Goal: Task Accomplishment & Management: Complete application form

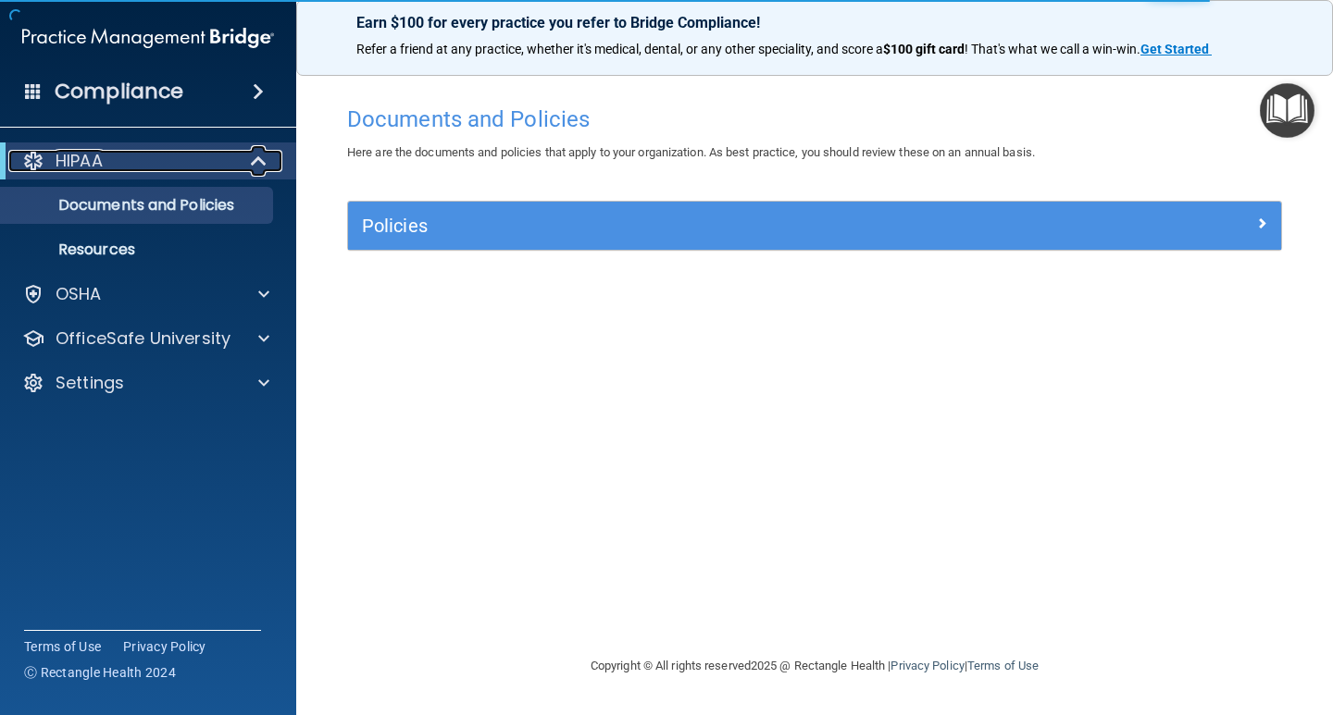
click at [254, 163] on span at bounding box center [261, 161] width 16 height 22
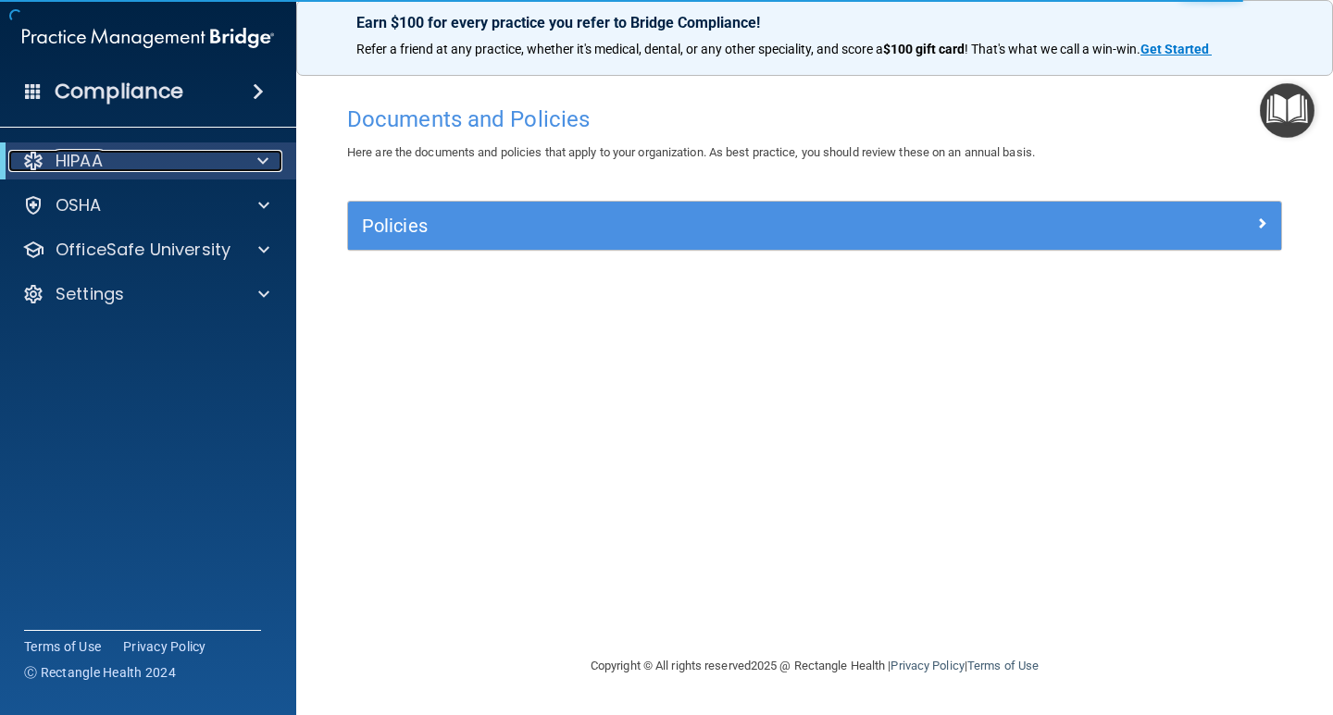
click at [253, 160] on div at bounding box center [259, 161] width 45 height 22
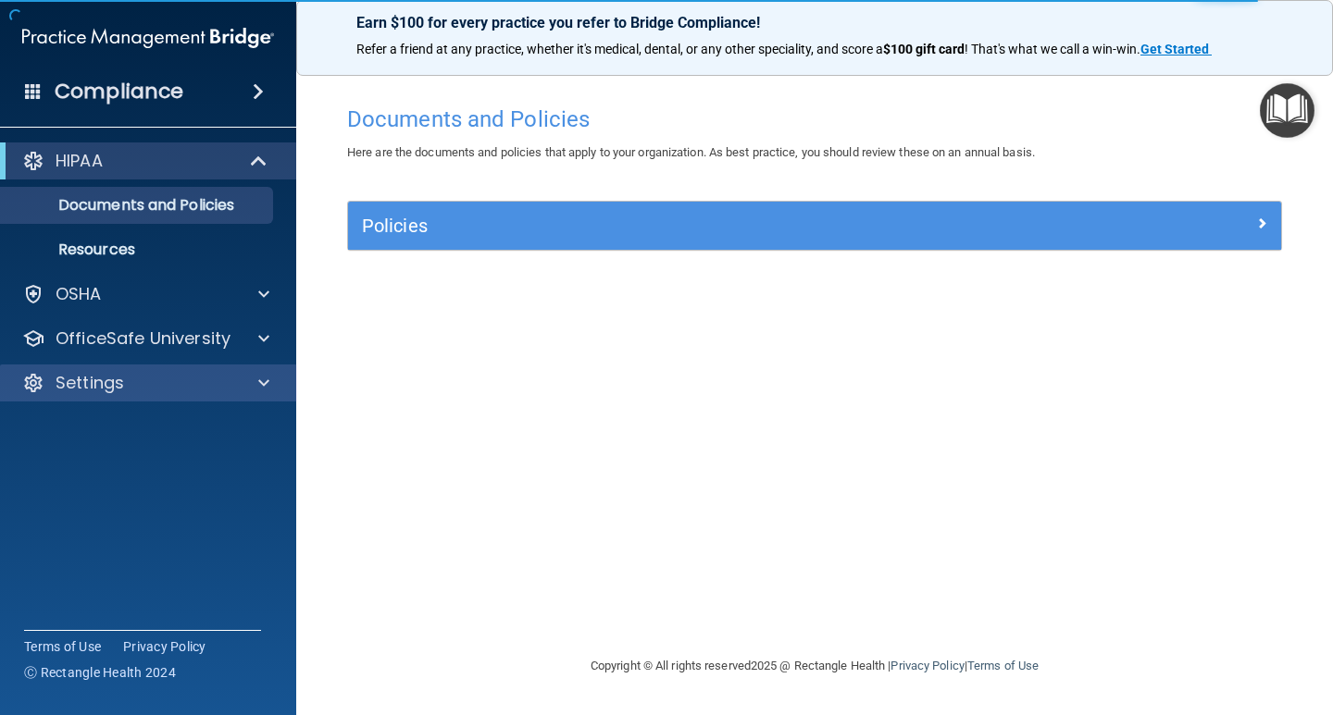
click at [147, 399] on div "Settings" at bounding box center [148, 383] width 297 height 37
click at [145, 386] on div "Settings" at bounding box center [123, 383] width 230 height 22
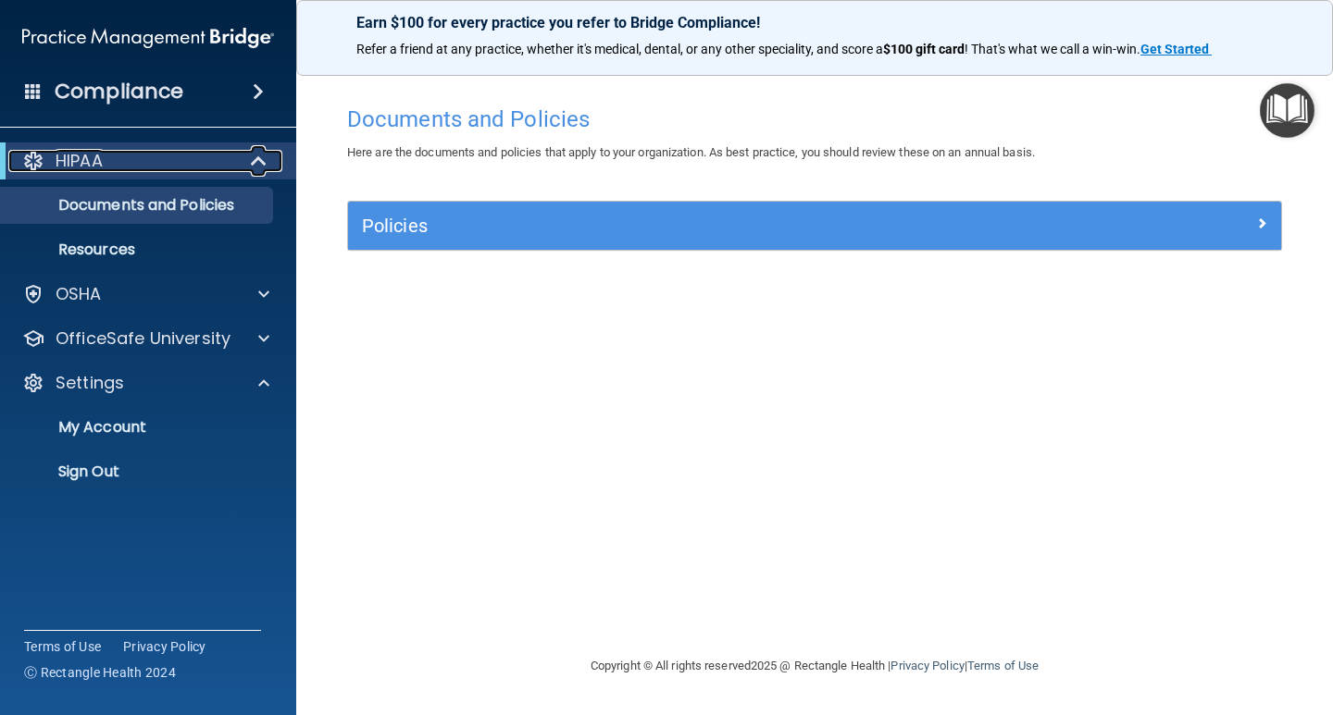
click at [222, 150] on div "HIPAA" at bounding box center [122, 161] width 229 height 22
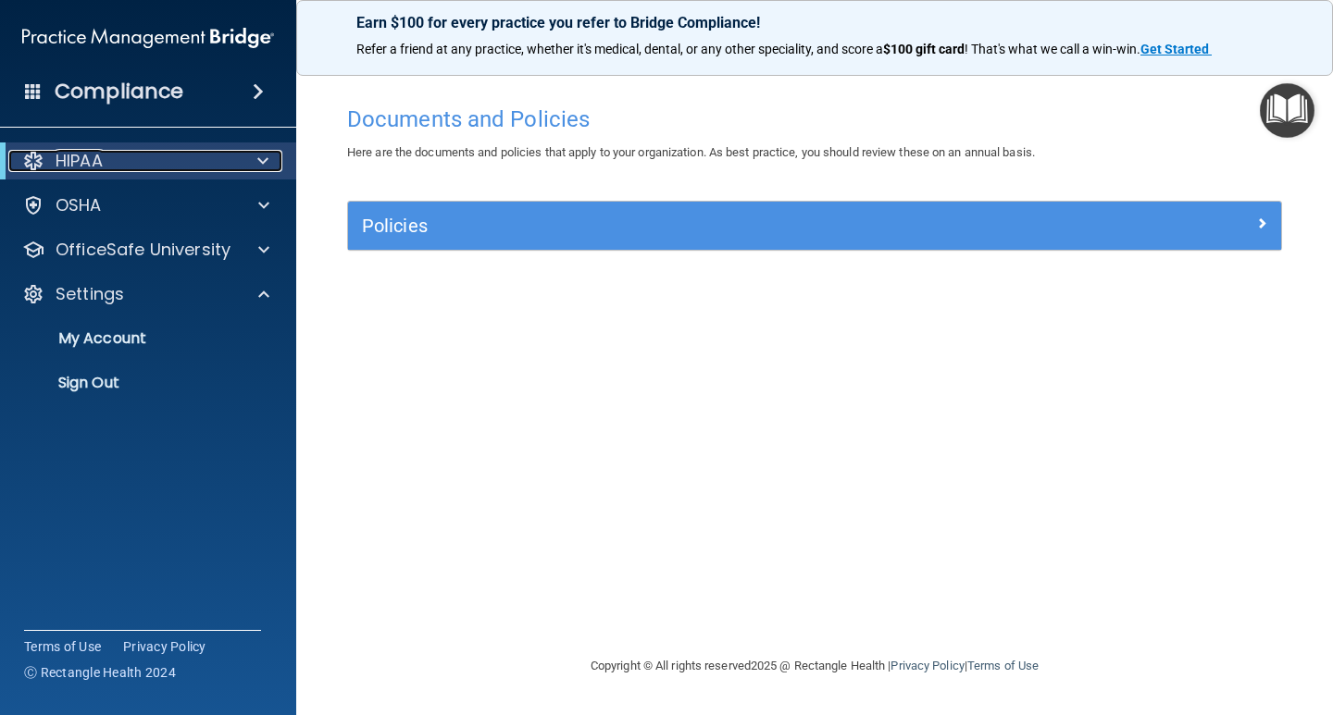
click at [222, 150] on div "HIPAA" at bounding box center [122, 161] width 229 height 22
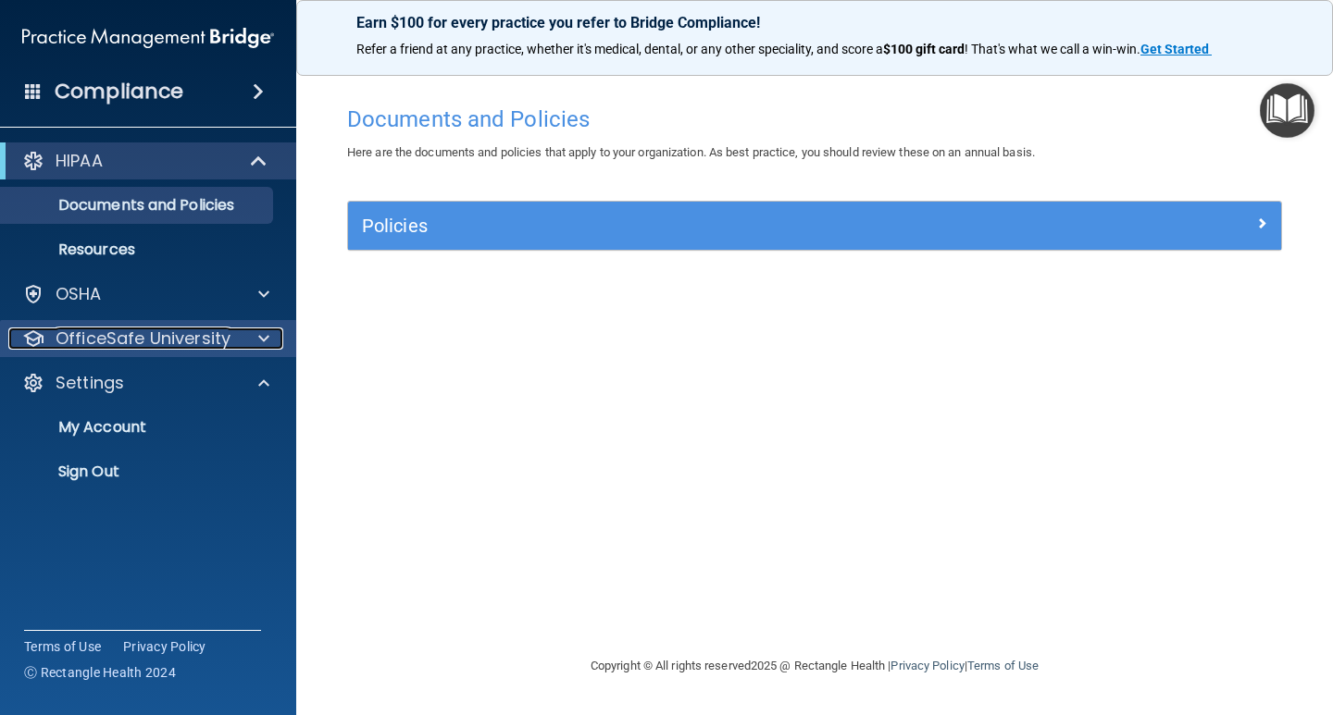
click at [168, 338] on p "OfficeSafe University" at bounding box center [143, 339] width 175 height 22
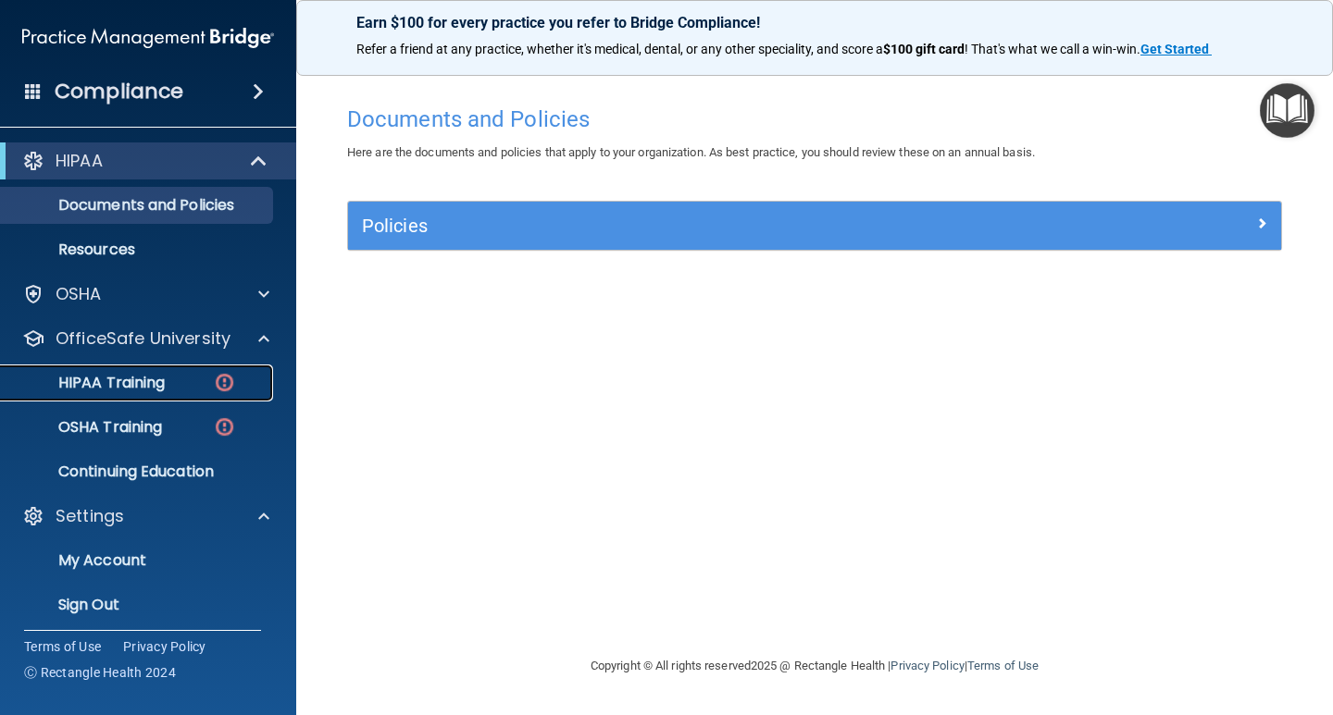
click at [149, 379] on p "HIPAA Training" at bounding box center [88, 383] width 153 height 19
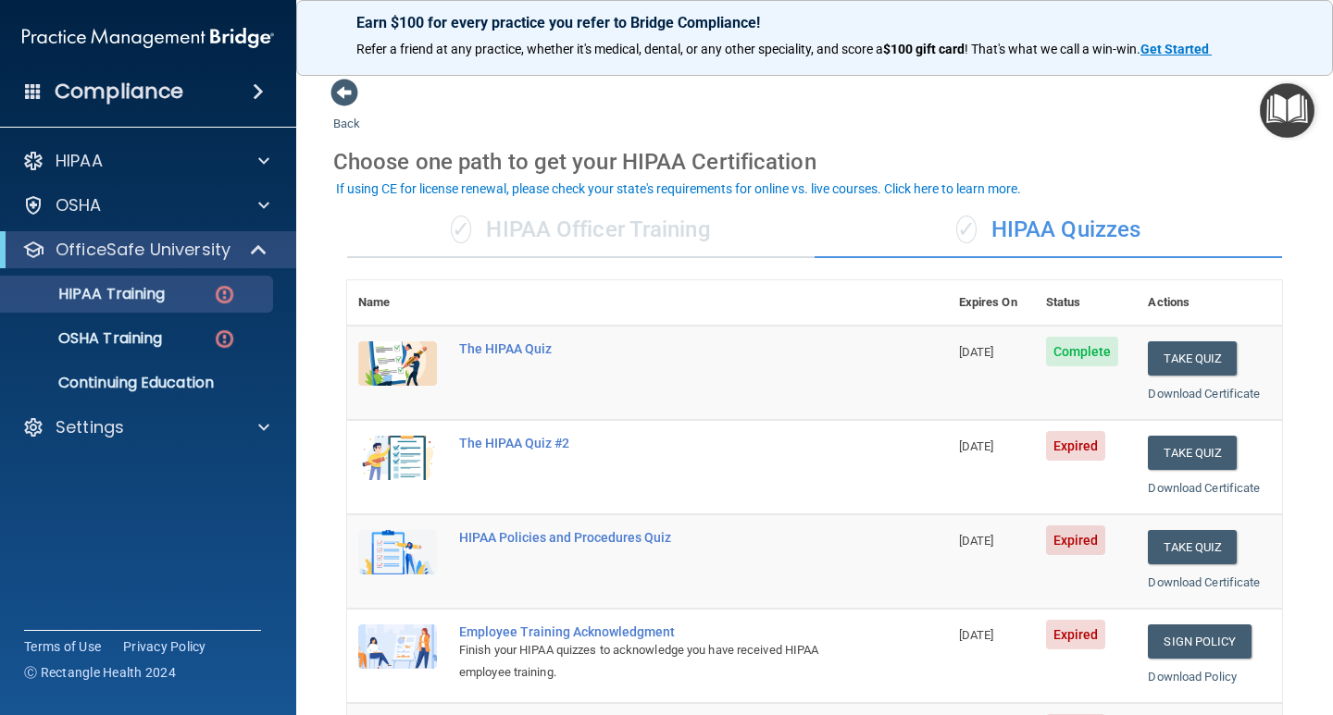
click at [1071, 452] on span "Expired" at bounding box center [1076, 446] width 60 height 30
click at [1165, 450] on button "Take Quiz" at bounding box center [1192, 453] width 89 height 34
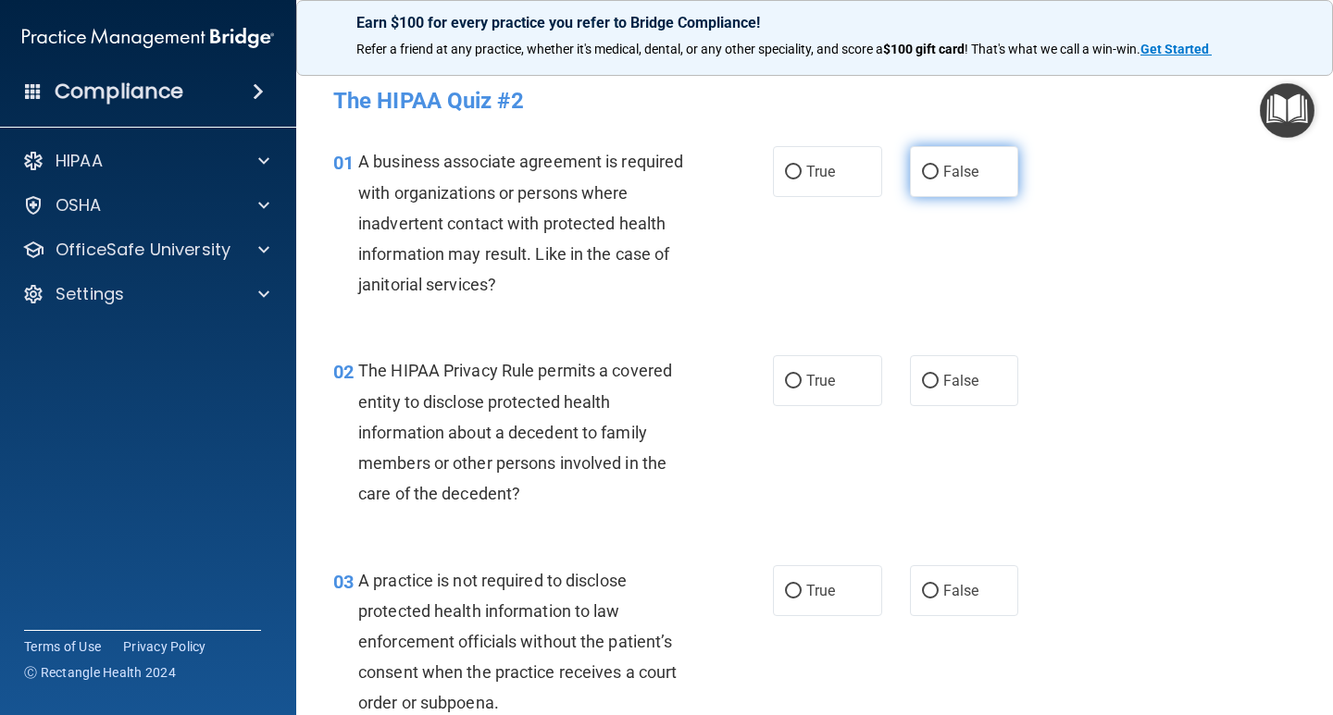
click at [923, 166] on input "False" at bounding box center [930, 173] width 17 height 14
radio input "true"
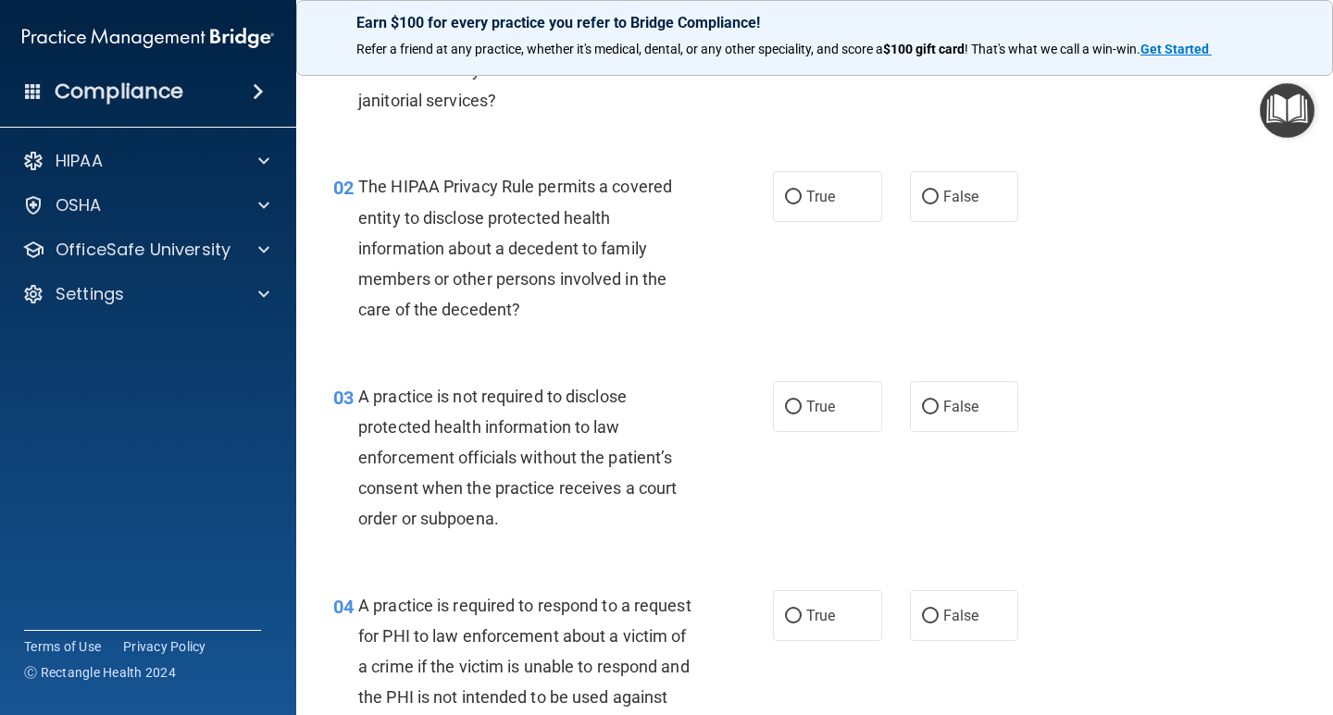
scroll to position [185, 0]
click at [922, 200] on input "False" at bounding box center [930, 197] width 17 height 14
radio input "true"
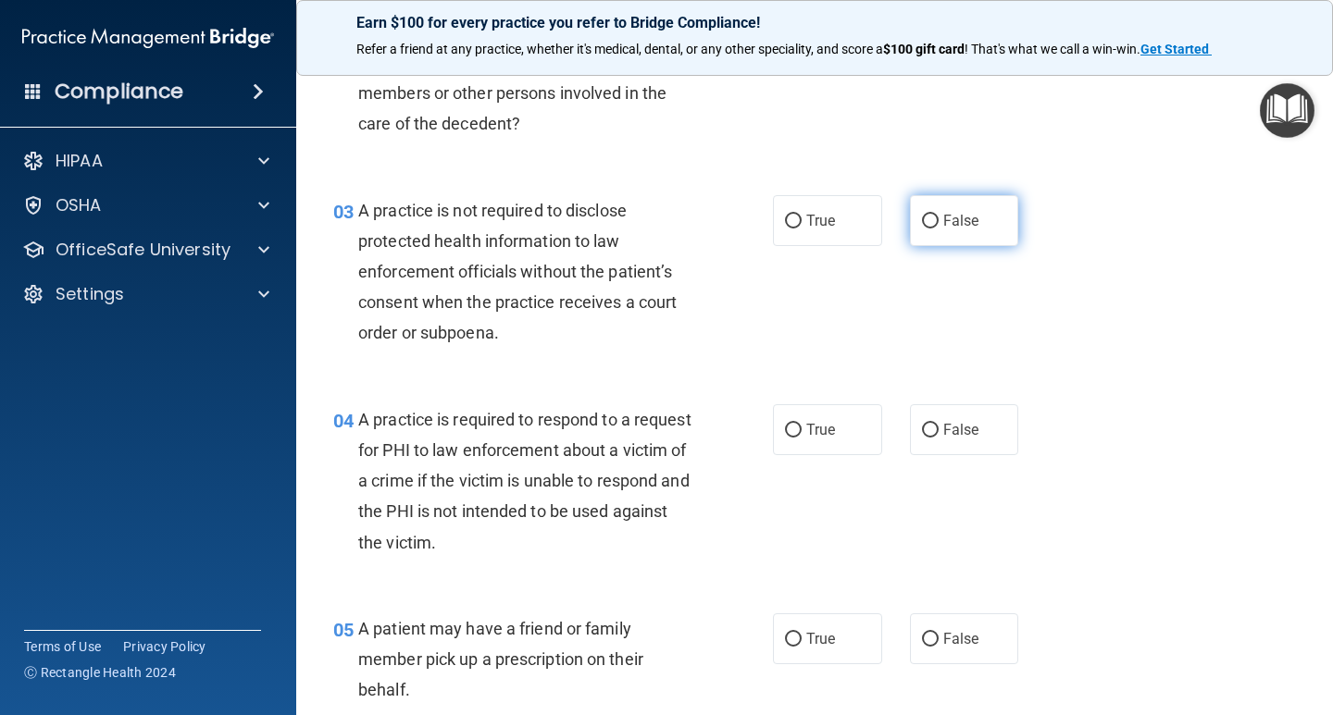
click at [922, 216] on input "False" at bounding box center [930, 222] width 17 height 14
radio input "true"
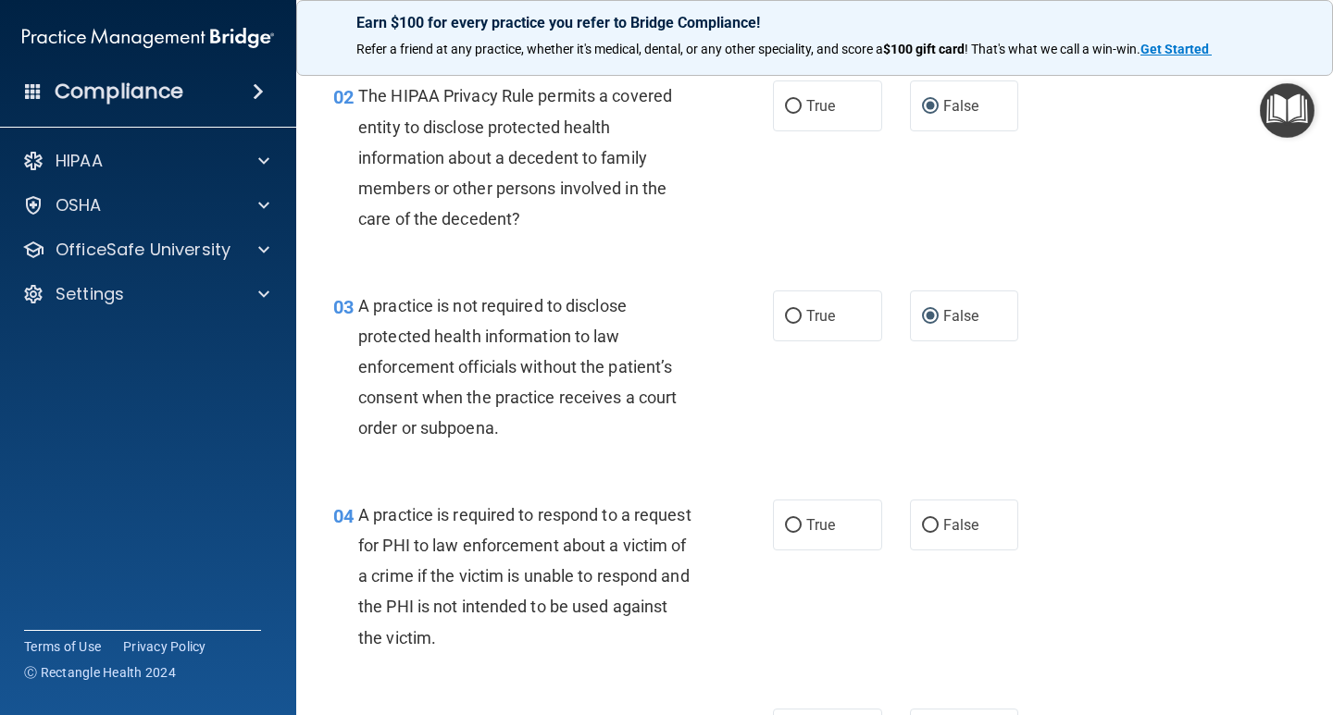
scroll to position [463, 0]
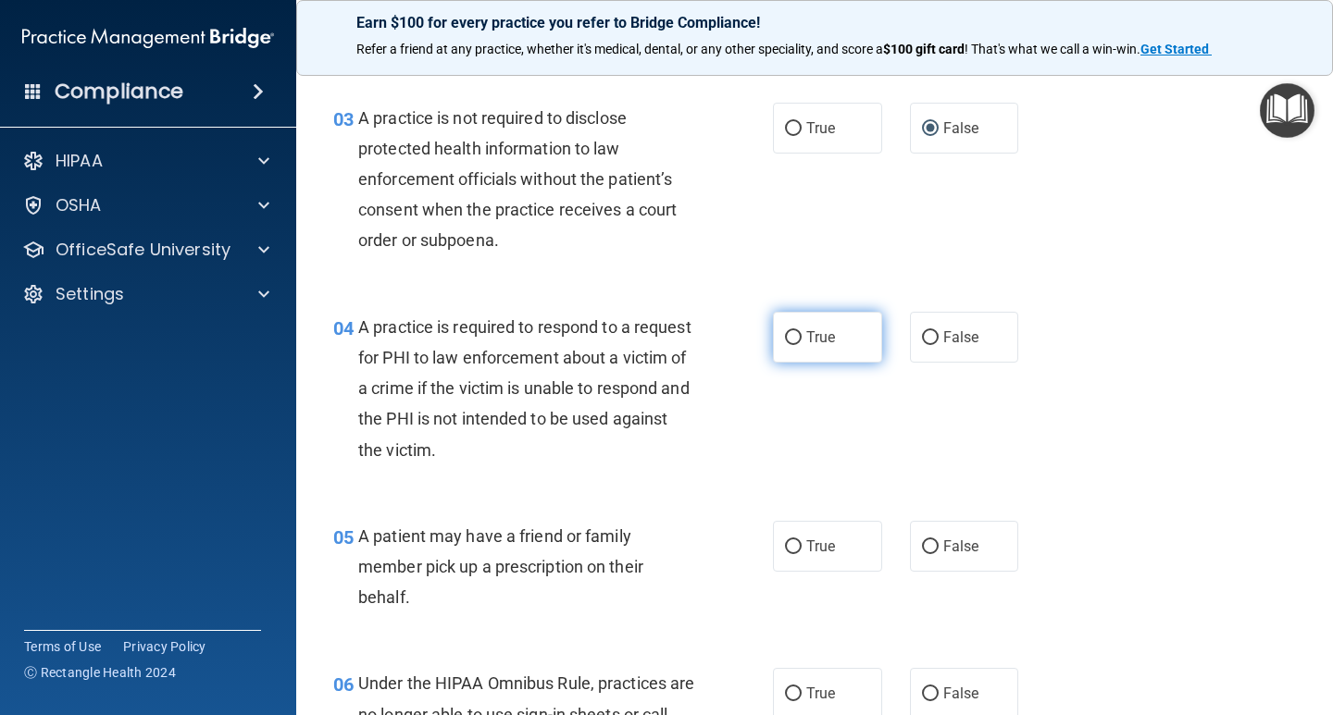
click at [792, 341] on input "True" at bounding box center [793, 338] width 17 height 14
radio input "true"
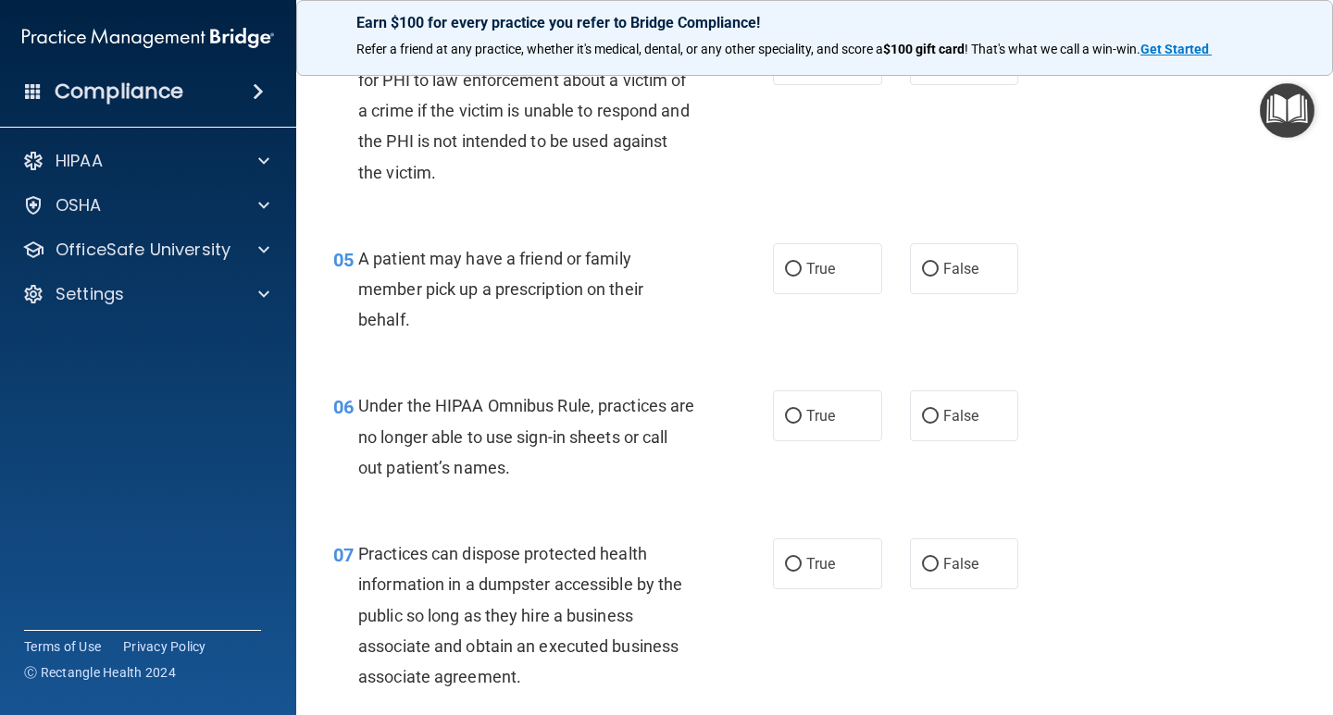
scroll to position [833, 0]
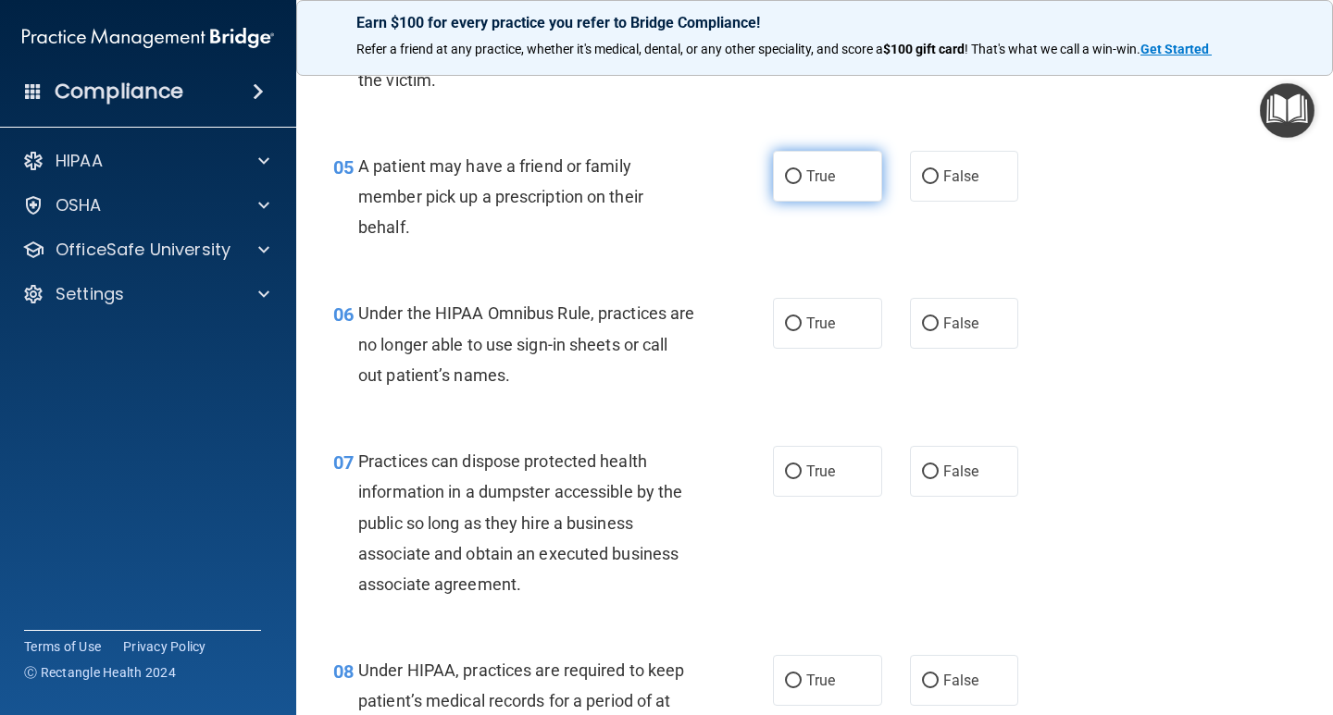
click at [795, 181] on label "True" at bounding box center [827, 176] width 109 height 51
click at [795, 181] on input "True" at bounding box center [793, 177] width 17 height 14
radio input "true"
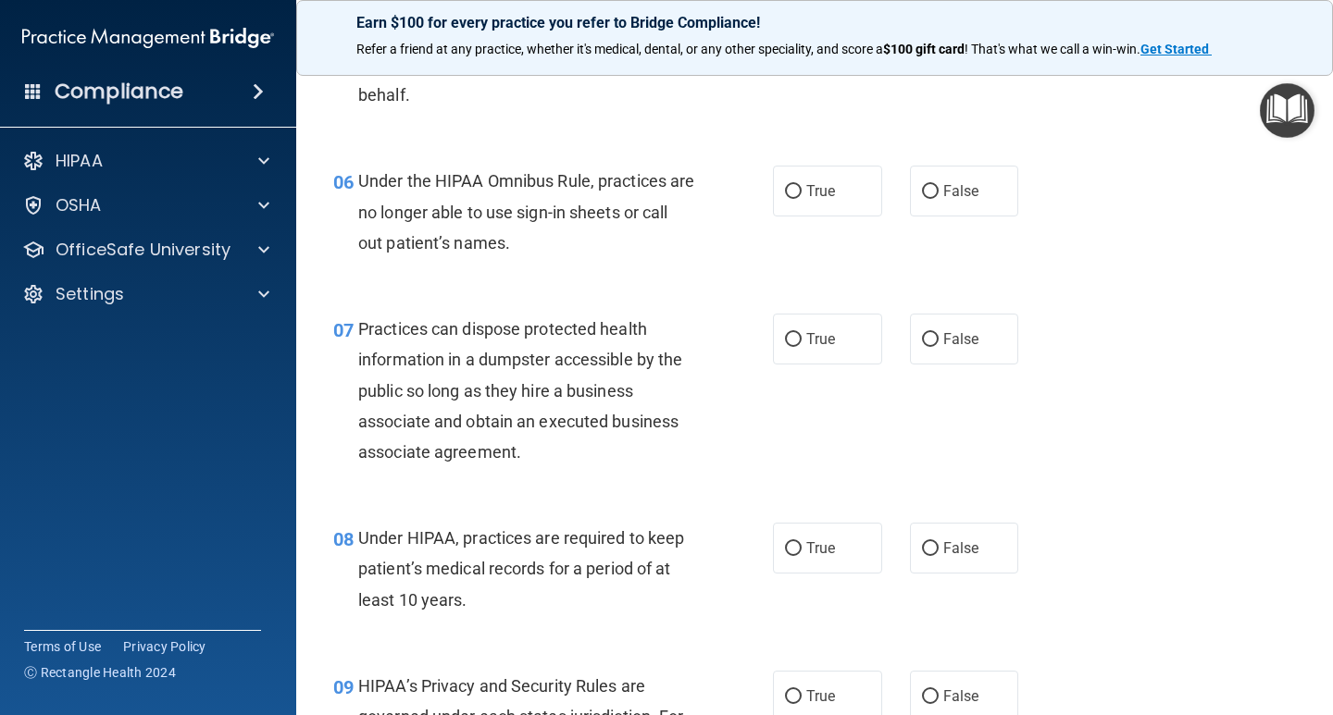
scroll to position [1018, 0]
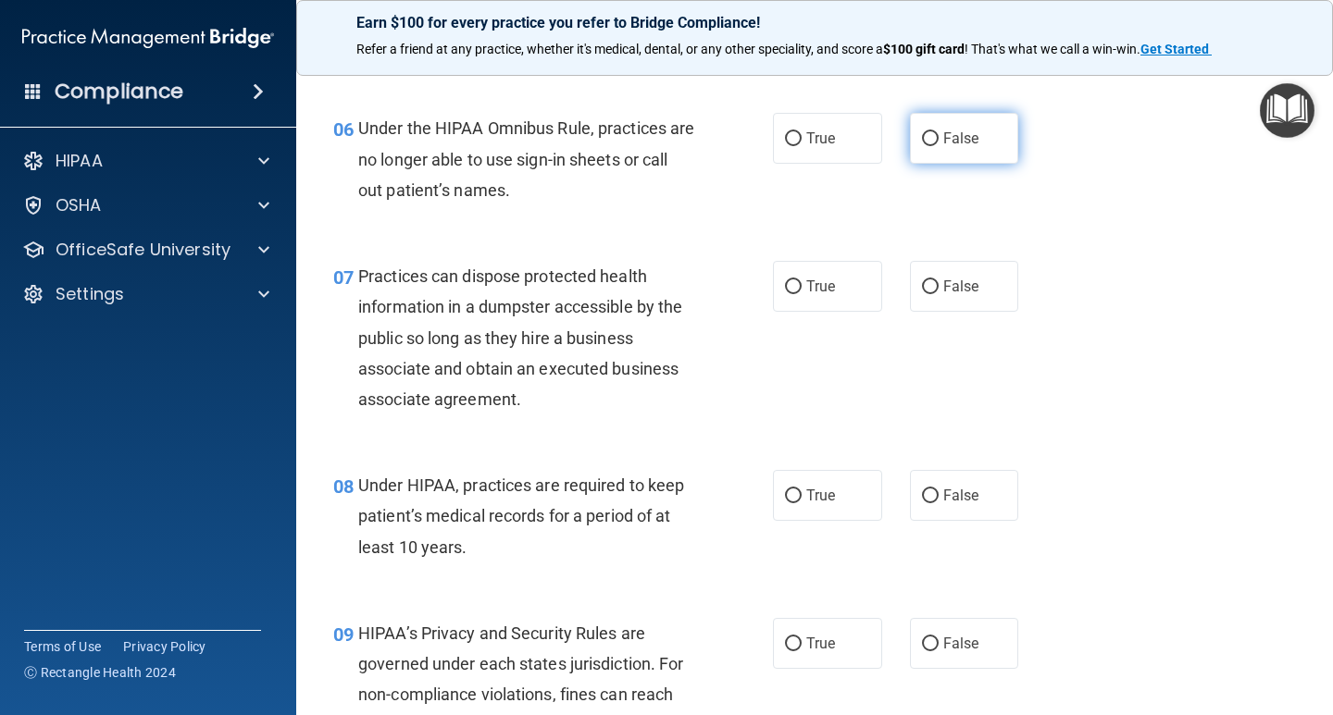
click at [918, 151] on label "False" at bounding box center [964, 138] width 109 height 51
click at [922, 146] on input "False" at bounding box center [930, 139] width 17 height 14
radio input "true"
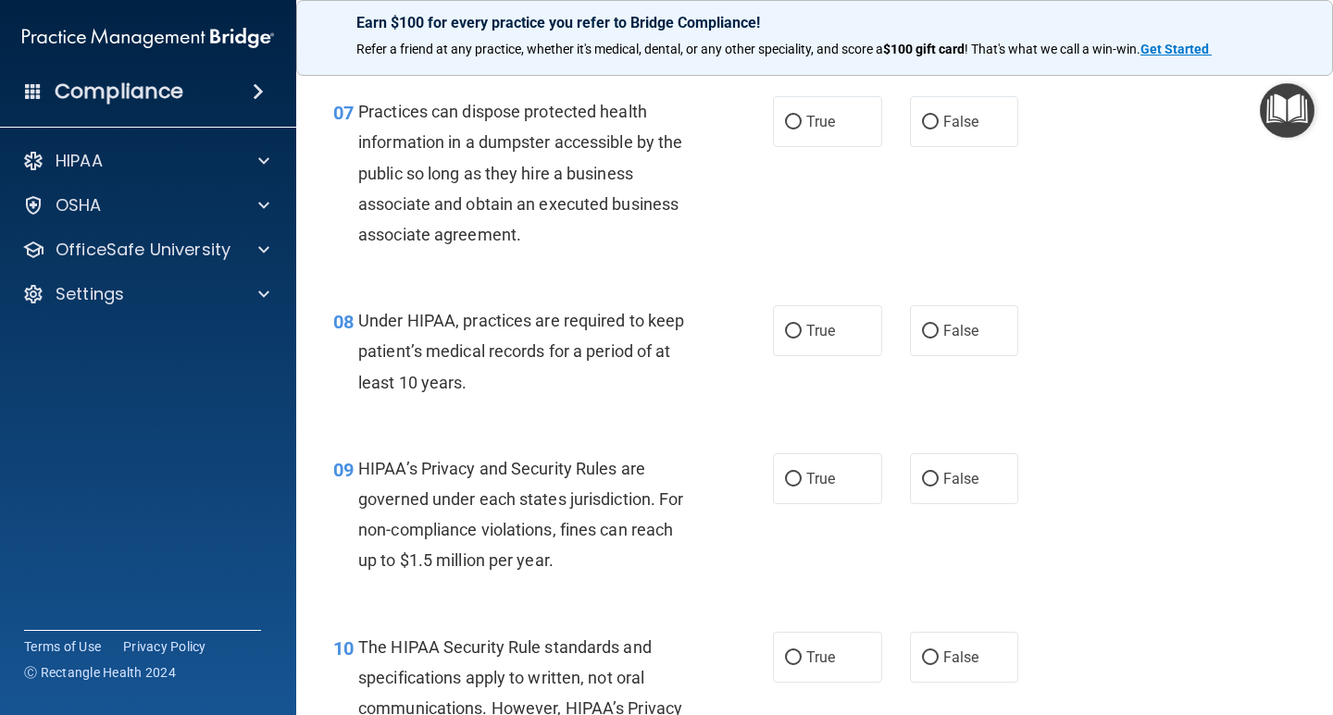
scroll to position [1203, 0]
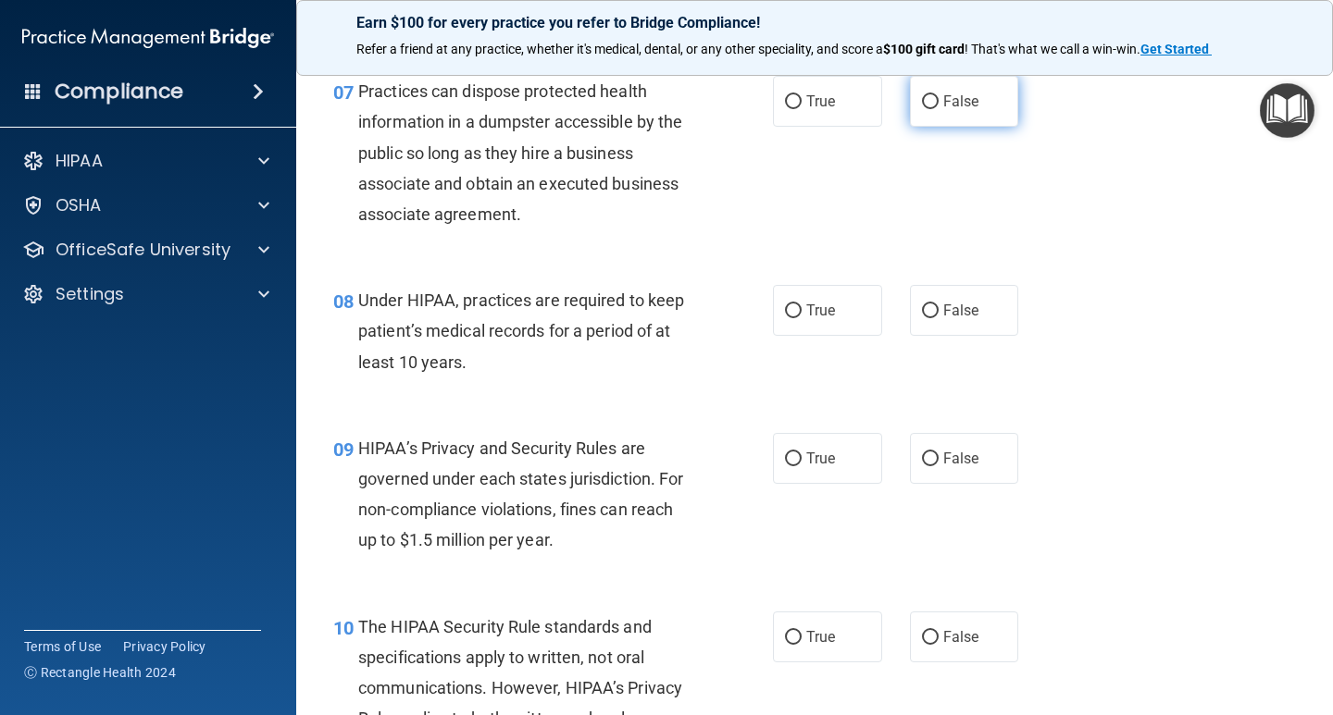
click at [922, 103] on input "False" at bounding box center [930, 102] width 17 height 14
radio input "true"
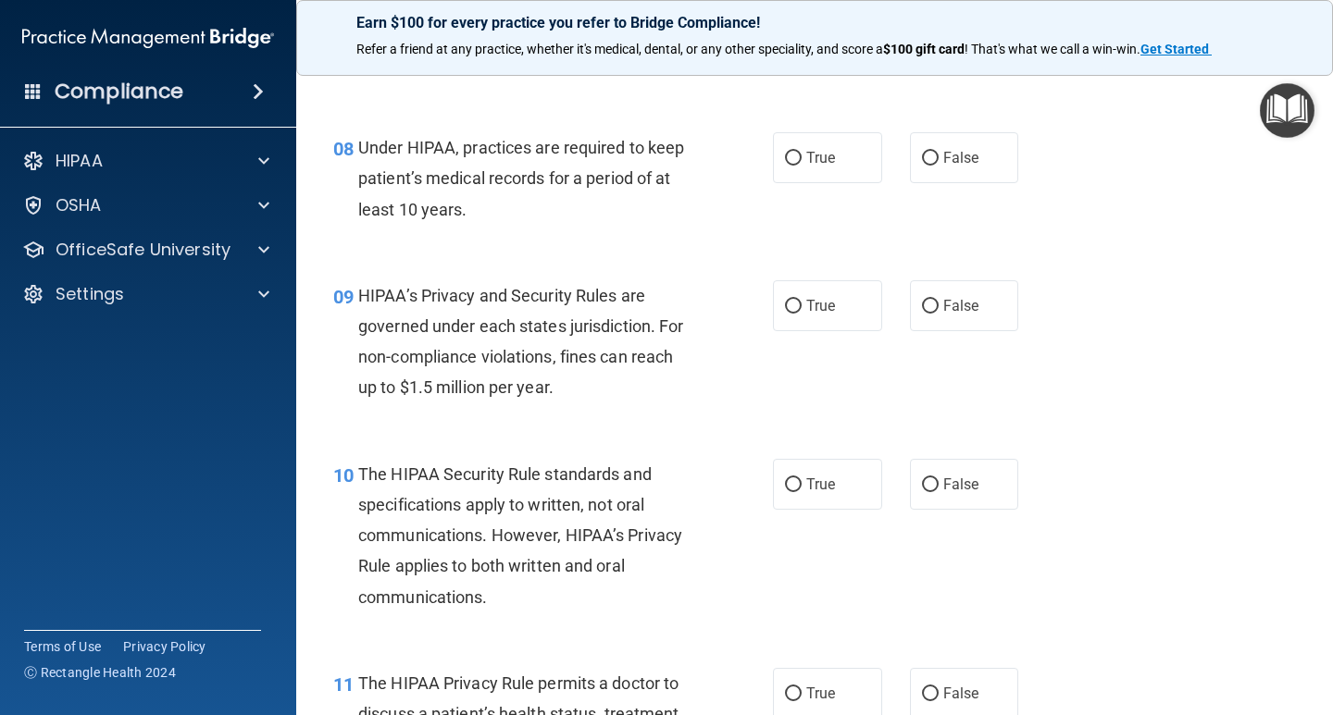
scroll to position [1388, 0]
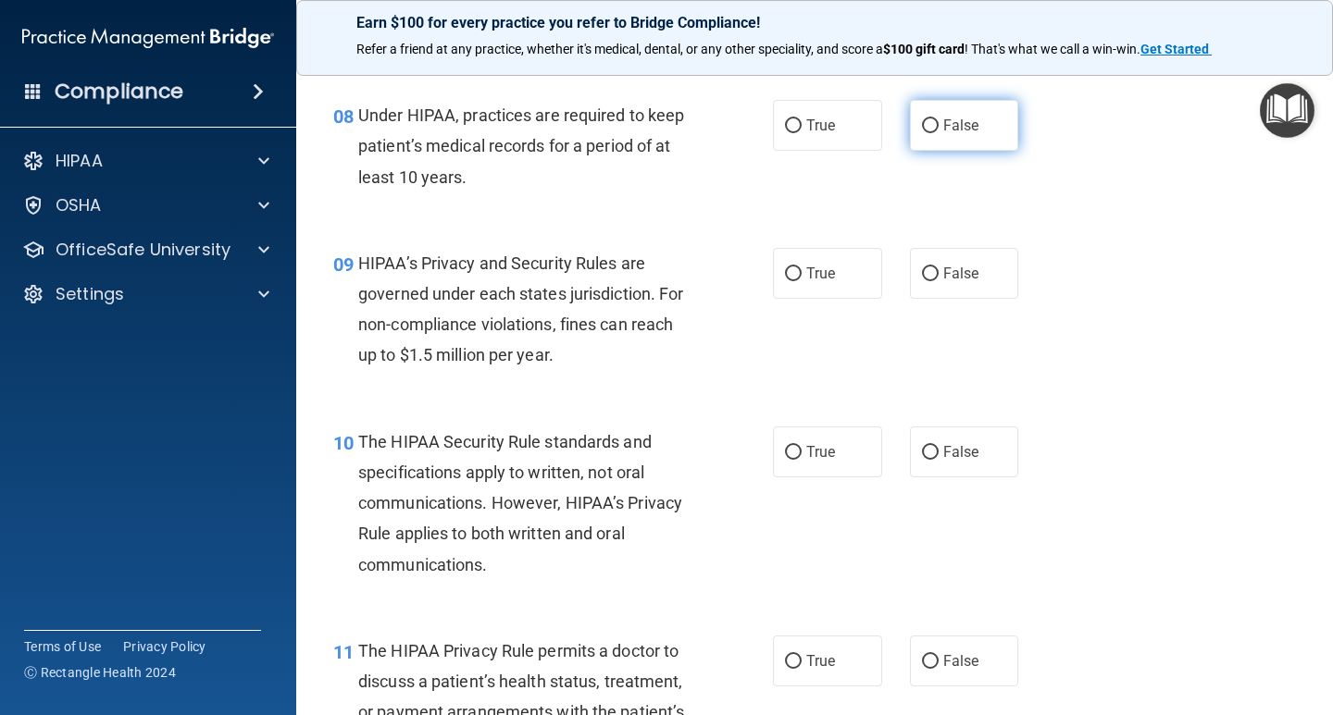
click at [924, 130] on input "False" at bounding box center [930, 126] width 17 height 14
radio input "true"
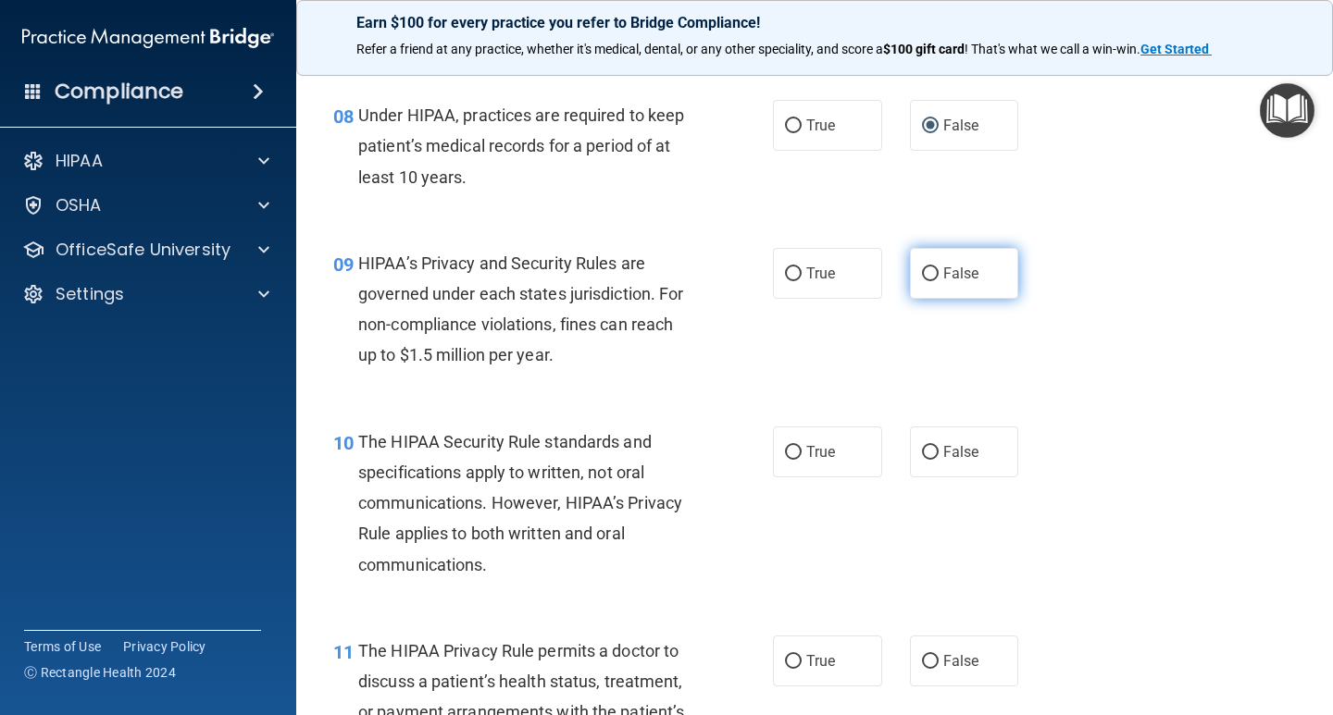
click at [930, 269] on label "False" at bounding box center [964, 273] width 109 height 51
click at [930, 269] on input "False" at bounding box center [930, 274] width 17 height 14
radio input "true"
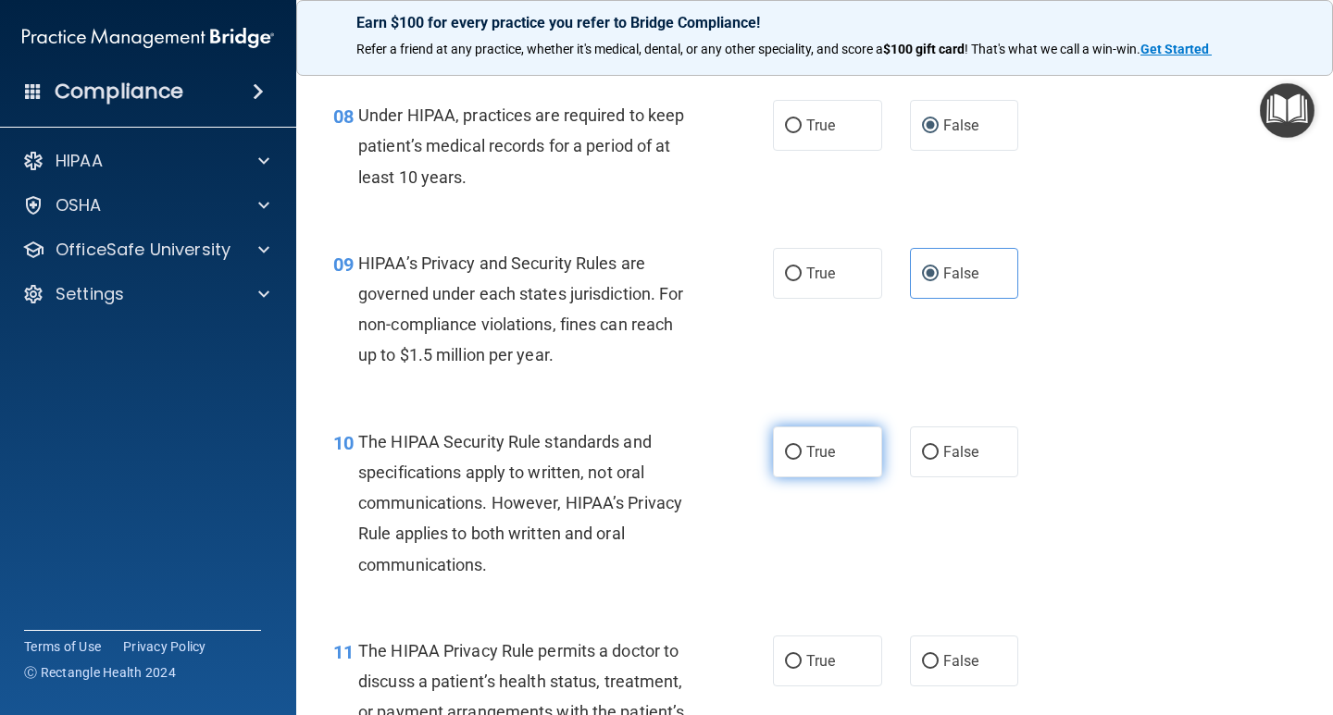
click at [790, 455] on input "True" at bounding box center [793, 453] width 17 height 14
radio input "true"
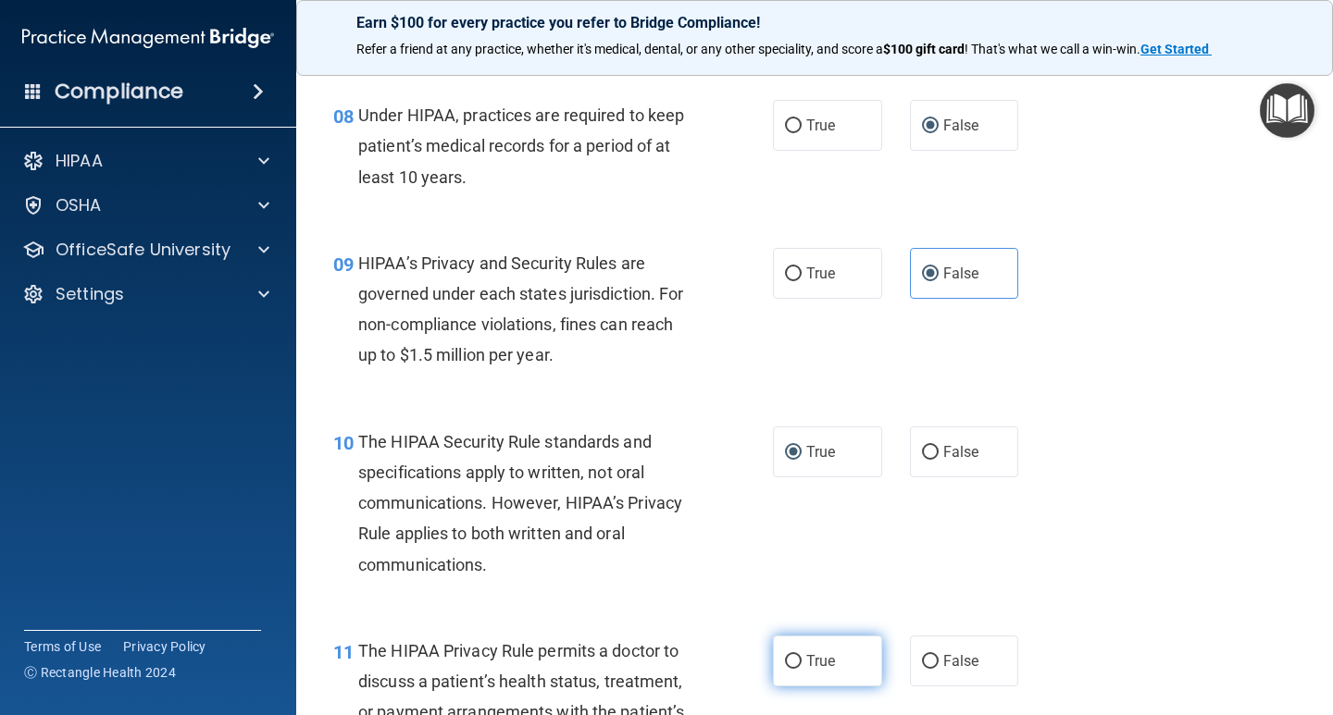
click at [785, 655] on input "True" at bounding box center [793, 662] width 17 height 14
radio input "true"
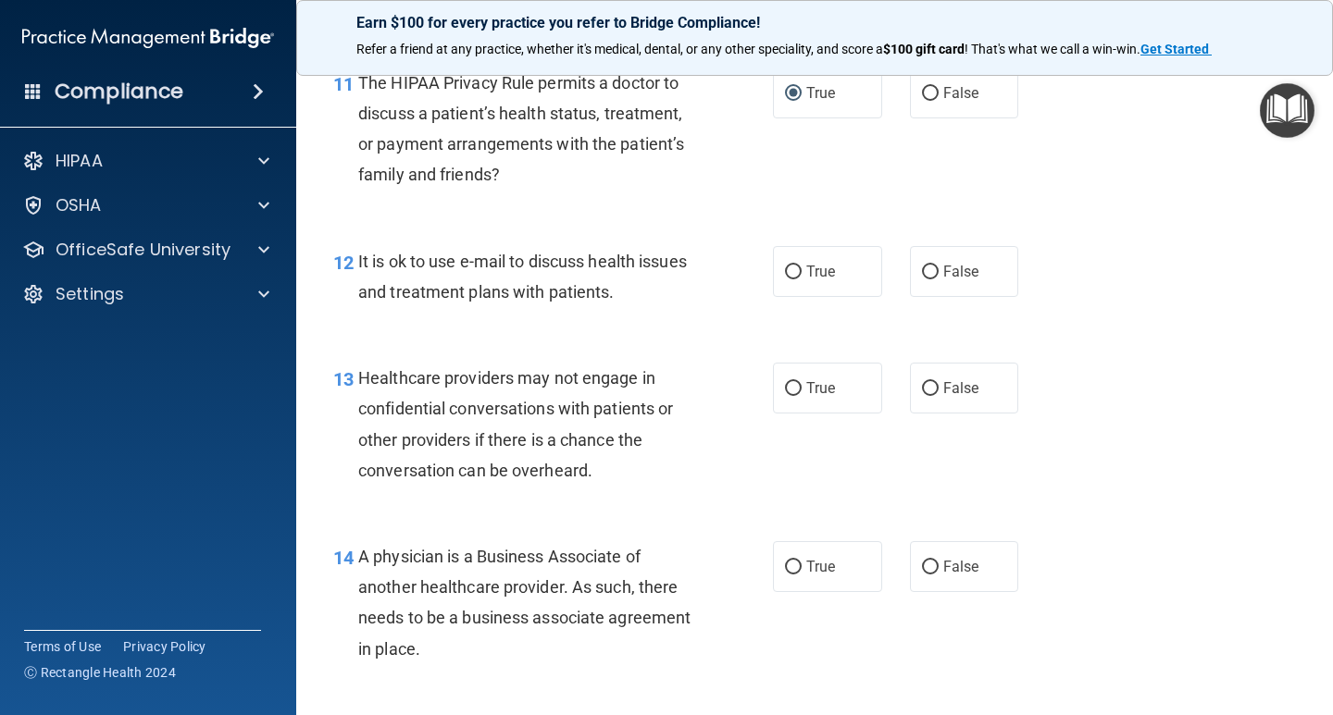
scroll to position [2036, 0]
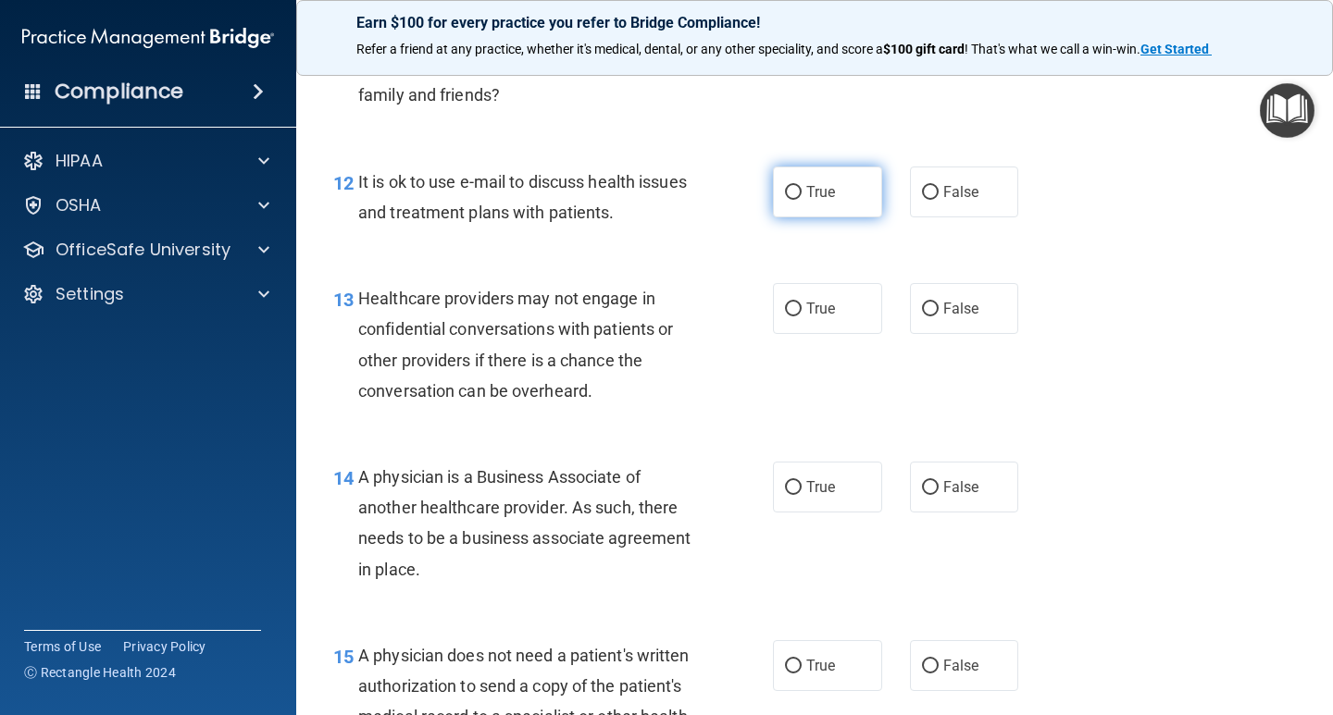
click at [773, 195] on label "True" at bounding box center [827, 192] width 109 height 51
click at [785, 195] on input "True" at bounding box center [793, 193] width 17 height 14
radio input "true"
click at [922, 311] on input "False" at bounding box center [930, 310] width 17 height 14
radio input "true"
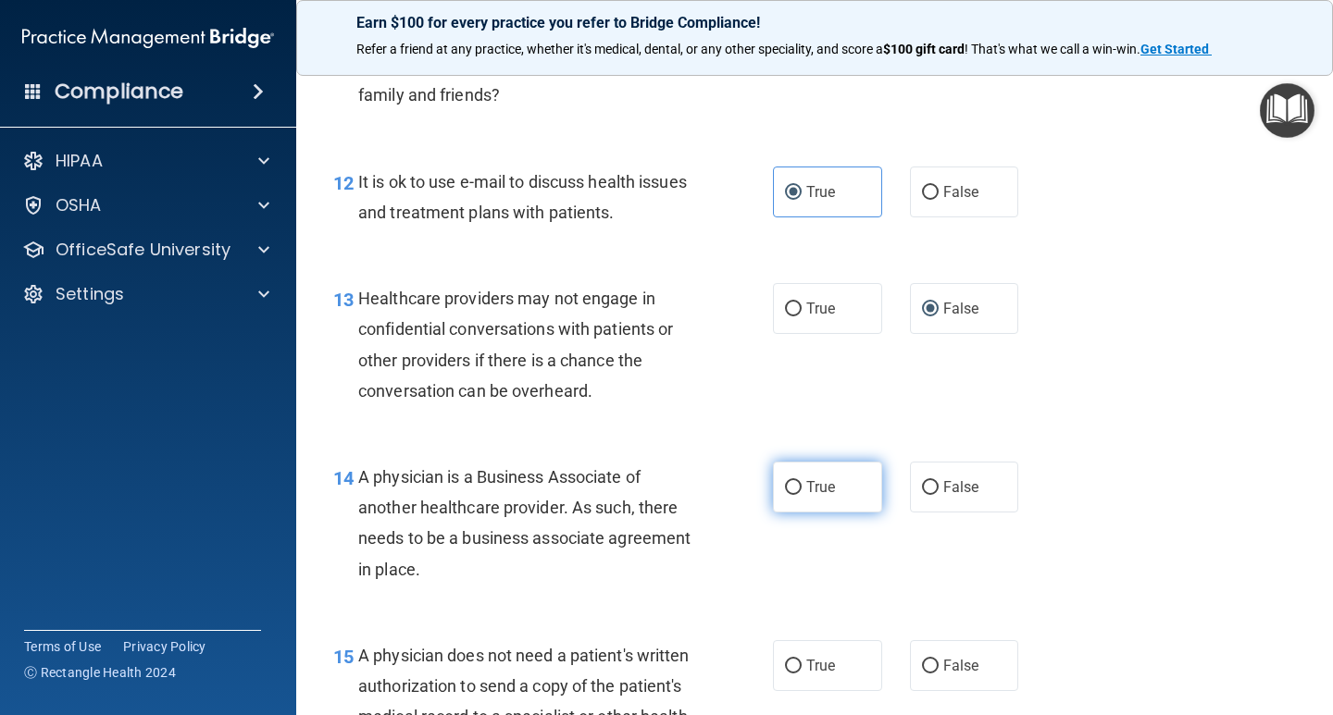
click at [795, 491] on label "True" at bounding box center [827, 487] width 109 height 51
click at [795, 491] on input "True" at bounding box center [793, 488] width 17 height 14
radio input "true"
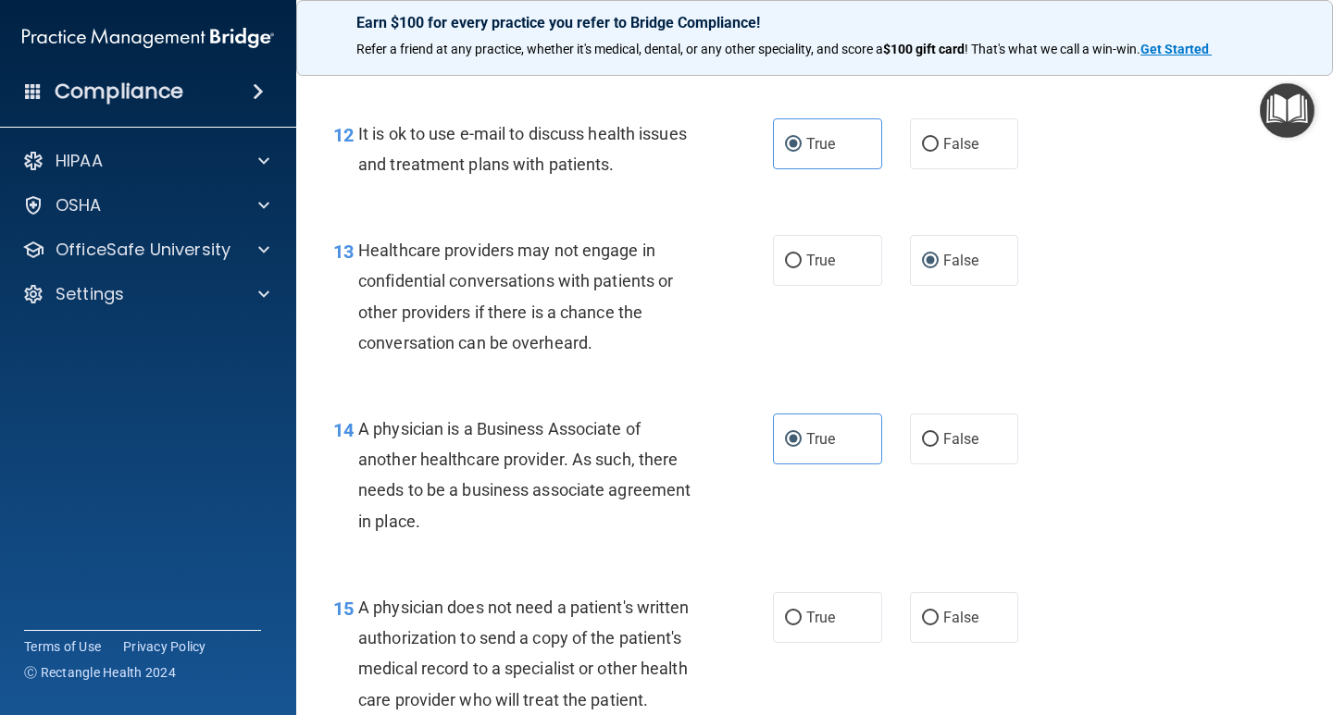
scroll to position [2128, 0]
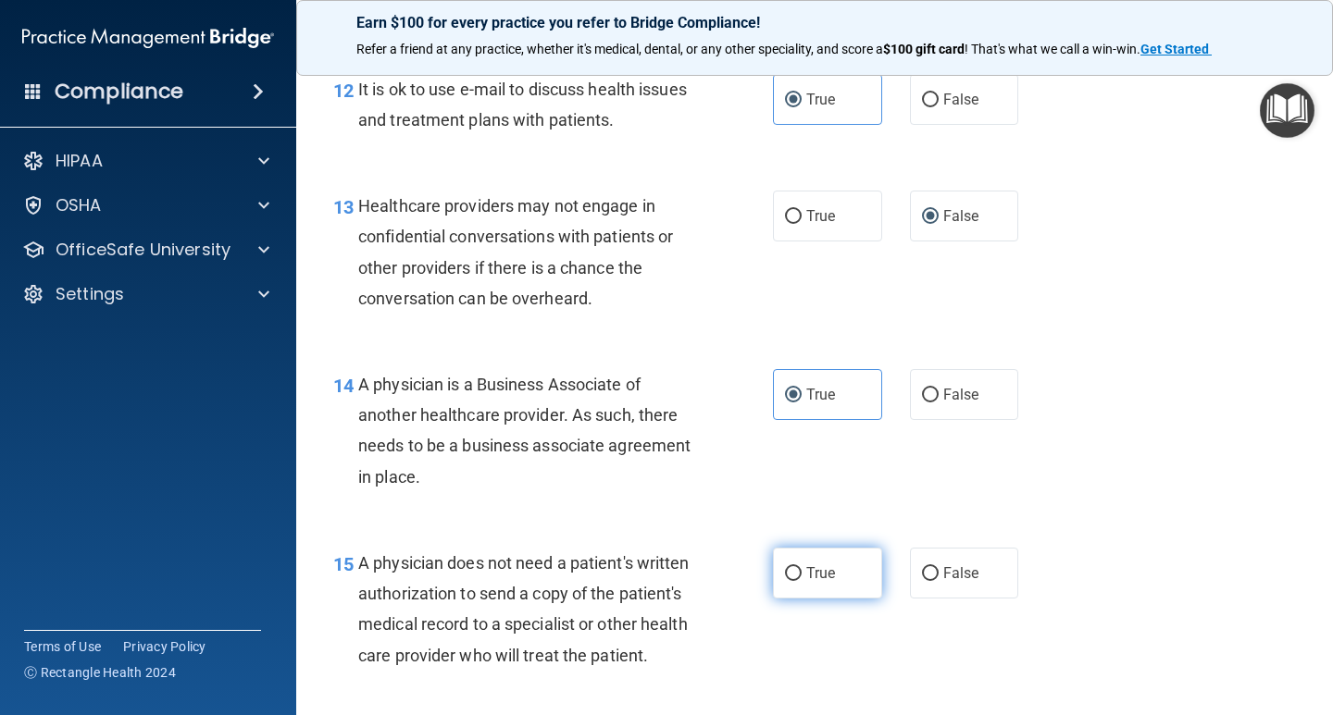
click at [788, 572] on input "True" at bounding box center [793, 574] width 17 height 14
radio input "true"
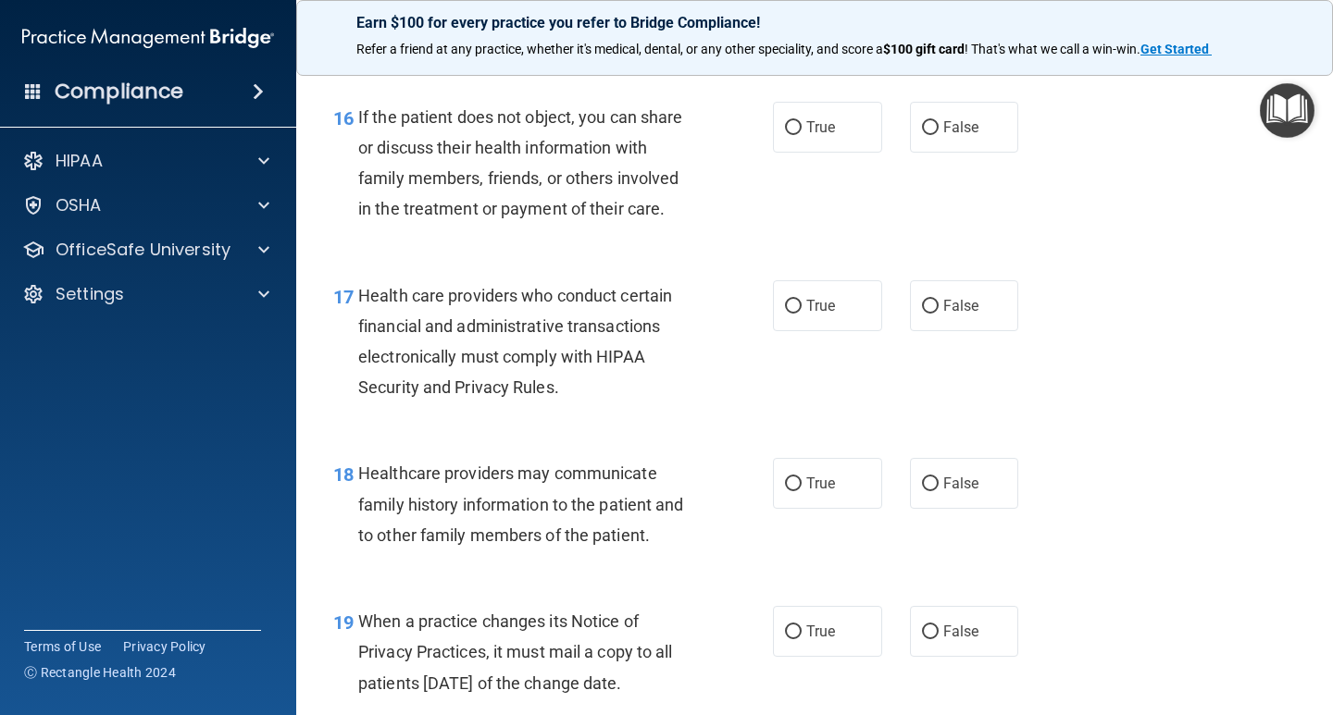
scroll to position [2776, 0]
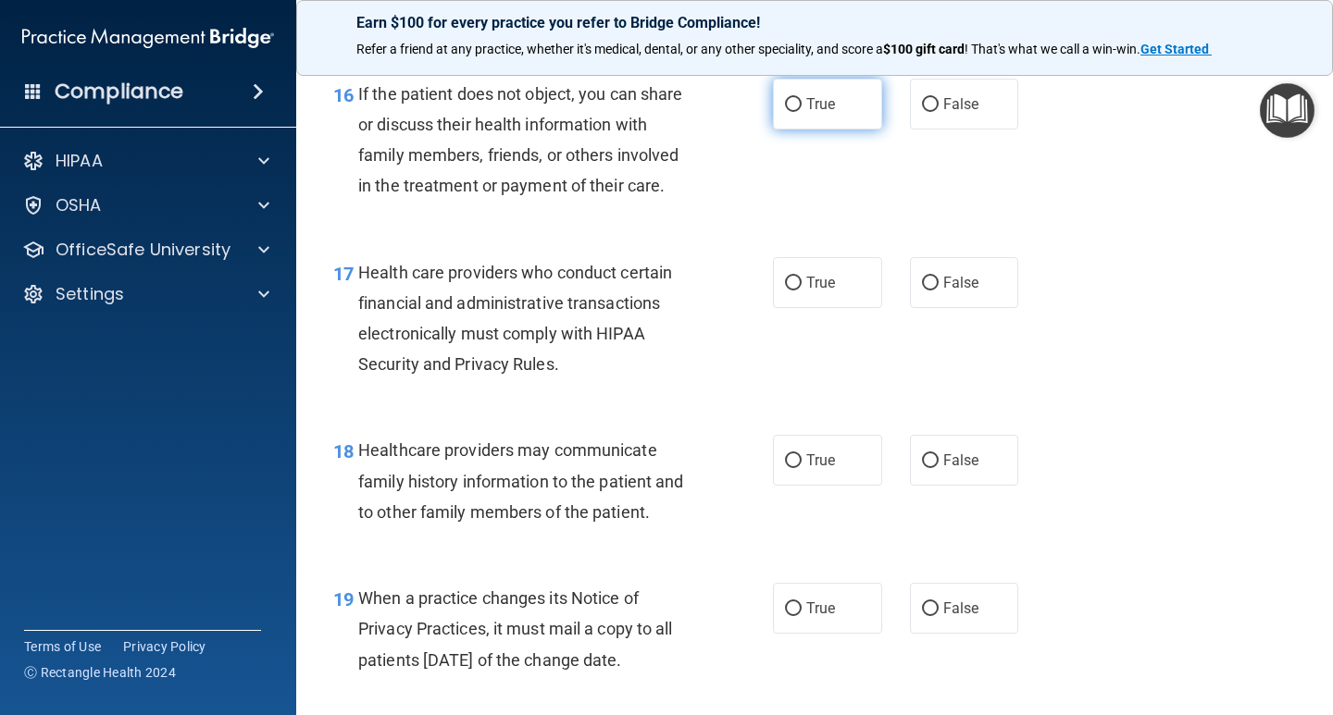
click at [795, 130] on label "True" at bounding box center [827, 104] width 109 height 51
click at [795, 112] on input "True" at bounding box center [793, 105] width 17 height 14
radio input "true"
click at [785, 291] on input "True" at bounding box center [793, 284] width 17 height 14
radio input "true"
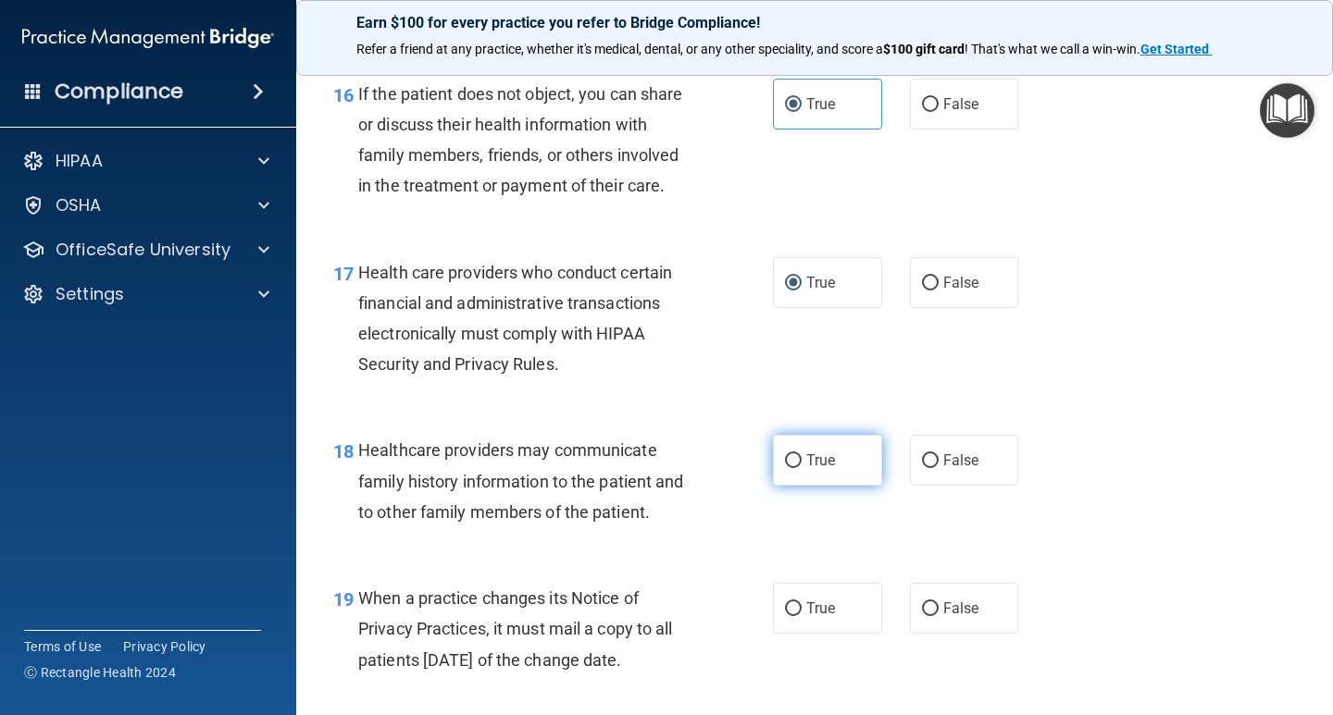
click at [806, 469] on span "True" at bounding box center [820, 461] width 29 height 18
click at [801, 468] on input "True" at bounding box center [793, 461] width 17 height 14
radio input "true"
click at [785, 616] on input "True" at bounding box center [793, 609] width 17 height 14
radio input "true"
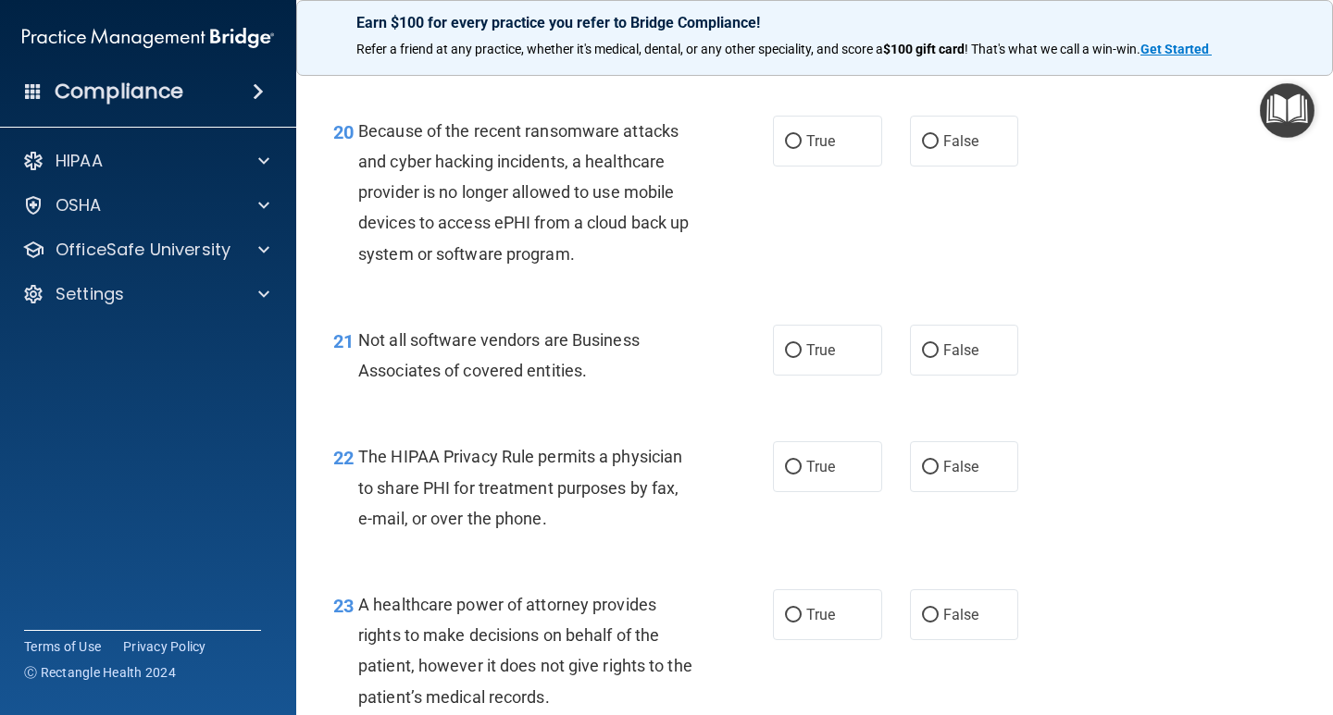
scroll to position [3424, 0]
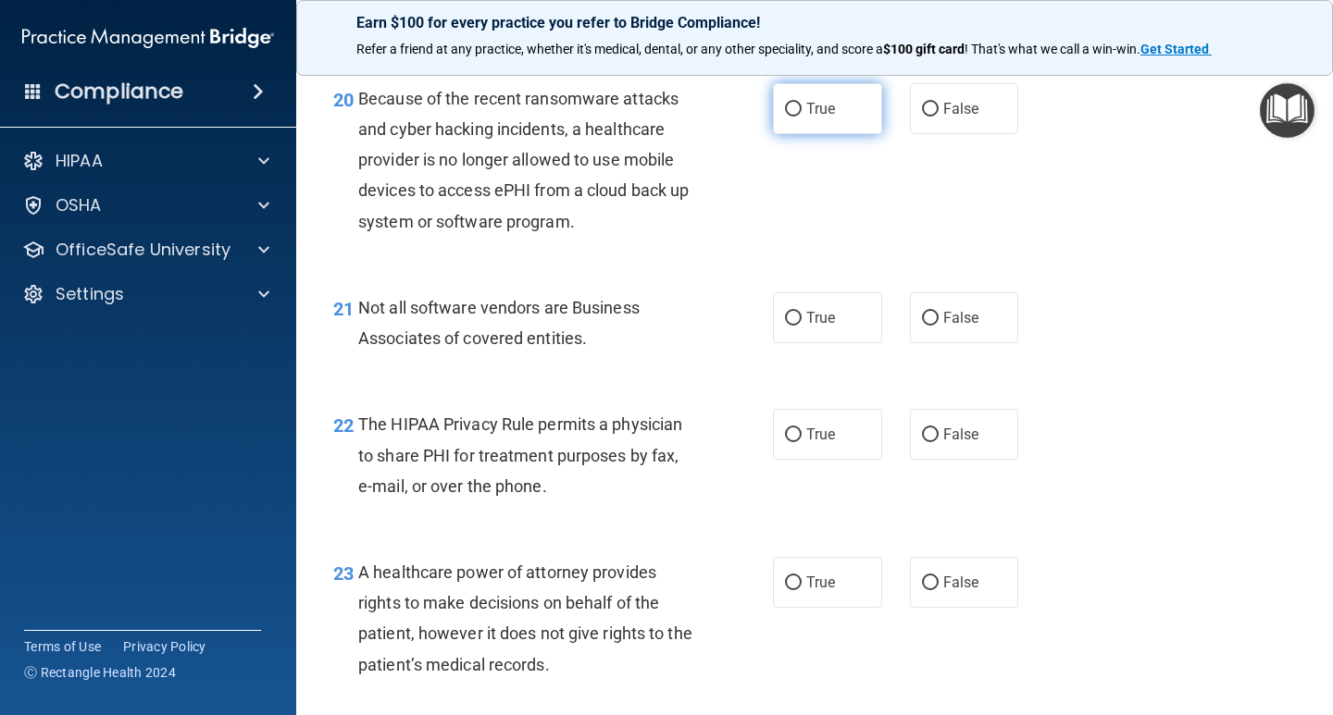
click at [795, 134] on label "True" at bounding box center [827, 108] width 109 height 51
click at [795, 117] on input "True" at bounding box center [793, 110] width 17 height 14
radio input "true"
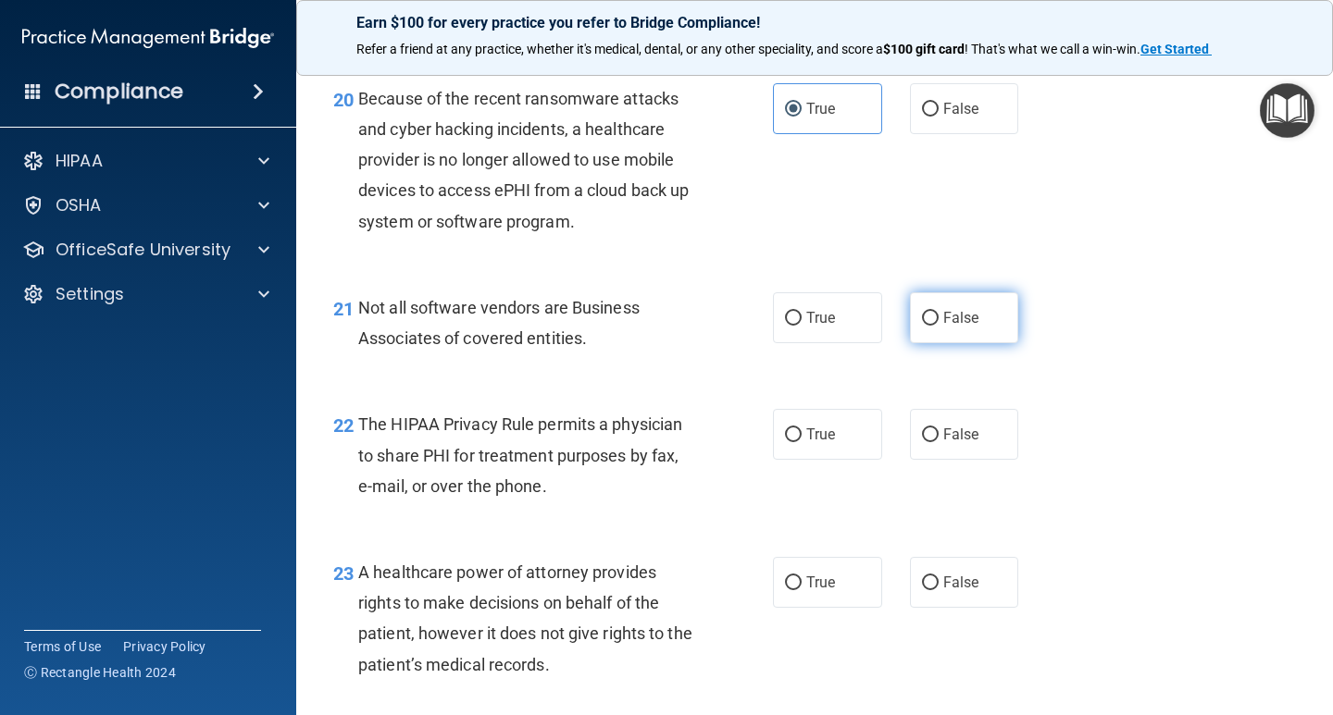
click at [922, 326] on input "False" at bounding box center [930, 319] width 17 height 14
radio input "true"
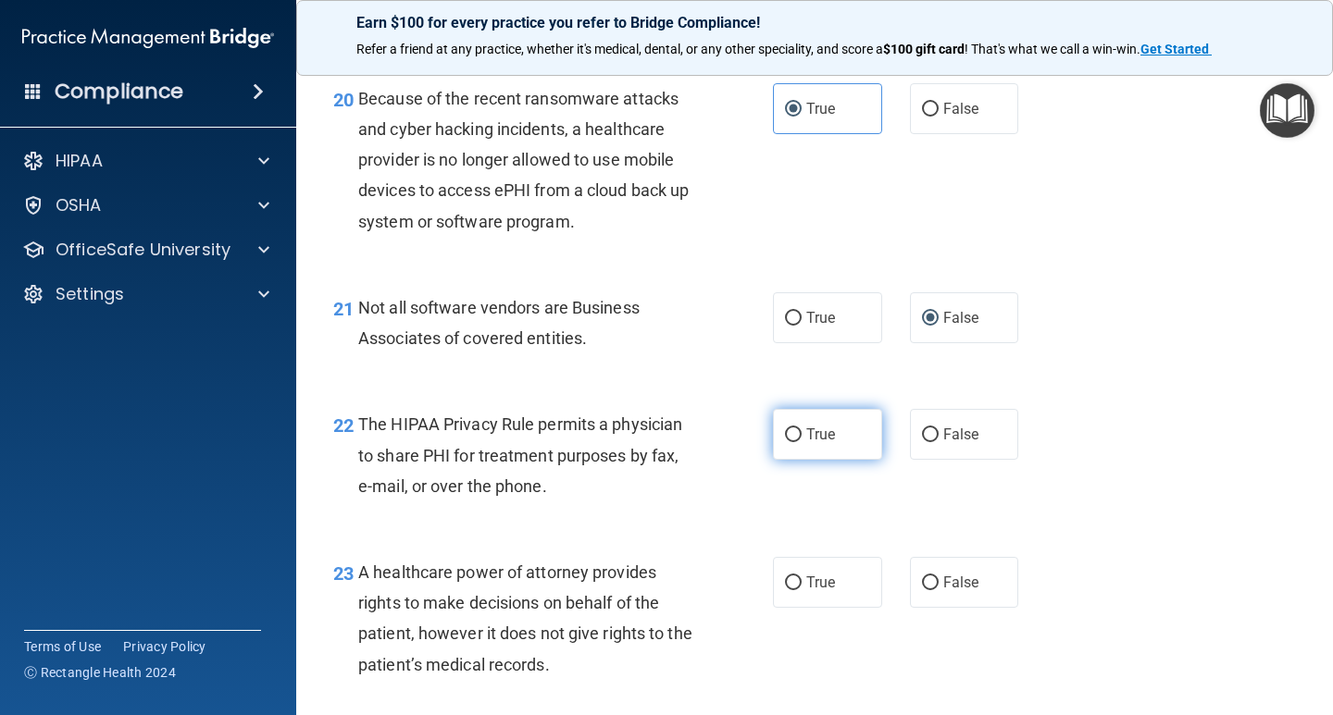
click at [806, 443] on span "True" at bounding box center [820, 435] width 29 height 18
click at [800, 442] on input "True" at bounding box center [793, 435] width 17 height 14
radio input "true"
click at [788, 590] on input "True" at bounding box center [793, 584] width 17 height 14
radio input "true"
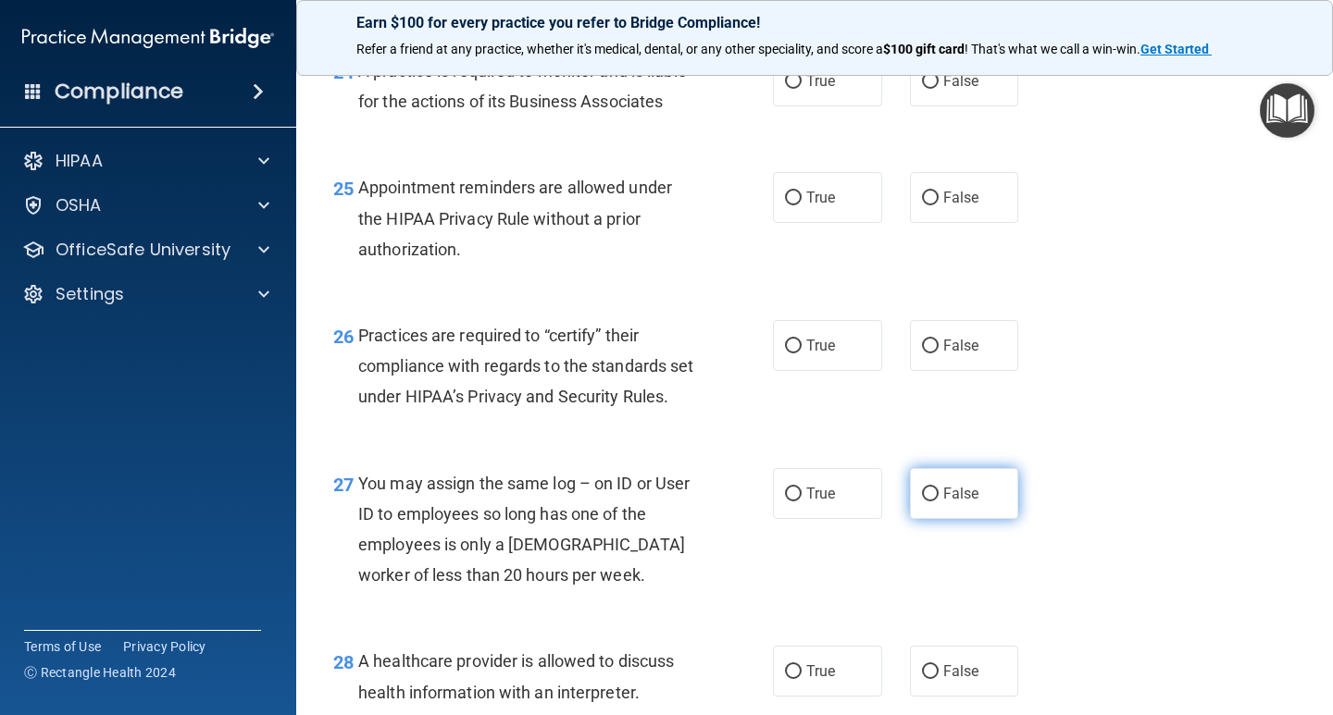
scroll to position [4072, 0]
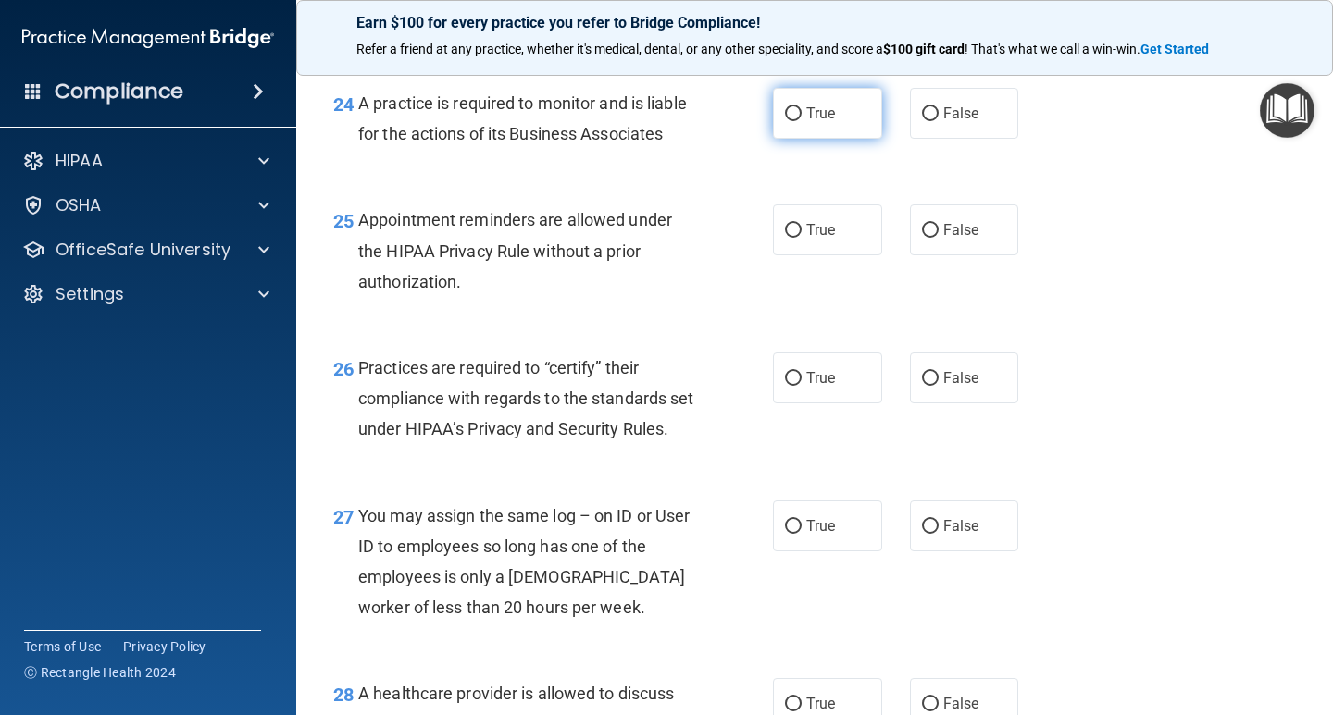
click at [785, 121] on input "True" at bounding box center [793, 114] width 17 height 14
radio input "true"
click at [791, 238] on input "True" at bounding box center [793, 231] width 17 height 14
radio input "true"
click at [788, 386] on input "True" at bounding box center [793, 379] width 17 height 14
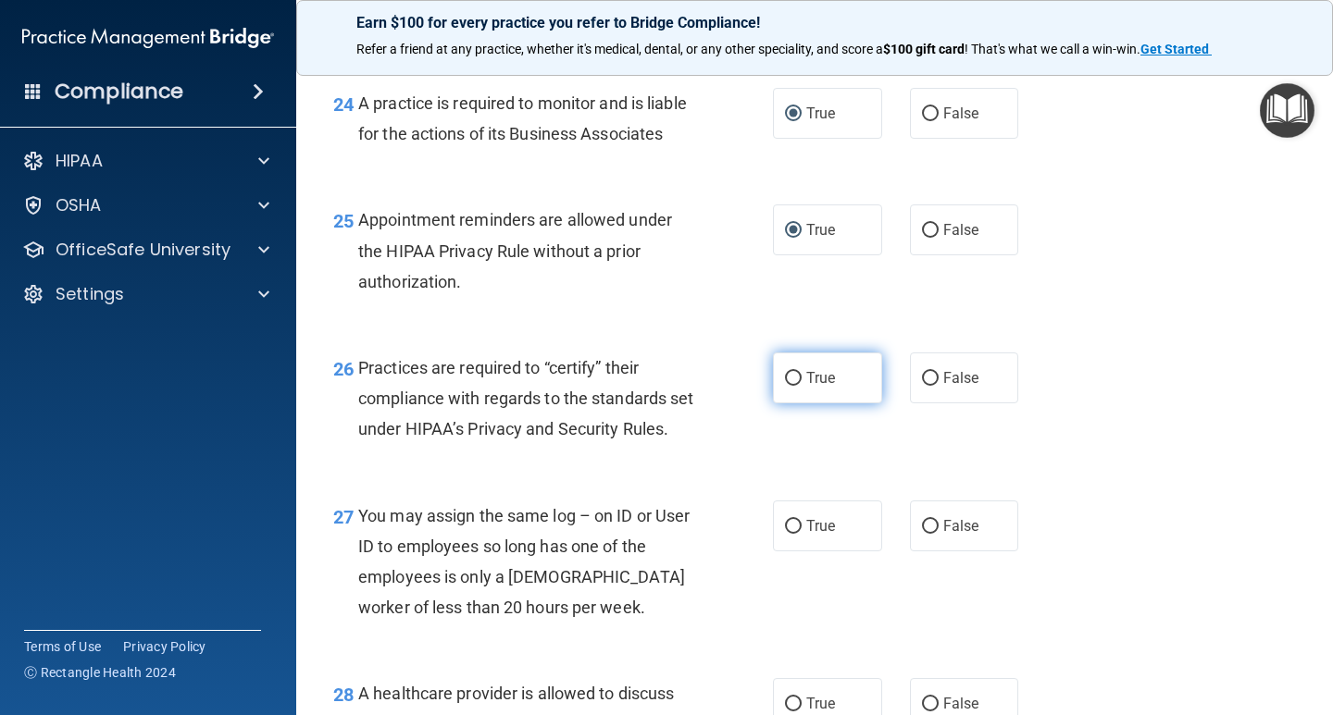
radio input "true"
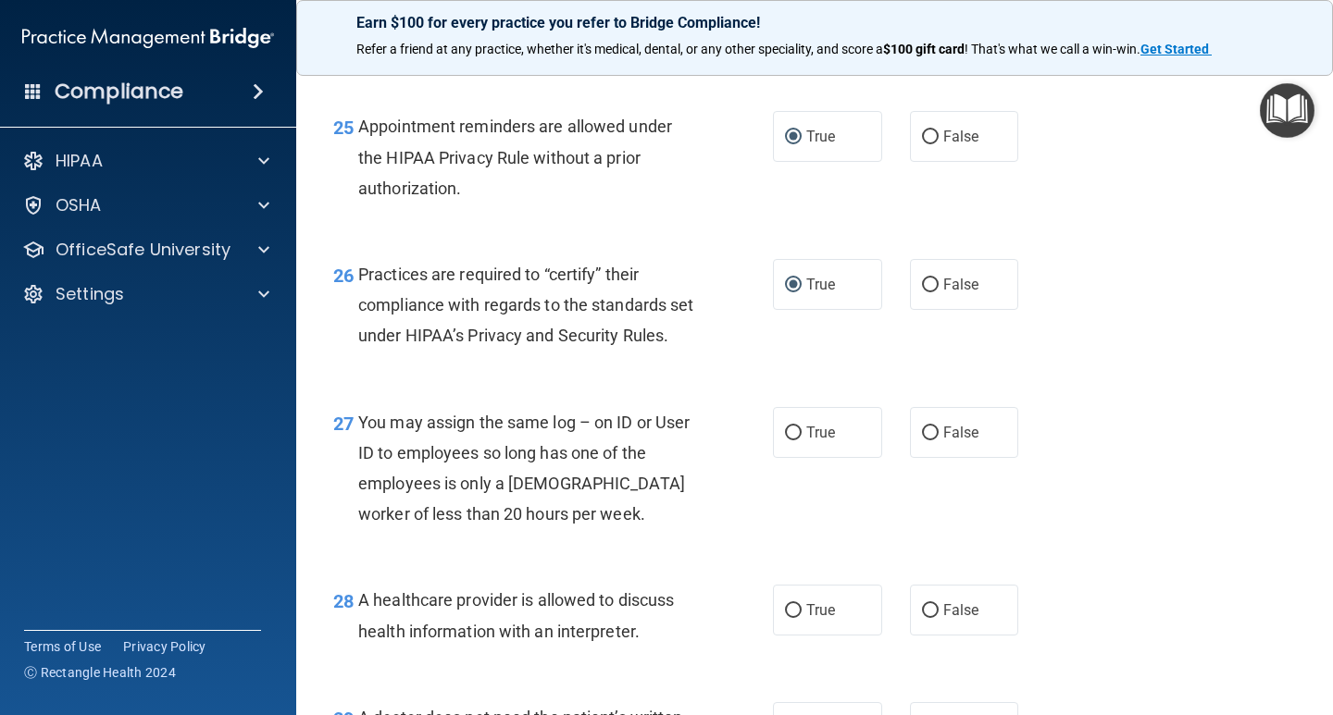
scroll to position [4164, 0]
click at [789, 441] on input "True" at bounding box center [793, 435] width 17 height 14
radio input "true"
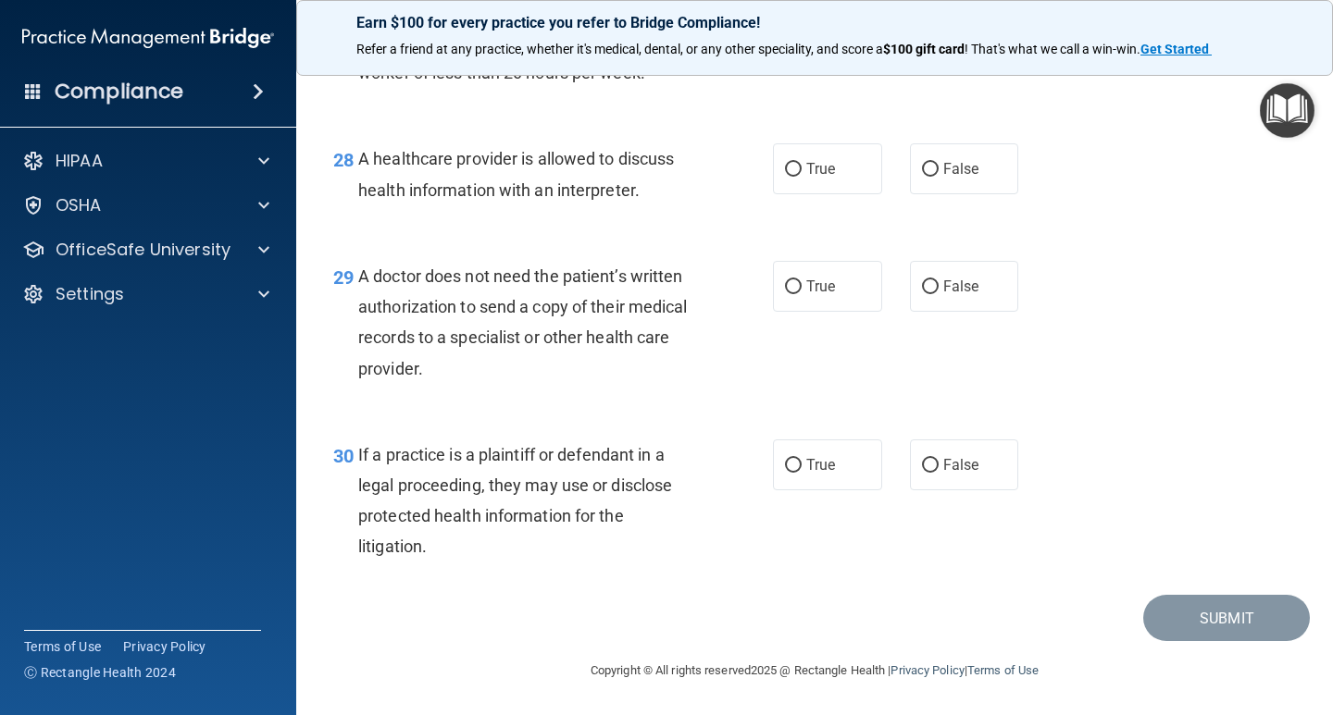
scroll to position [4699, 0]
click at [785, 175] on input "True" at bounding box center [793, 170] width 17 height 14
radio input "true"
click at [785, 292] on input "True" at bounding box center [793, 287] width 17 height 14
radio input "true"
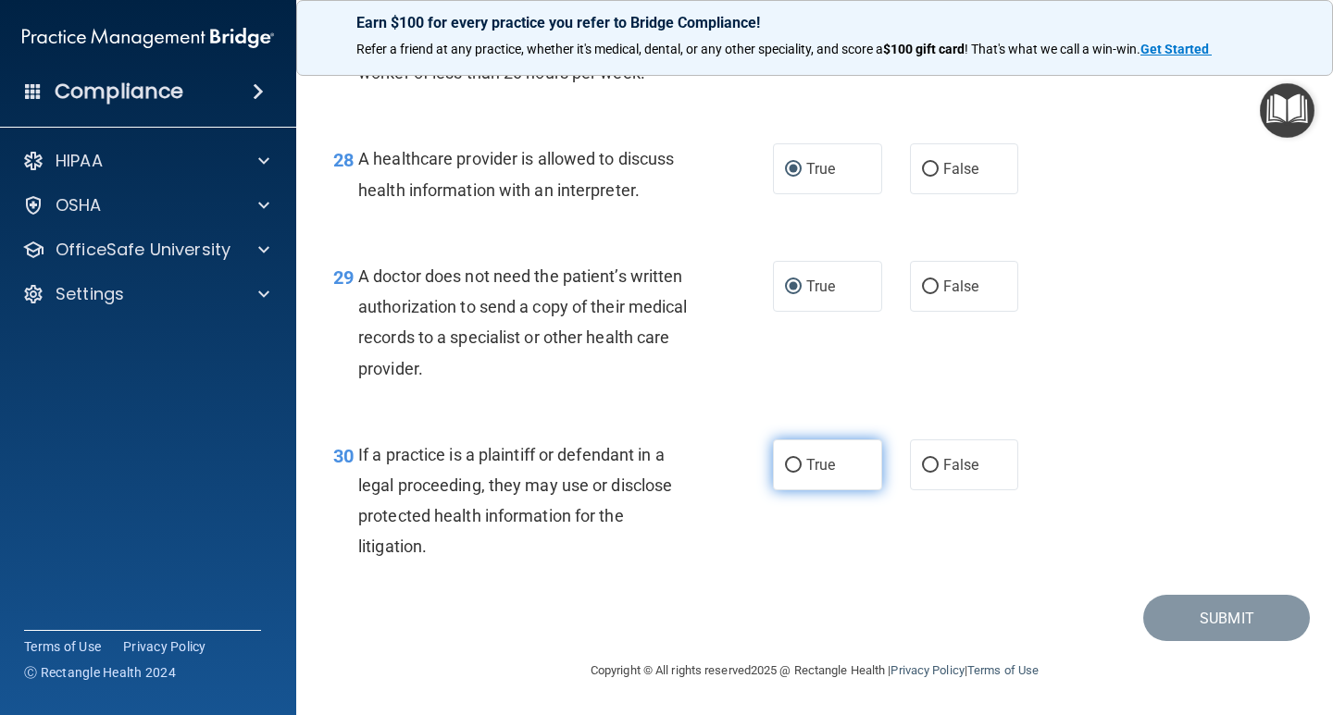
click at [806, 463] on span "True" at bounding box center [820, 465] width 29 height 18
click at [800, 463] on input "True" at bounding box center [793, 466] width 17 height 14
radio input "true"
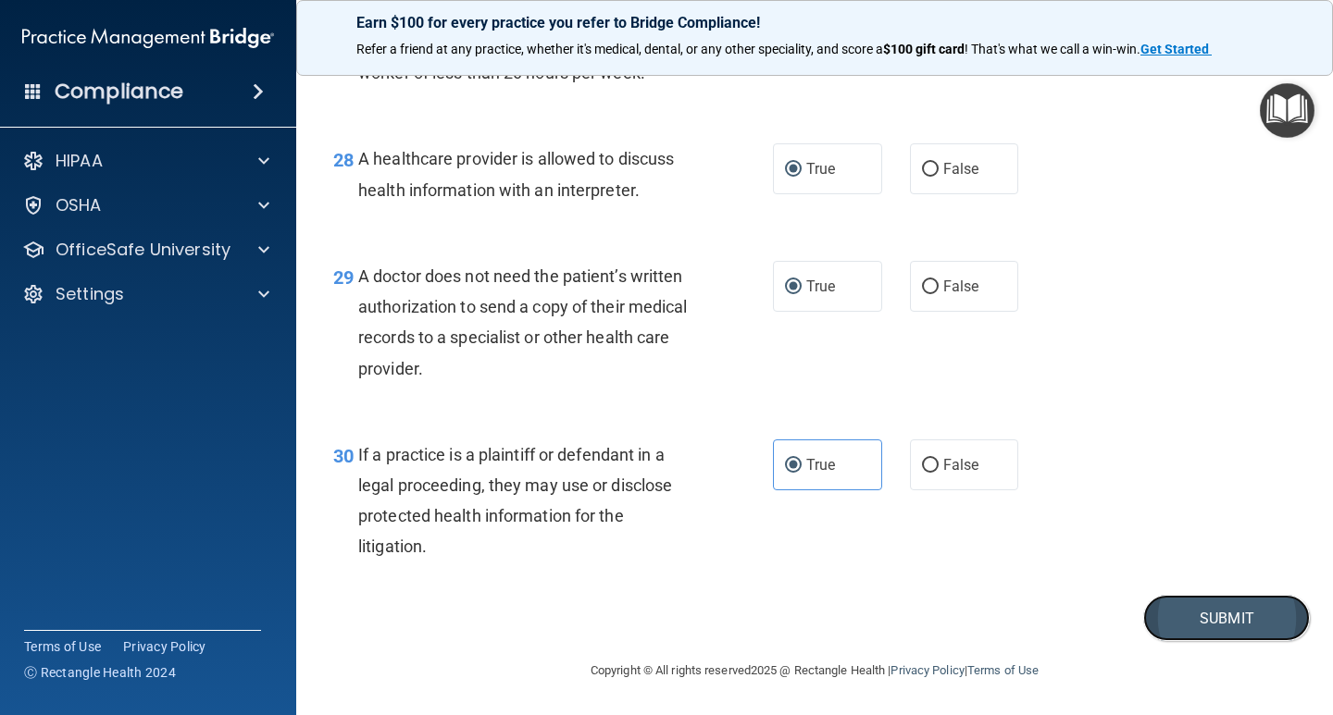
click at [1200, 610] on button "Submit" at bounding box center [1226, 618] width 167 height 47
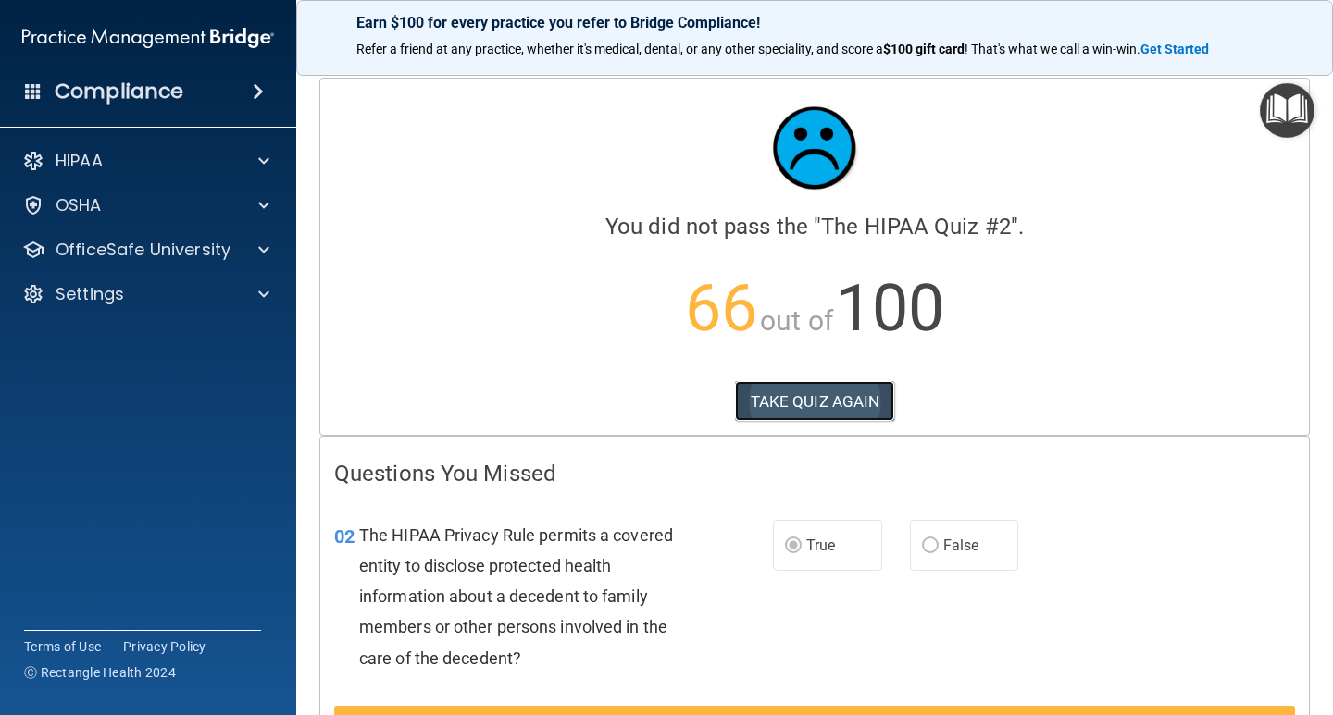
click at [829, 401] on button "TAKE QUIZ AGAIN" at bounding box center [815, 401] width 160 height 41
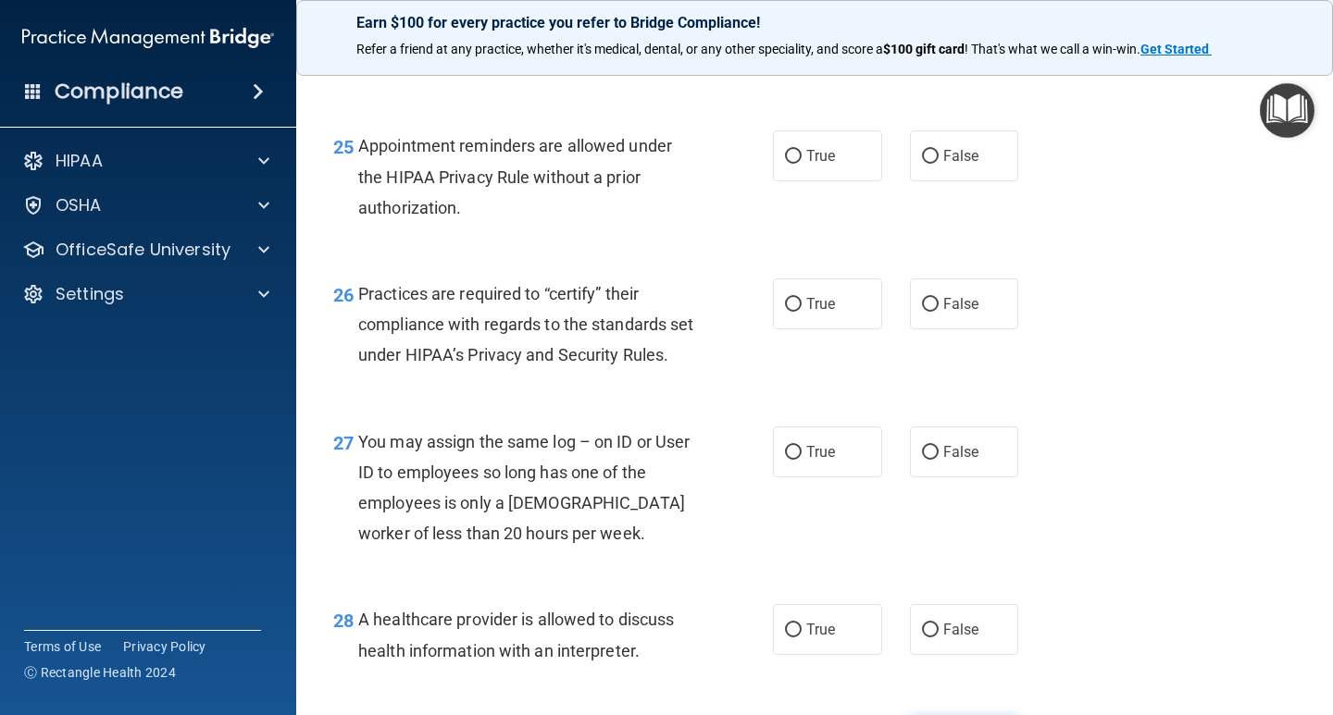
scroll to position [4144, 0]
click at [927, 331] on label "False" at bounding box center [964, 305] width 109 height 51
click at [927, 314] on input "False" at bounding box center [930, 307] width 17 height 14
radio input "true"
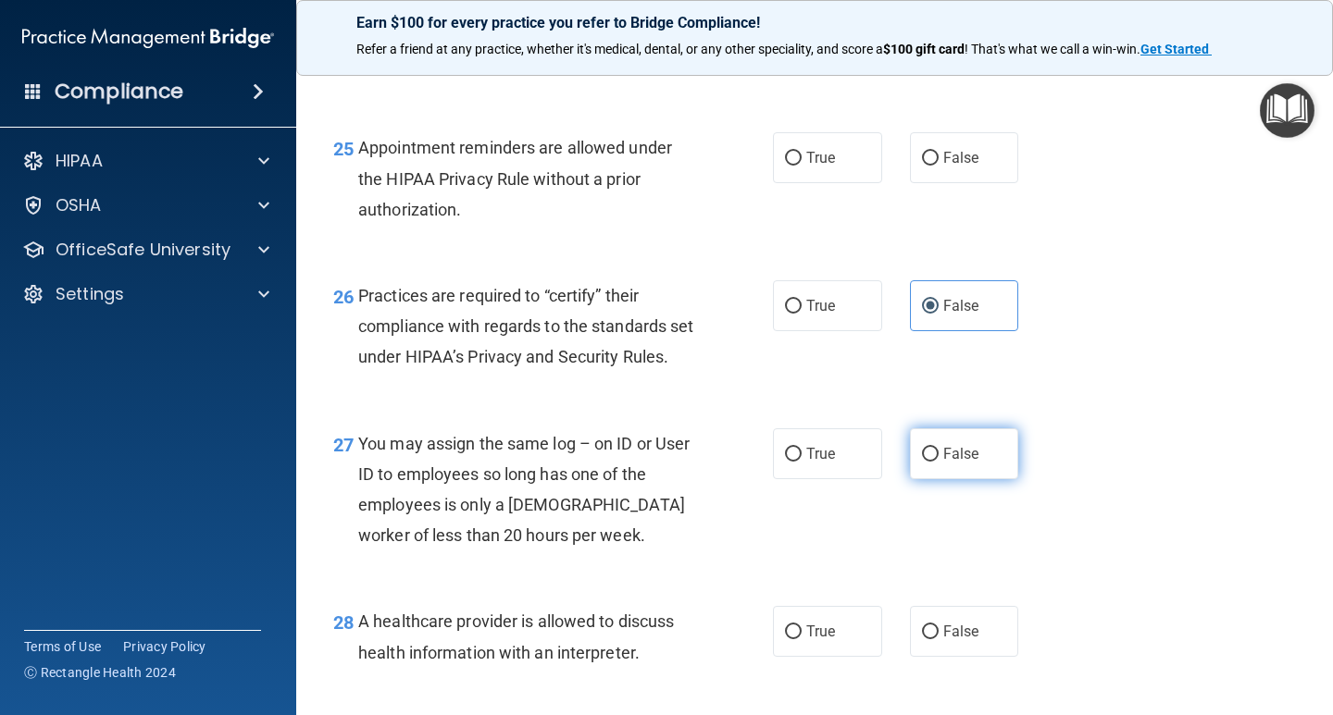
click at [930, 479] on label "False" at bounding box center [964, 453] width 109 height 51
click at [930, 462] on input "False" at bounding box center [930, 455] width 17 height 14
radio input "true"
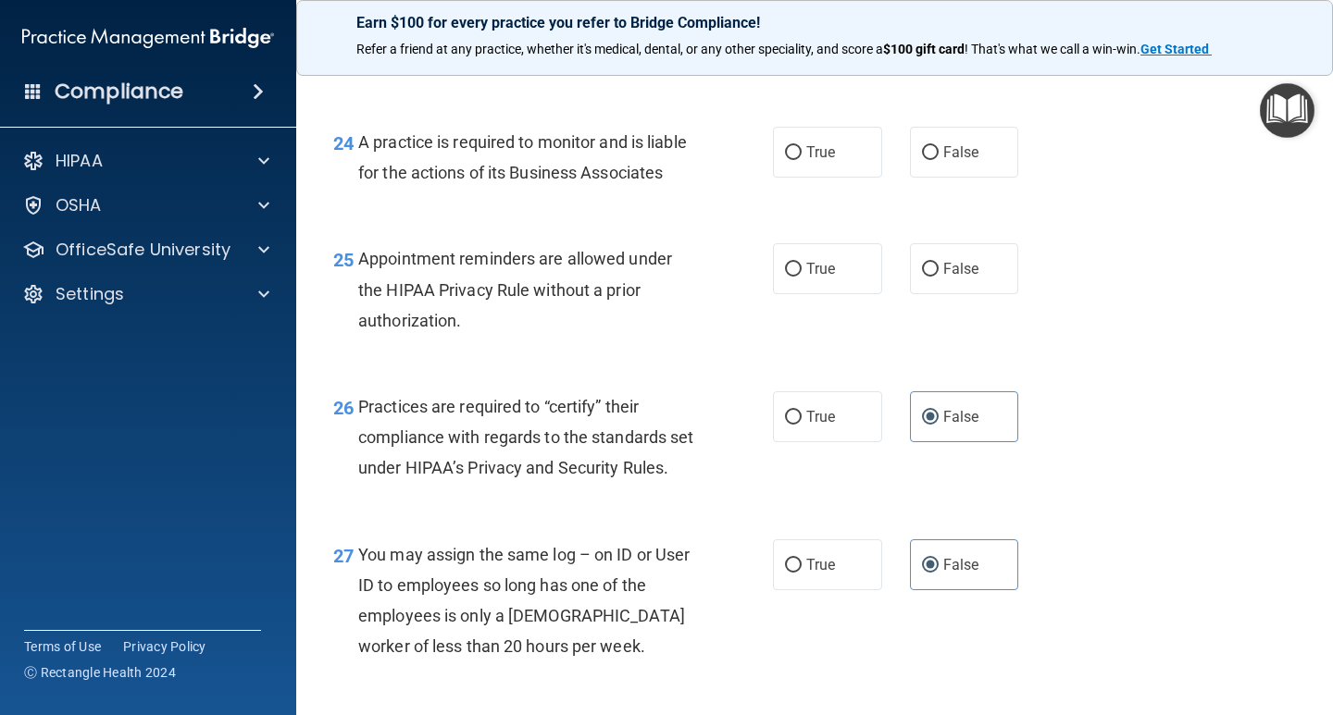
scroll to position [3866, 0]
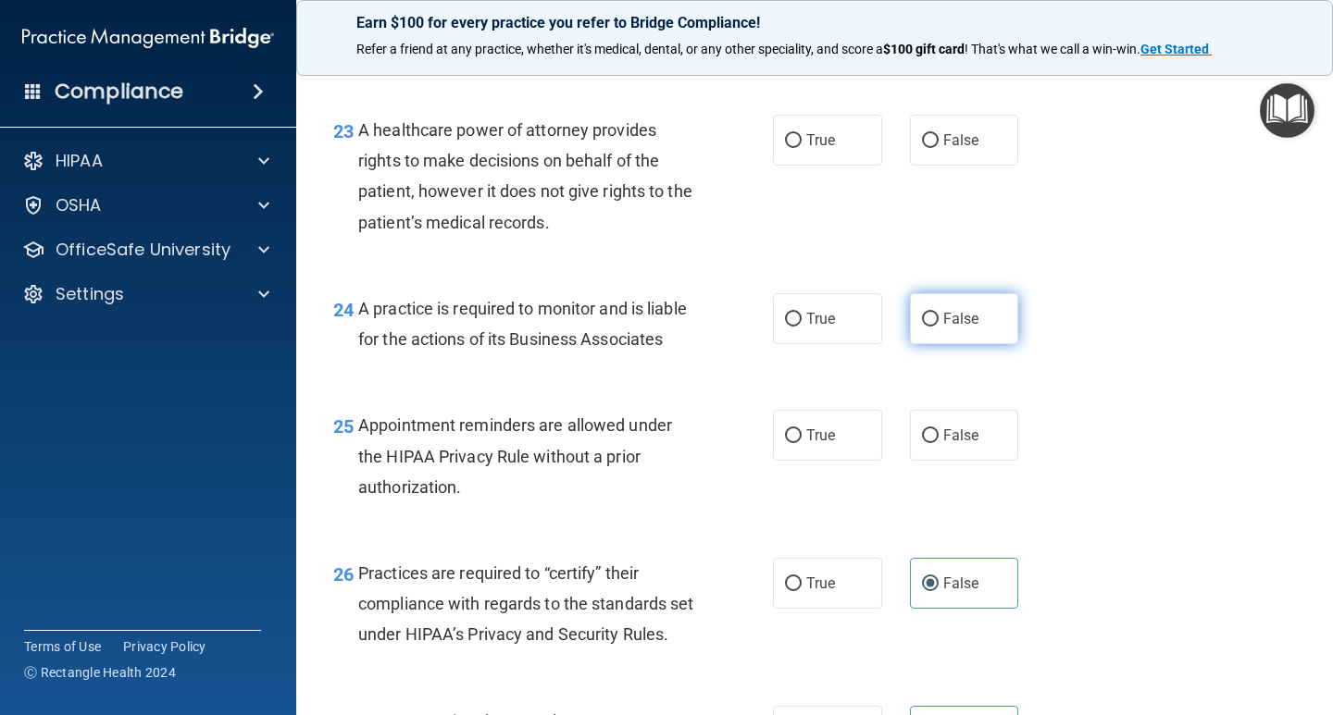
click at [922, 327] on input "False" at bounding box center [930, 320] width 17 height 14
radio input "true"
click at [915, 166] on label "False" at bounding box center [964, 140] width 109 height 51
click at [922, 148] on input "False" at bounding box center [930, 141] width 17 height 14
radio input "true"
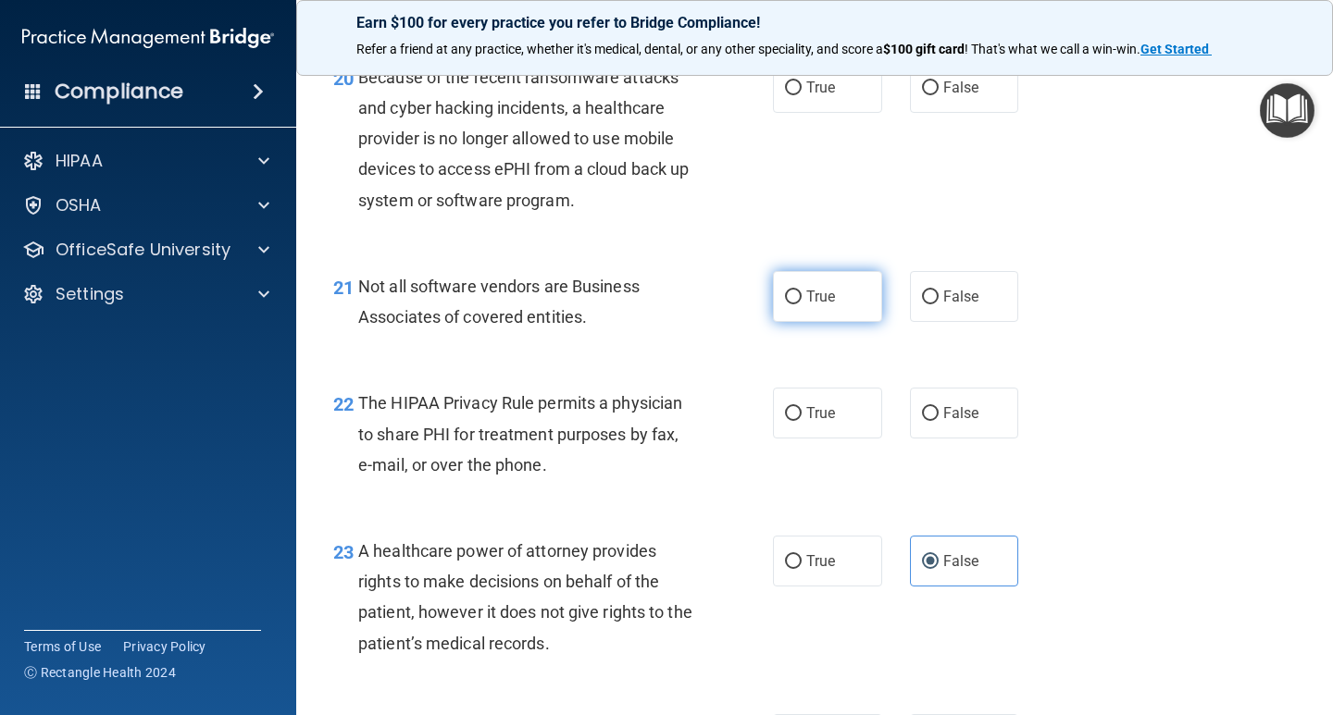
scroll to position [3404, 0]
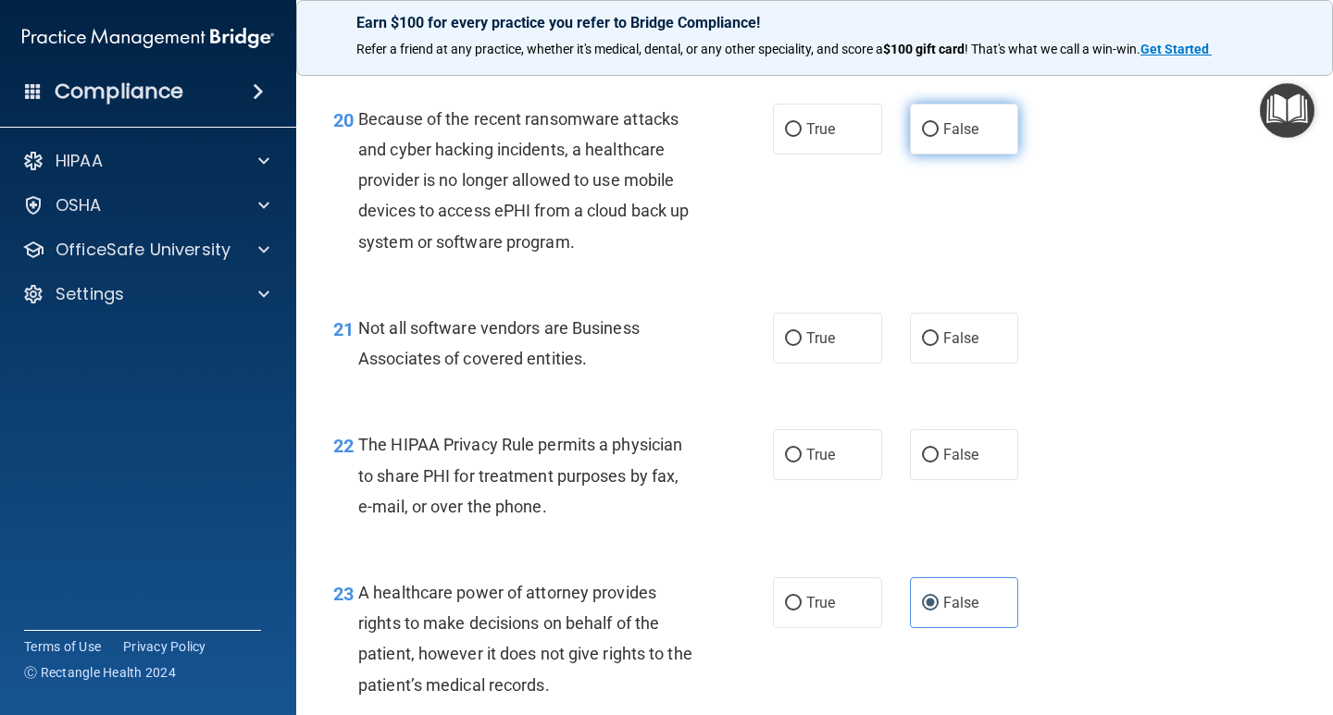
click at [926, 137] on input "False" at bounding box center [930, 130] width 17 height 14
radio input "true"
click at [924, 346] on input "False" at bounding box center [930, 339] width 17 height 14
radio input "true"
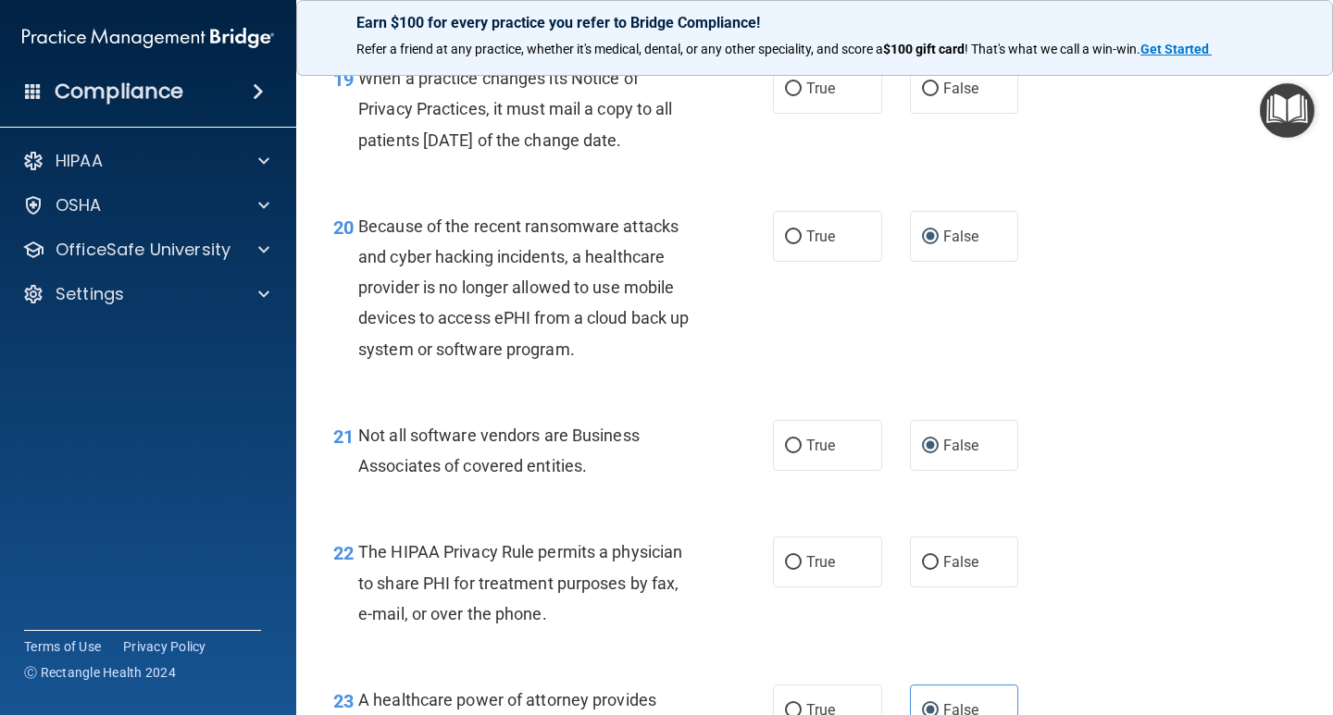
scroll to position [3126, 0]
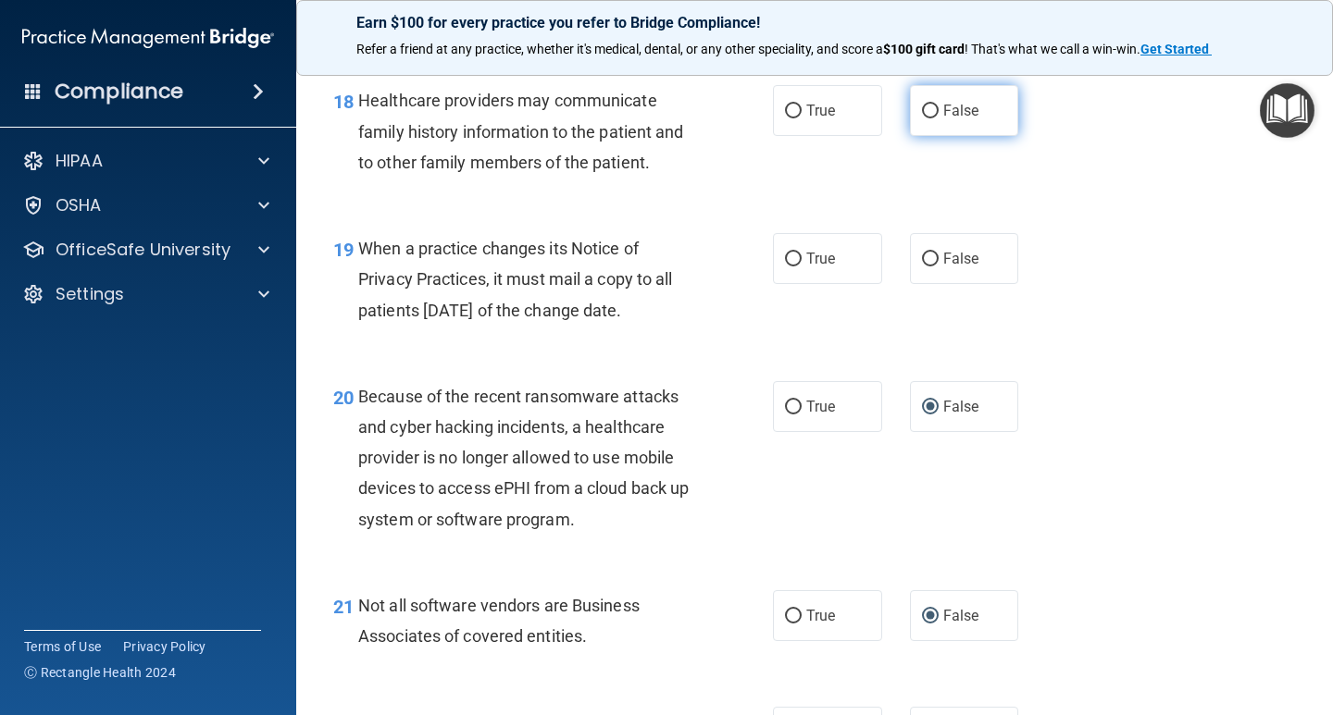
click at [943, 119] on span "False" at bounding box center [961, 111] width 36 height 18
click at [937, 118] on input "False" at bounding box center [930, 112] width 17 height 14
radio input "true"
click at [934, 284] on label "False" at bounding box center [964, 258] width 109 height 51
click at [934, 267] on input "False" at bounding box center [930, 260] width 17 height 14
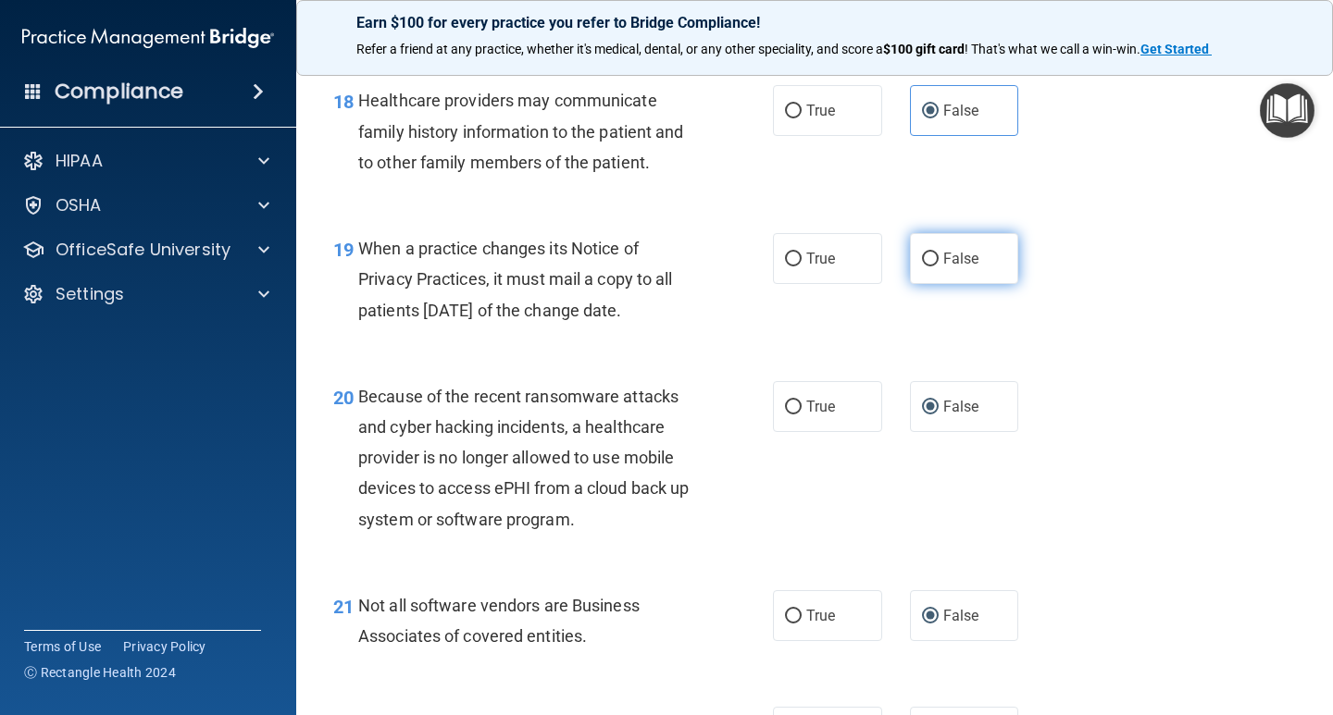
radio input "true"
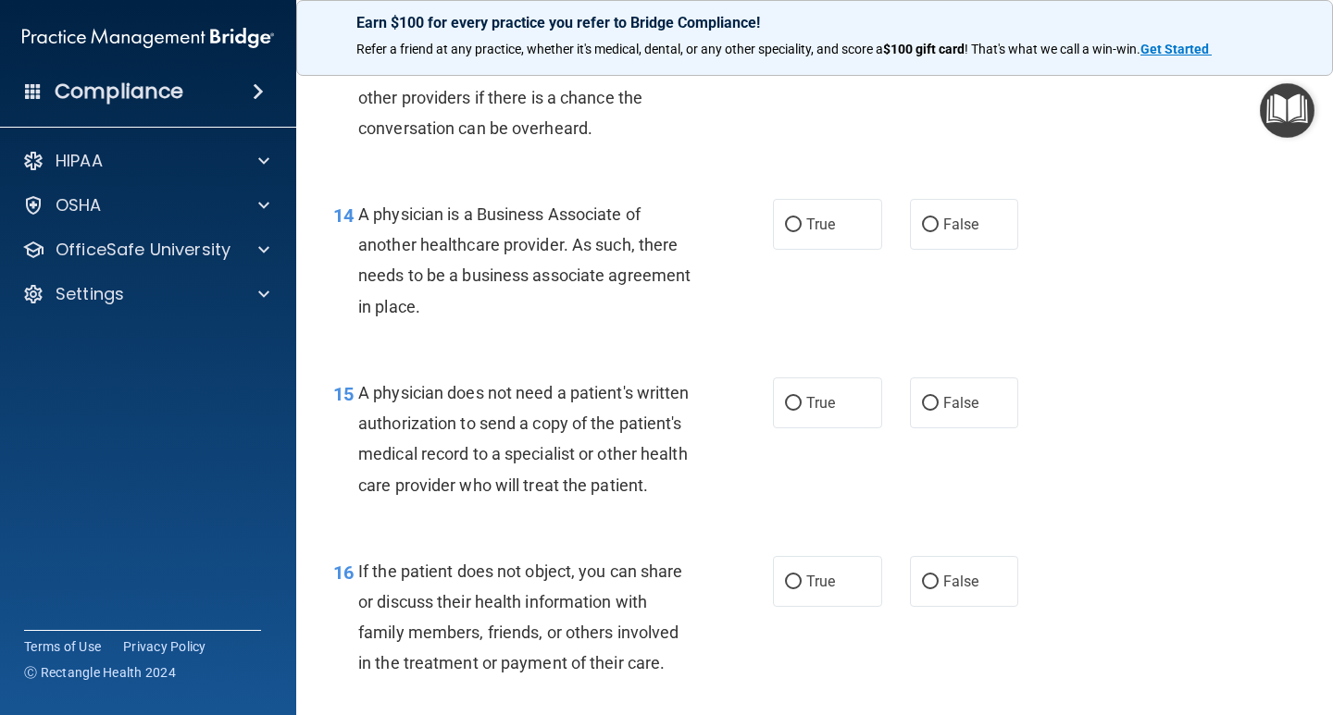
scroll to position [2293, 0]
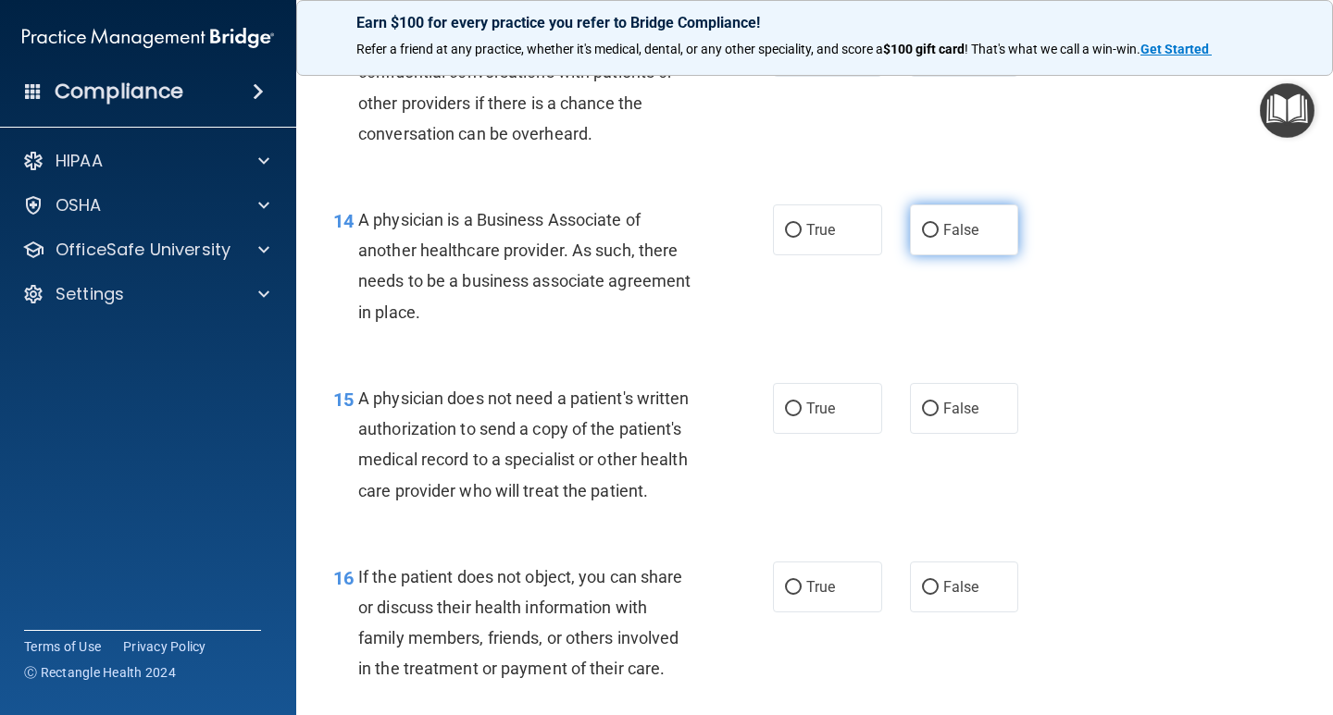
click at [922, 229] on input "False" at bounding box center [930, 231] width 17 height 14
radio input "true"
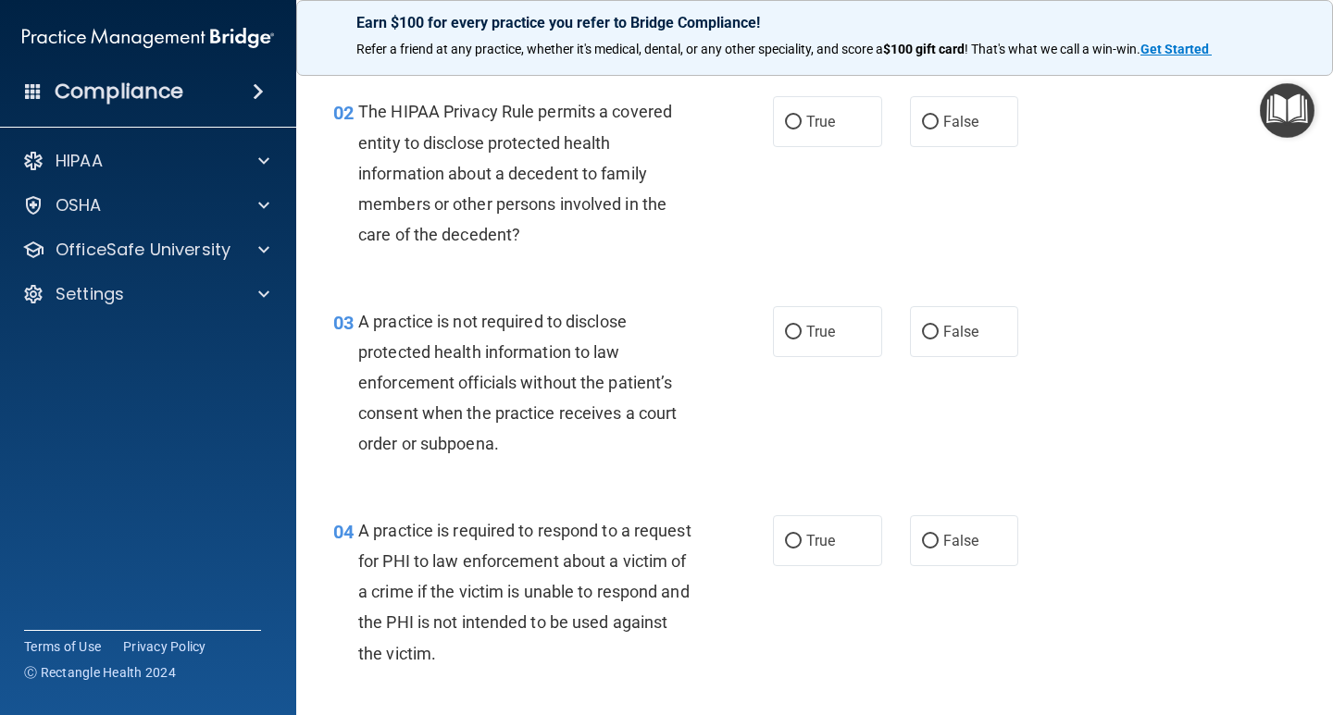
scroll to position [257, 0]
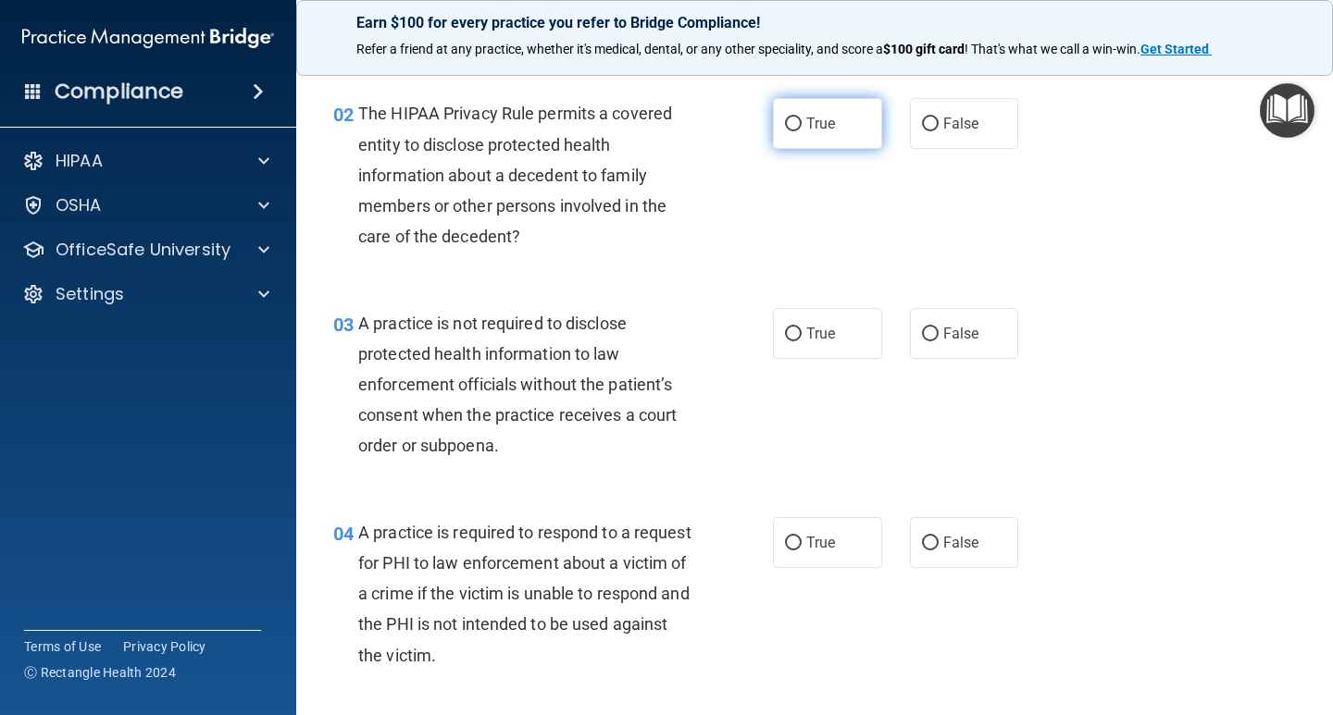
click at [798, 127] on label "True" at bounding box center [827, 123] width 109 height 51
click at [798, 127] on input "True" at bounding box center [793, 125] width 17 height 14
radio input "true"
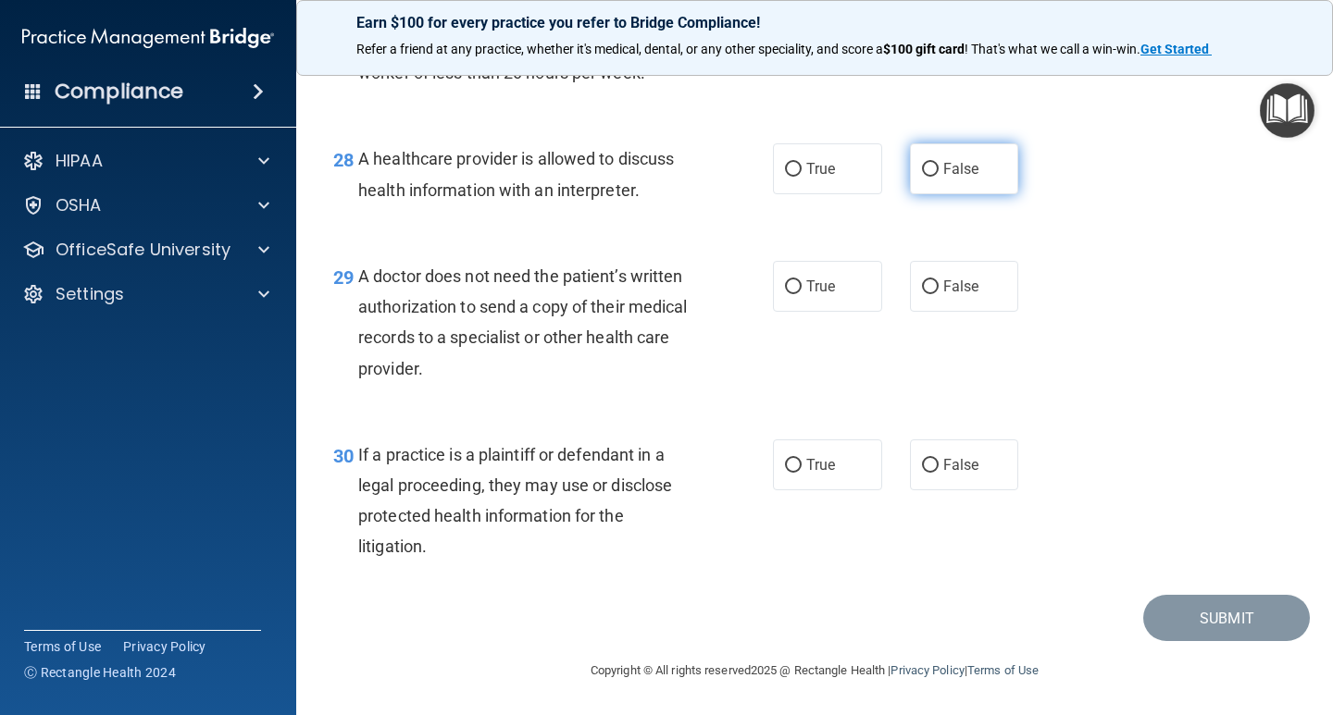
scroll to position [4699, 0]
click at [786, 471] on input "True" at bounding box center [793, 466] width 17 height 14
radio input "true"
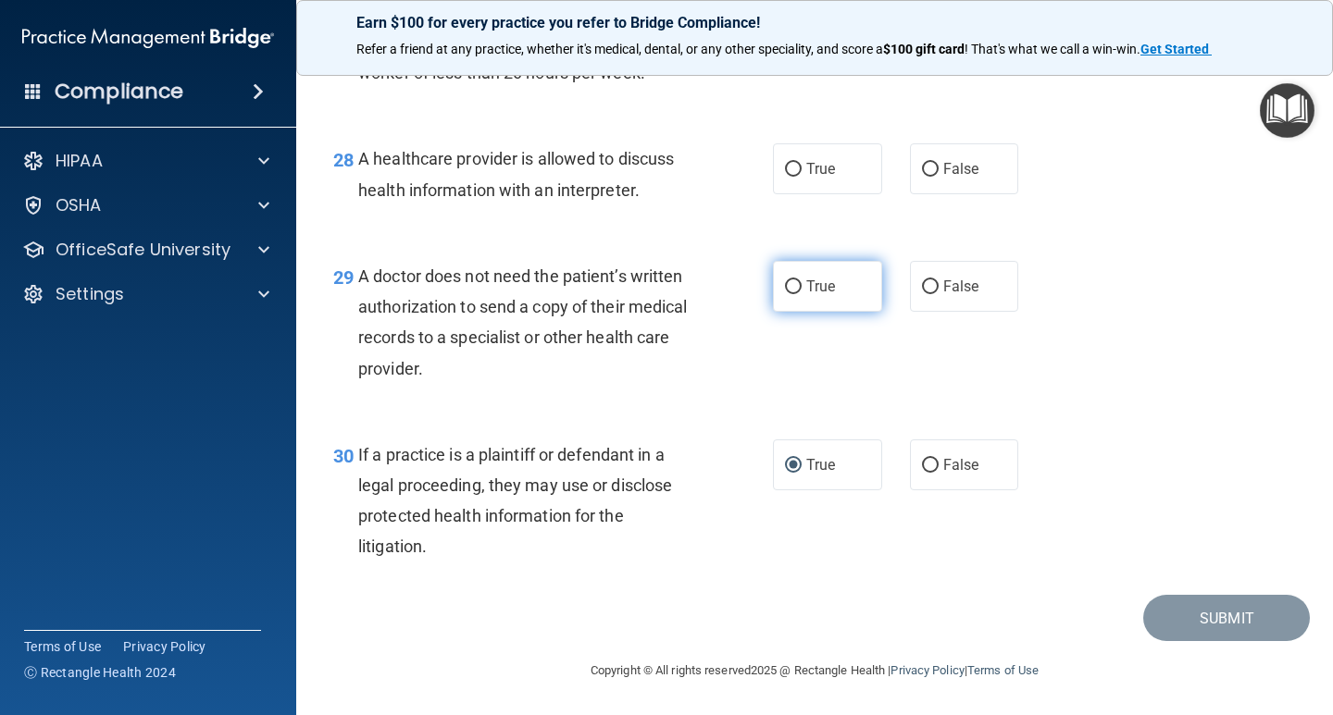
click at [779, 295] on label "True" at bounding box center [827, 286] width 109 height 51
click at [785, 294] on input "True" at bounding box center [793, 287] width 17 height 14
radio input "true"
click at [782, 178] on label "True" at bounding box center [827, 168] width 109 height 51
click at [785, 177] on input "True" at bounding box center [793, 170] width 17 height 14
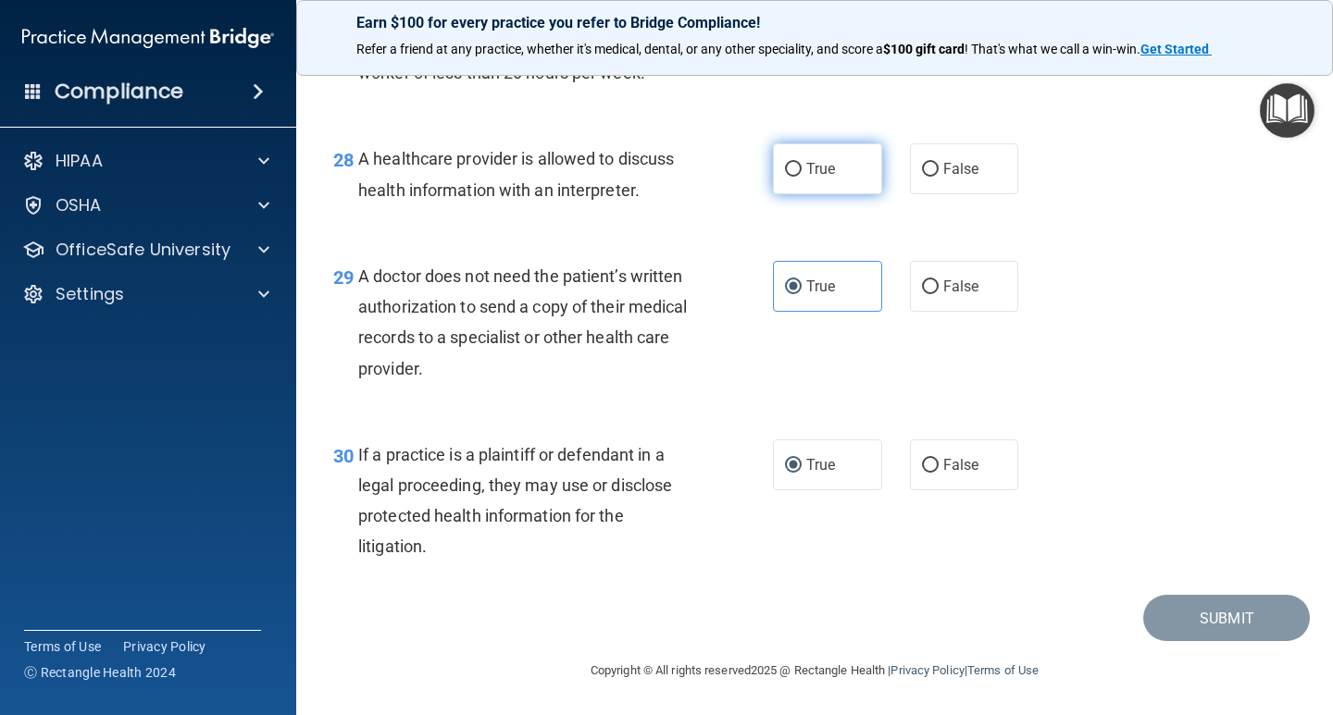
radio input "true"
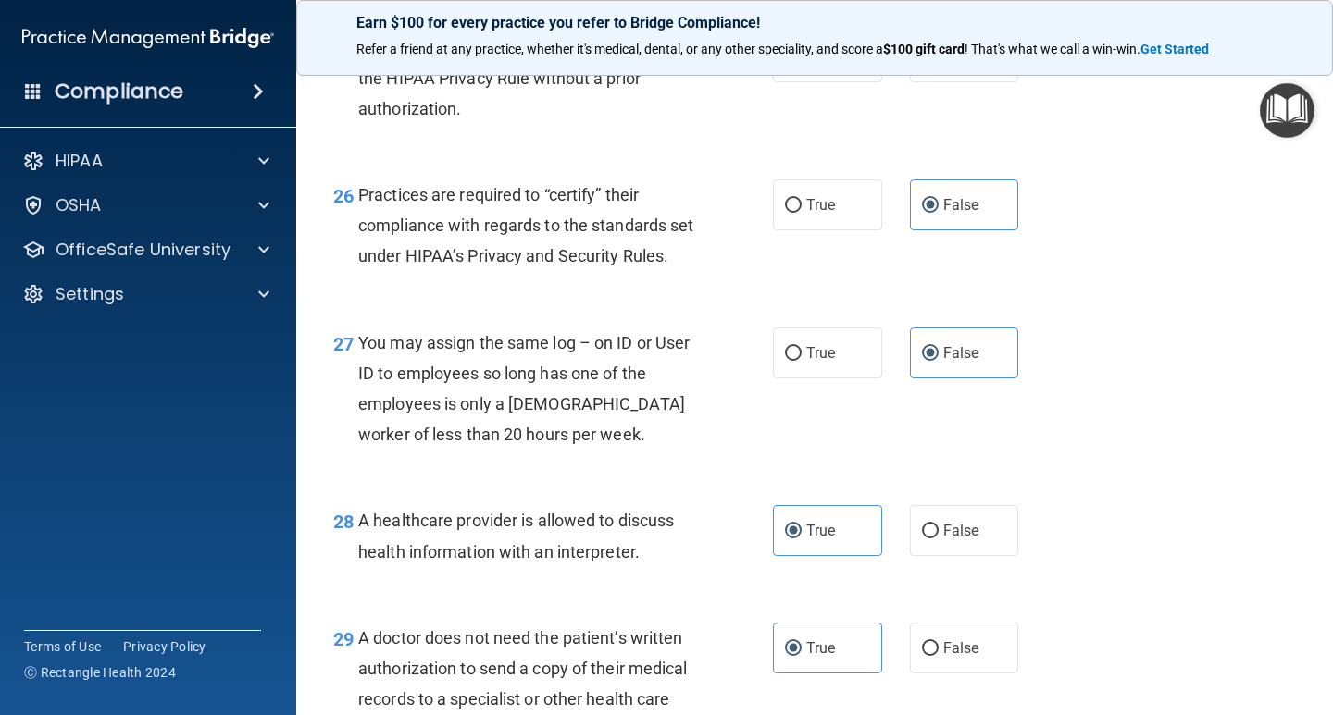
scroll to position [4052, 0]
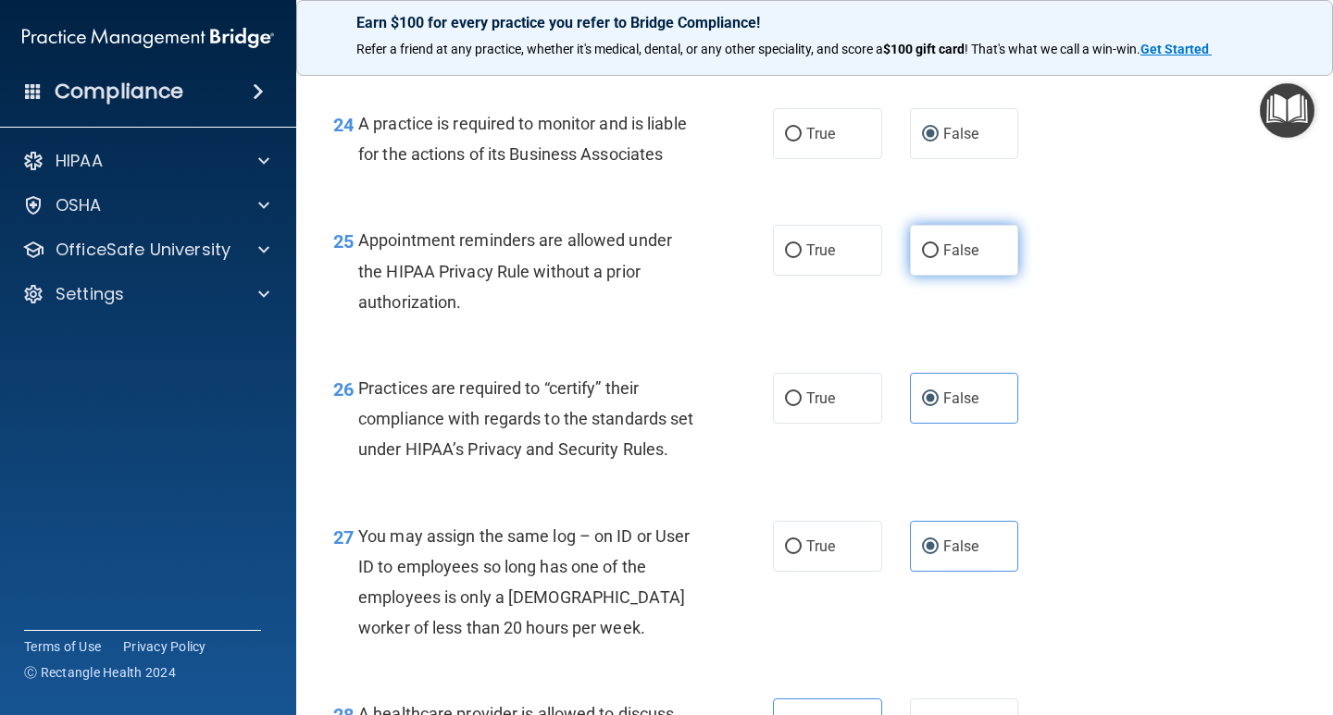
click at [930, 276] on label "False" at bounding box center [964, 250] width 109 height 51
click at [930, 258] on input "False" at bounding box center [930, 251] width 17 height 14
radio input "true"
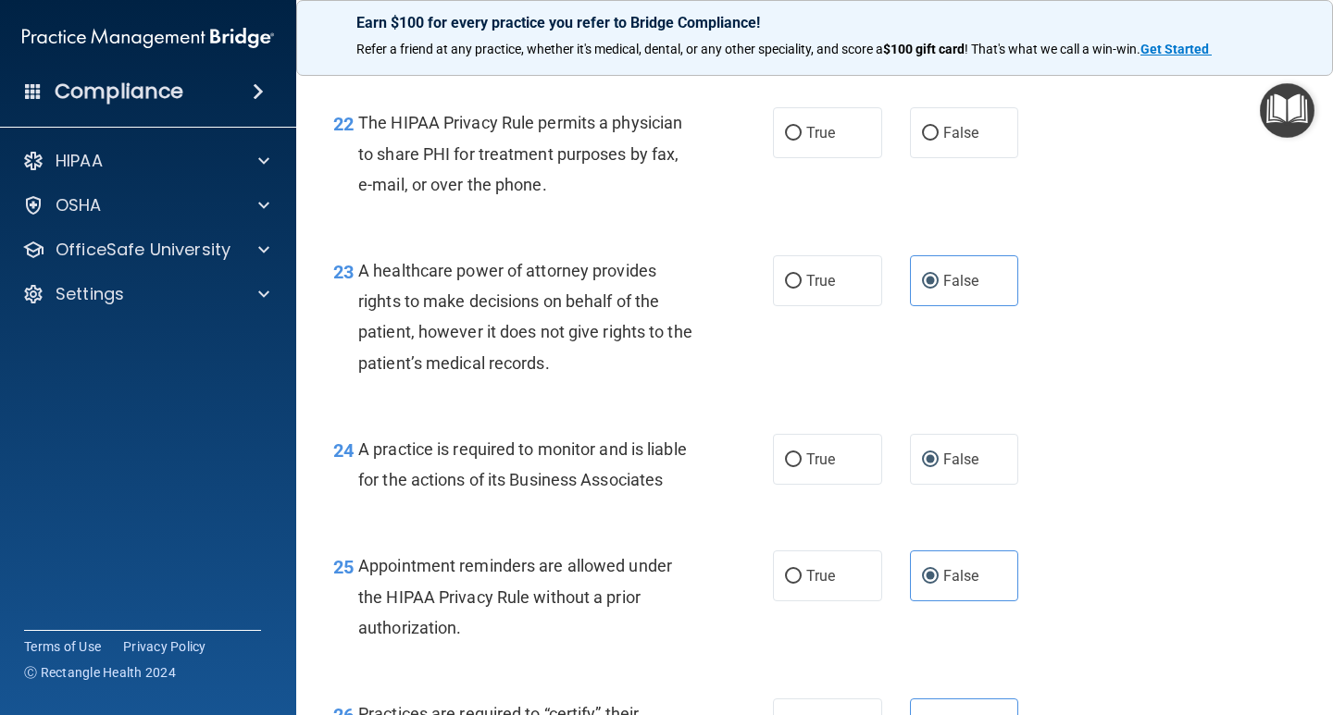
scroll to position [3681, 0]
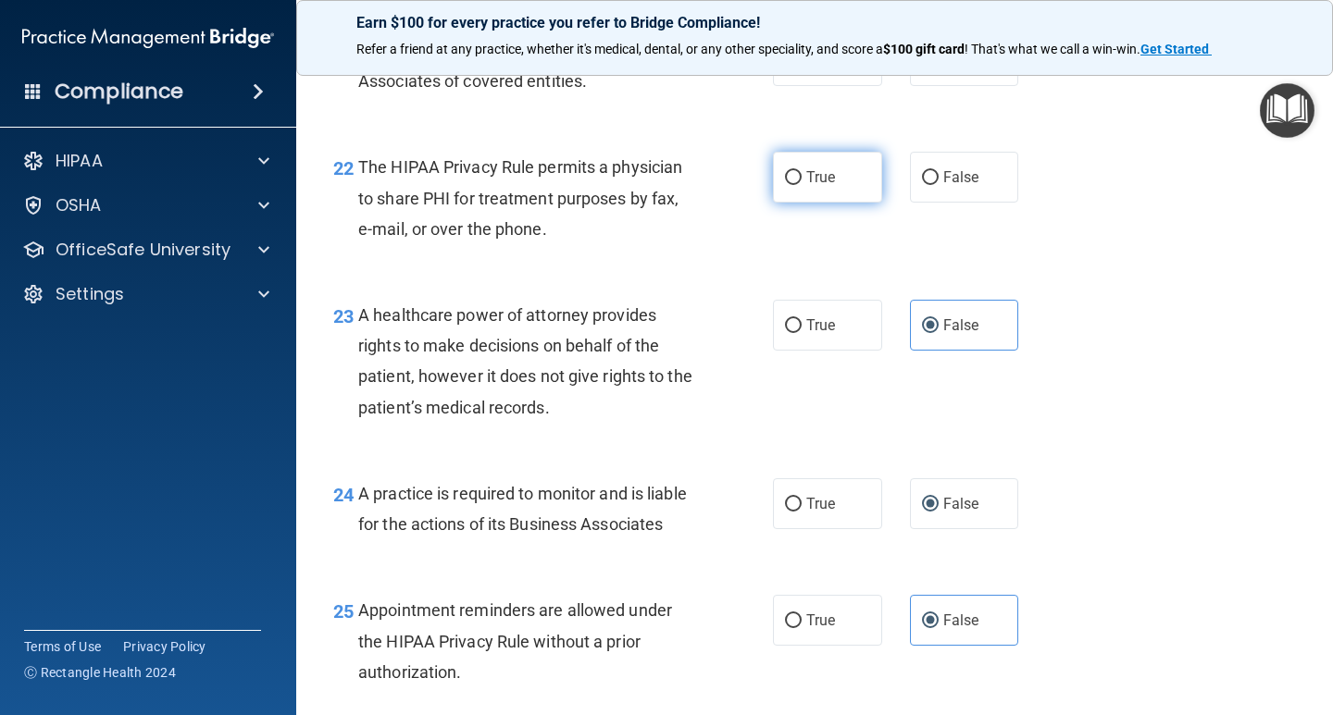
click at [797, 203] on label "True" at bounding box center [827, 177] width 109 height 51
click at [797, 185] on input "True" at bounding box center [793, 178] width 17 height 14
radio input "true"
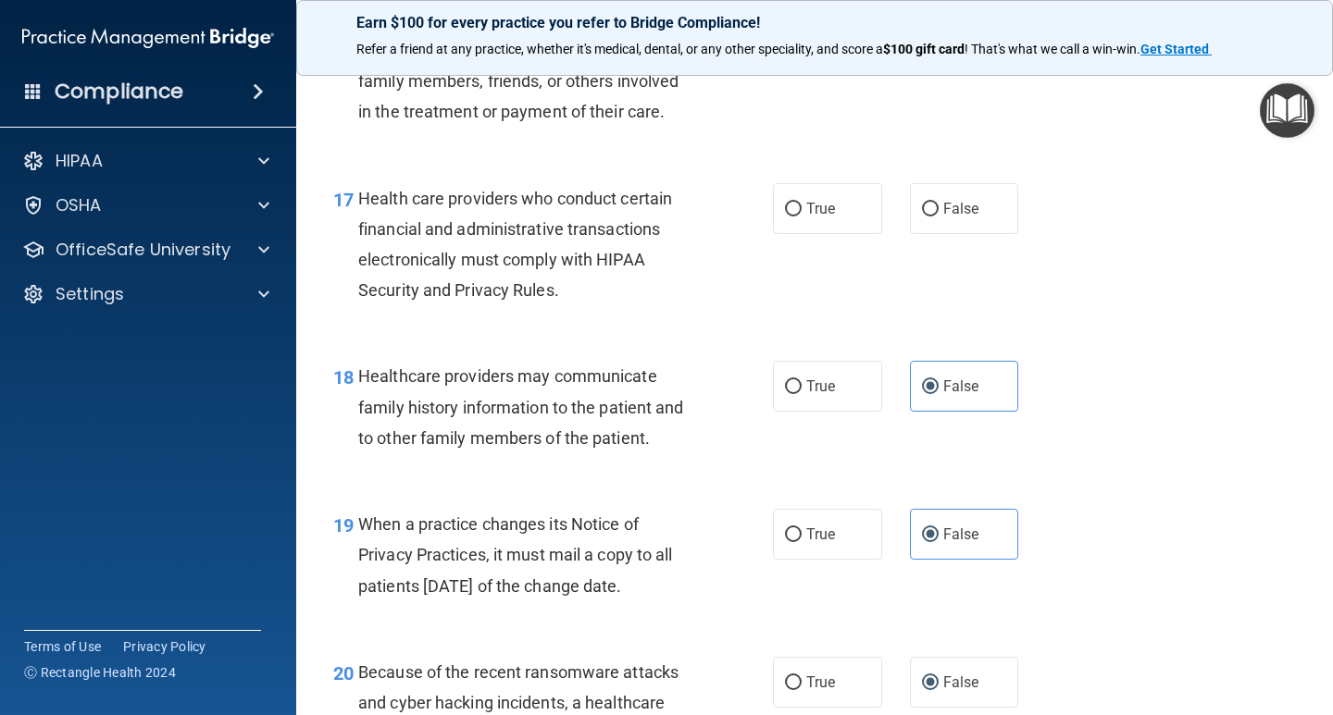
scroll to position [2848, 0]
click at [797, 236] on label "True" at bounding box center [827, 210] width 109 height 51
click at [797, 218] on input "True" at bounding box center [793, 212] width 17 height 14
radio input "true"
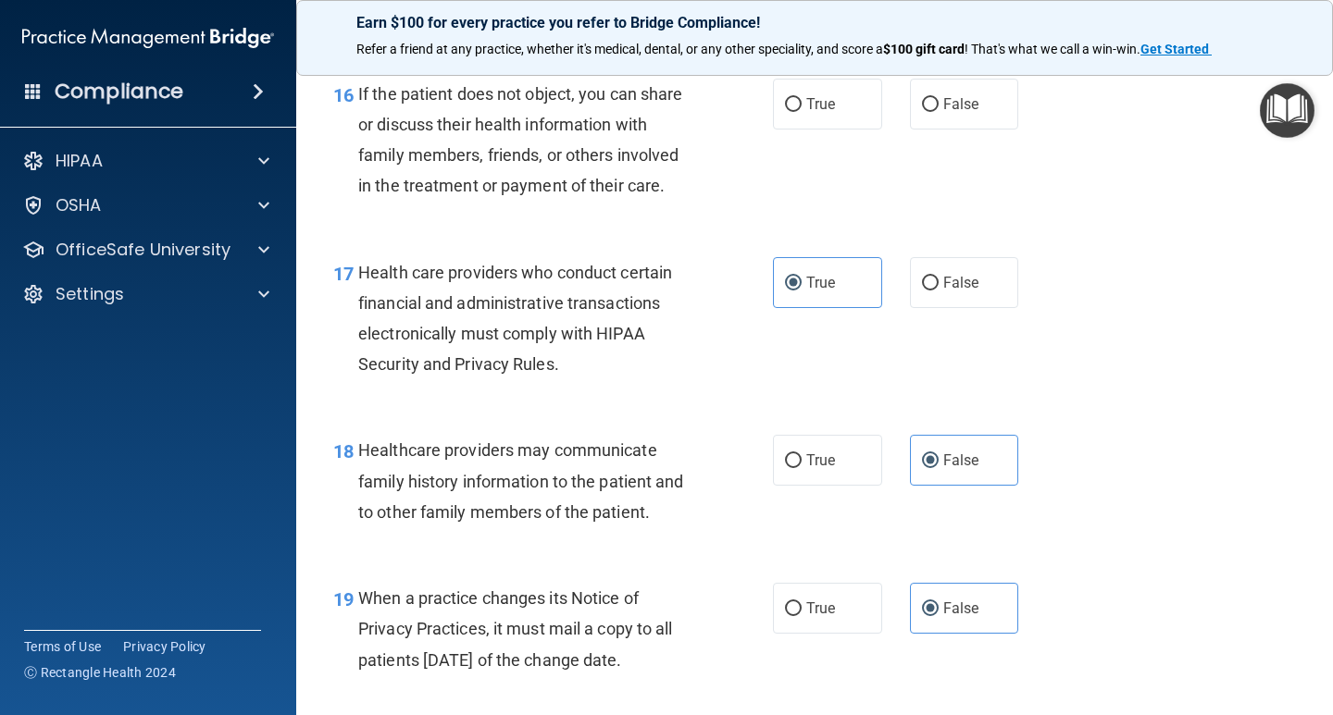
scroll to position [2663, 0]
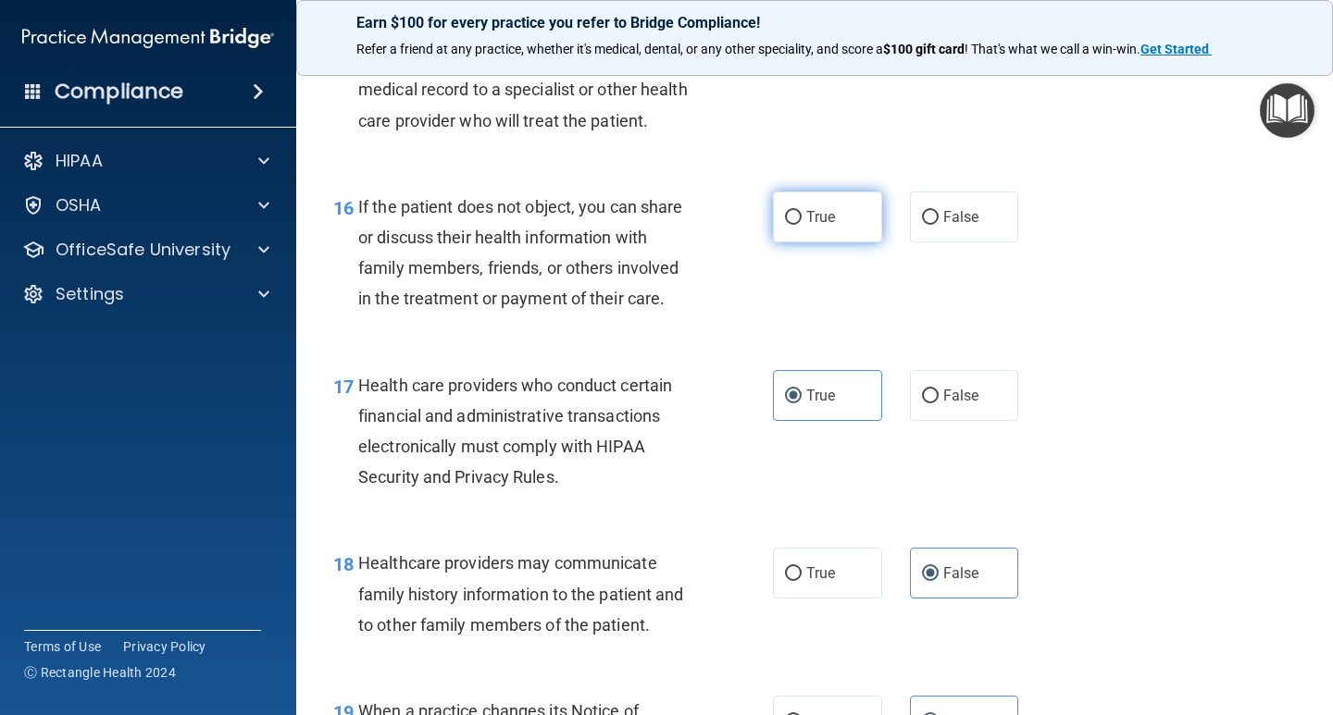
click at [806, 226] on span "True" at bounding box center [820, 217] width 29 height 18
click at [801, 225] on input "True" at bounding box center [793, 218] width 17 height 14
radio input "true"
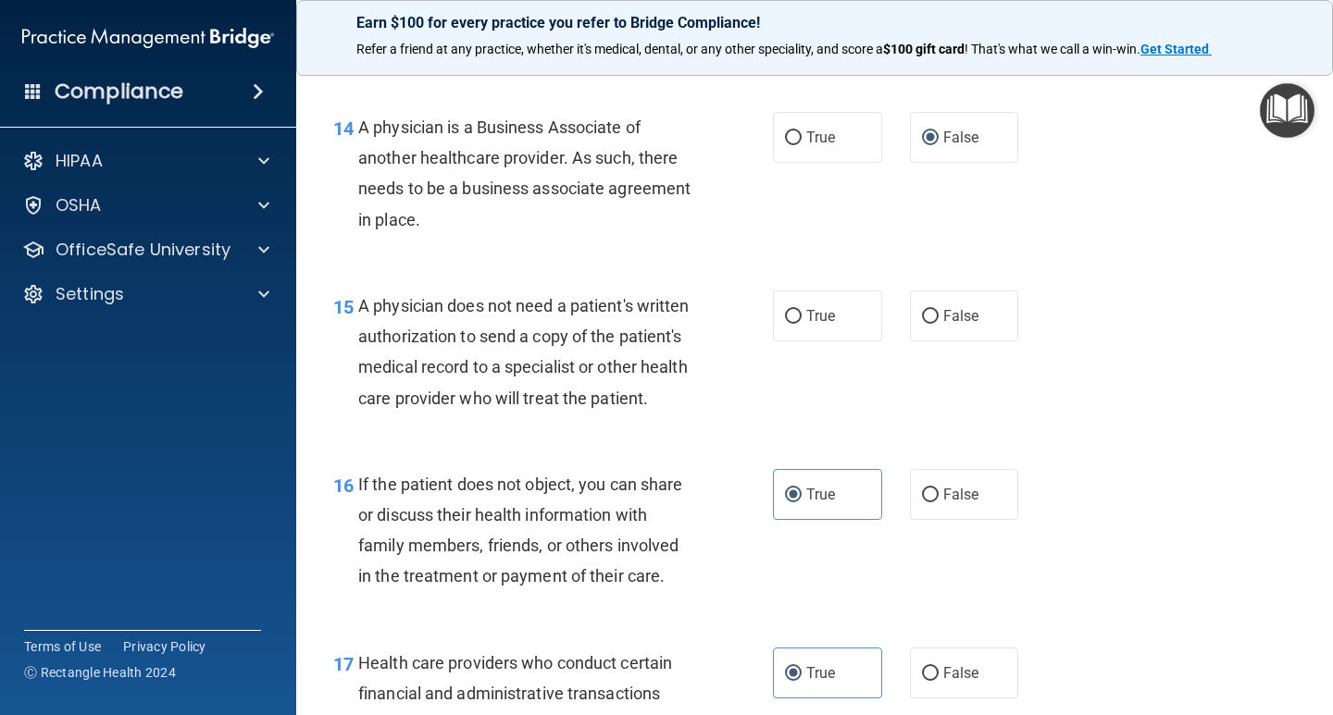
scroll to position [2293, 0]
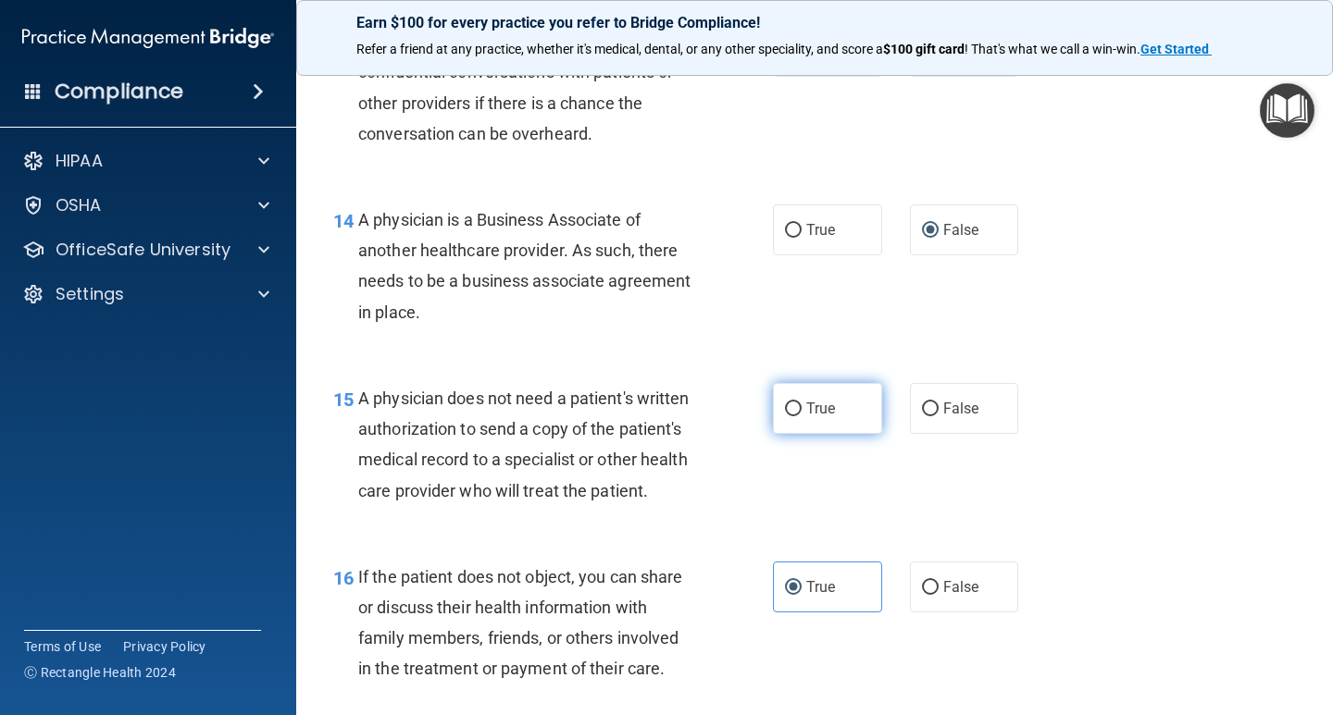
click at [789, 418] on label "True" at bounding box center [827, 408] width 109 height 51
click at [789, 416] on input "True" at bounding box center [793, 410] width 17 height 14
radio input "true"
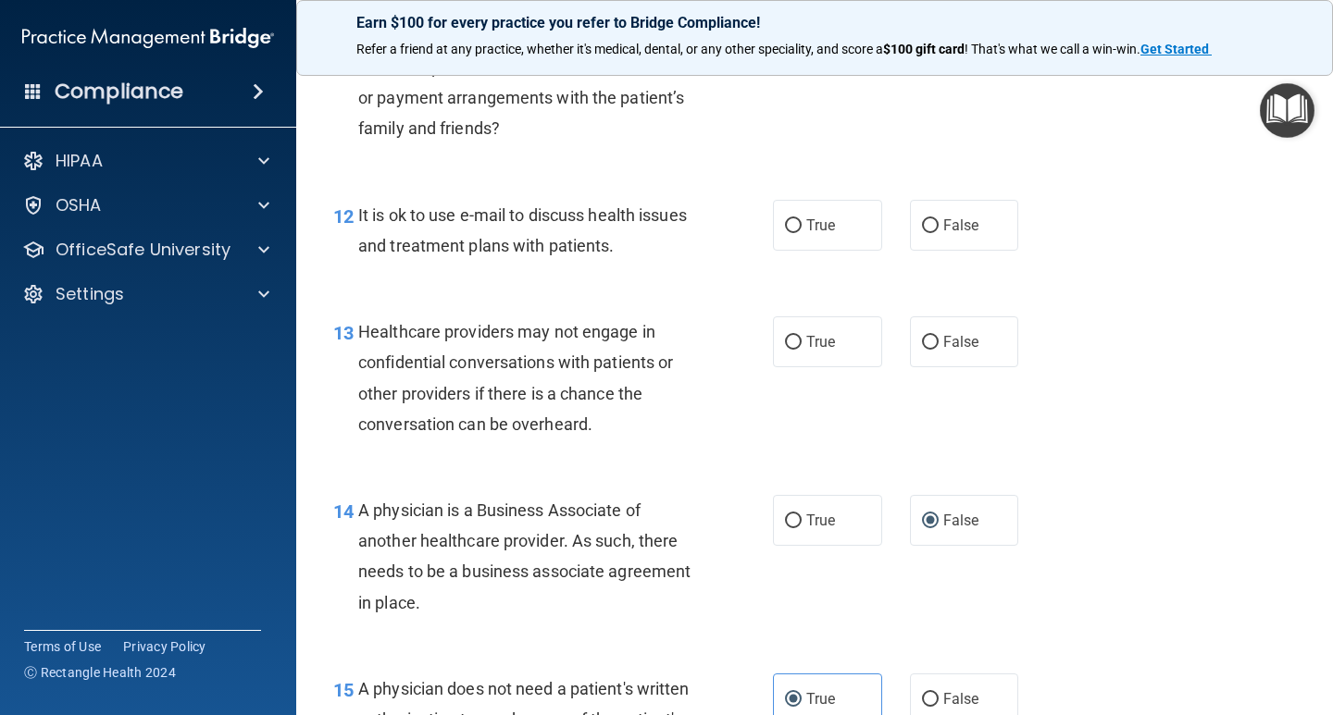
scroll to position [2016, 0]
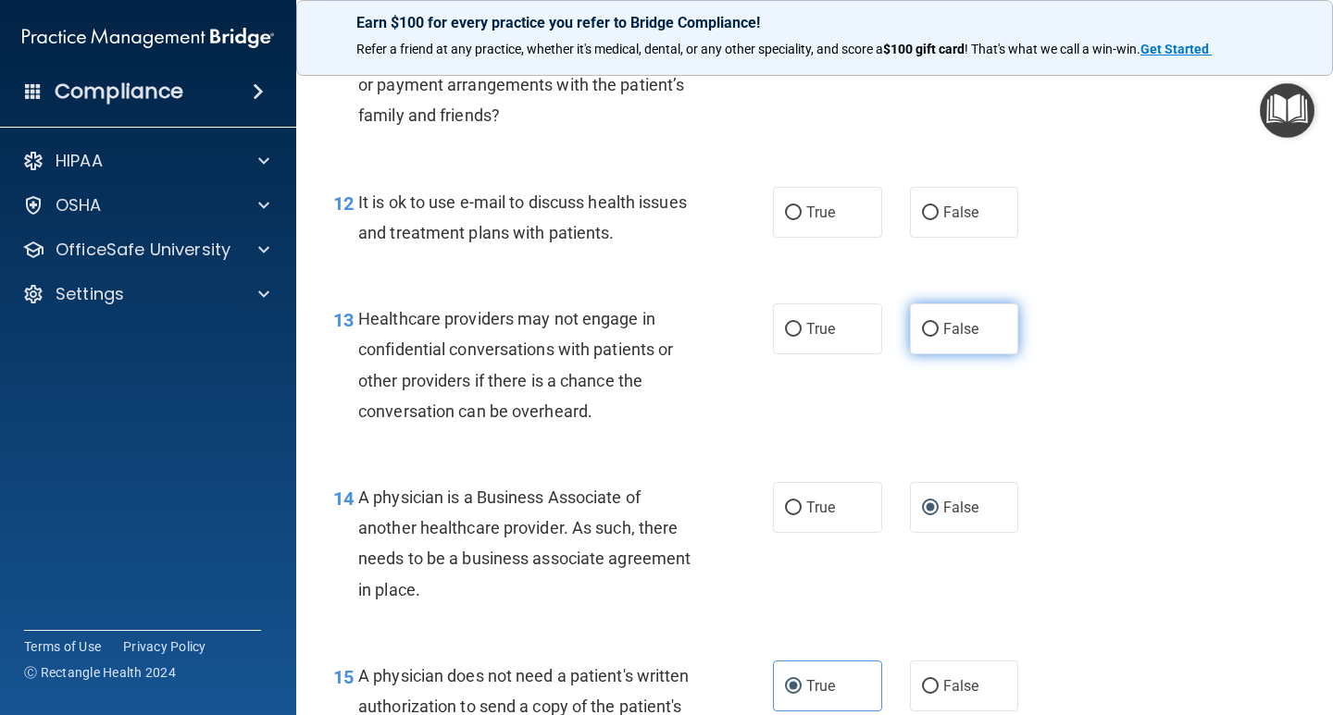
click at [922, 327] on input "False" at bounding box center [930, 330] width 17 height 14
radio input "true"
click at [788, 214] on input "True" at bounding box center [793, 213] width 17 height 14
radio input "true"
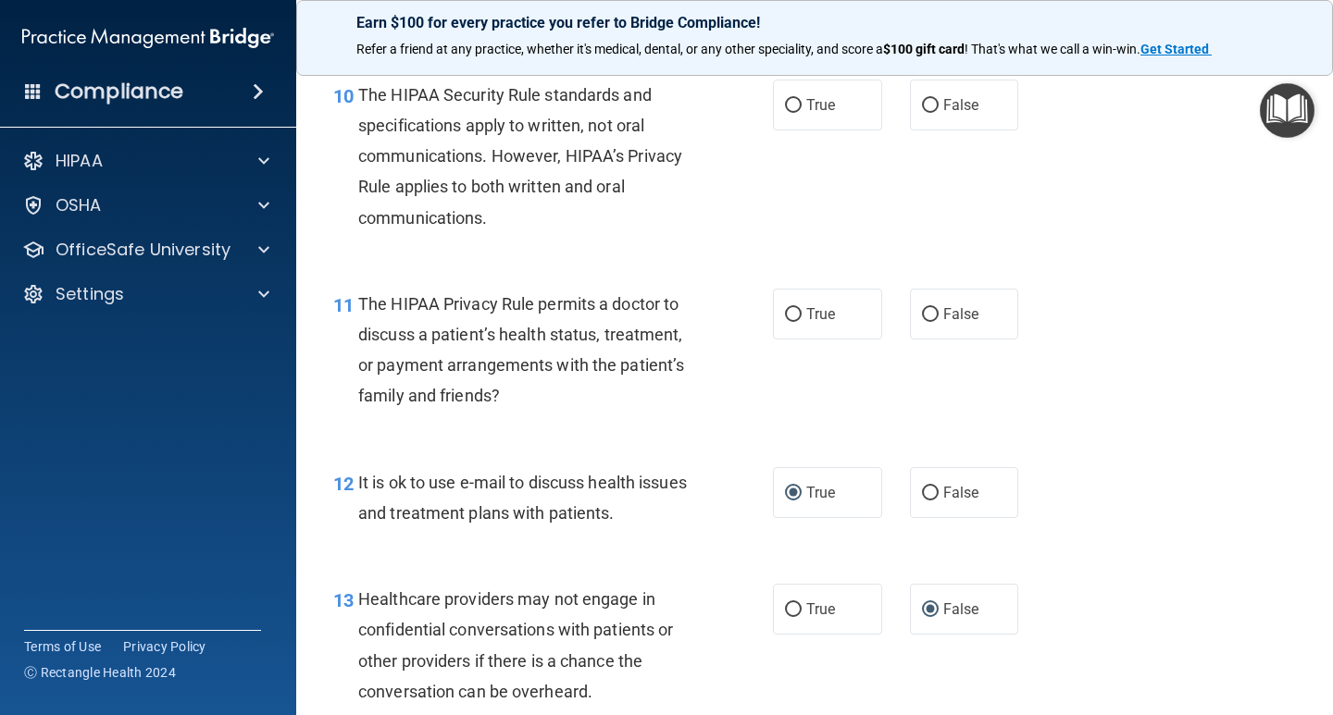
scroll to position [1645, 0]
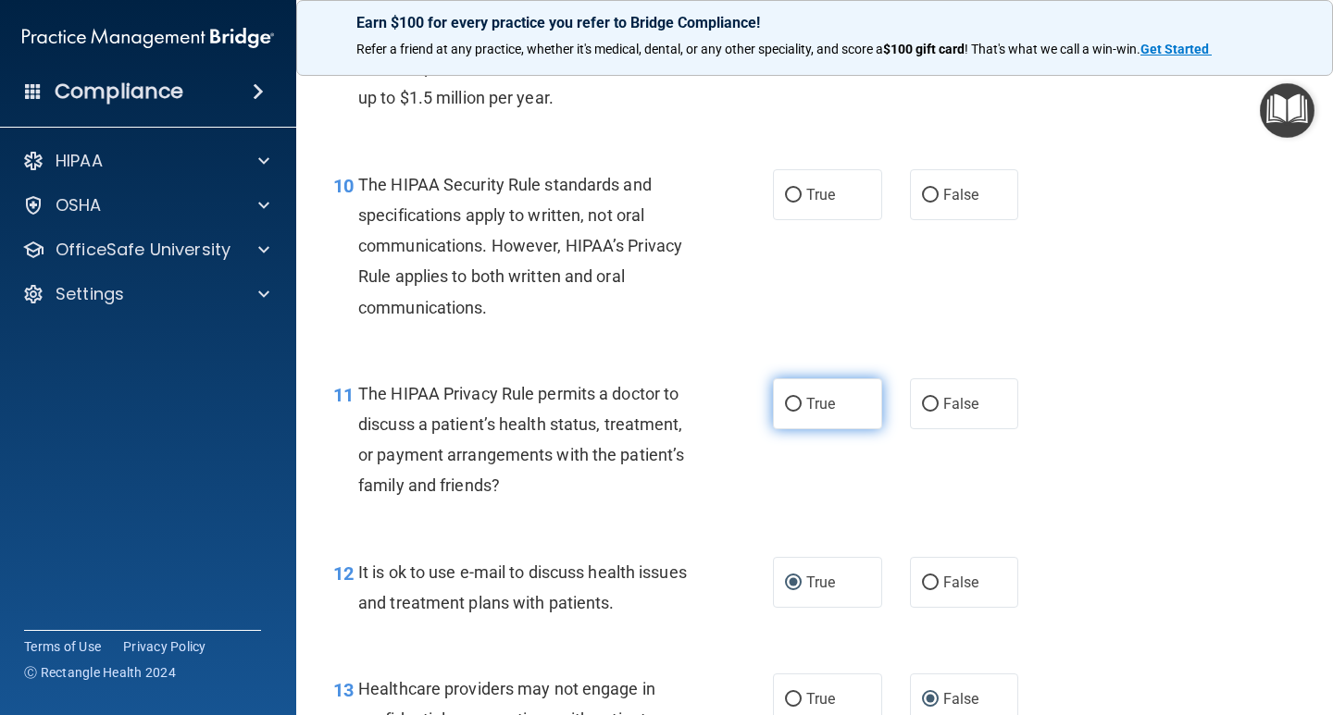
click at [791, 400] on input "True" at bounding box center [793, 405] width 17 height 14
radio input "true"
click at [781, 206] on label "True" at bounding box center [827, 194] width 109 height 51
click at [785, 203] on input "True" at bounding box center [793, 196] width 17 height 14
radio input "true"
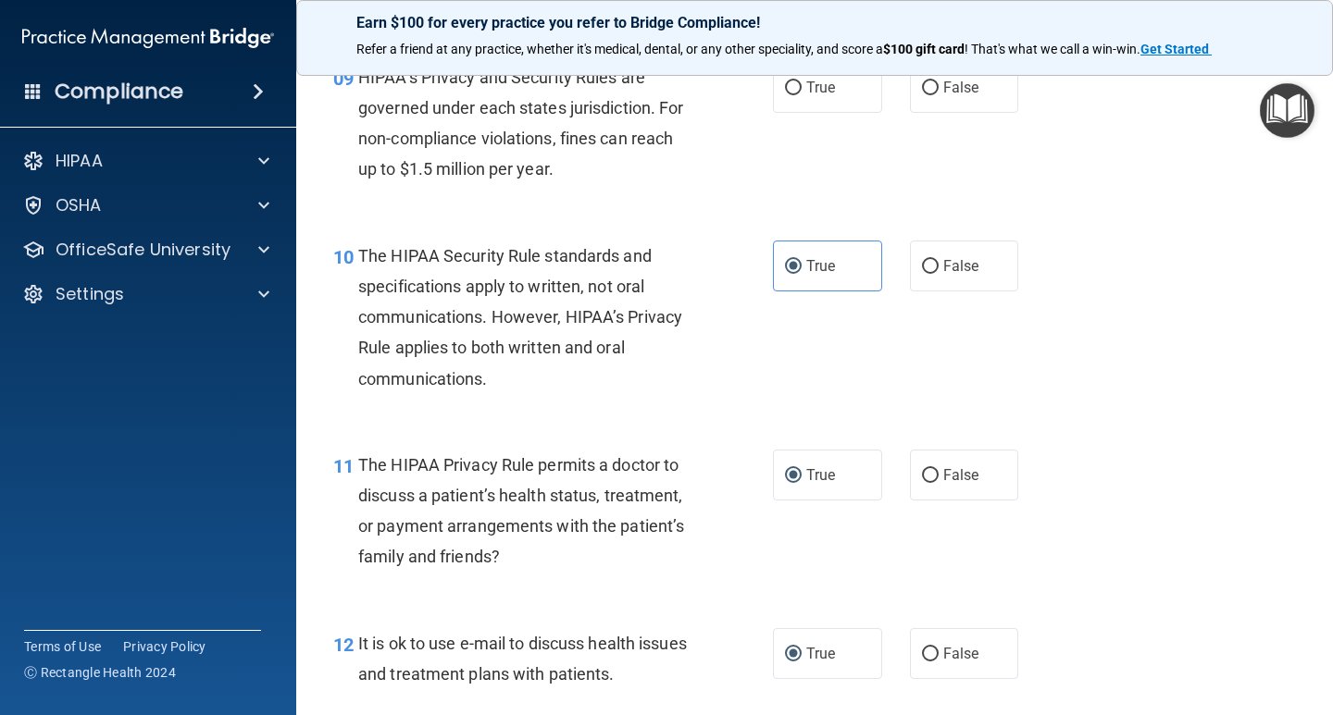
scroll to position [1460, 0]
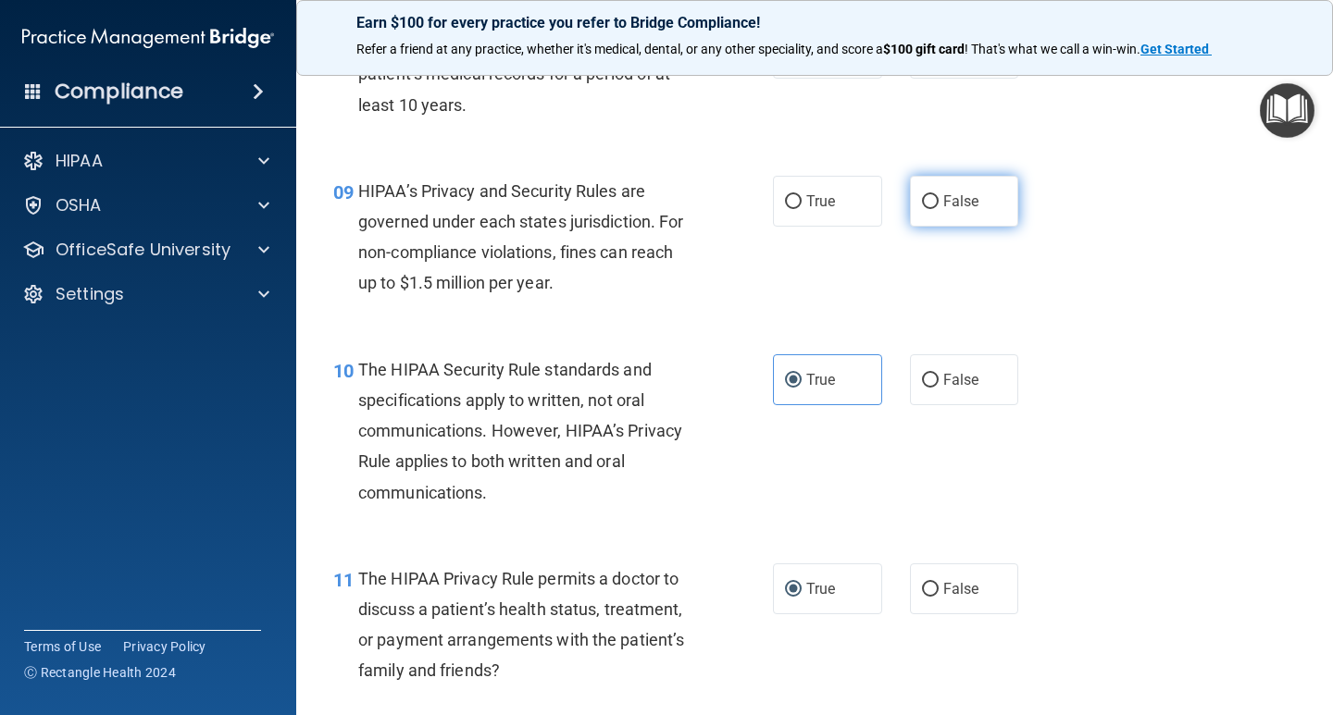
click at [922, 205] on input "False" at bounding box center [930, 202] width 17 height 14
radio input "true"
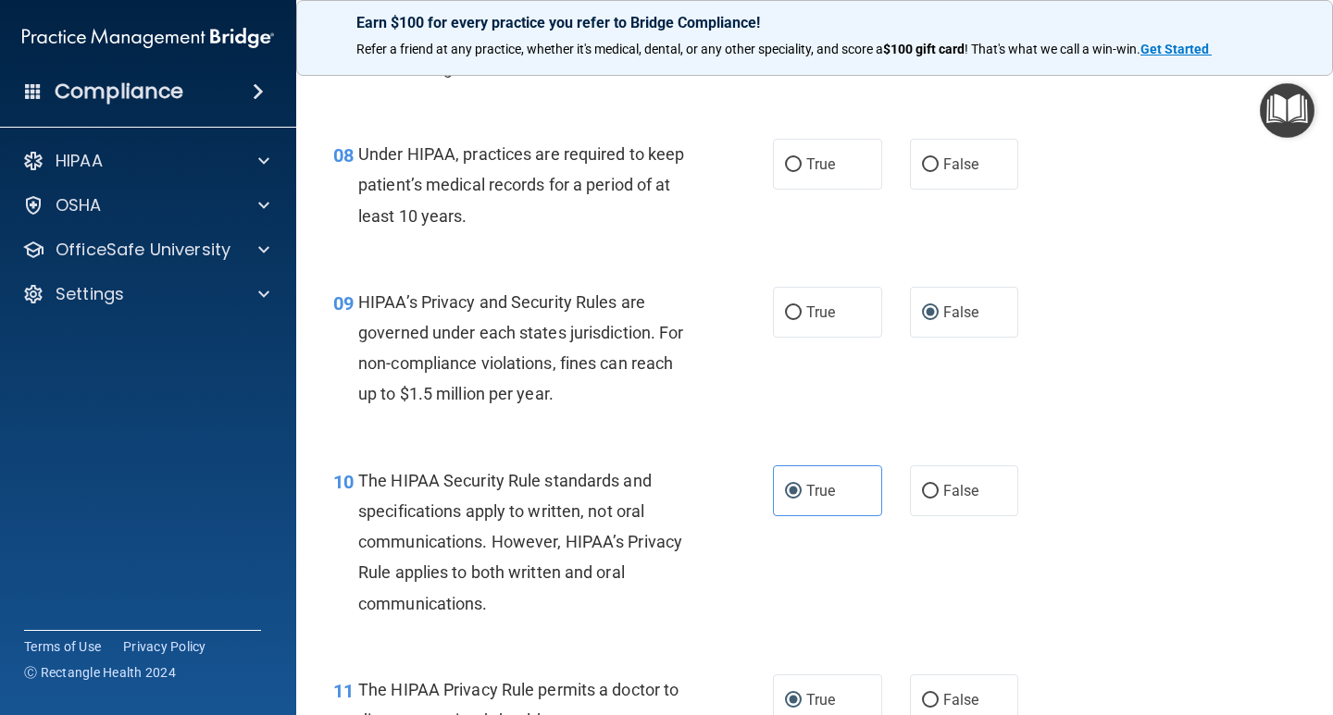
scroll to position [1183, 0]
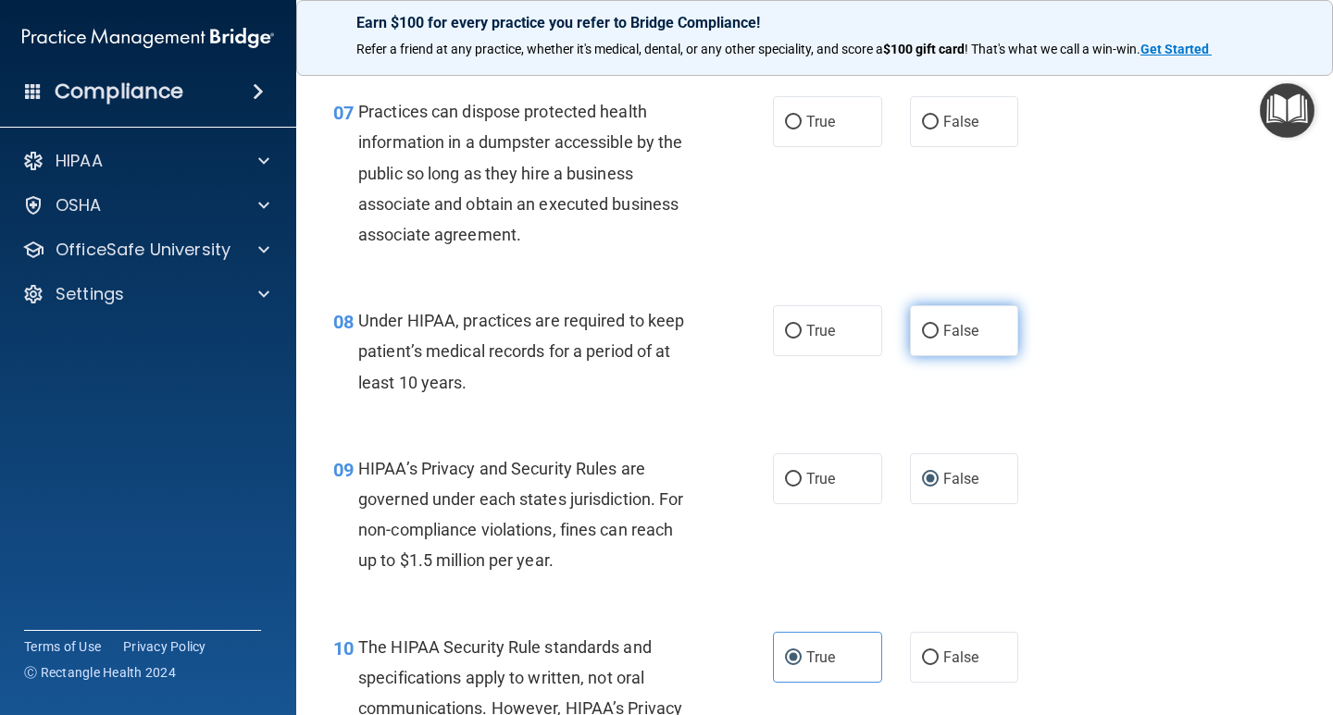
click at [922, 326] on input "False" at bounding box center [930, 332] width 17 height 14
radio input "true"
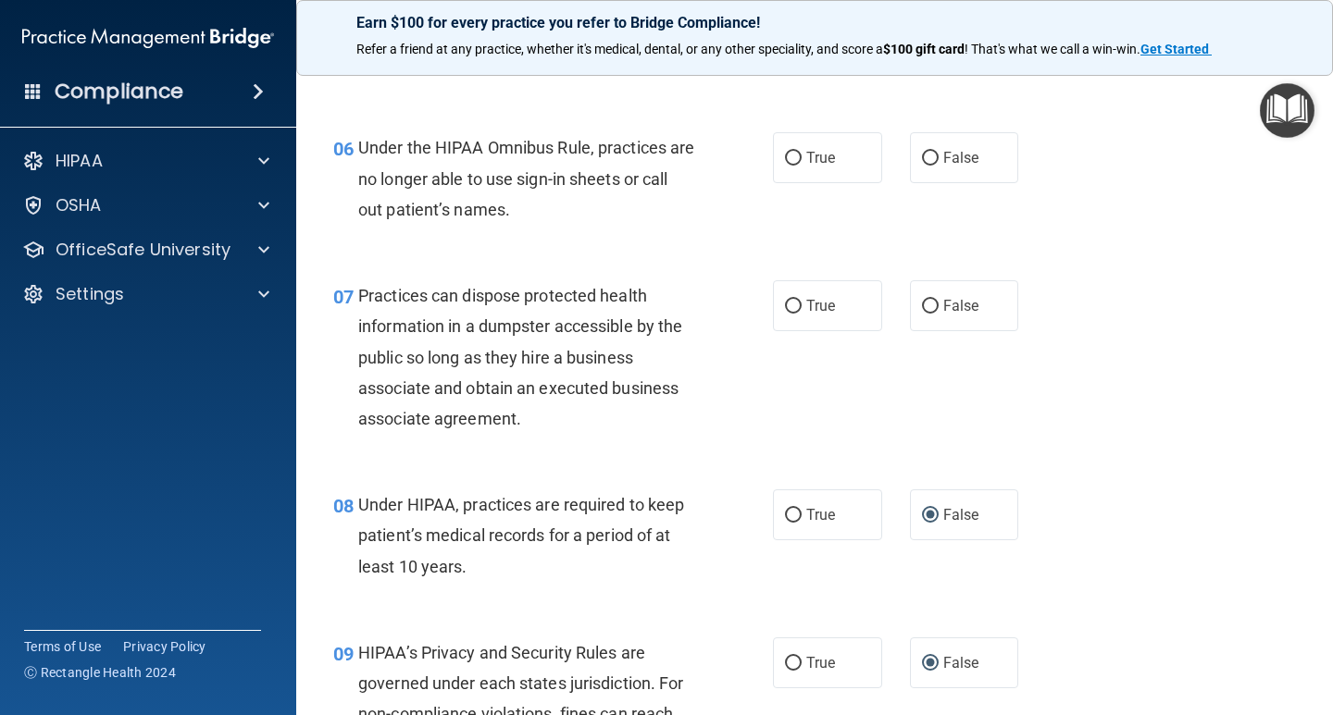
scroll to position [998, 0]
click at [932, 303] on label "False" at bounding box center [964, 306] width 109 height 51
click at [932, 303] on input "False" at bounding box center [930, 308] width 17 height 14
radio input "true"
click at [924, 166] on input "False" at bounding box center [930, 160] width 17 height 14
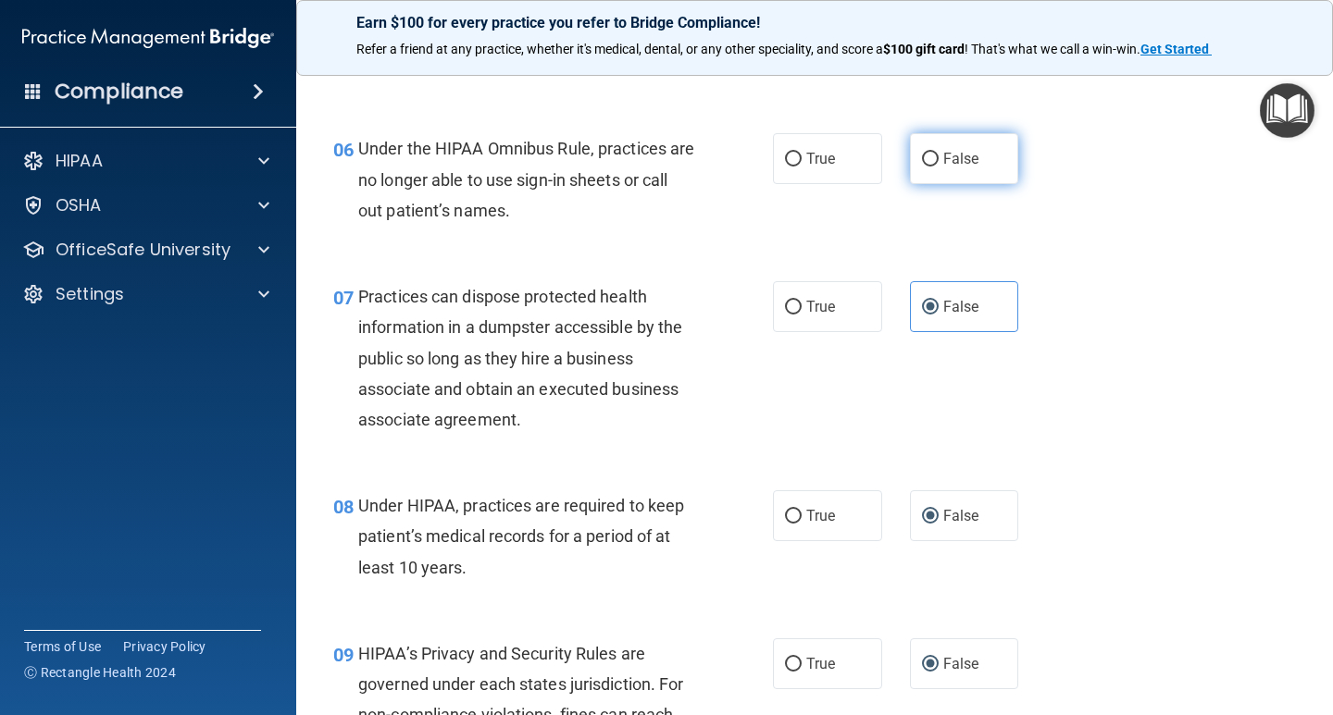
radio input "true"
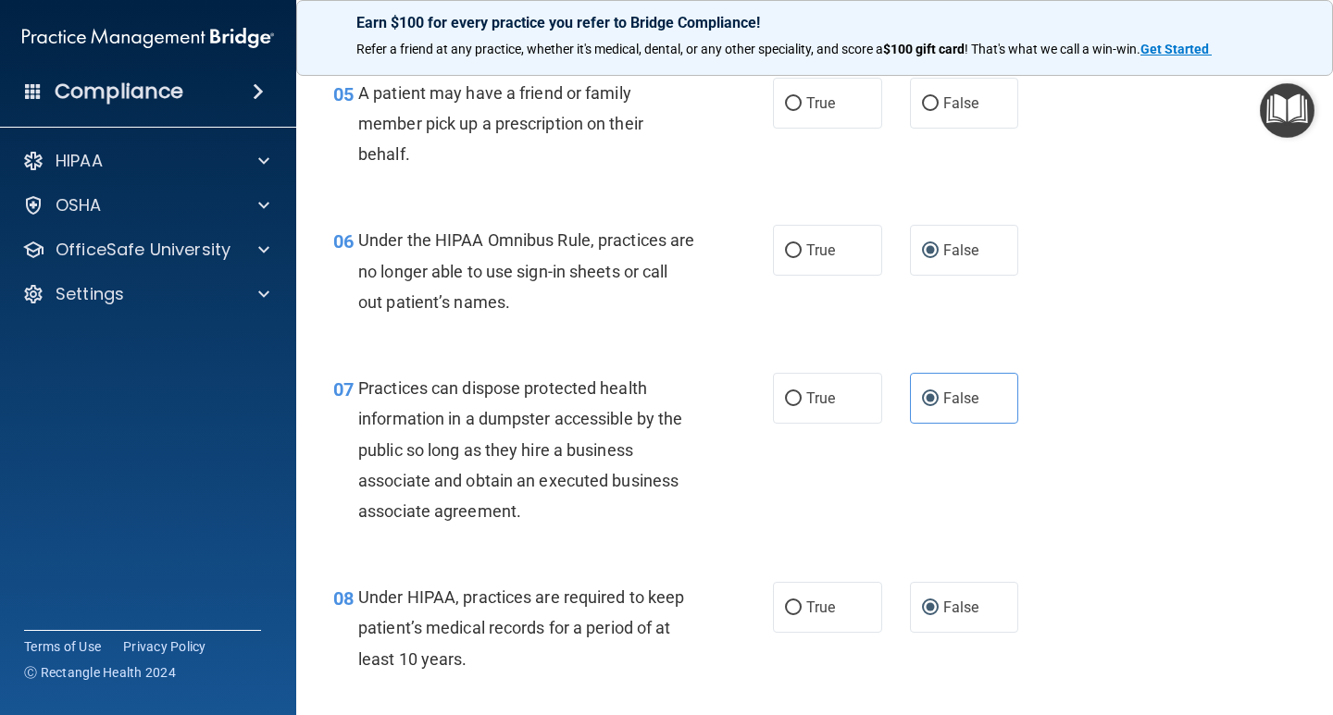
scroll to position [905, 0]
click at [790, 105] on input "True" at bounding box center [793, 105] width 17 height 14
radio input "true"
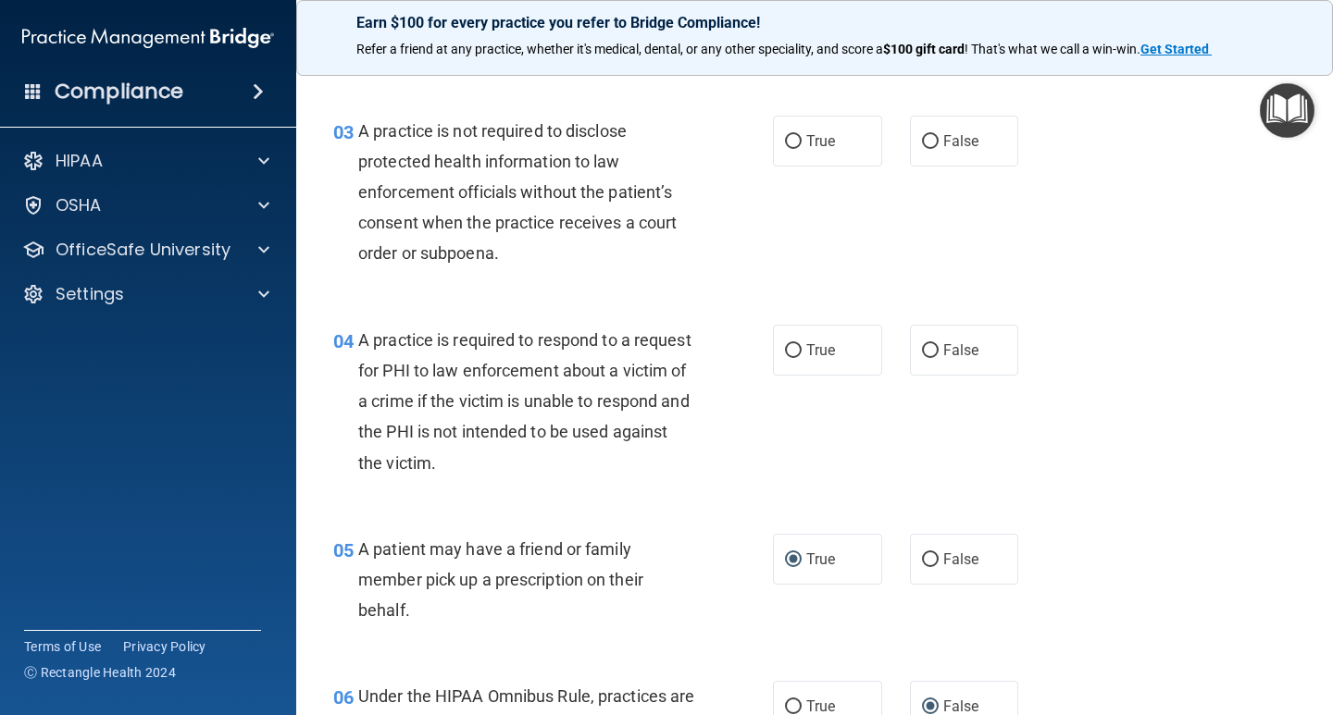
scroll to position [442, 0]
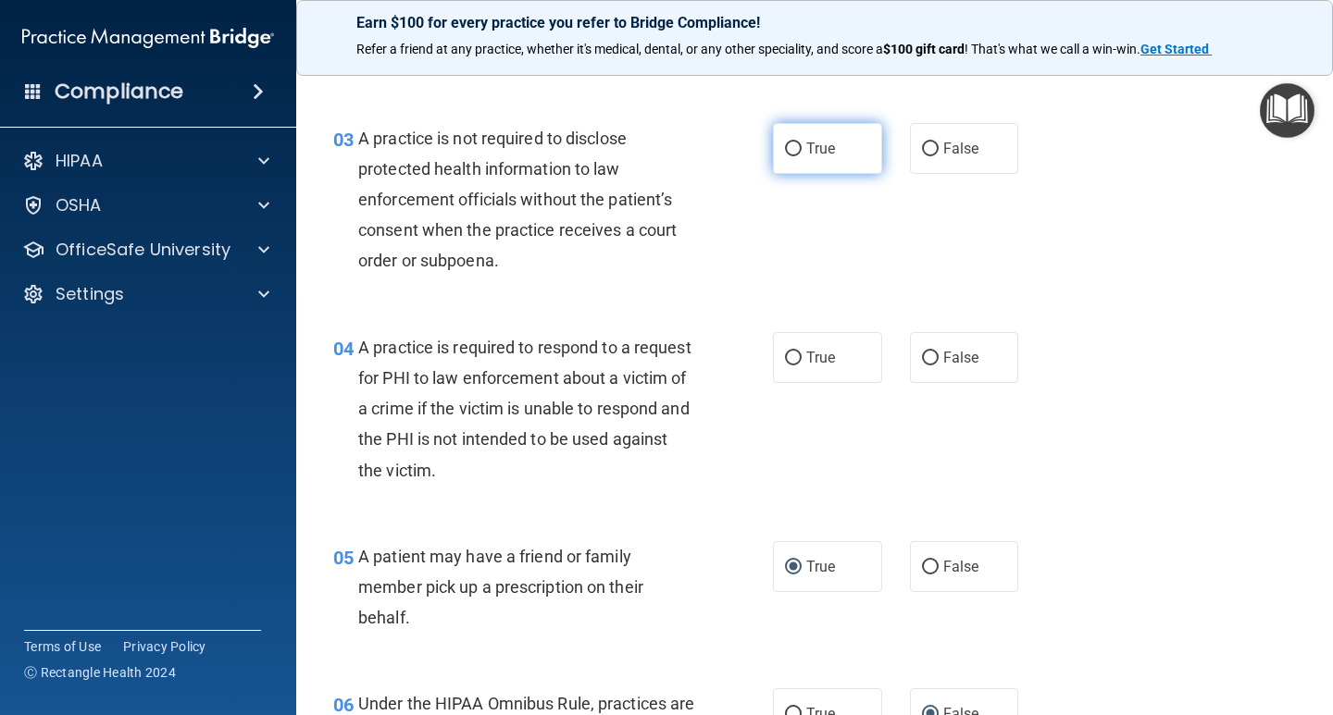
click at [797, 144] on label "True" at bounding box center [827, 148] width 109 height 51
click at [797, 144] on input "True" at bounding box center [793, 150] width 17 height 14
radio input "true"
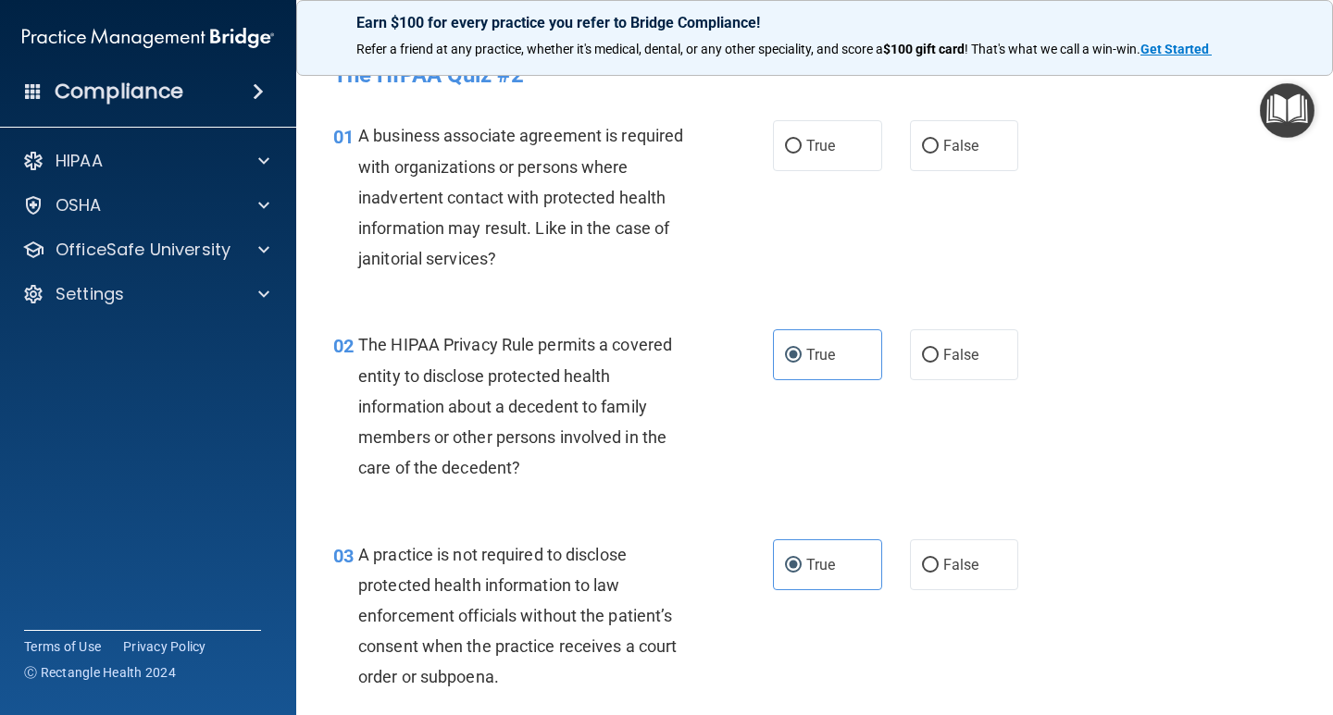
scroll to position [0, 0]
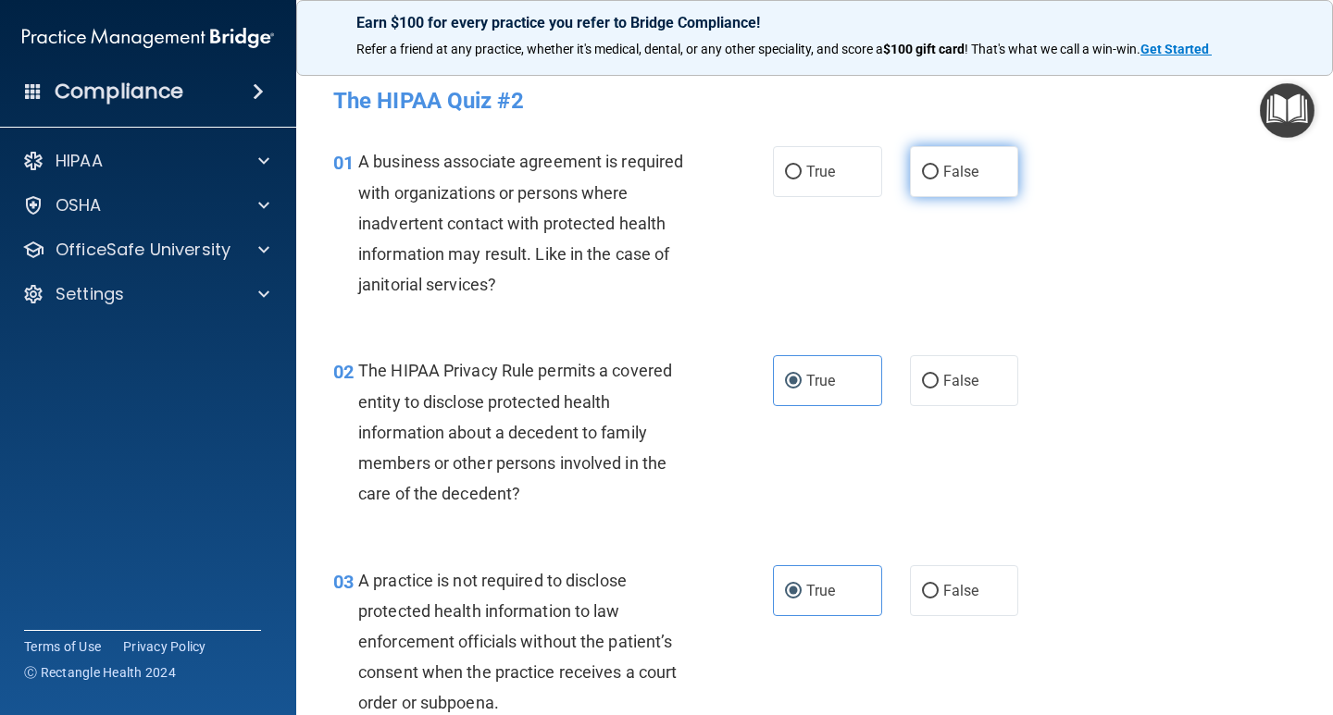
click at [922, 183] on label "False" at bounding box center [964, 171] width 109 height 51
click at [922, 180] on input "False" at bounding box center [930, 173] width 17 height 14
radio input "true"
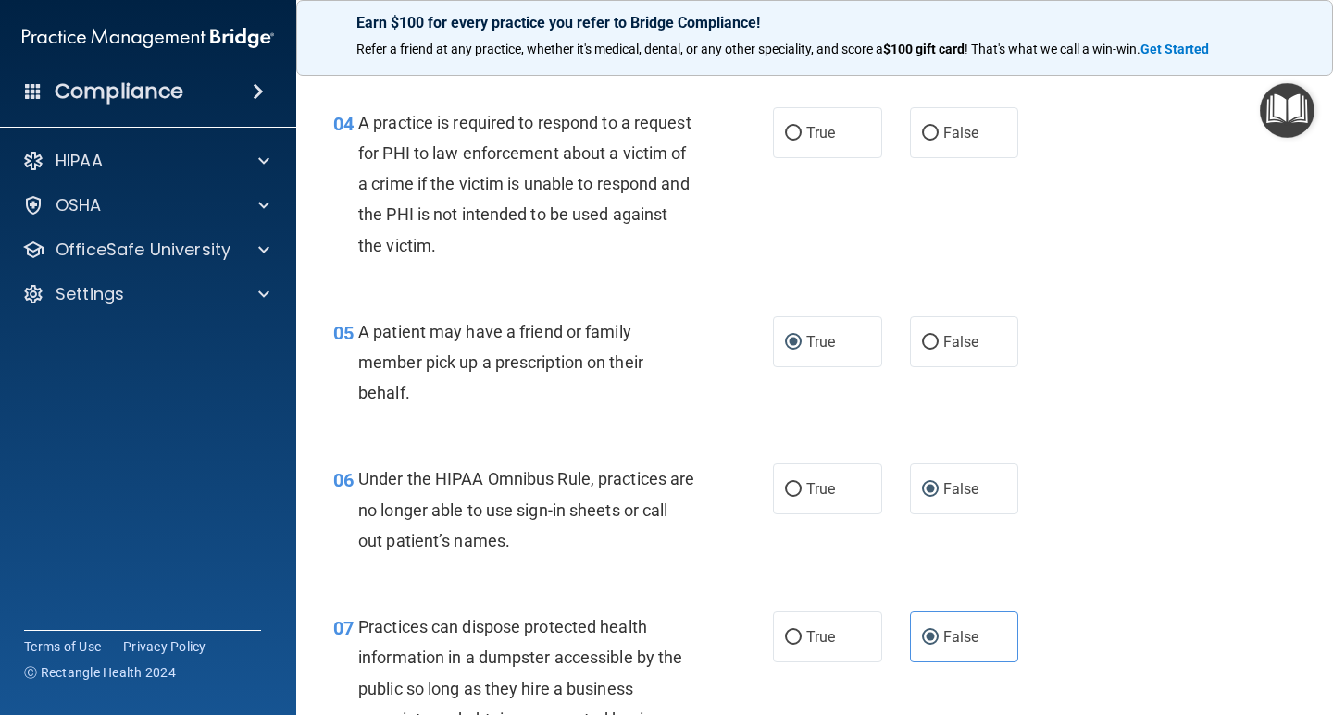
scroll to position [555, 0]
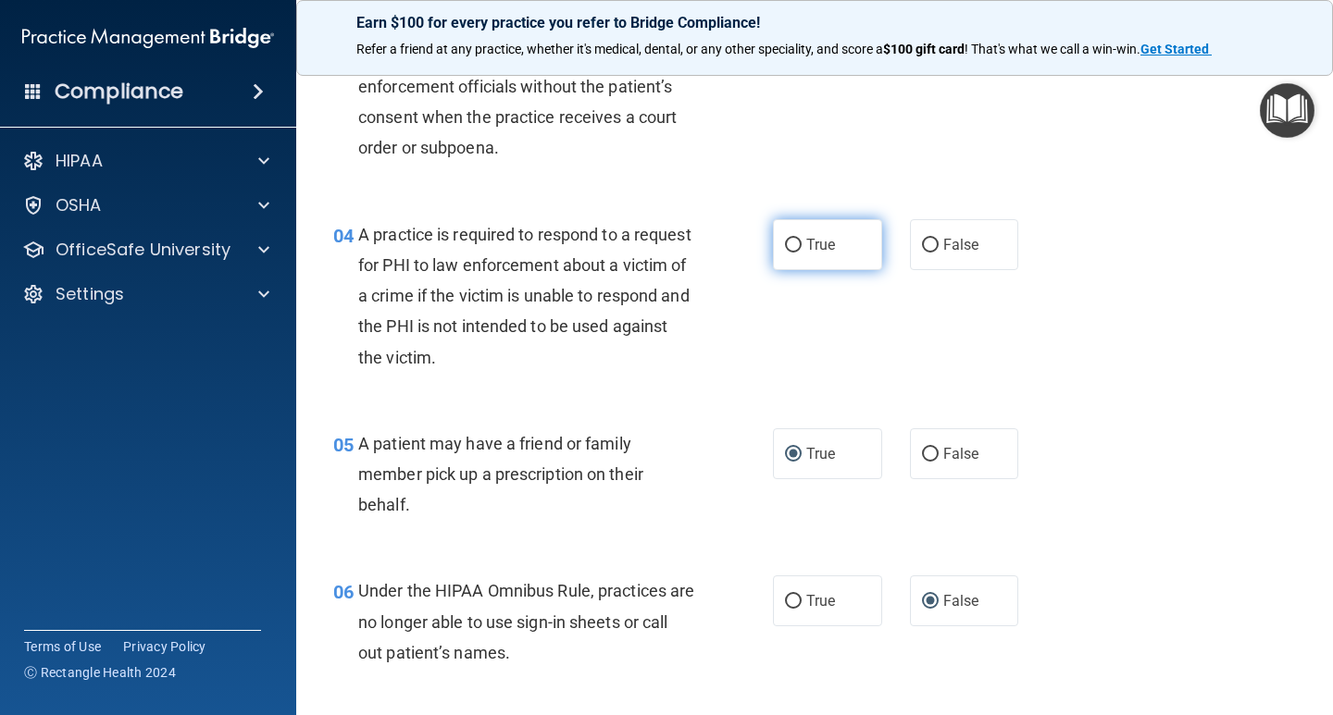
click at [793, 236] on label "True" at bounding box center [827, 244] width 109 height 51
click at [793, 239] on input "True" at bounding box center [793, 246] width 17 height 14
radio input "true"
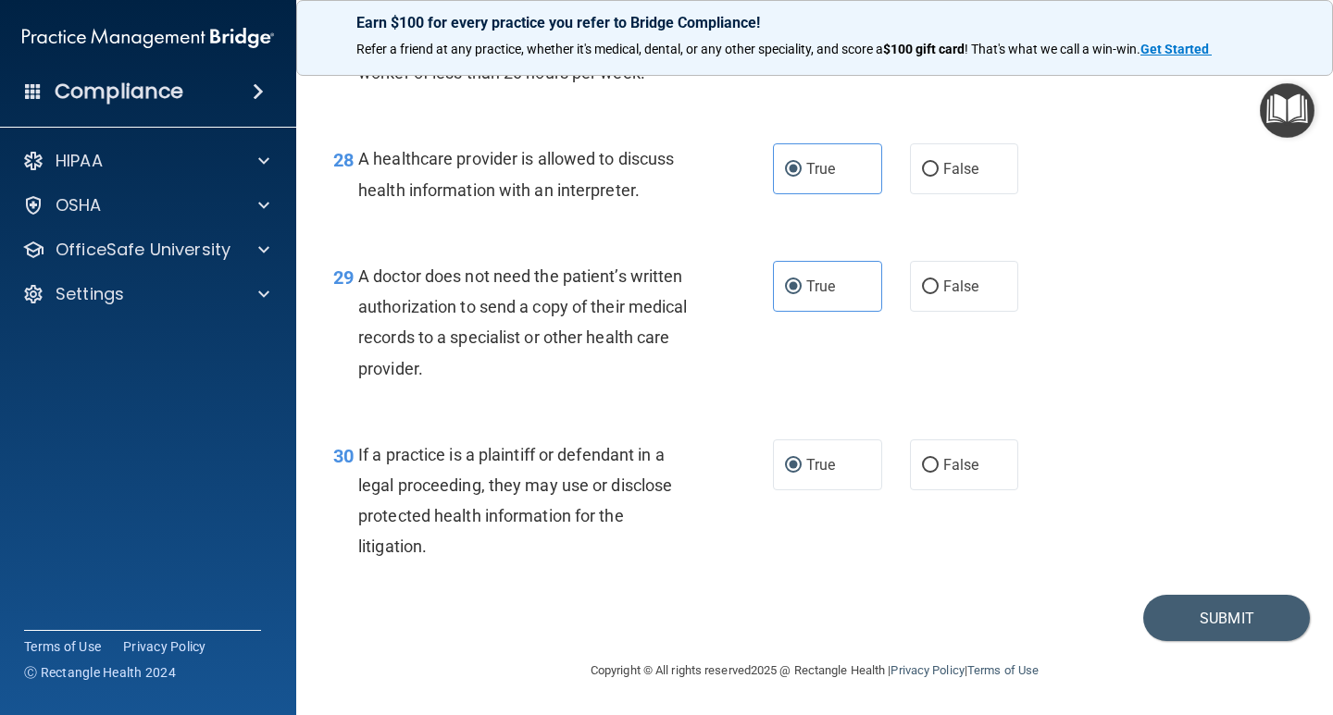
scroll to position [4699, 0]
click at [1167, 615] on button "Submit" at bounding box center [1226, 618] width 167 height 47
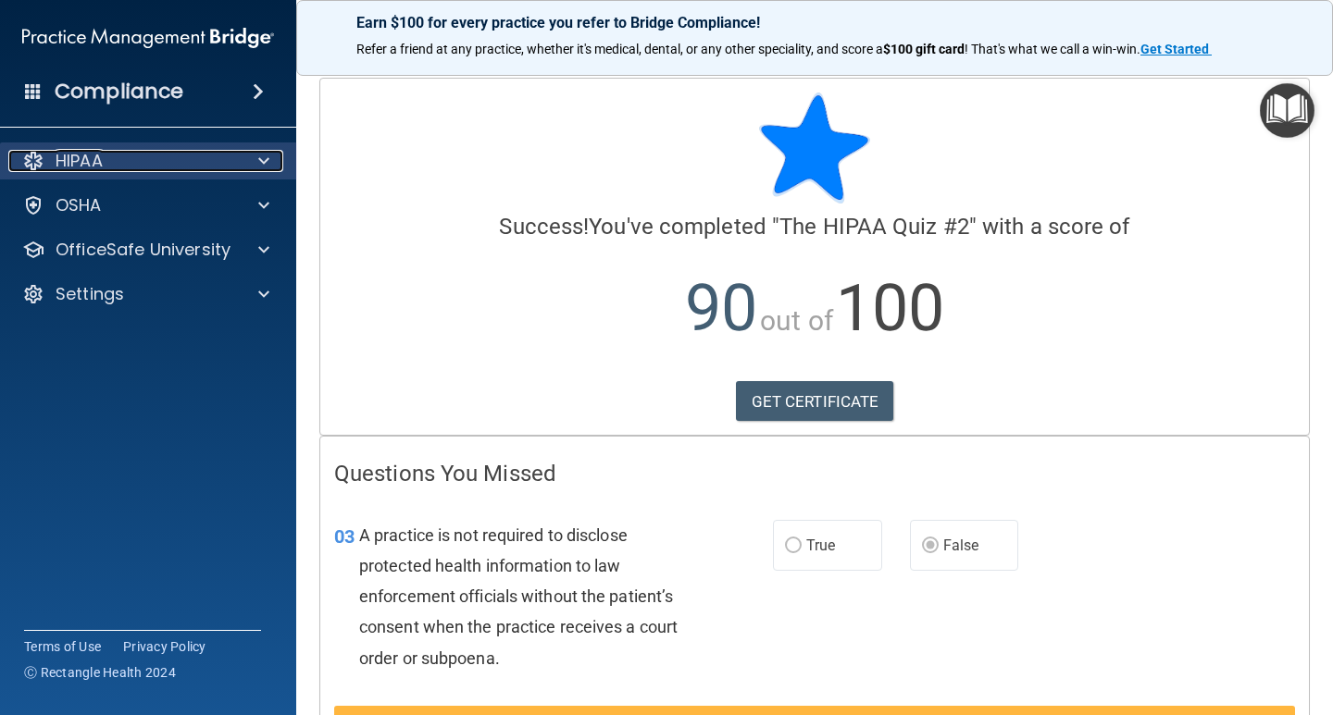
click at [144, 153] on div "HIPAA" at bounding box center [123, 161] width 230 height 22
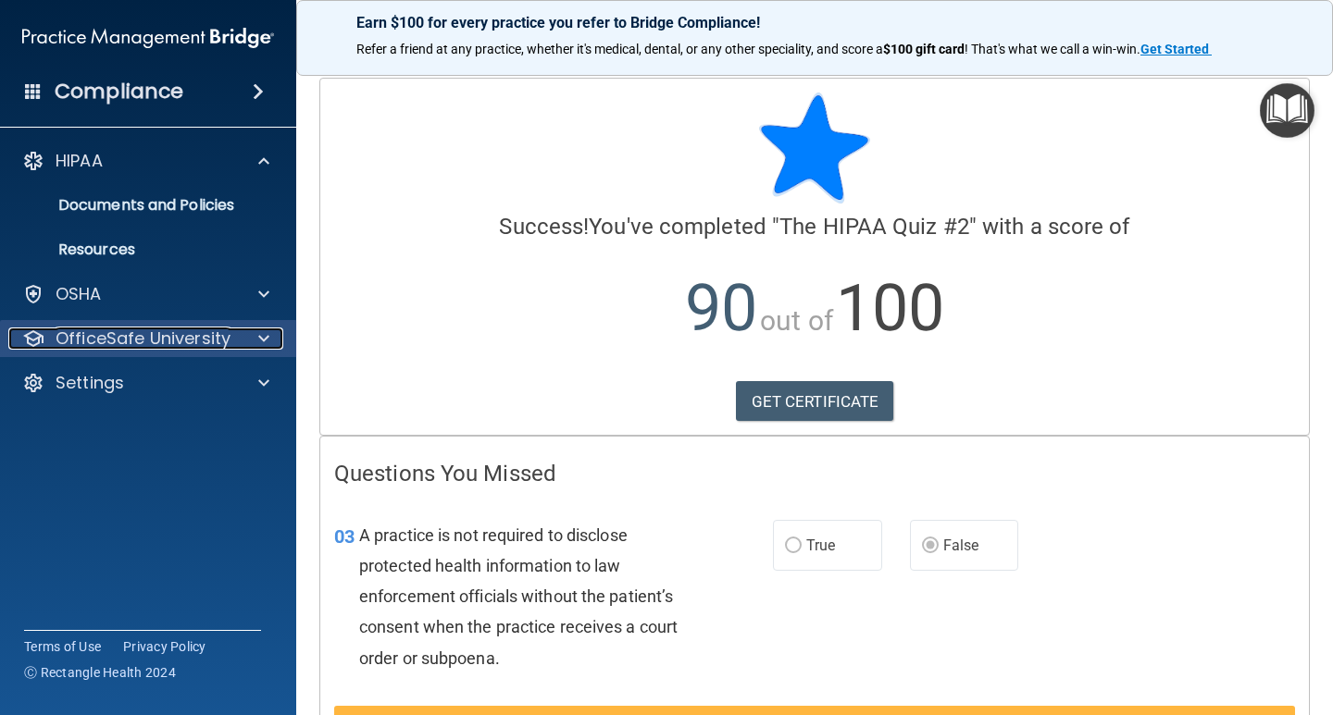
click at [157, 340] on p "OfficeSafe University" at bounding box center [143, 339] width 175 height 22
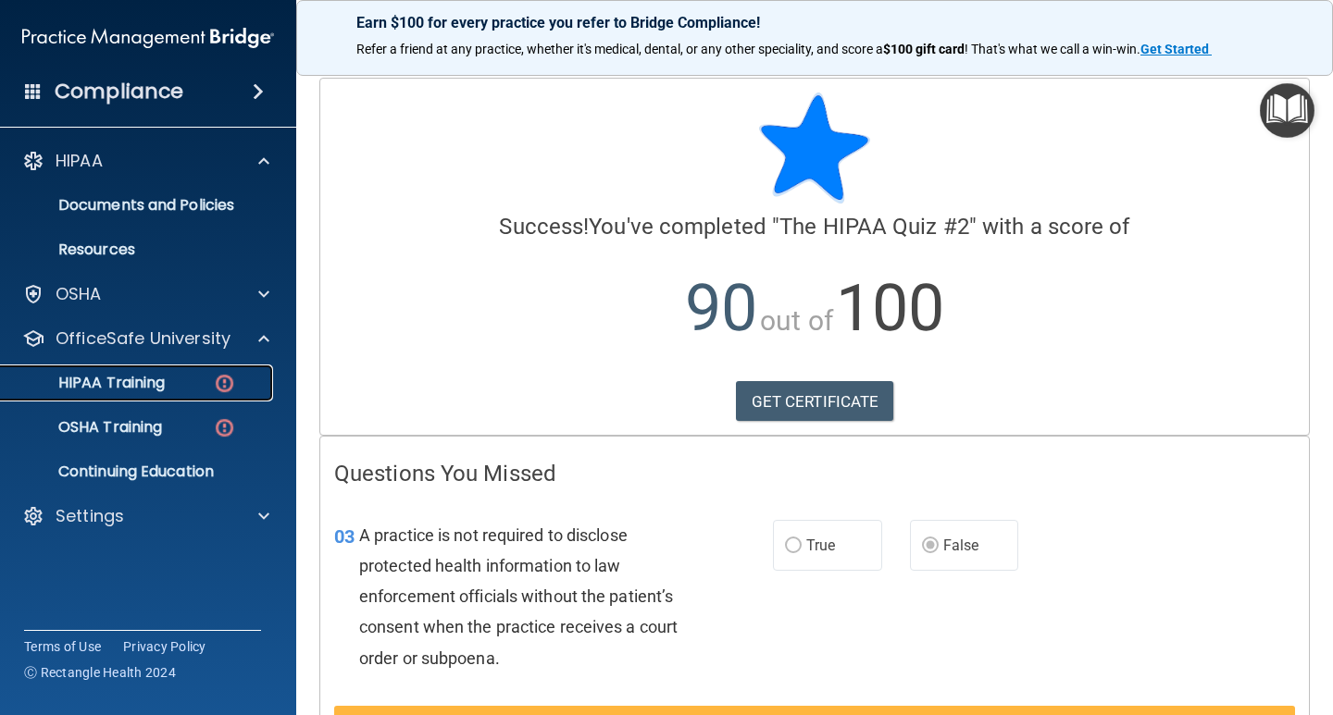
click at [132, 371] on link "HIPAA Training" at bounding box center [127, 383] width 292 height 37
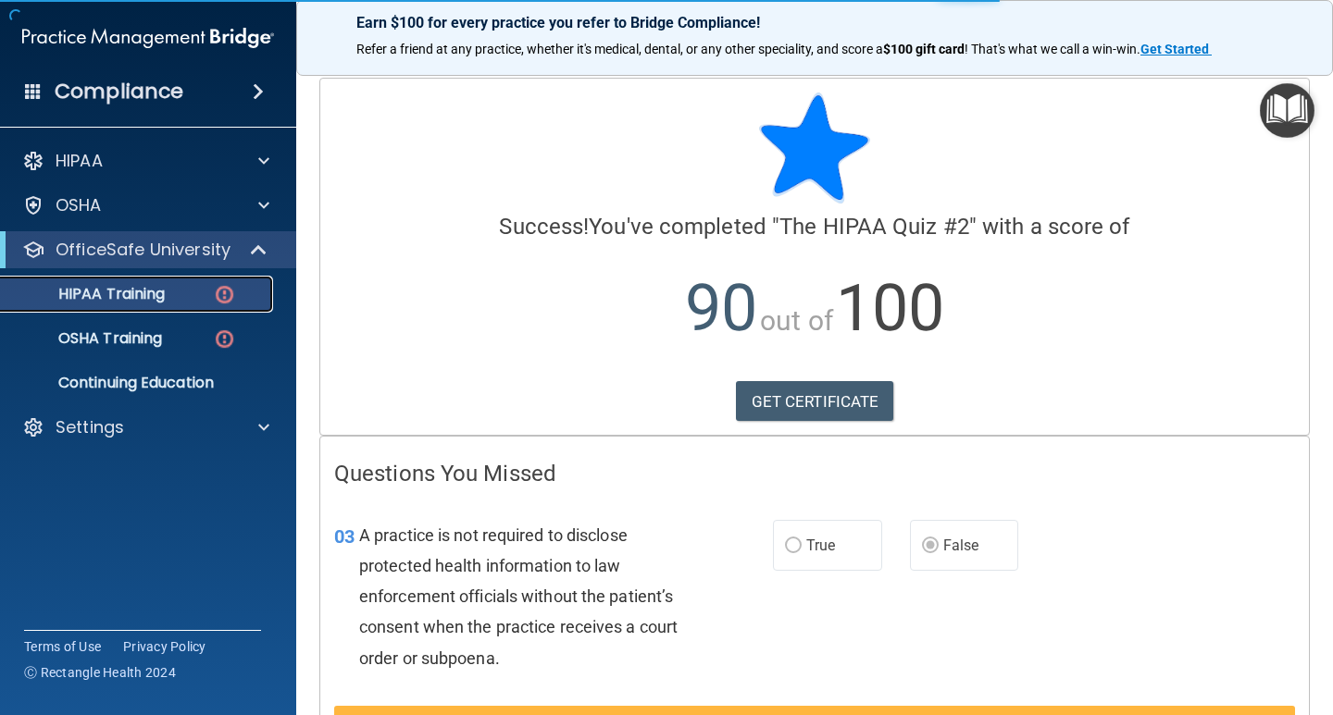
click at [150, 303] on p "HIPAA Training" at bounding box center [88, 294] width 153 height 19
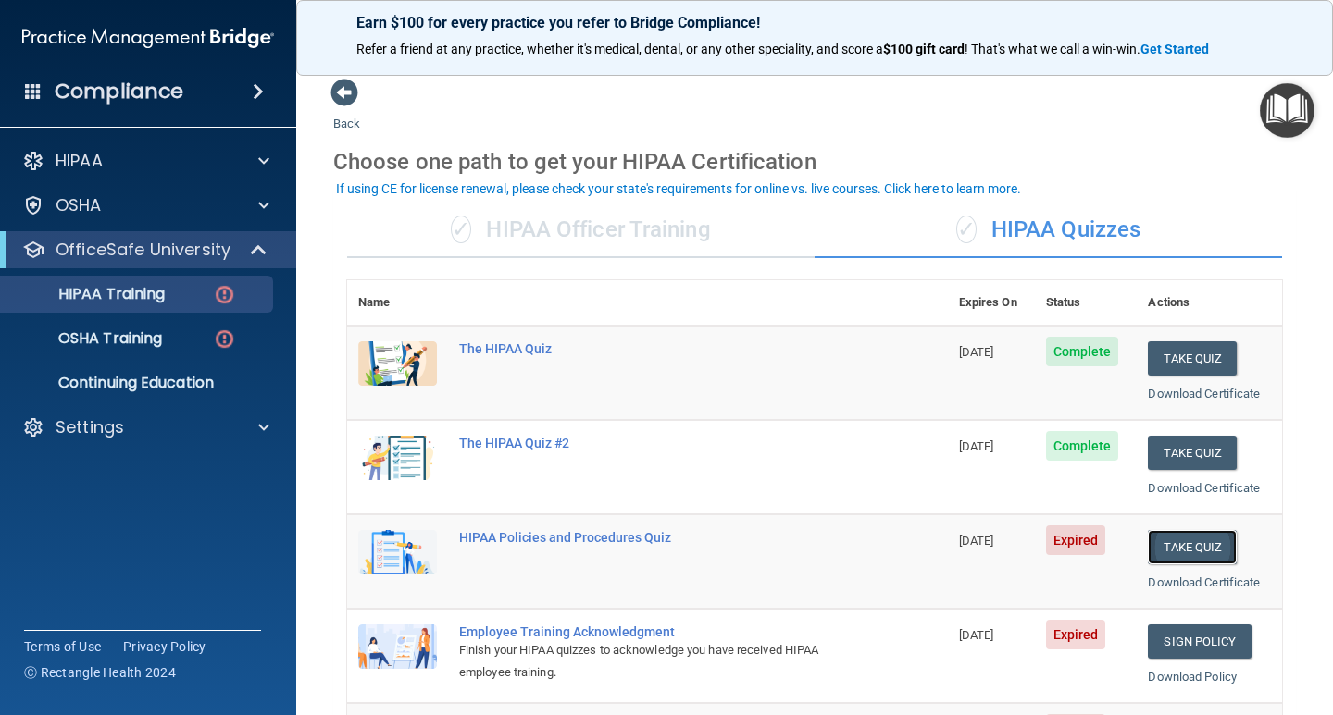
click at [1181, 547] on button "Take Quiz" at bounding box center [1192, 547] width 89 height 34
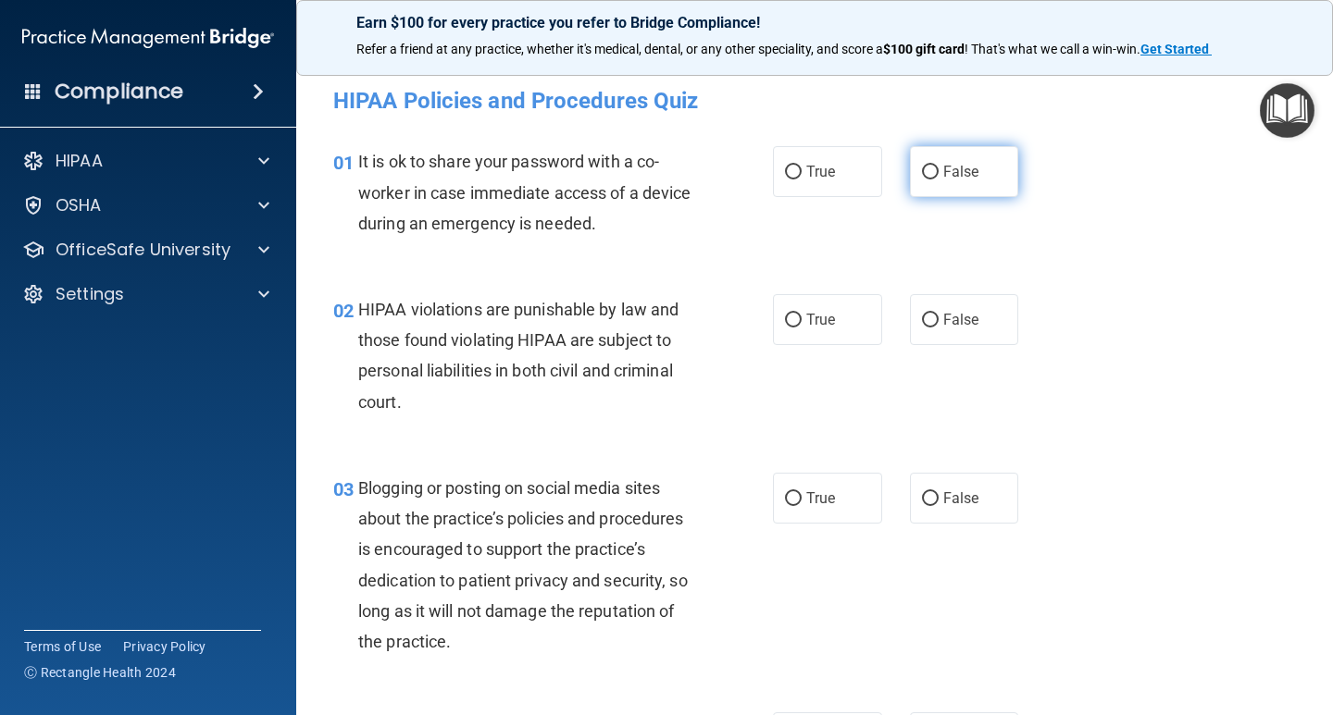
click at [922, 171] on input "False" at bounding box center [930, 173] width 17 height 14
radio input "true"
click at [785, 321] on input "True" at bounding box center [793, 321] width 17 height 14
radio input "true"
click at [794, 502] on input "True" at bounding box center [793, 499] width 17 height 14
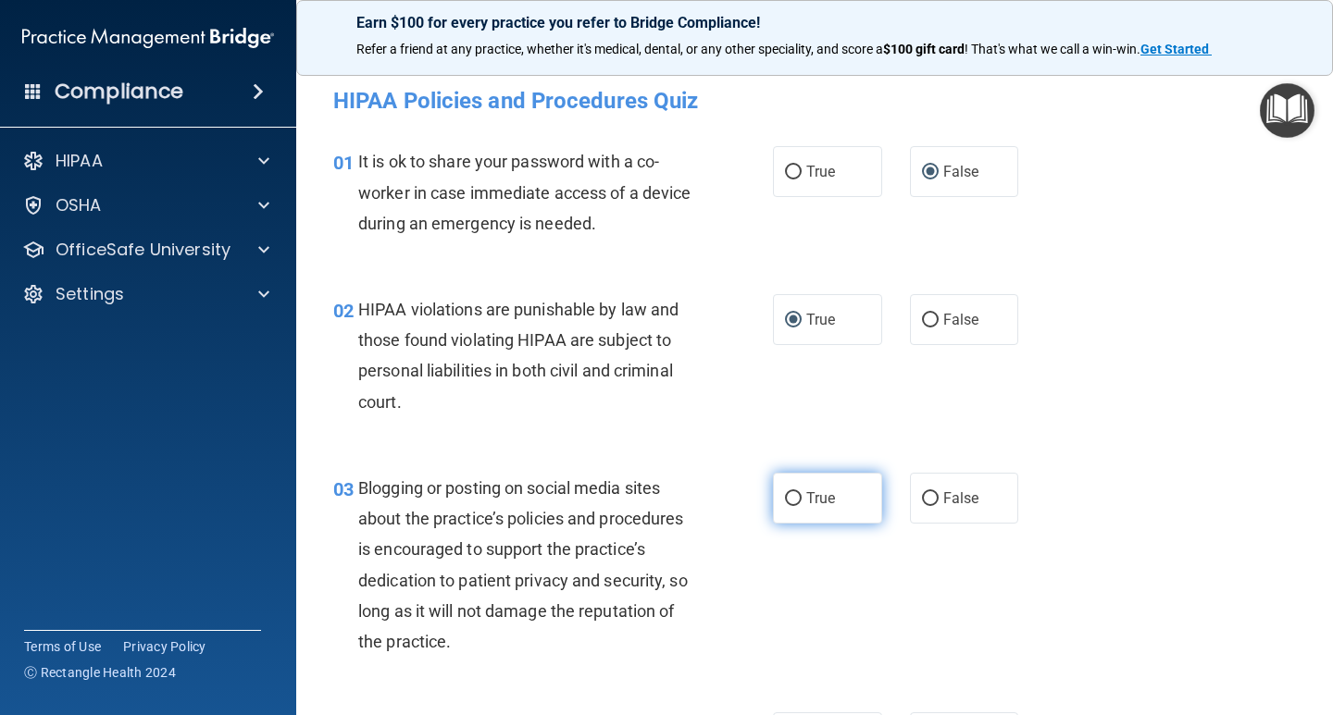
radio input "true"
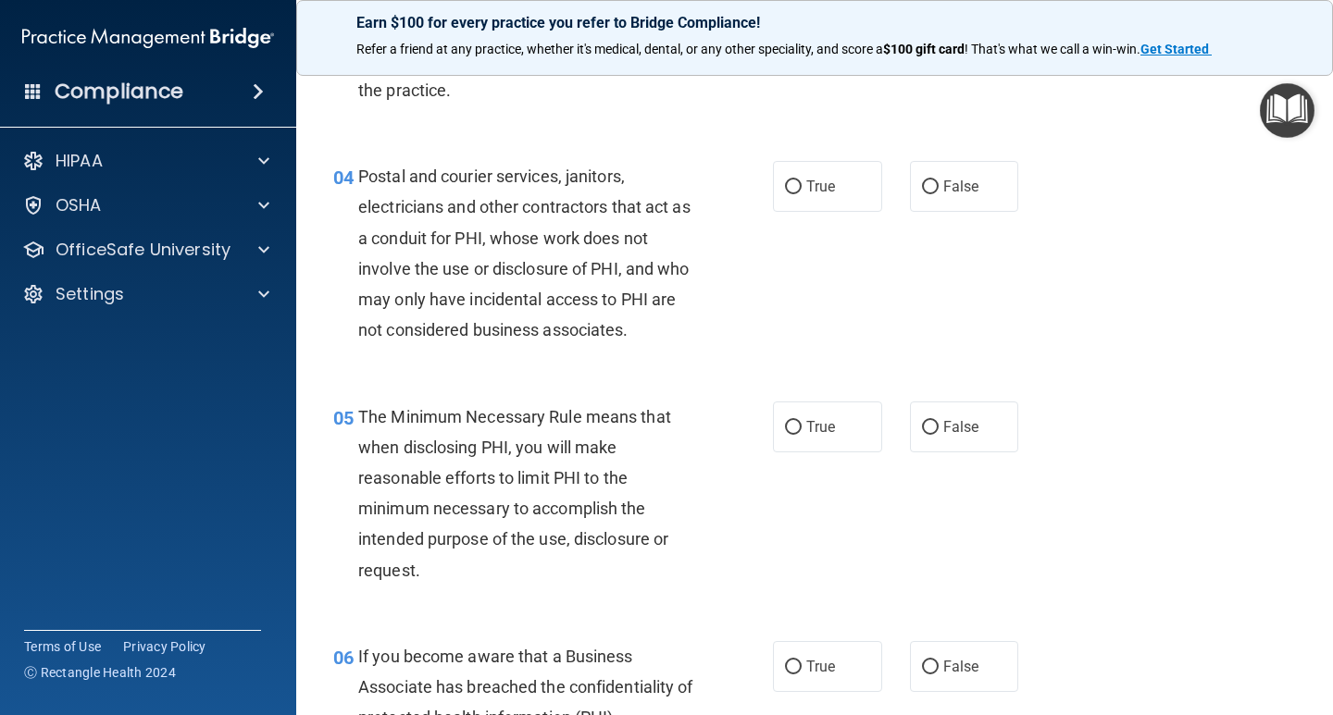
scroll to position [555, 0]
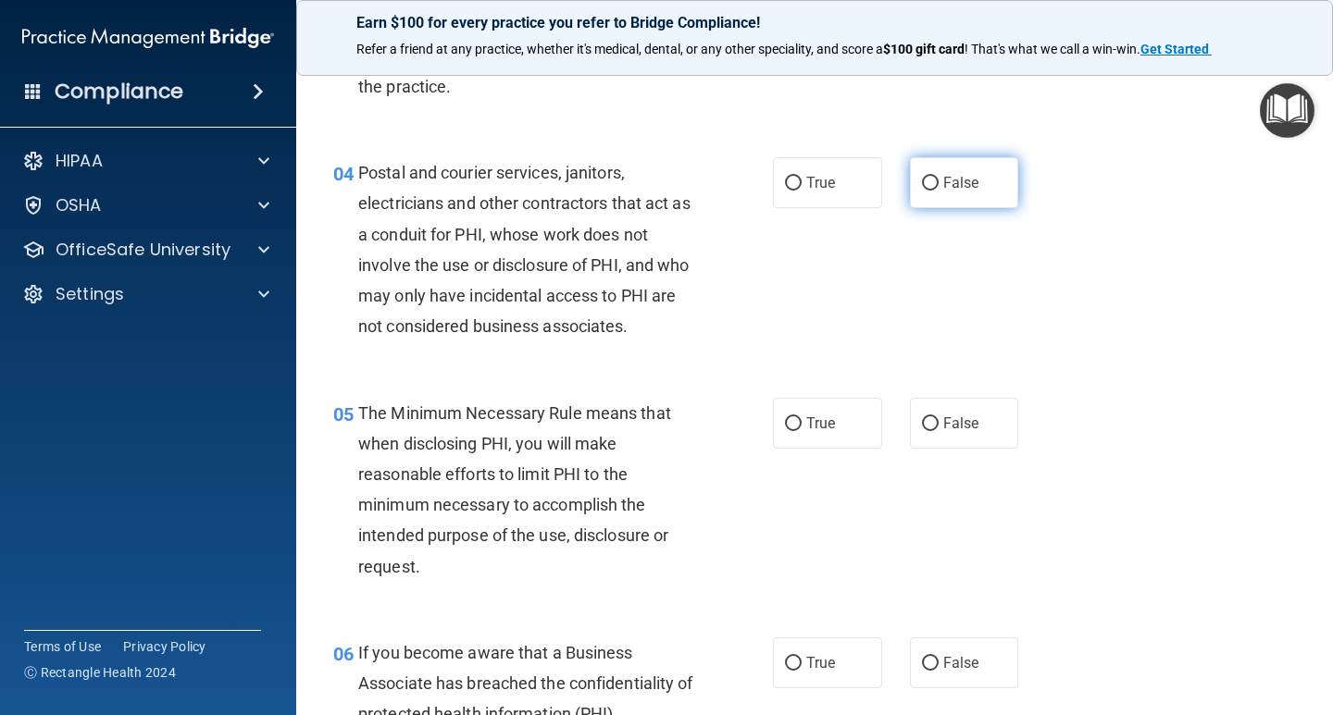
click at [926, 178] on input "False" at bounding box center [930, 184] width 17 height 14
radio input "true"
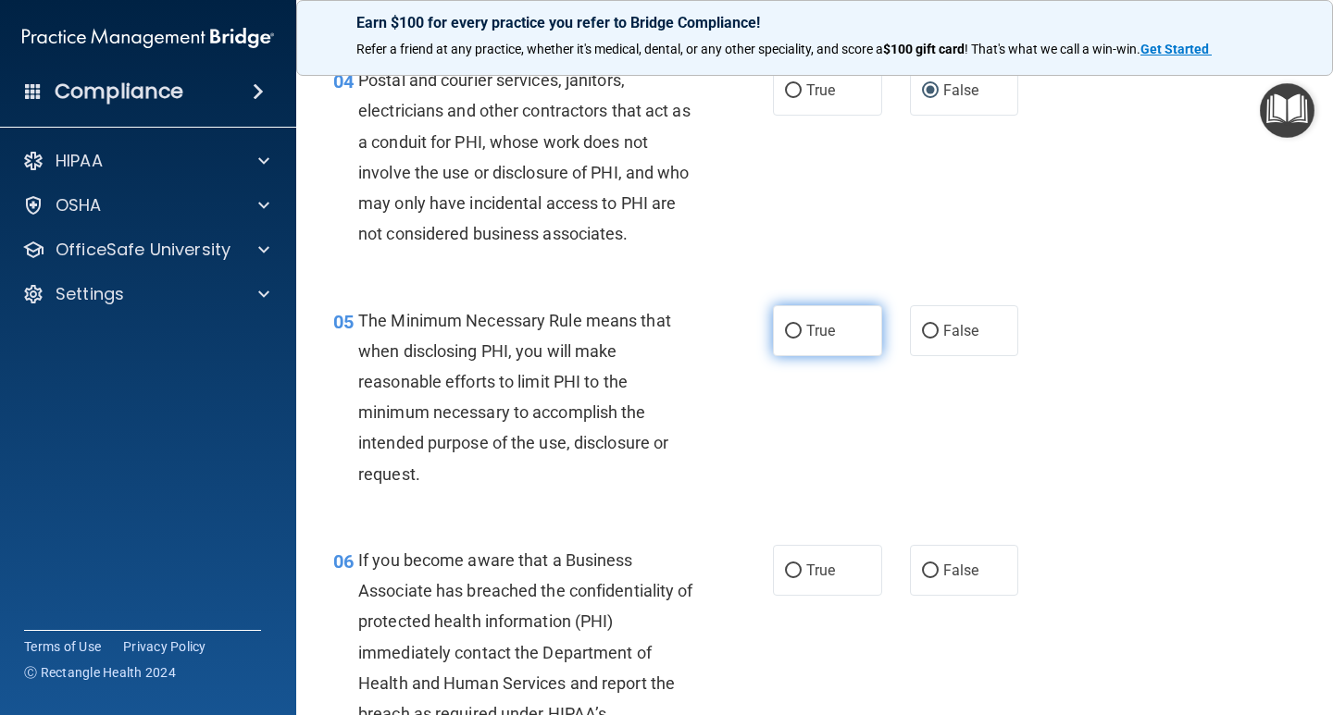
click at [786, 329] on input "True" at bounding box center [793, 332] width 17 height 14
radio input "true"
click at [791, 573] on input "True" at bounding box center [793, 572] width 17 height 14
radio input "true"
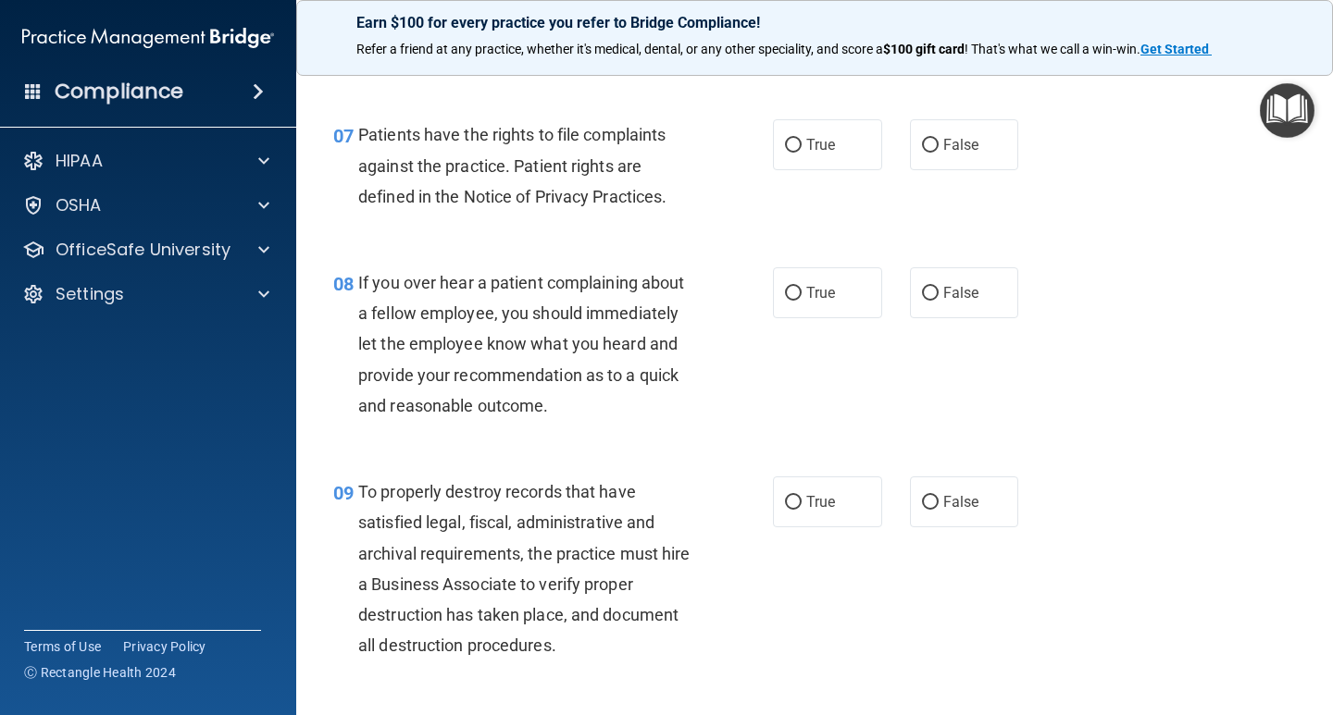
scroll to position [1388, 0]
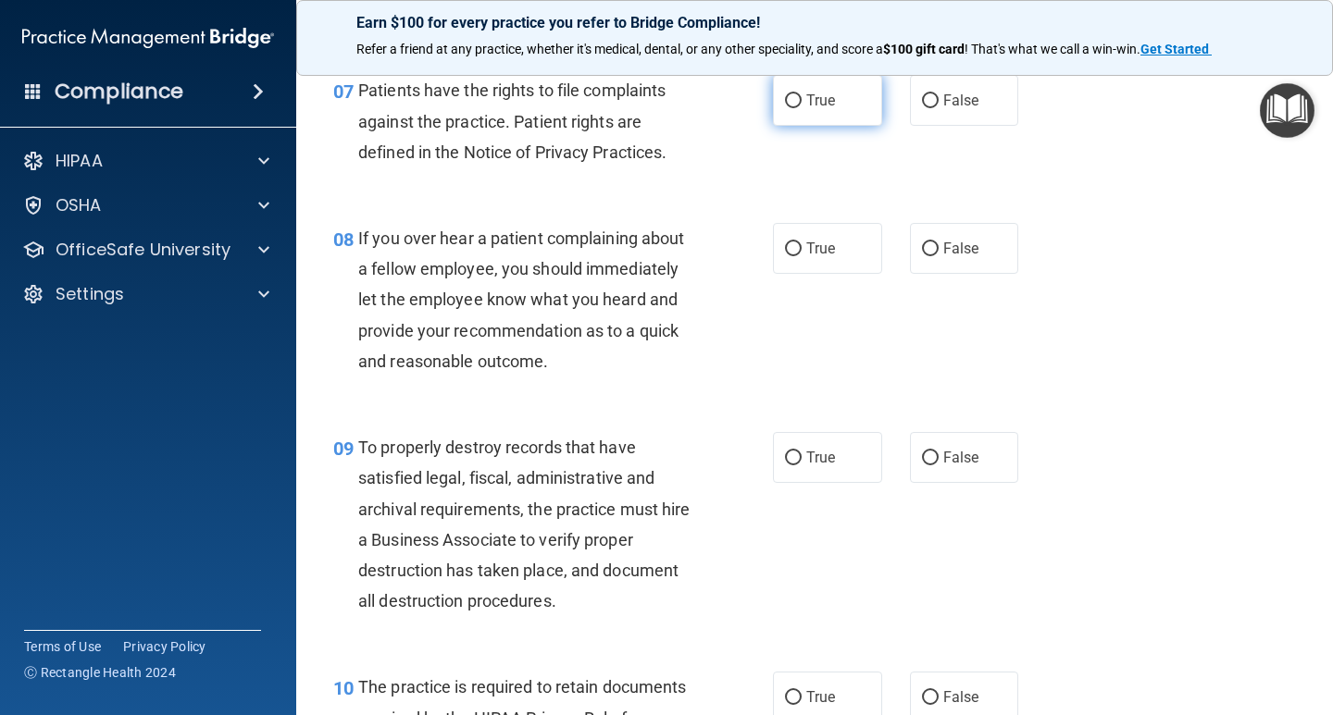
click at [795, 101] on label "True" at bounding box center [827, 100] width 109 height 51
click at [795, 101] on input "True" at bounding box center [793, 101] width 17 height 14
radio input "true"
click at [785, 246] on input "True" at bounding box center [793, 249] width 17 height 14
radio input "true"
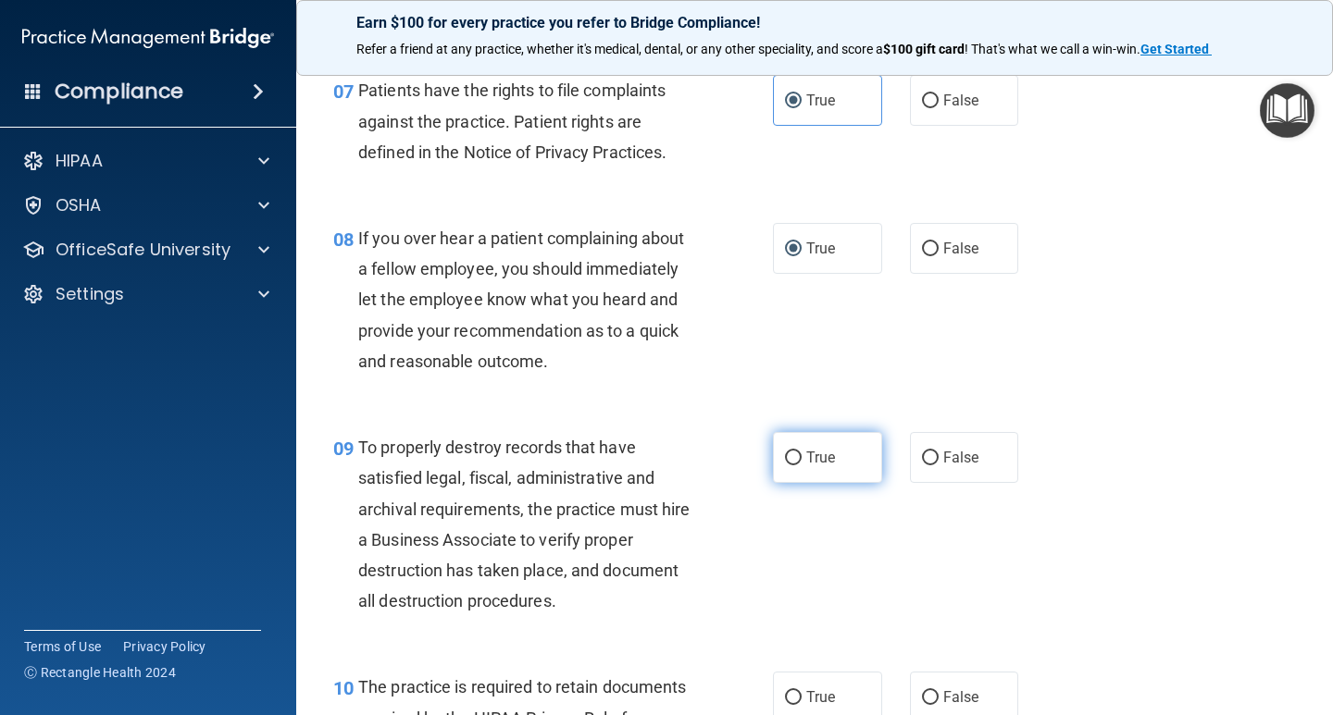
click at [785, 458] on input "True" at bounding box center [793, 459] width 17 height 14
radio input "true"
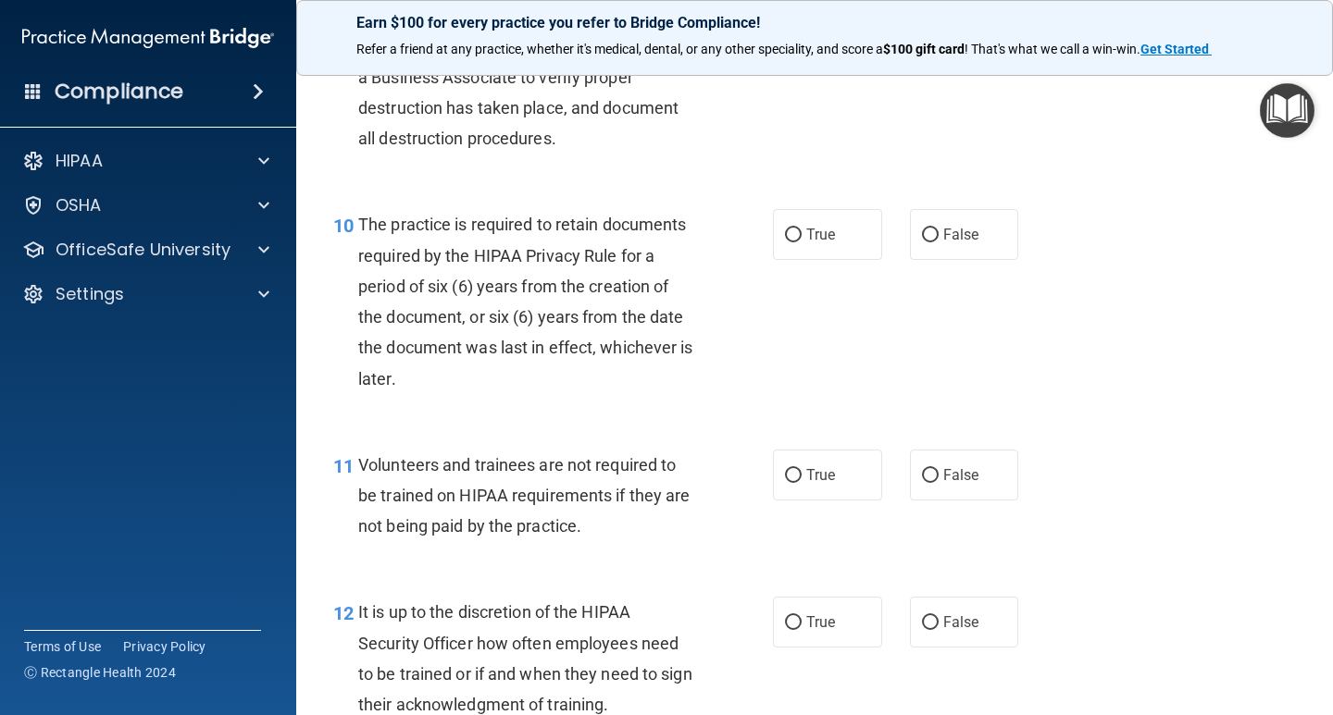
scroll to position [1943, 0]
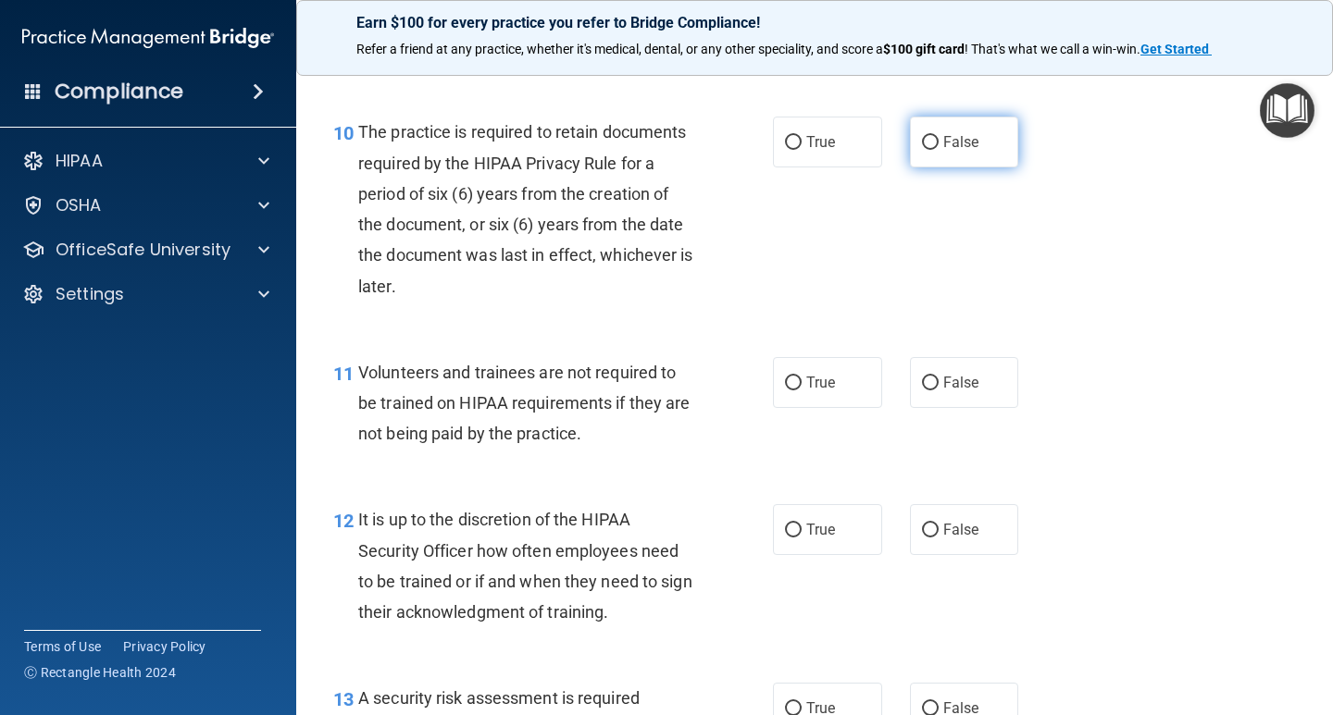
click at [922, 143] on input "False" at bounding box center [930, 143] width 17 height 14
radio input "true"
click at [922, 382] on input "False" at bounding box center [930, 384] width 17 height 14
radio input "true"
click at [789, 528] on input "True" at bounding box center [793, 531] width 17 height 14
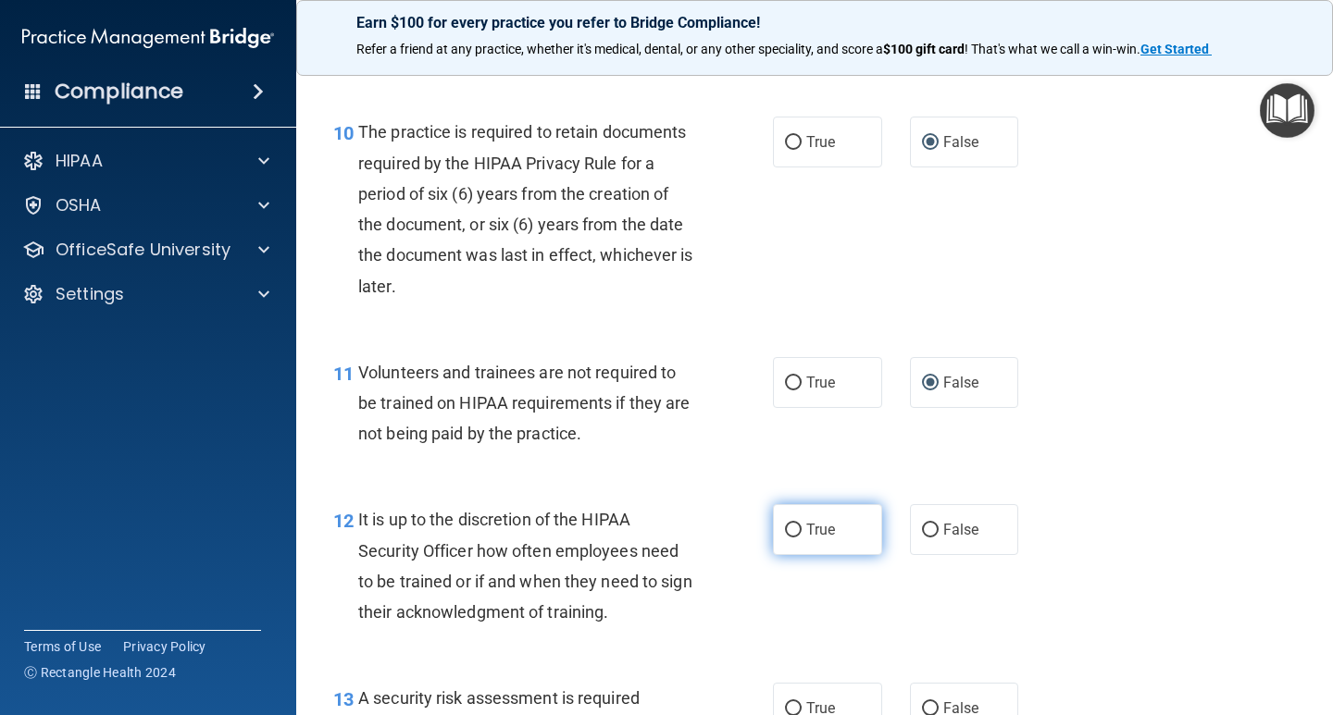
radio input "true"
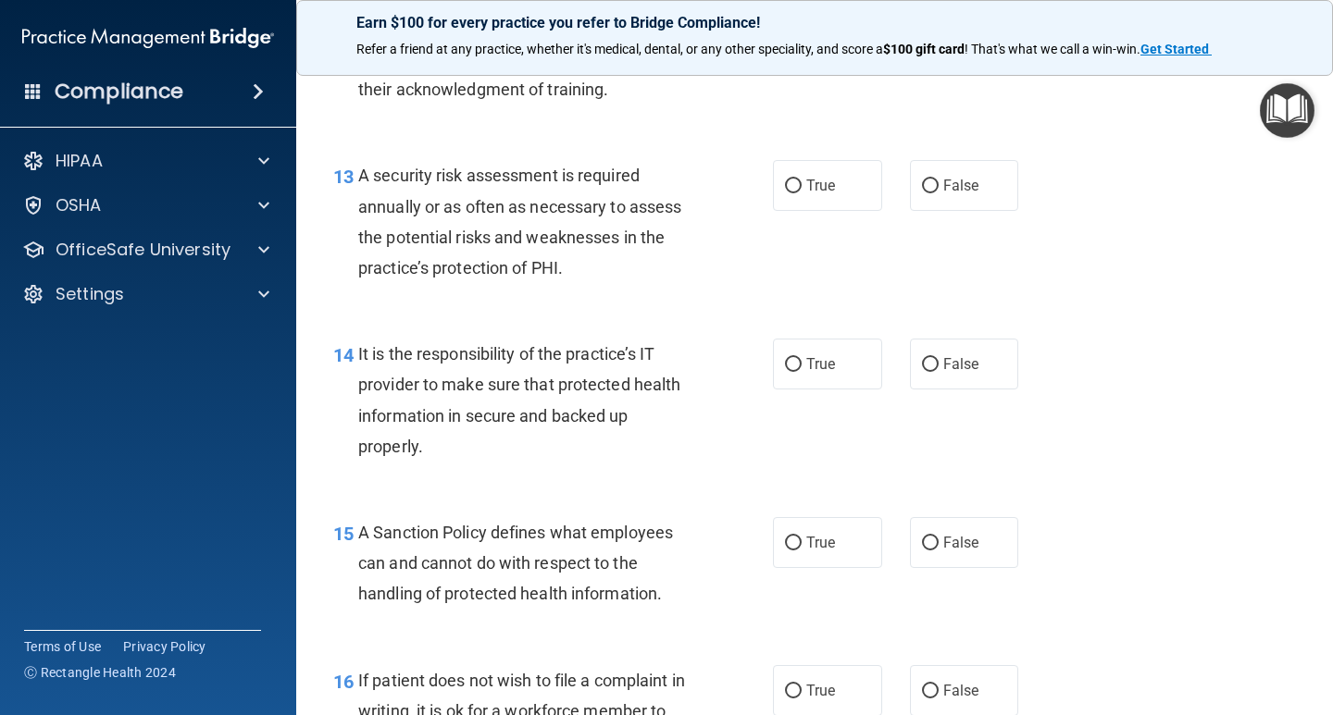
scroll to position [2499, 0]
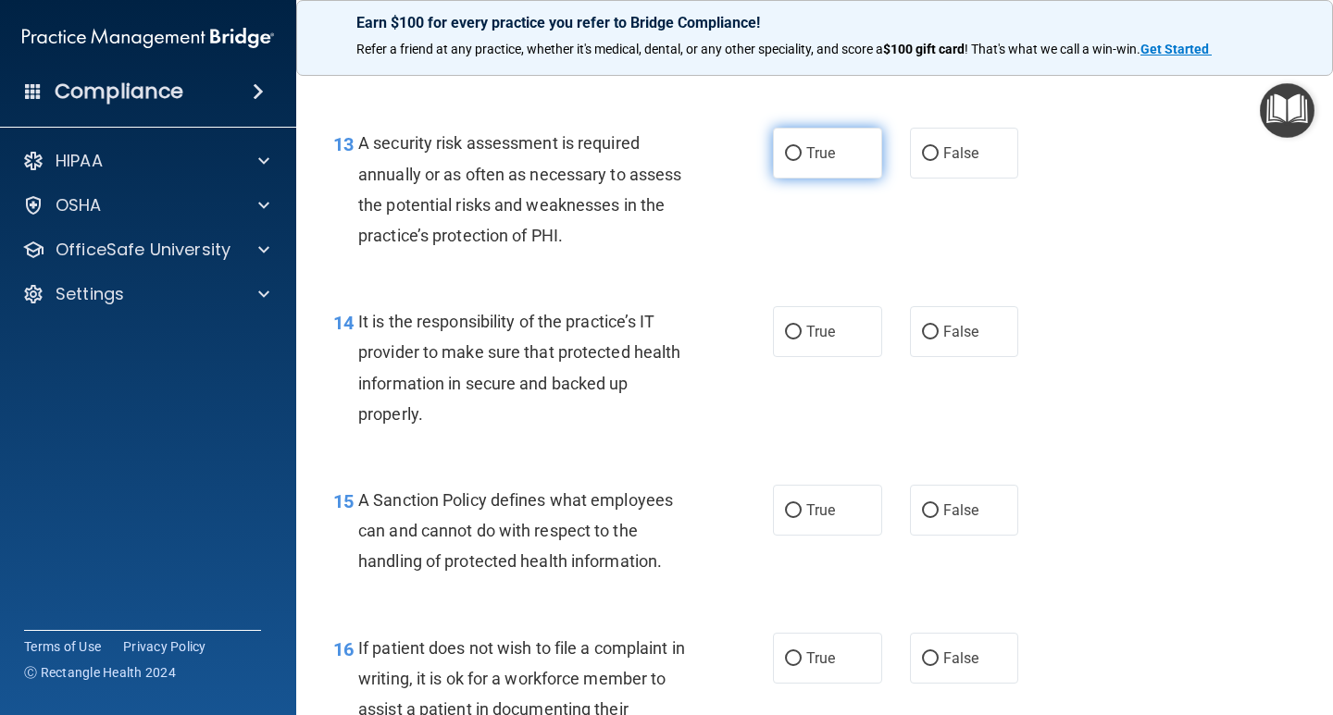
click at [788, 156] on input "True" at bounding box center [793, 154] width 17 height 14
radio input "true"
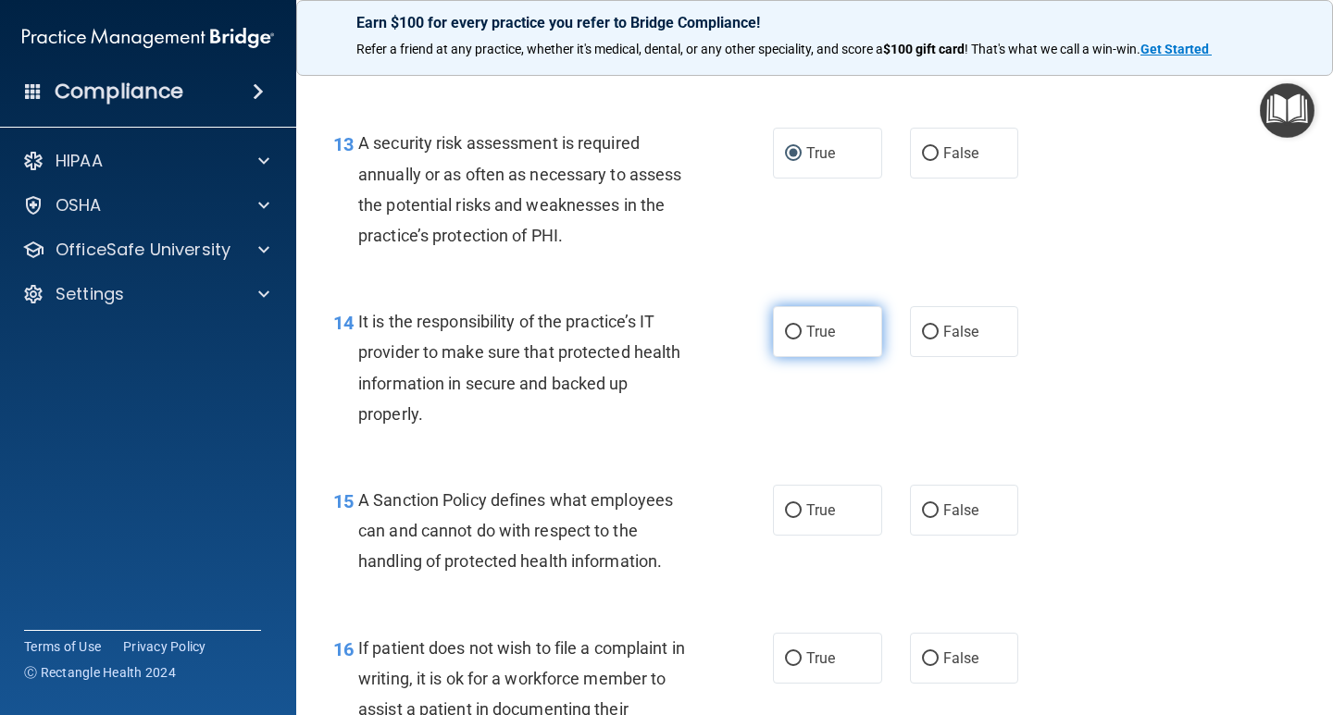
click at [785, 326] on input "True" at bounding box center [793, 333] width 17 height 14
radio input "true"
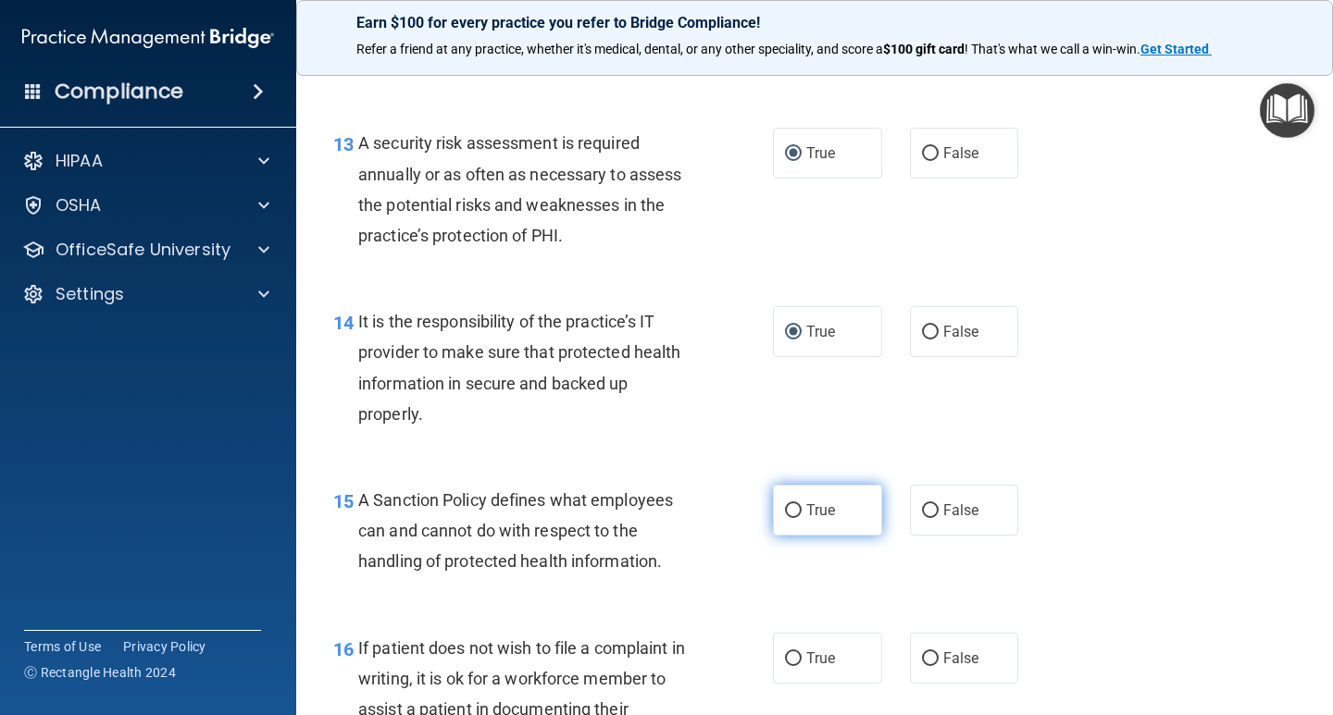
click at [785, 506] on input "True" at bounding box center [793, 511] width 17 height 14
radio input "true"
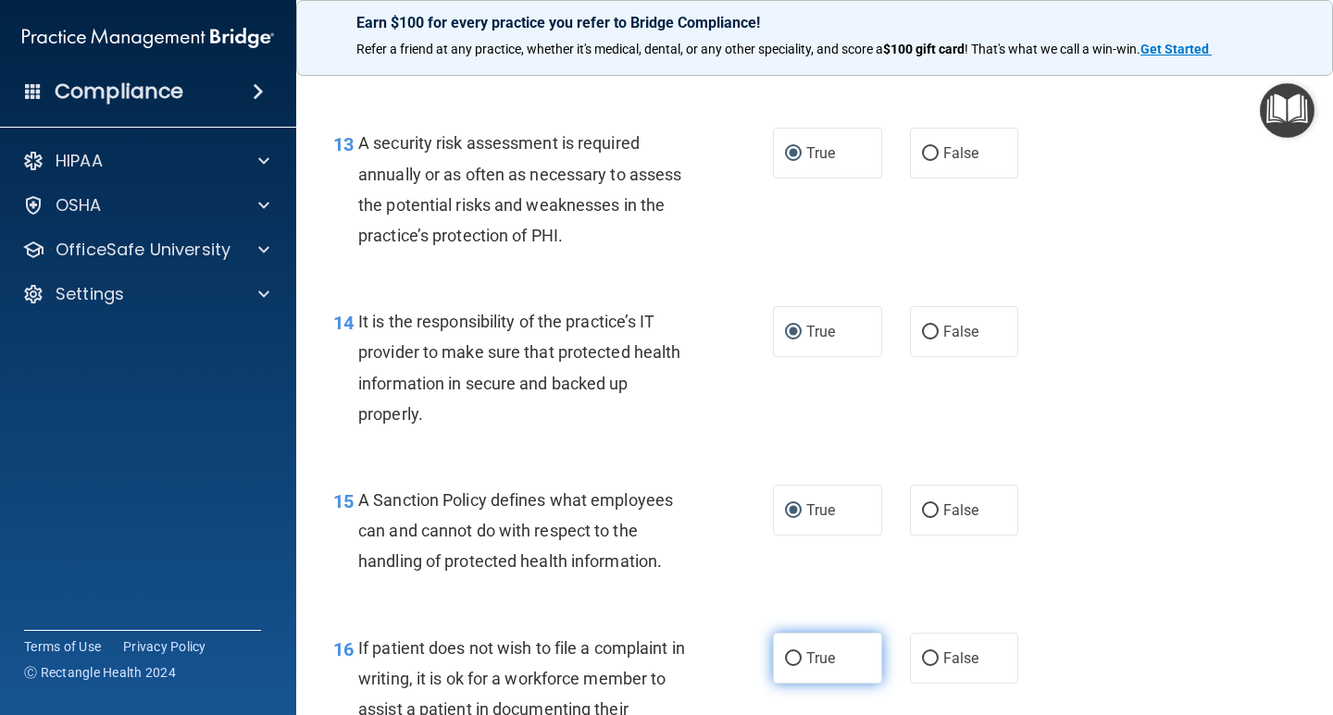
click at [785, 653] on input "True" at bounding box center [793, 659] width 17 height 14
radio input "true"
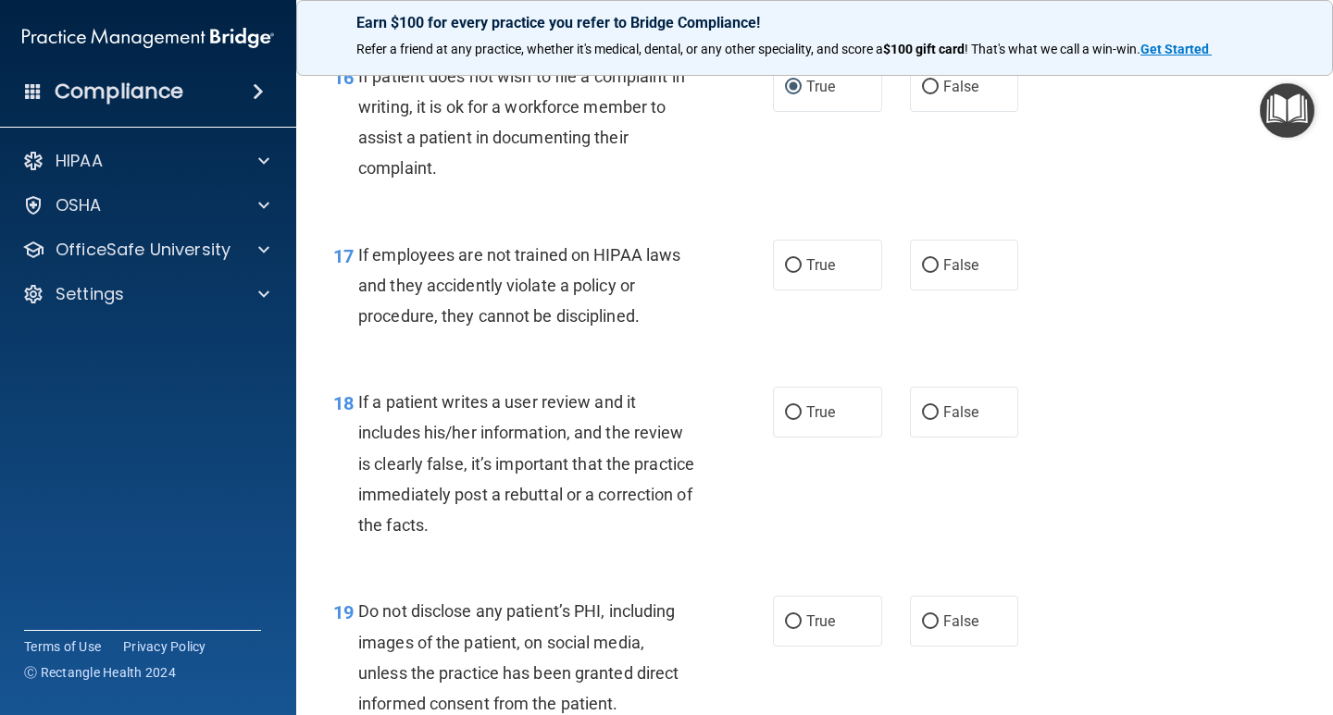
scroll to position [3239, 0]
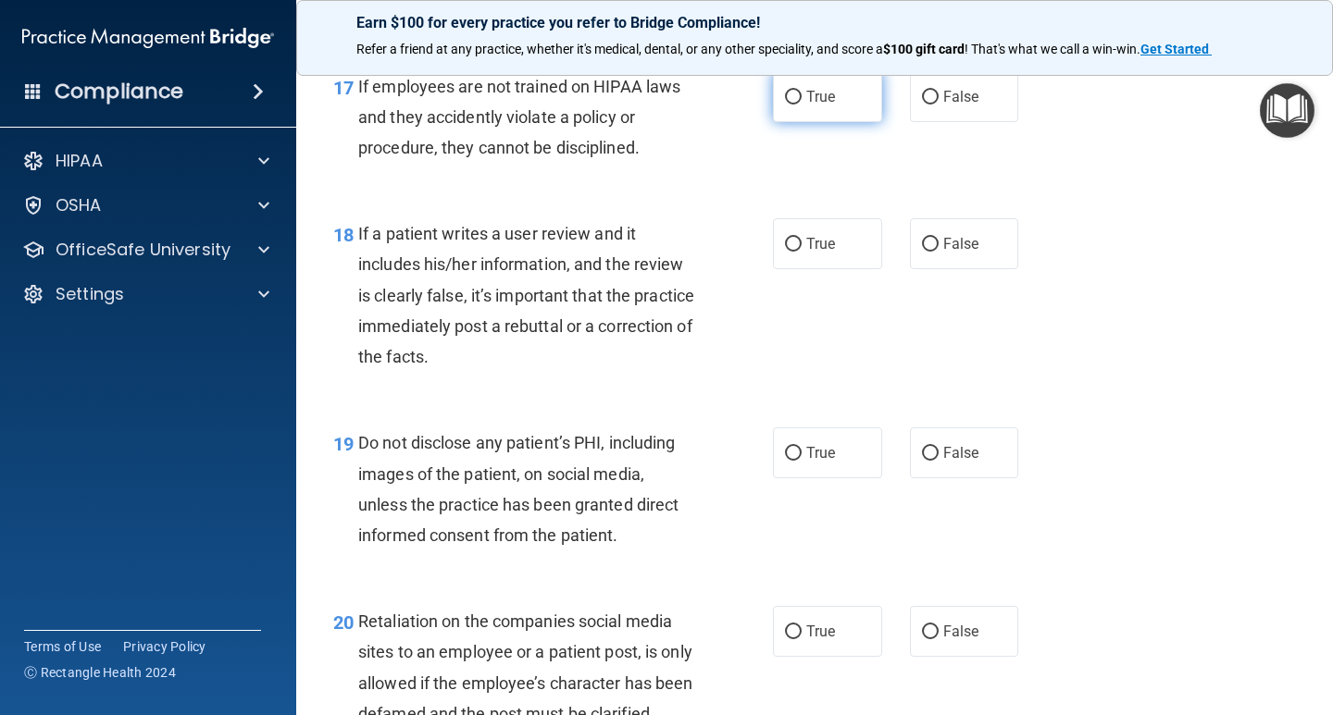
click at [776, 101] on label "True" at bounding box center [827, 96] width 109 height 51
click at [785, 101] on input "True" at bounding box center [793, 98] width 17 height 14
radio input "true"
click at [785, 241] on input "True" at bounding box center [793, 245] width 17 height 14
radio input "true"
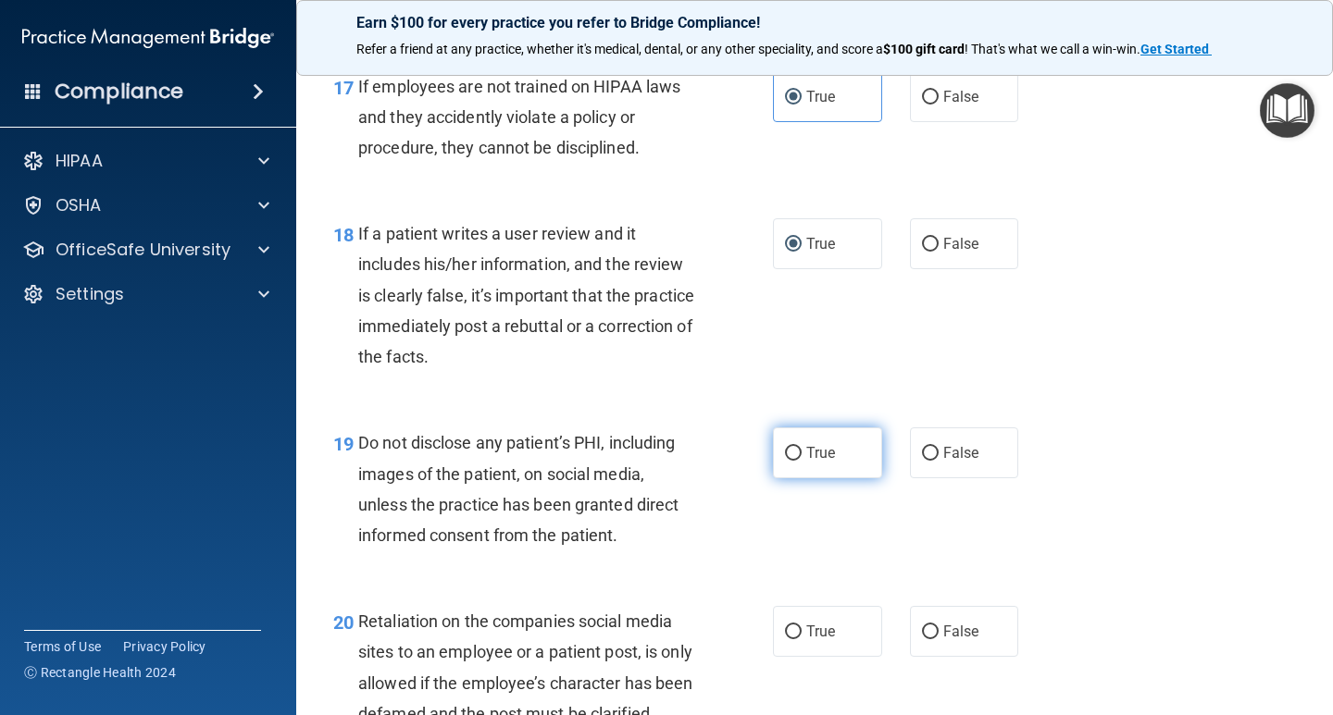
click at [788, 456] on input "True" at bounding box center [793, 454] width 17 height 14
radio input "true"
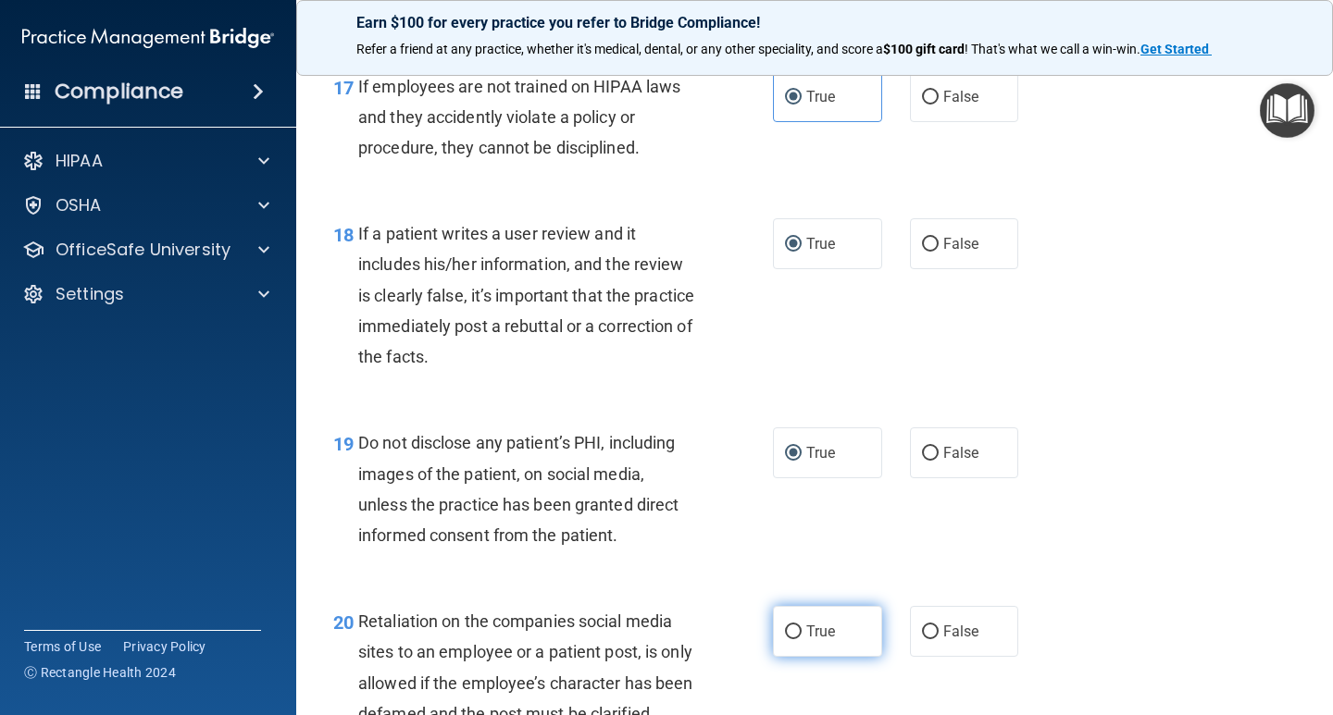
click at [790, 632] on input "True" at bounding box center [793, 633] width 17 height 14
radio input "true"
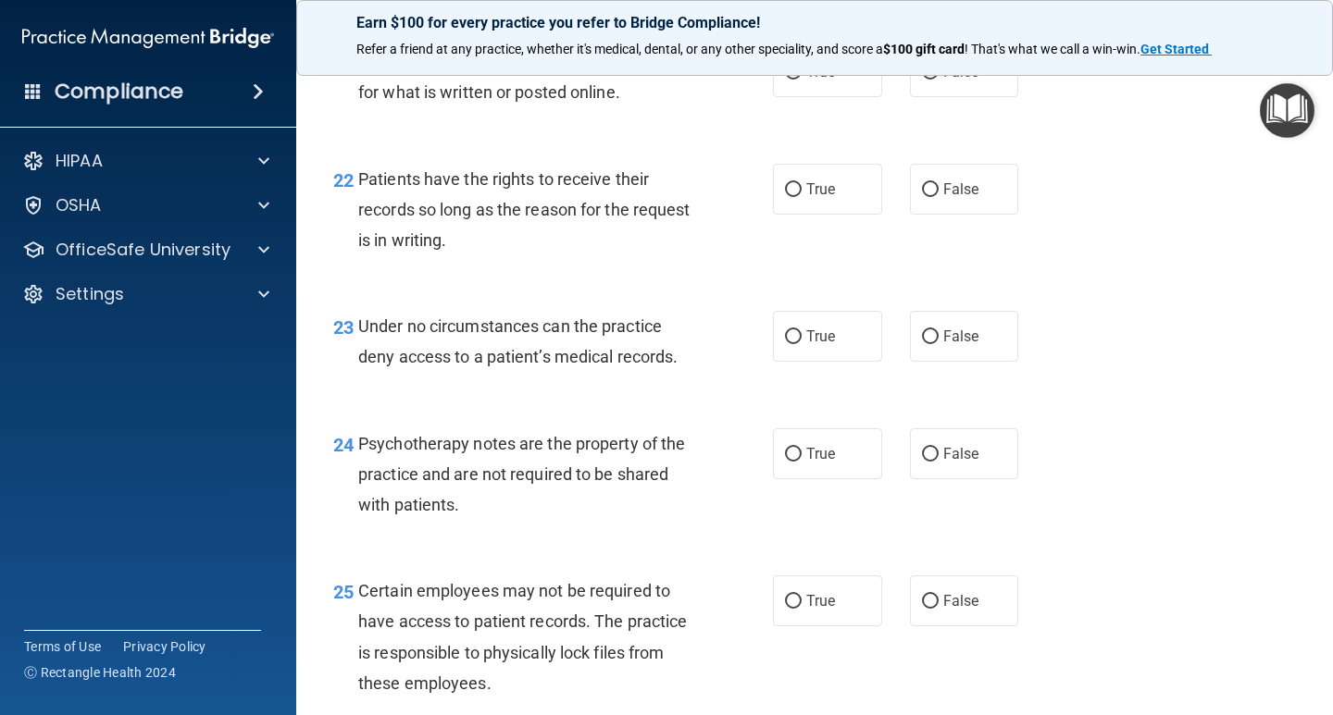
scroll to position [3979, 0]
click at [806, 79] on span "True" at bounding box center [820, 70] width 29 height 18
click at [800, 78] on input "True" at bounding box center [793, 71] width 17 height 14
radio input "true"
click at [786, 195] on input "True" at bounding box center [793, 188] width 17 height 14
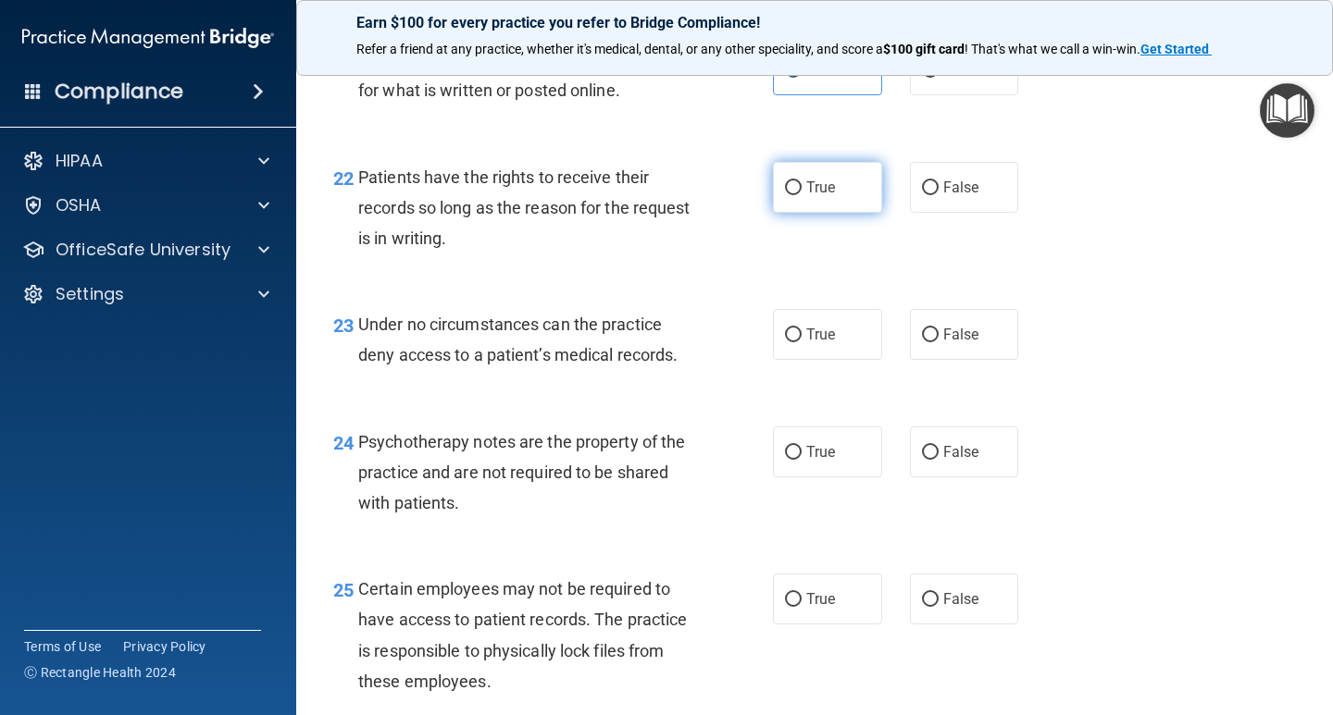
radio input "true"
click at [788, 342] on input "True" at bounding box center [793, 336] width 17 height 14
radio input "true"
click at [912, 360] on label "False" at bounding box center [964, 334] width 109 height 51
click at [922, 342] on input "False" at bounding box center [930, 336] width 17 height 14
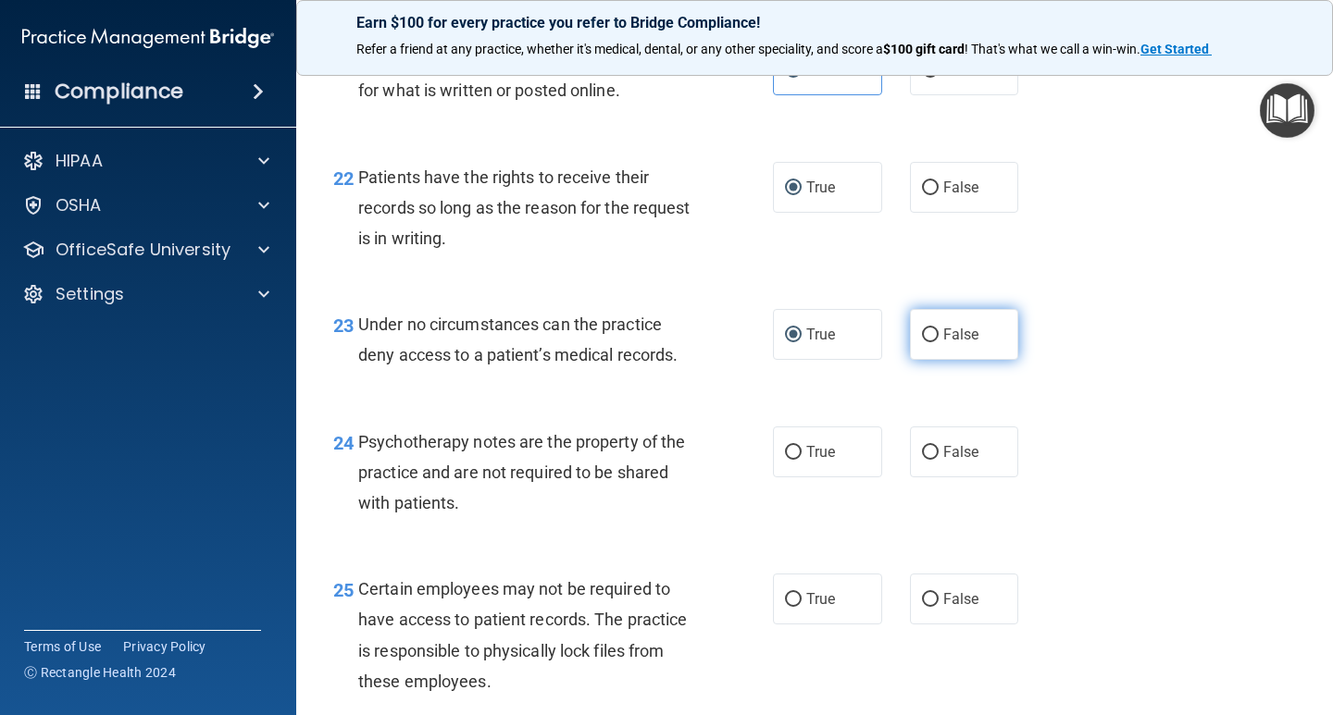
radio input "true"
radio input "false"
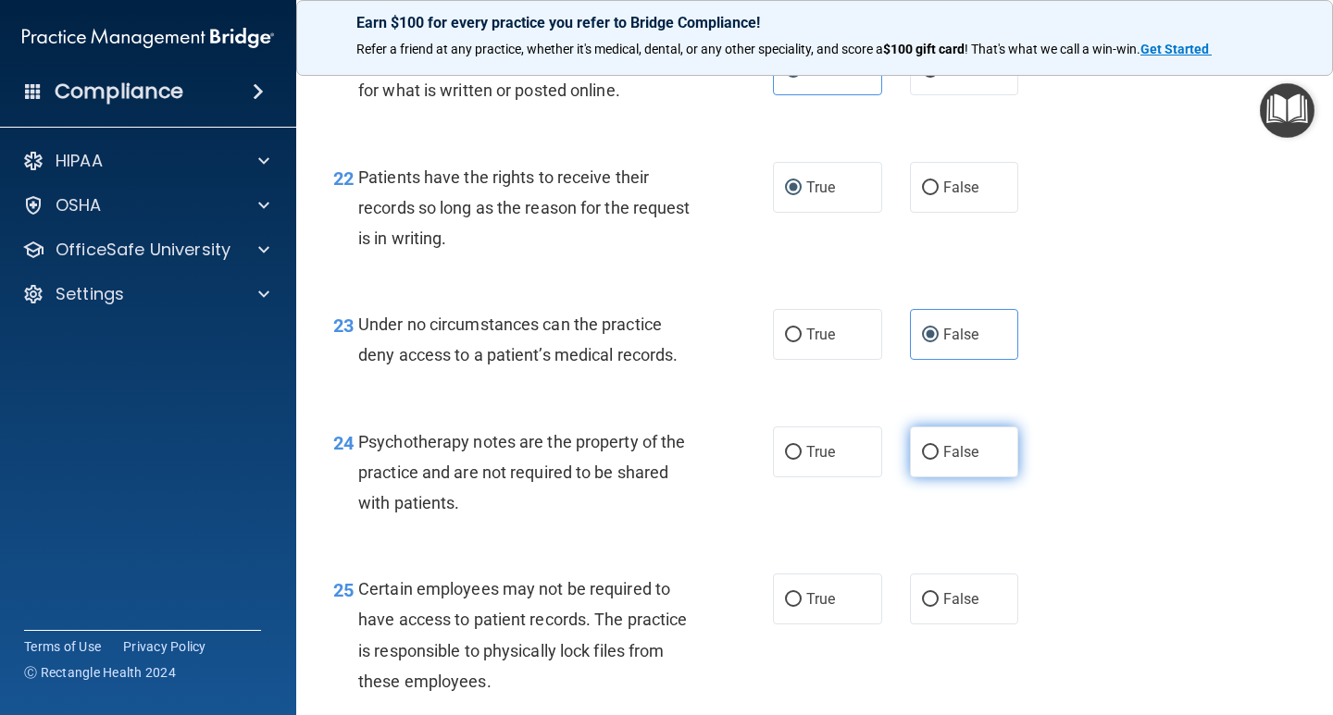
click at [930, 477] on label "False" at bounding box center [964, 452] width 109 height 51
click at [930, 460] on input "False" at bounding box center [930, 453] width 17 height 14
radio input "true"
click at [788, 607] on input "True" at bounding box center [793, 600] width 17 height 14
radio input "true"
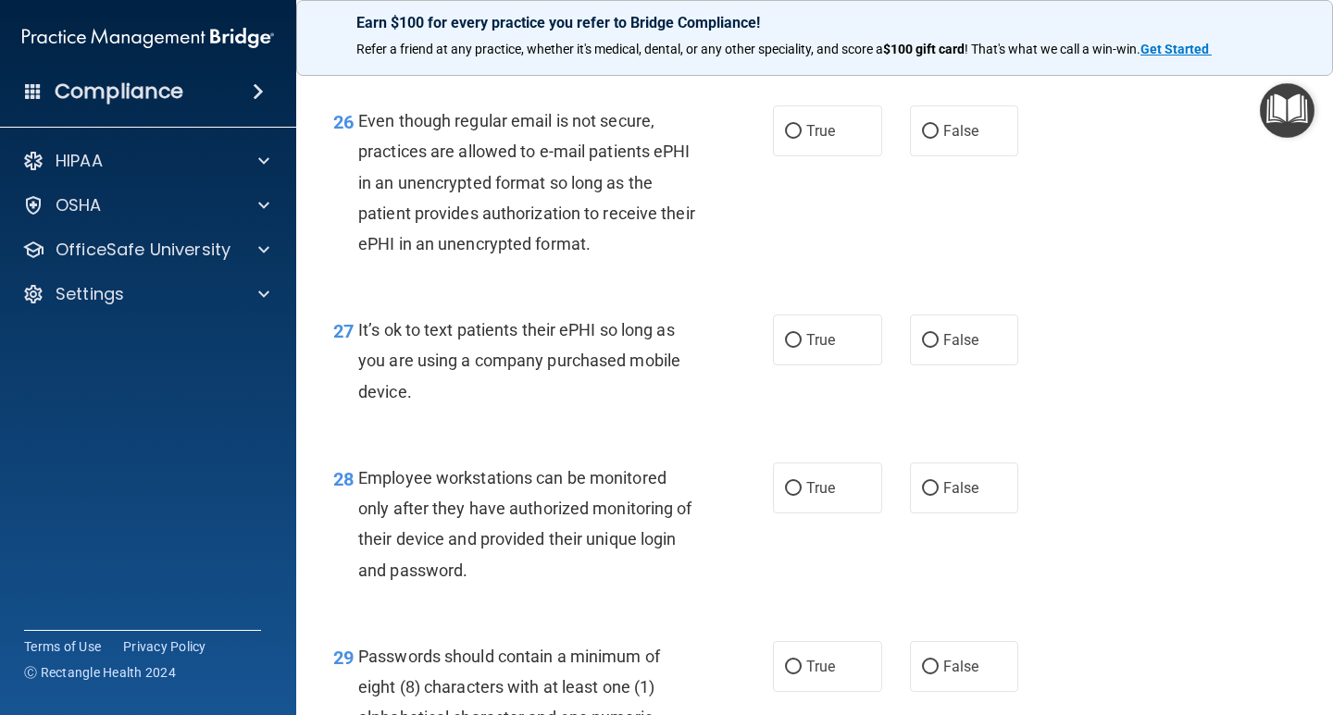
scroll to position [4627, 0]
drag, startPoint x: 788, startPoint y: 168, endPoint x: 779, endPoint y: 184, distance: 19.1
click at [788, 138] on input "True" at bounding box center [793, 131] width 17 height 14
radio input "true"
click at [930, 365] on label "False" at bounding box center [964, 339] width 109 height 51
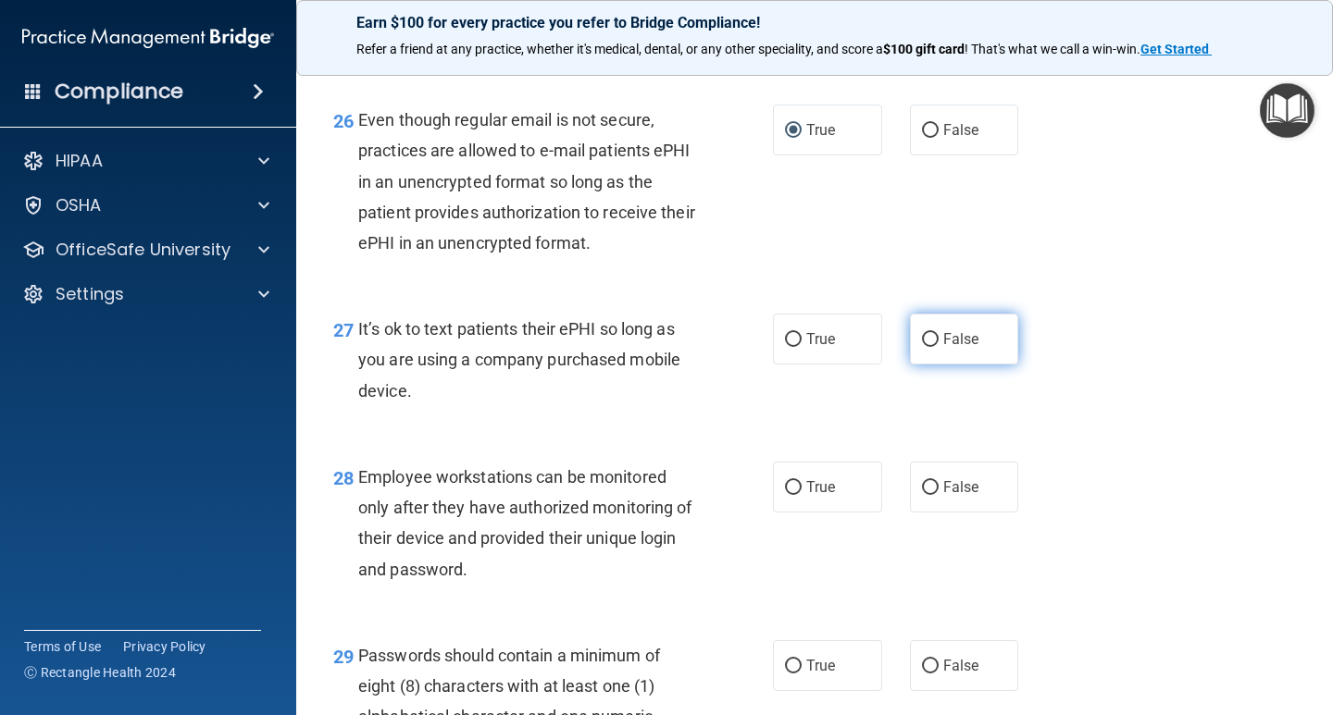
click at [930, 347] on input "False" at bounding box center [930, 340] width 17 height 14
radio input "true"
click at [797, 510] on label "True" at bounding box center [827, 487] width 109 height 51
click at [797, 495] on input "True" at bounding box center [793, 488] width 17 height 14
radio input "true"
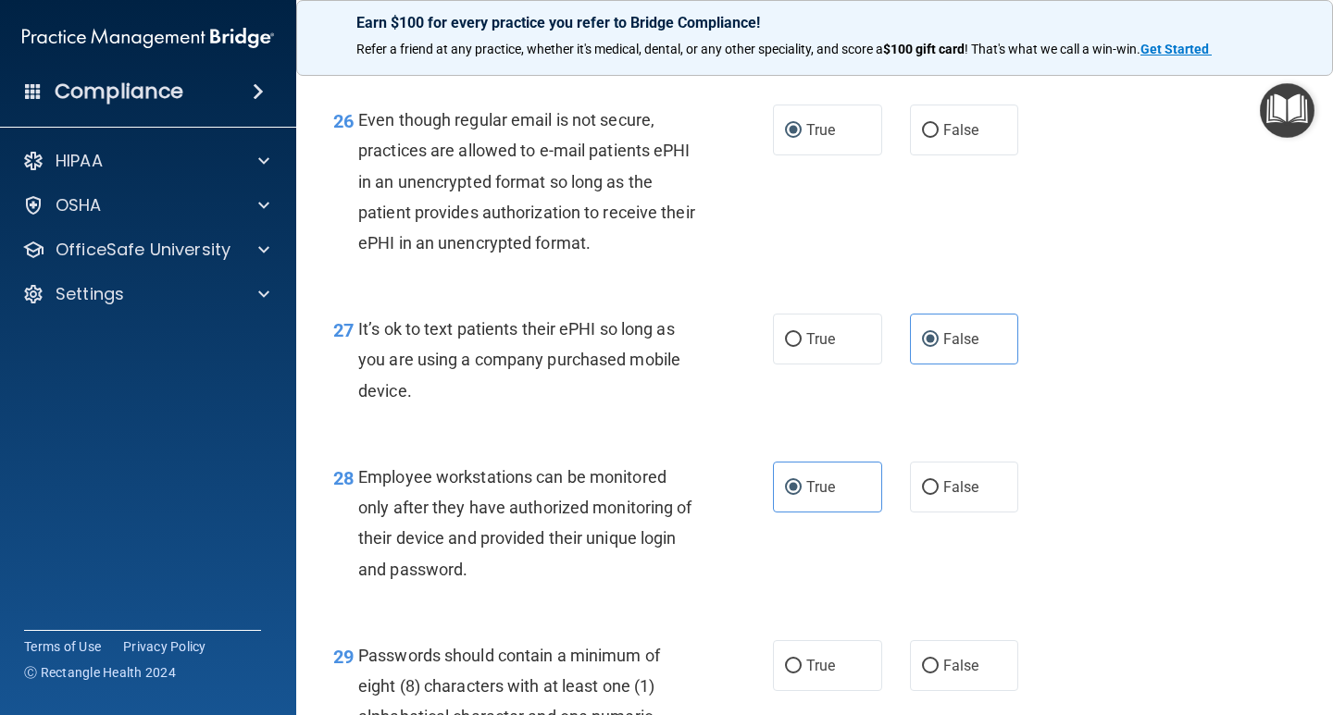
scroll to position [4720, 0]
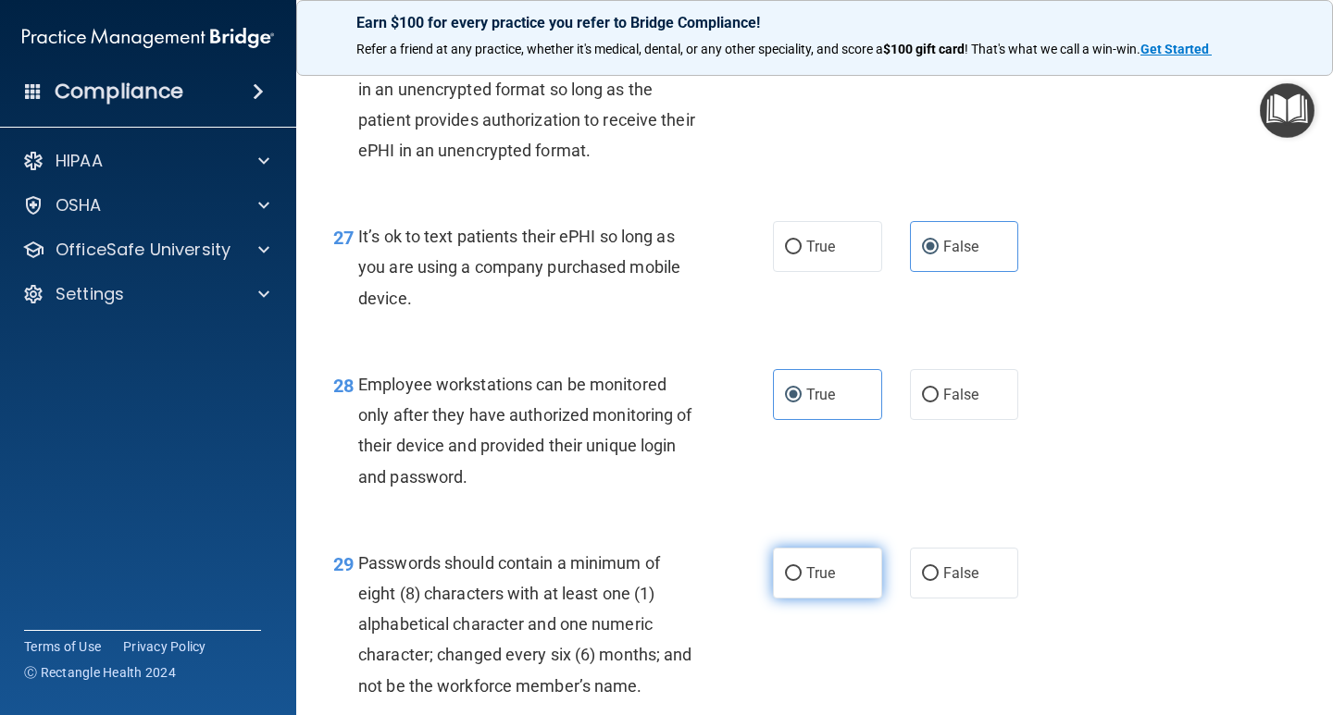
click at [789, 581] on input "True" at bounding box center [793, 574] width 17 height 14
radio input "true"
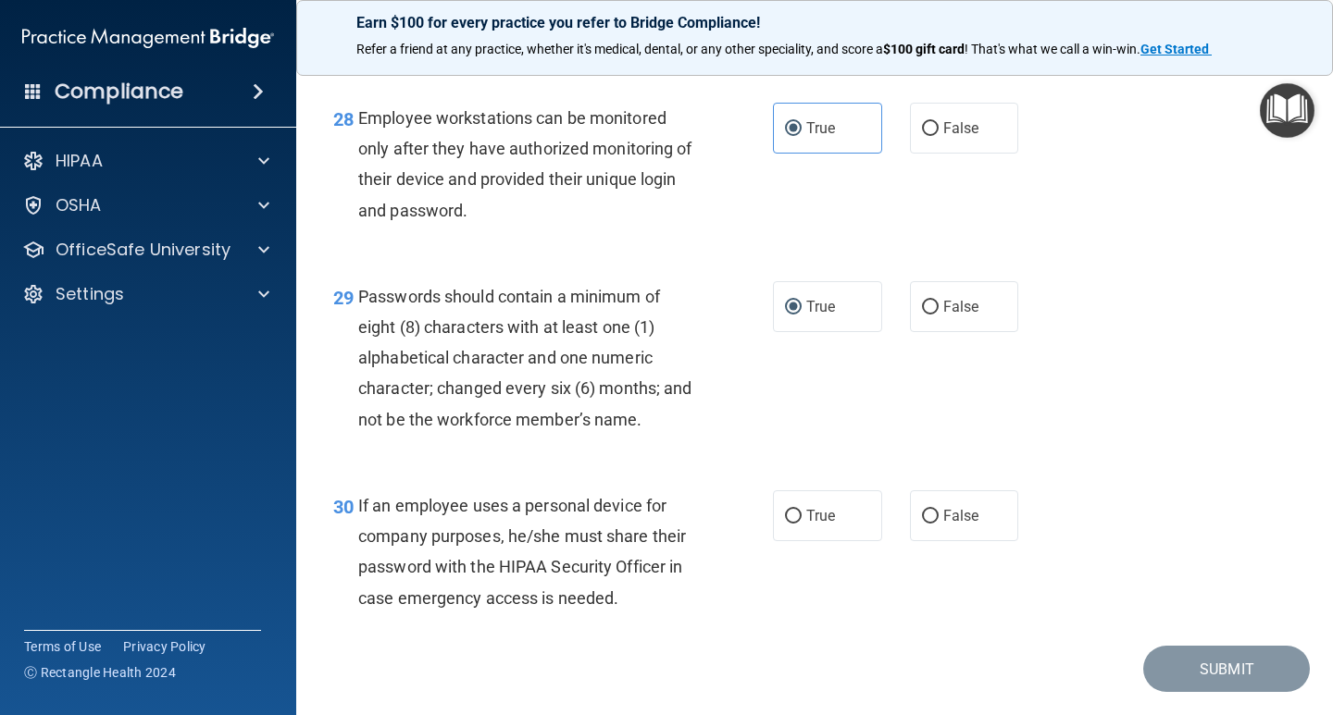
scroll to position [5068, 0]
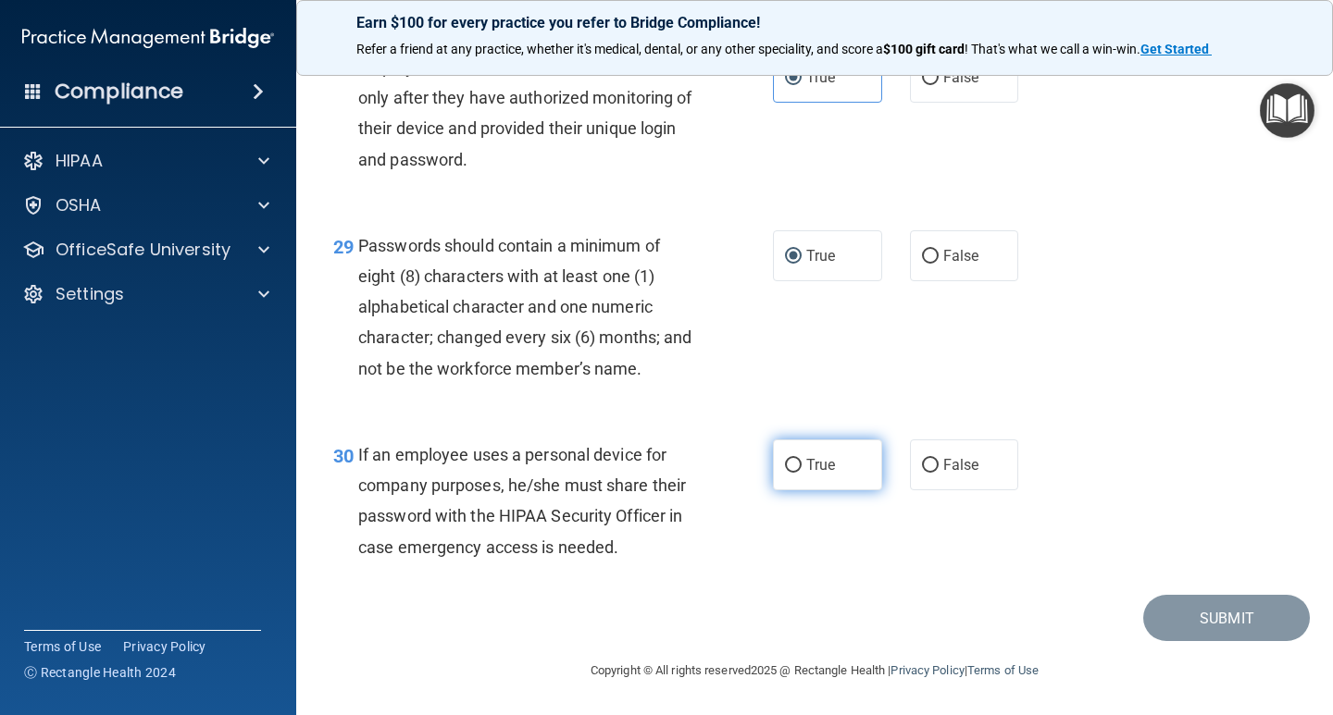
click at [785, 467] on input "True" at bounding box center [793, 466] width 17 height 14
radio input "true"
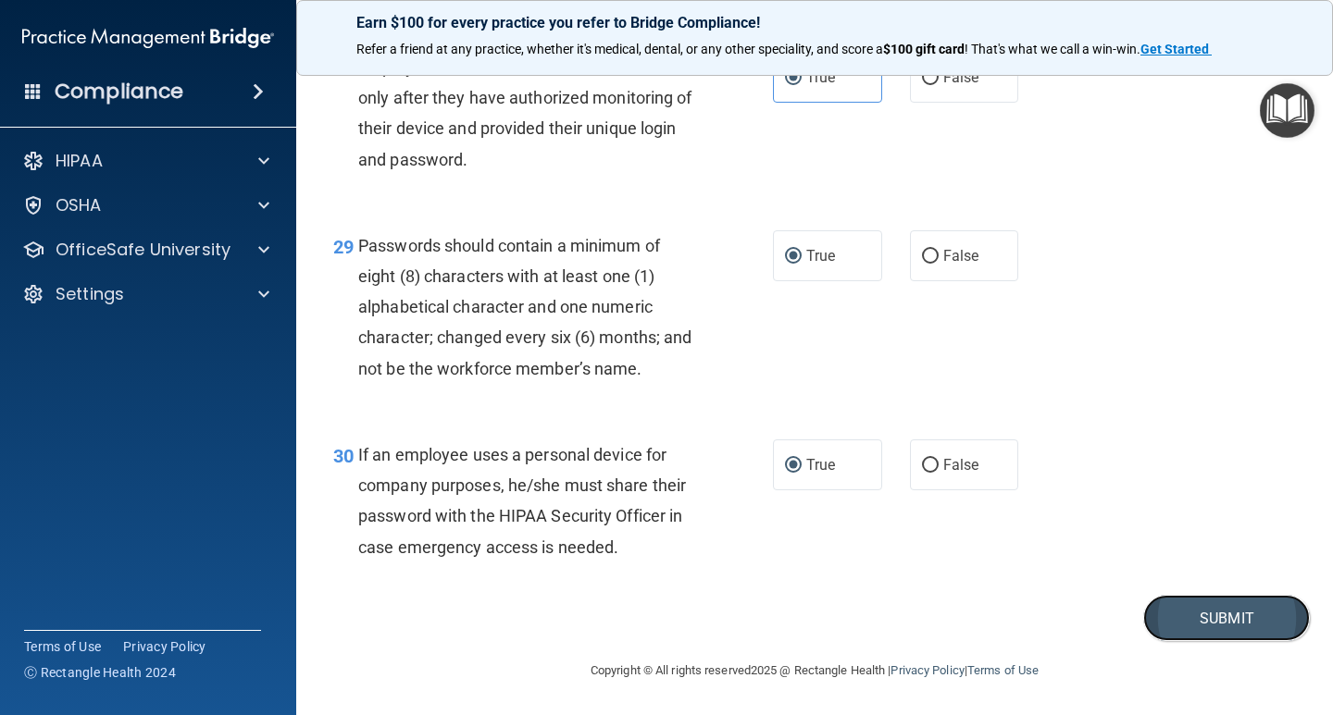
click at [1173, 602] on button "Submit" at bounding box center [1226, 618] width 167 height 47
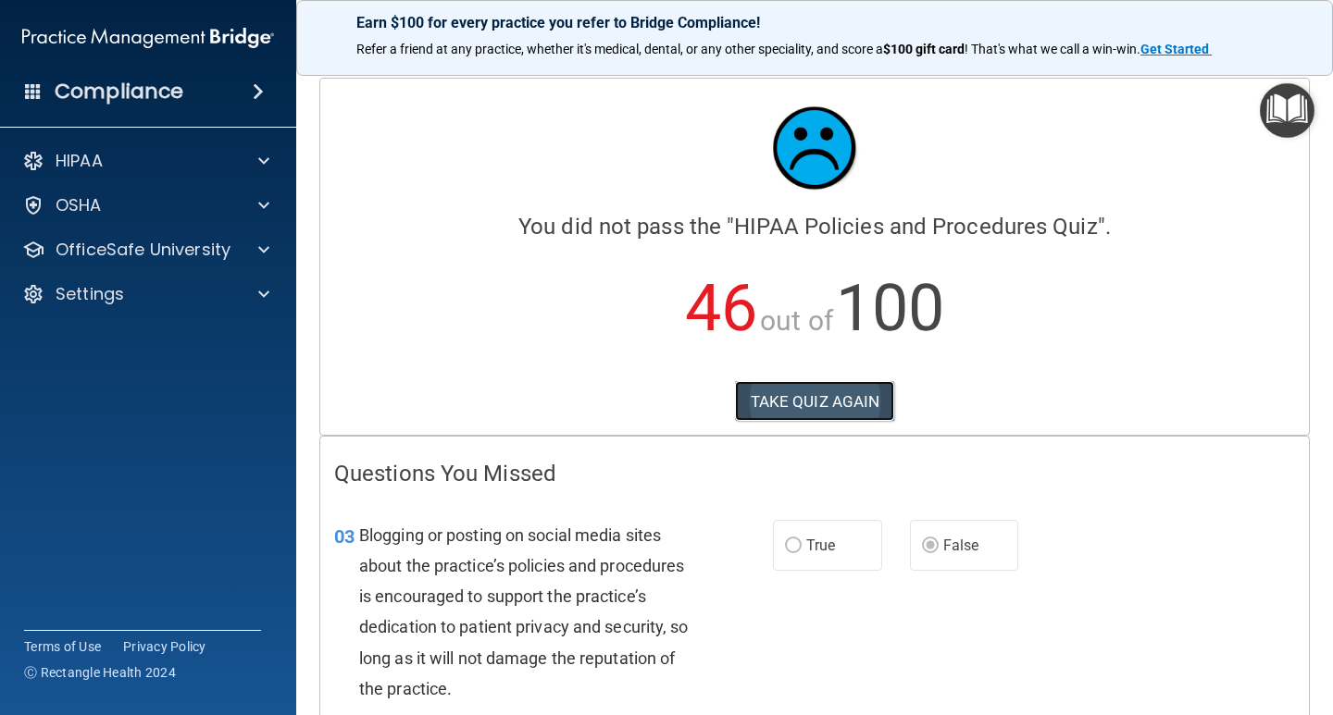
click at [783, 383] on button "TAKE QUIZ AGAIN" at bounding box center [815, 401] width 160 height 41
click at [781, 392] on button "TAKE QUIZ AGAIN" at bounding box center [815, 401] width 160 height 41
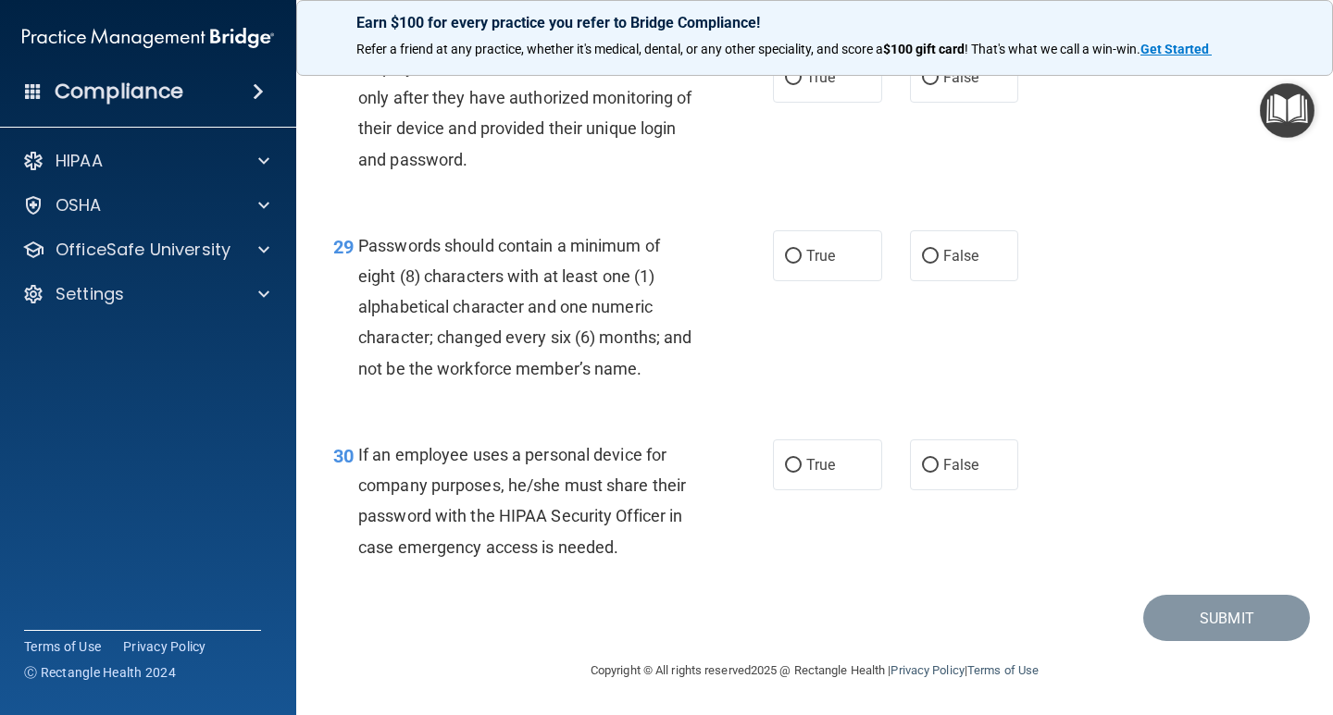
scroll to position [5068, 0]
click at [926, 474] on label "False" at bounding box center [964, 465] width 109 height 51
click at [926, 473] on input "False" at bounding box center [930, 466] width 17 height 14
radio input "true"
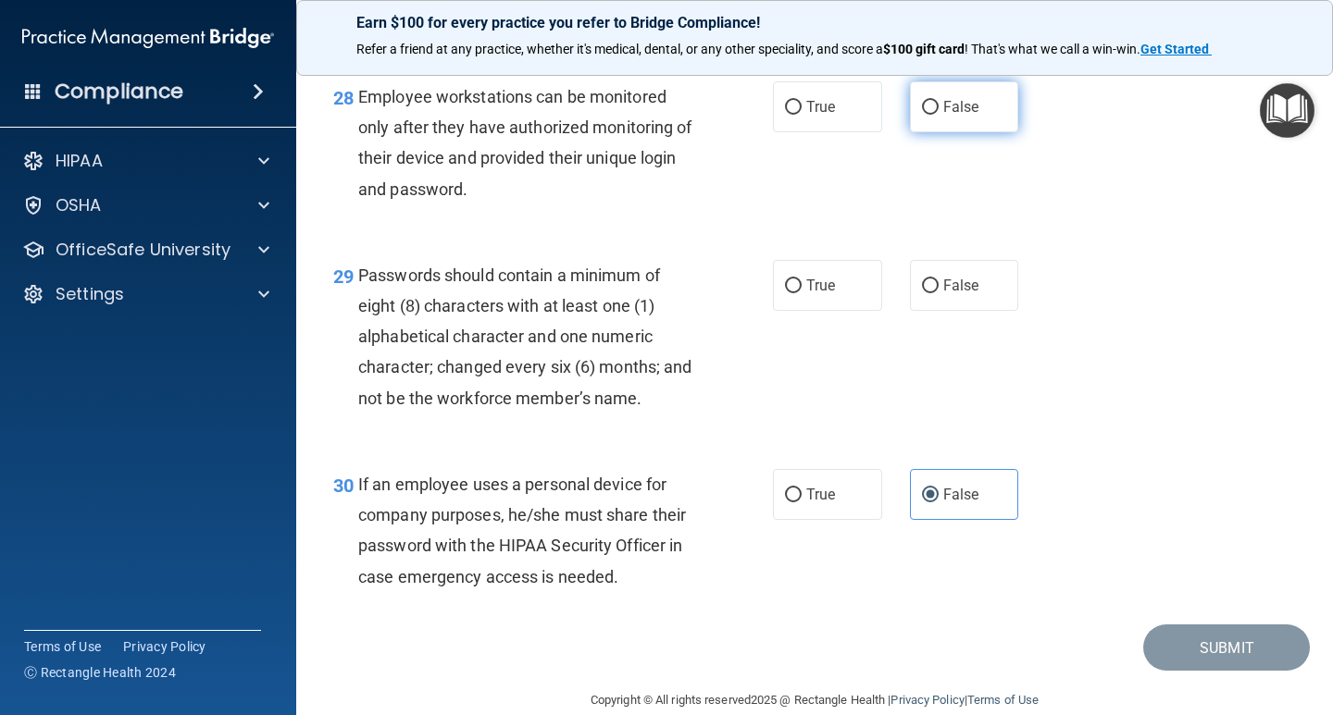
scroll to position [4975, 0]
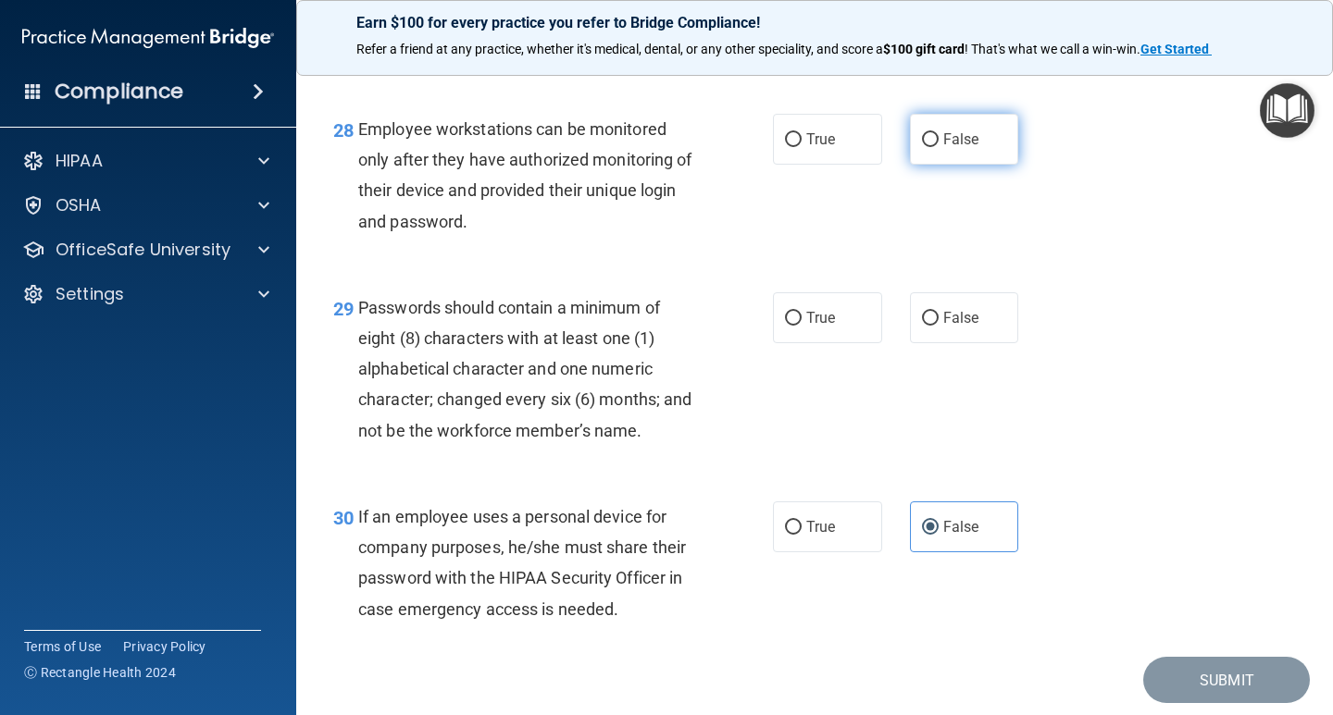
click at [932, 165] on label "False" at bounding box center [964, 139] width 109 height 51
click at [932, 147] on input "False" at bounding box center [930, 140] width 17 height 14
radio input "true"
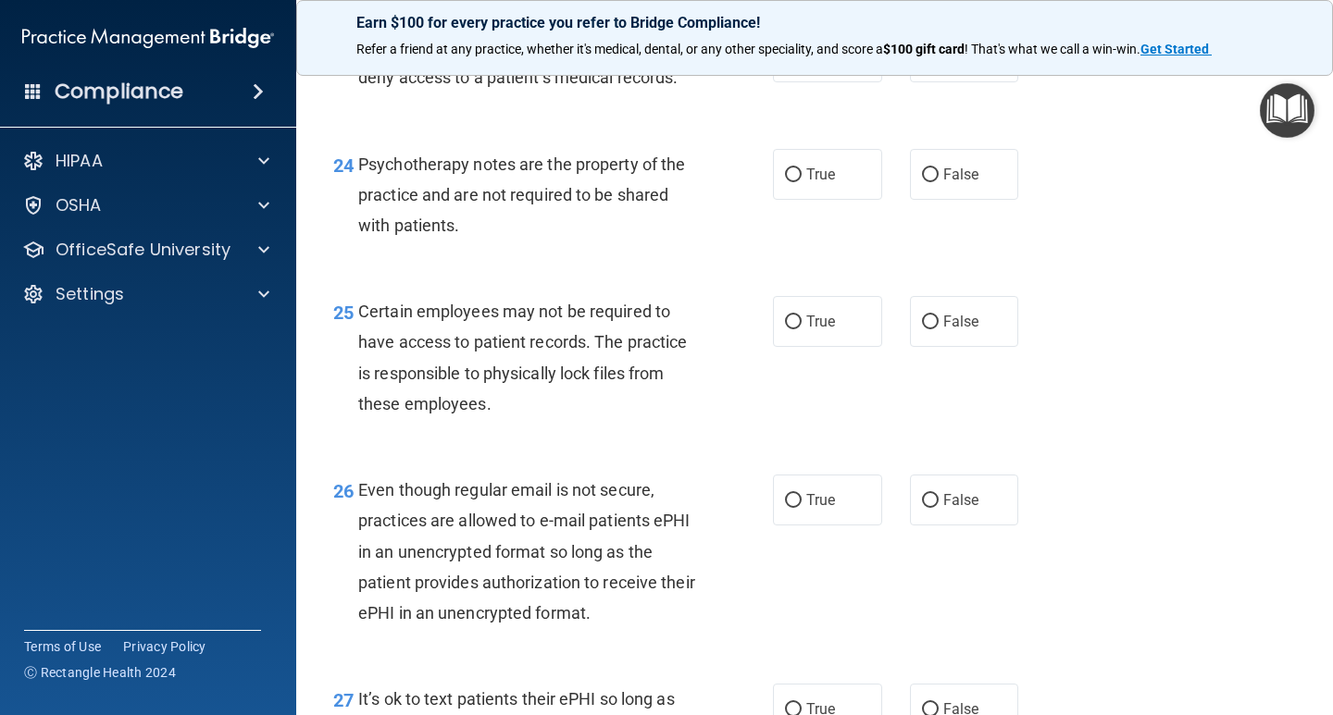
scroll to position [4235, 0]
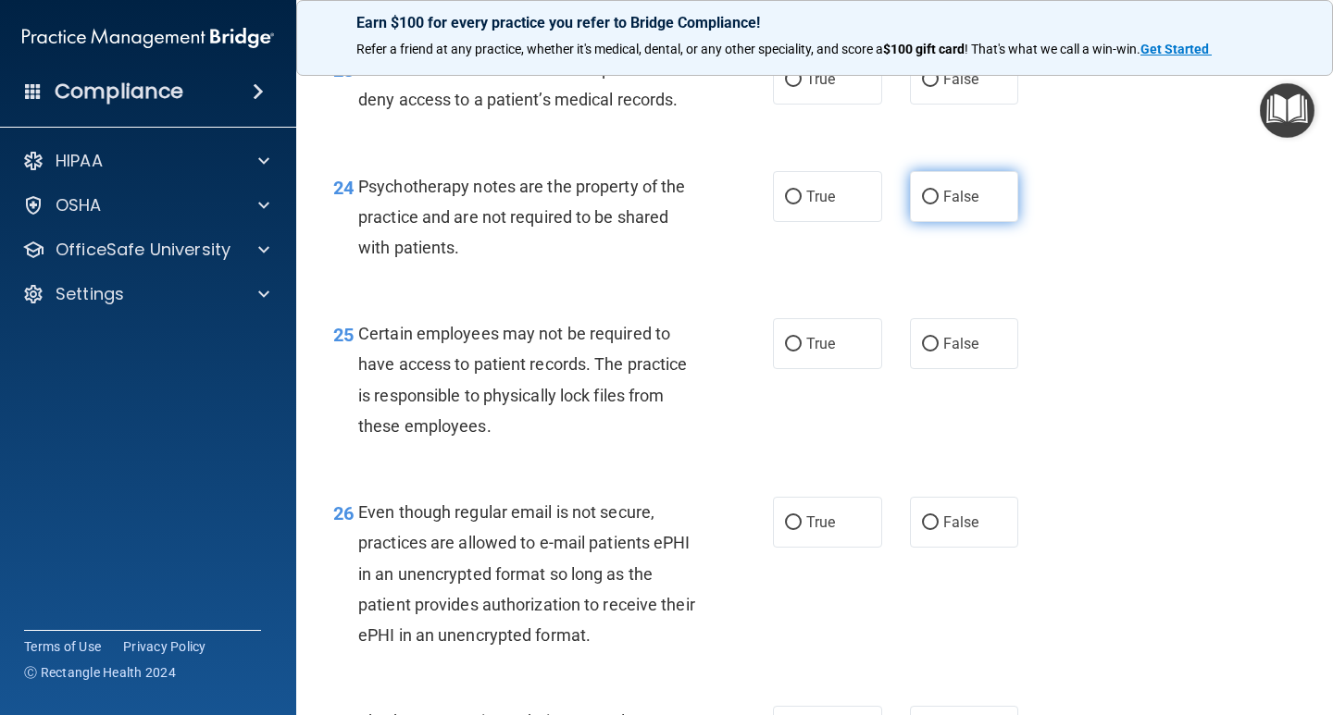
click at [916, 222] on label "False" at bounding box center [964, 196] width 109 height 51
click at [922, 205] on input "False" at bounding box center [930, 198] width 17 height 14
radio input "true"
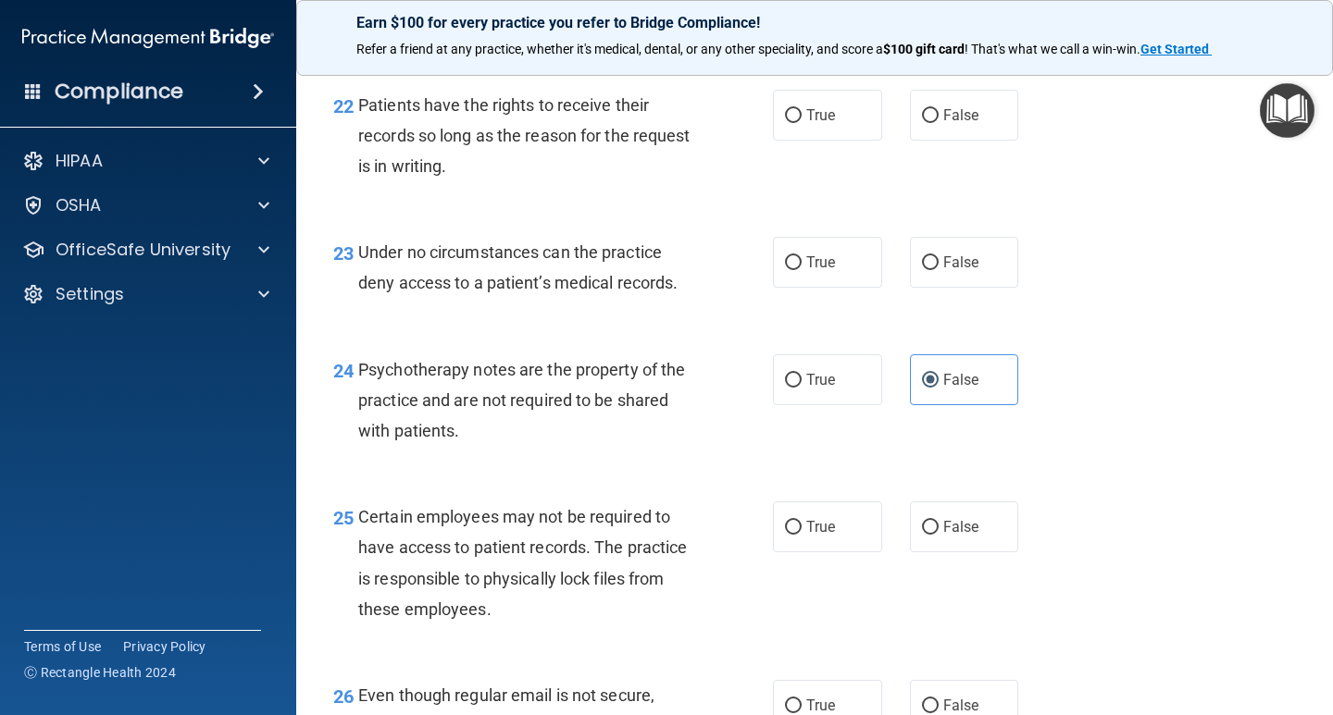
scroll to position [4050, 0]
click at [921, 143] on label "False" at bounding box center [964, 117] width 109 height 51
click at [922, 125] on input "False" at bounding box center [930, 118] width 17 height 14
radio input "true"
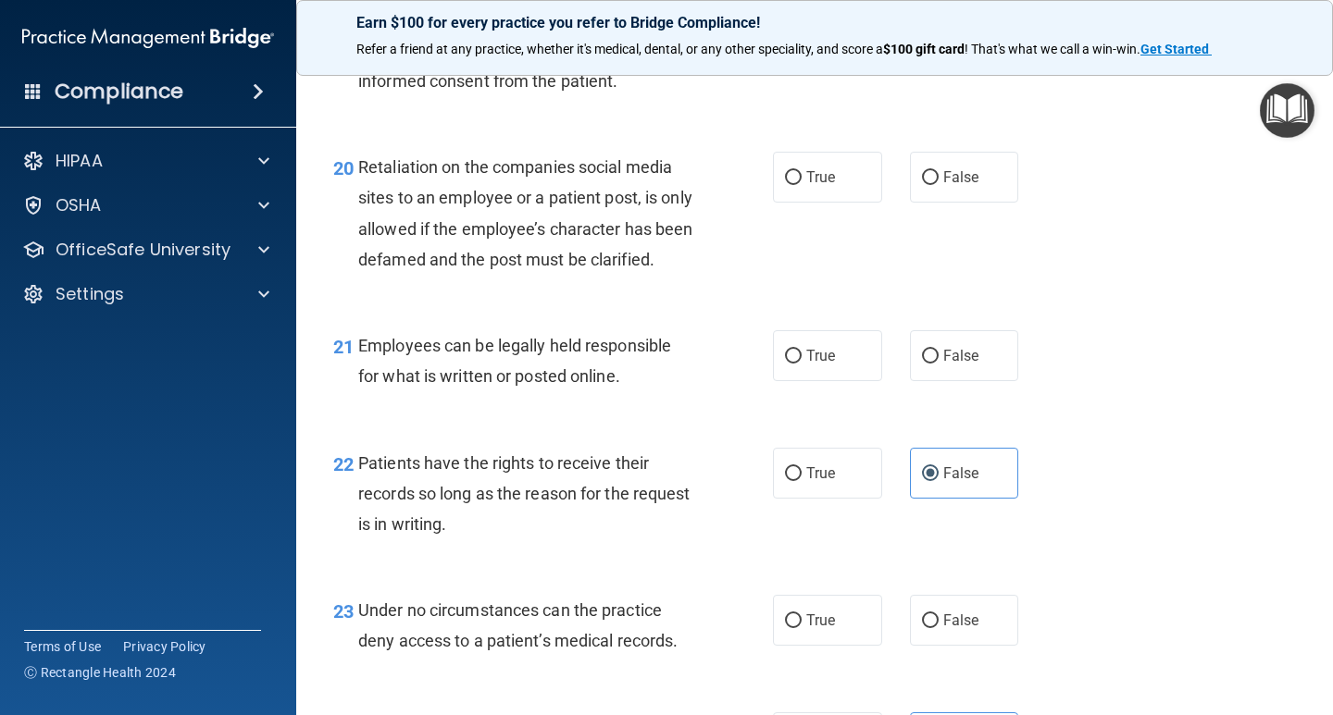
scroll to position [3679, 0]
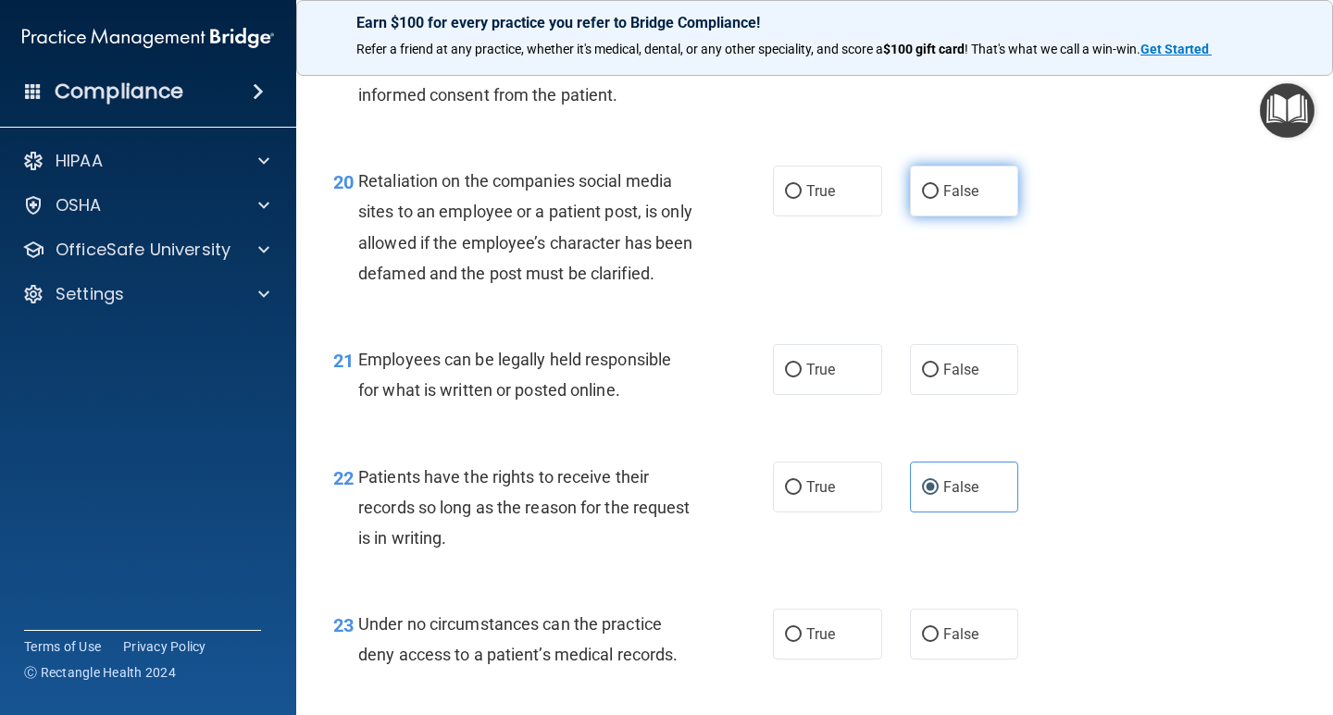
click at [922, 199] on input "False" at bounding box center [930, 192] width 17 height 14
radio input "true"
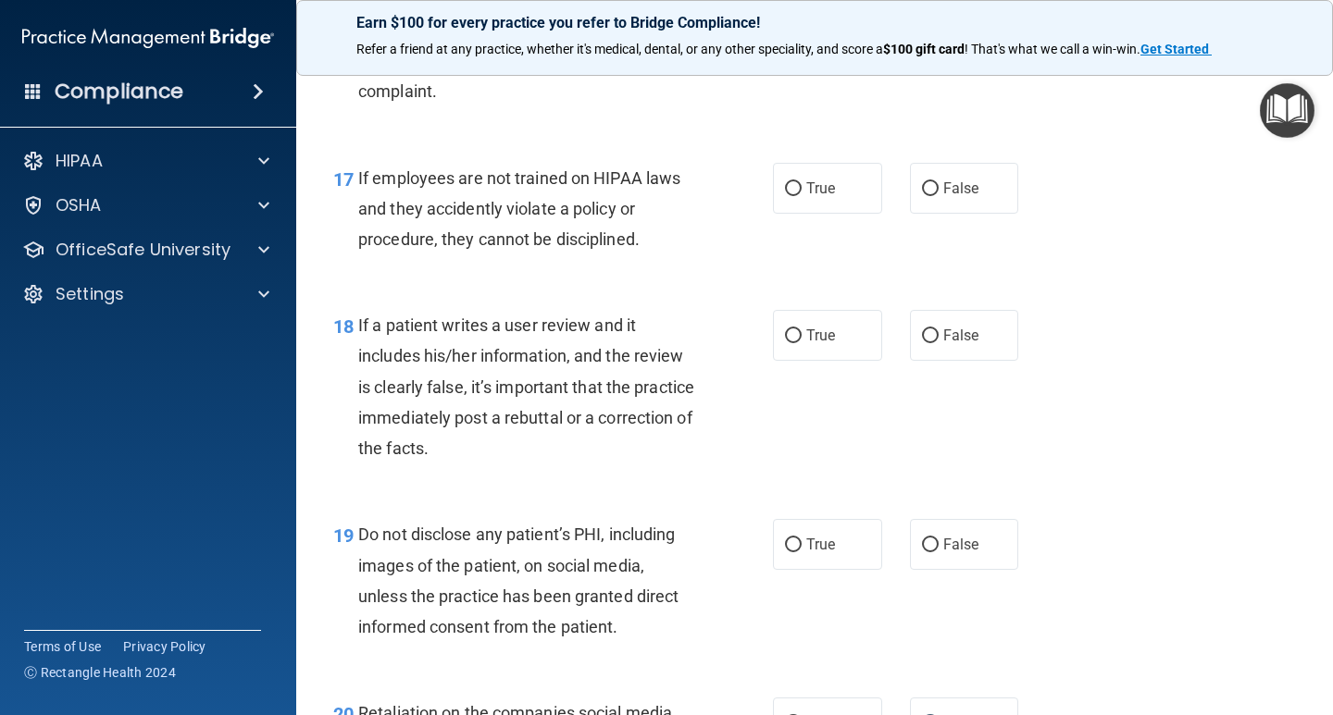
scroll to position [3032, 0]
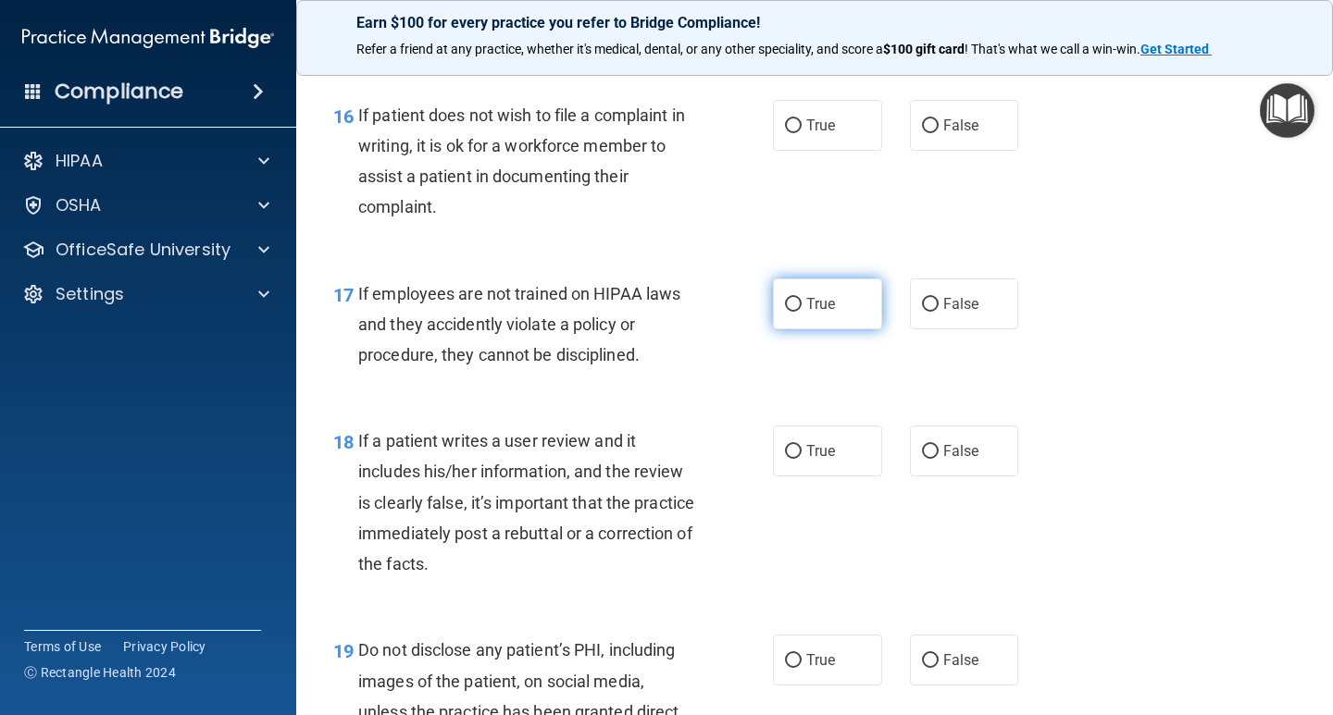
click at [796, 298] on label "True" at bounding box center [827, 304] width 109 height 51
click at [796, 298] on input "True" at bounding box center [793, 305] width 17 height 14
radio input "true"
click at [922, 447] on input "False" at bounding box center [930, 452] width 17 height 14
radio input "true"
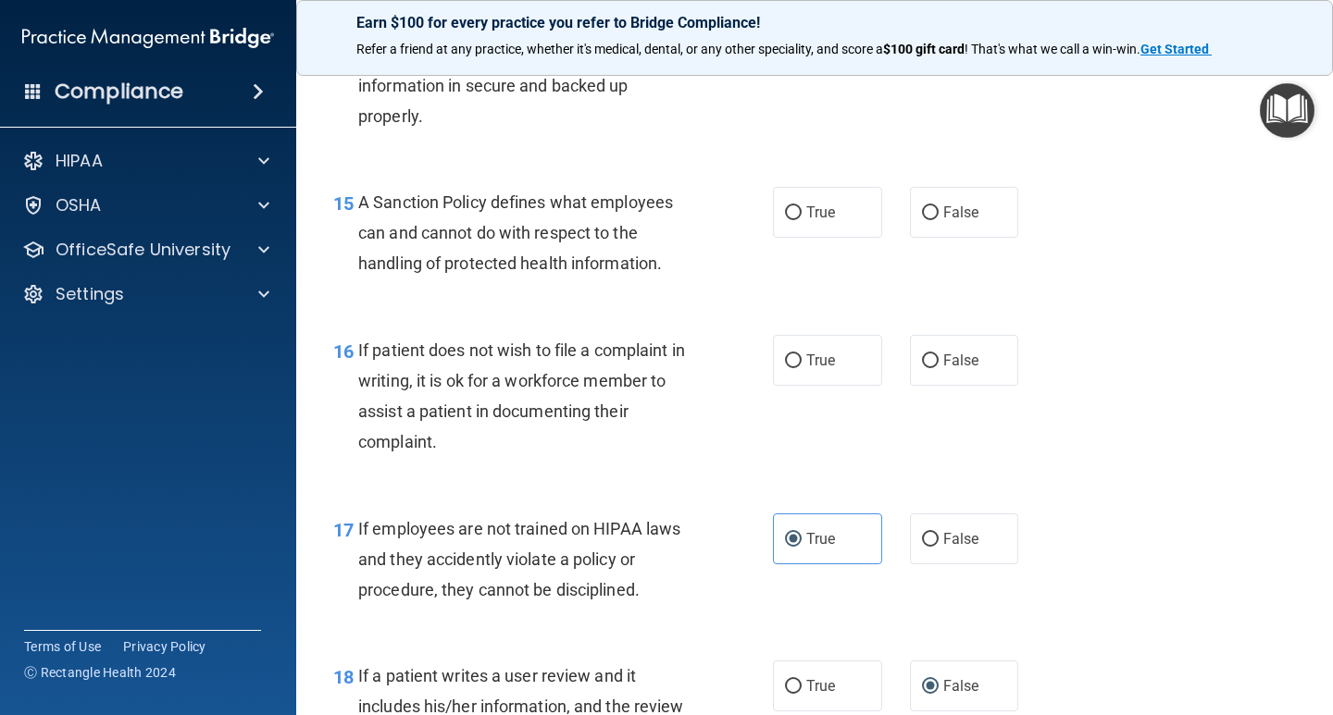
scroll to position [2754, 0]
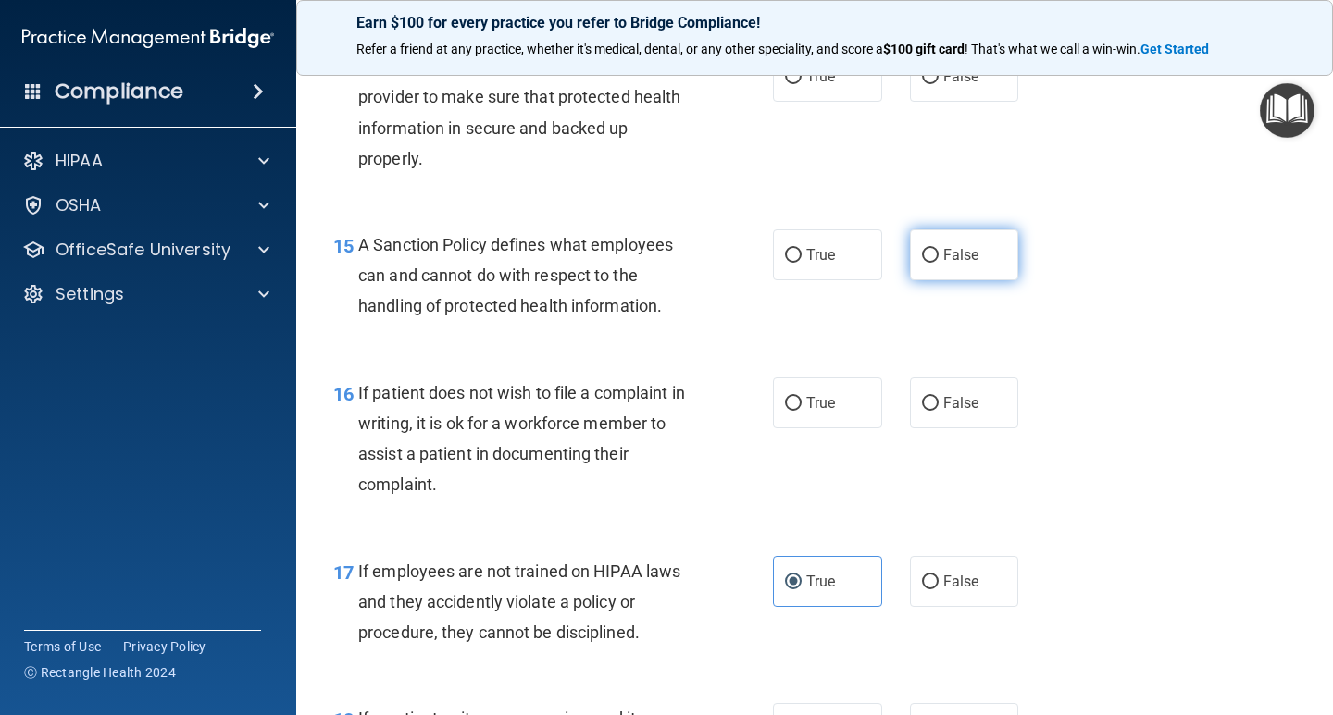
click at [924, 258] on input "False" at bounding box center [930, 256] width 17 height 14
radio input "true"
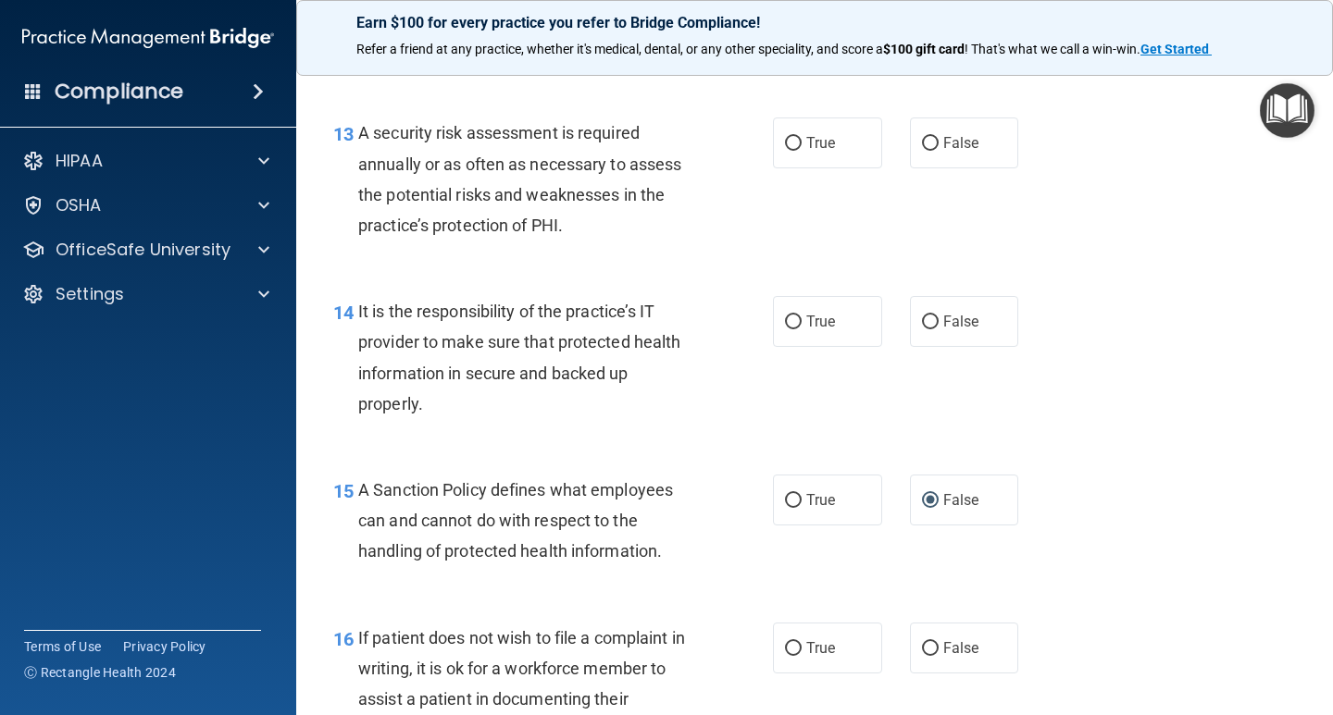
scroll to position [2476, 0]
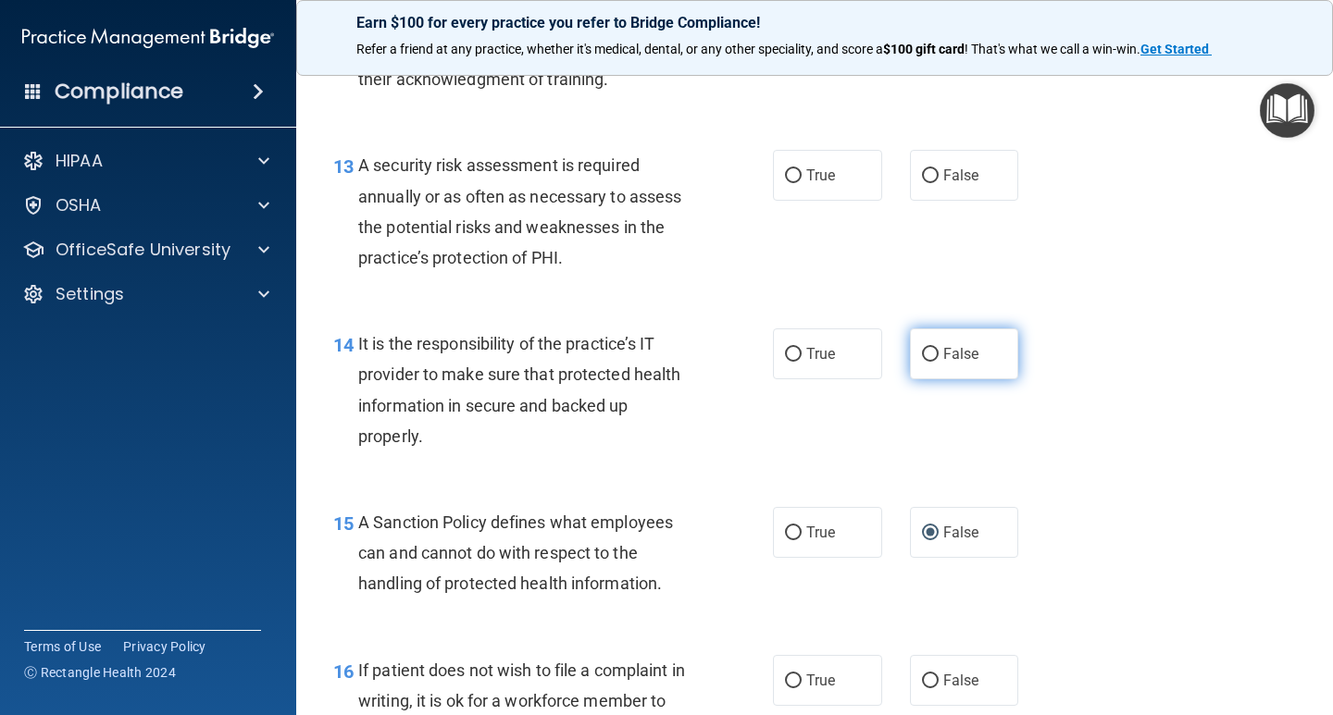
click at [922, 356] on input "False" at bounding box center [930, 355] width 17 height 14
radio input "true"
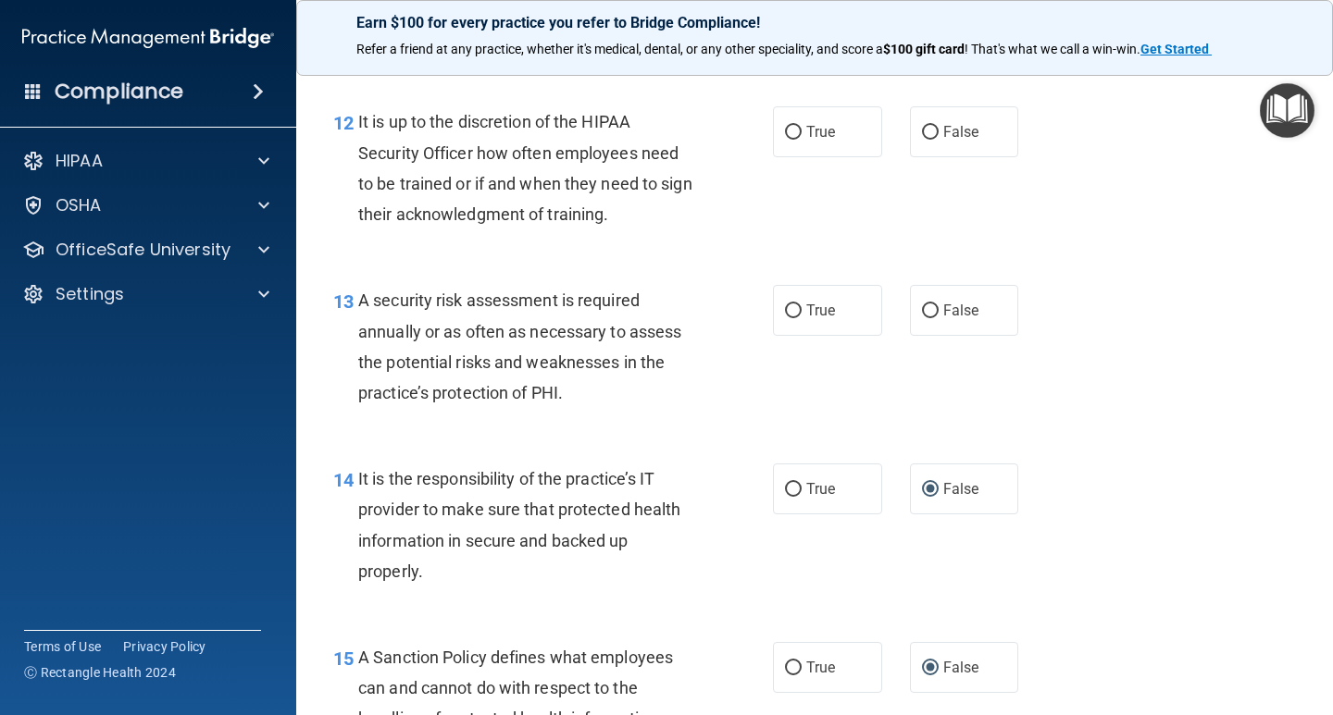
scroll to position [2199, 0]
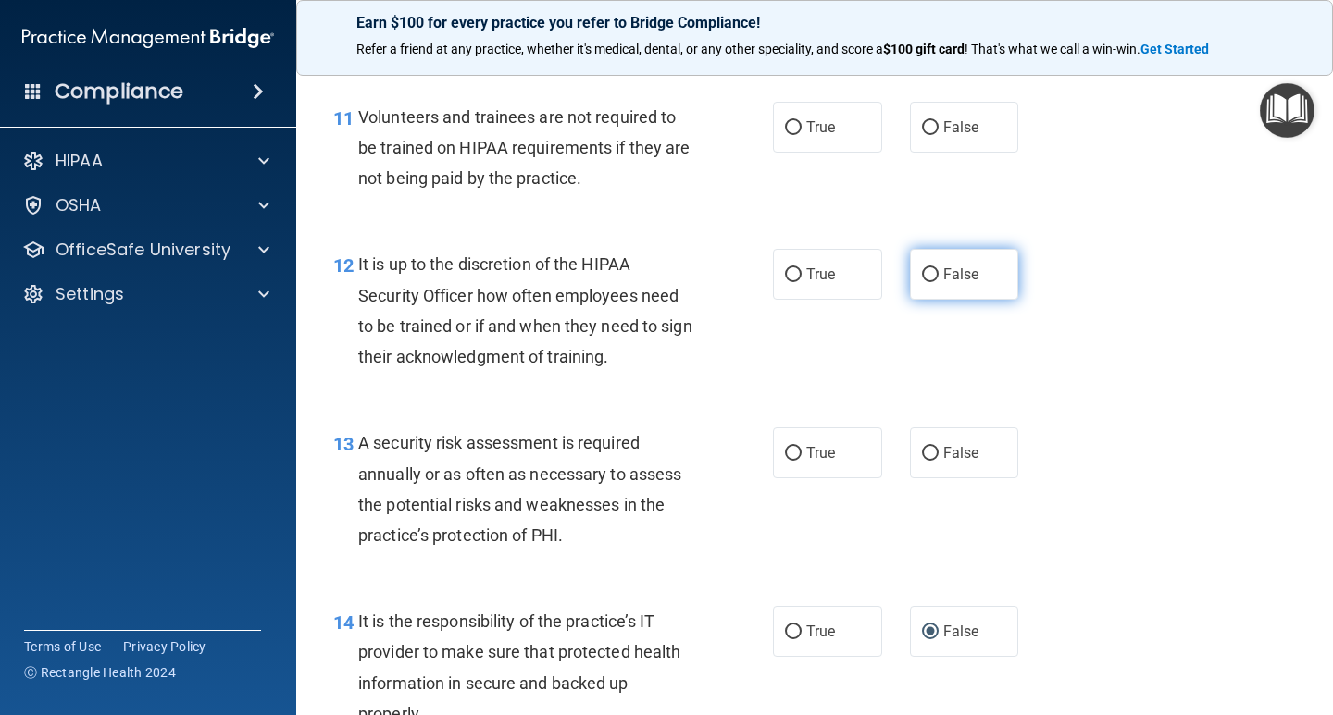
click at [924, 273] on input "False" at bounding box center [930, 275] width 17 height 14
radio input "true"
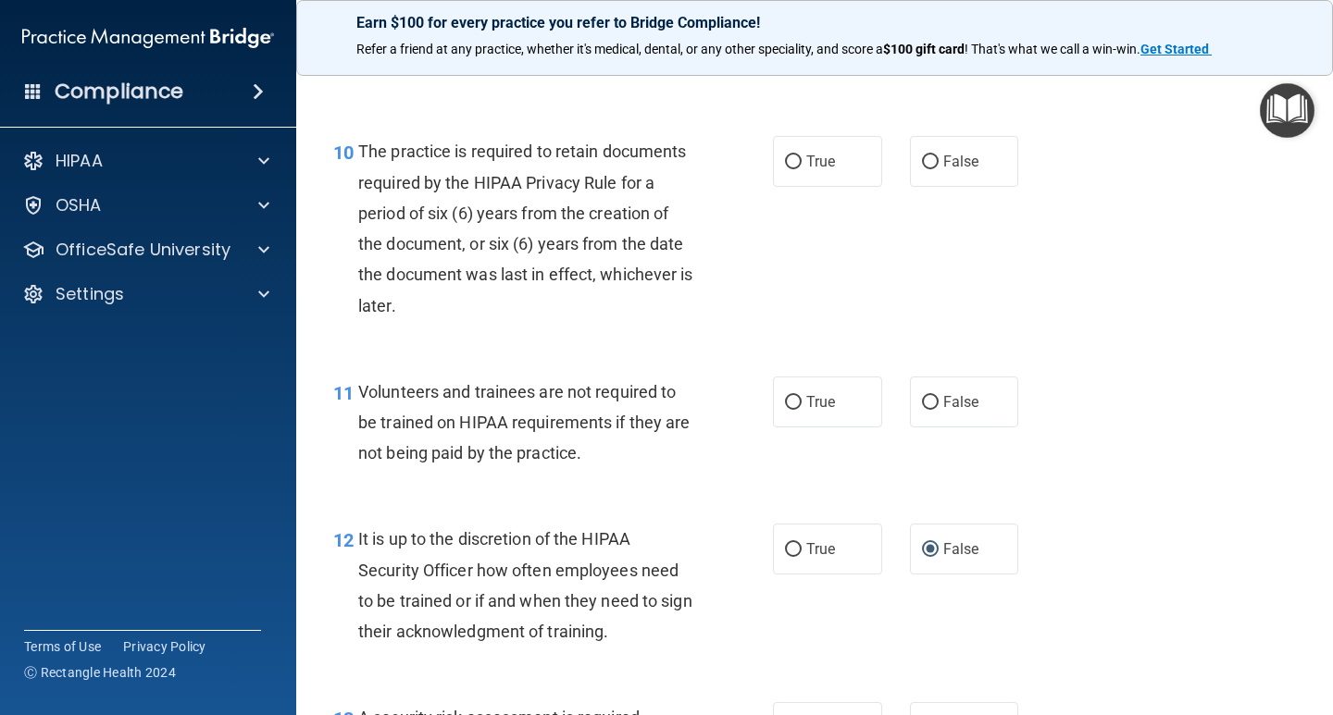
scroll to position [1921, 0]
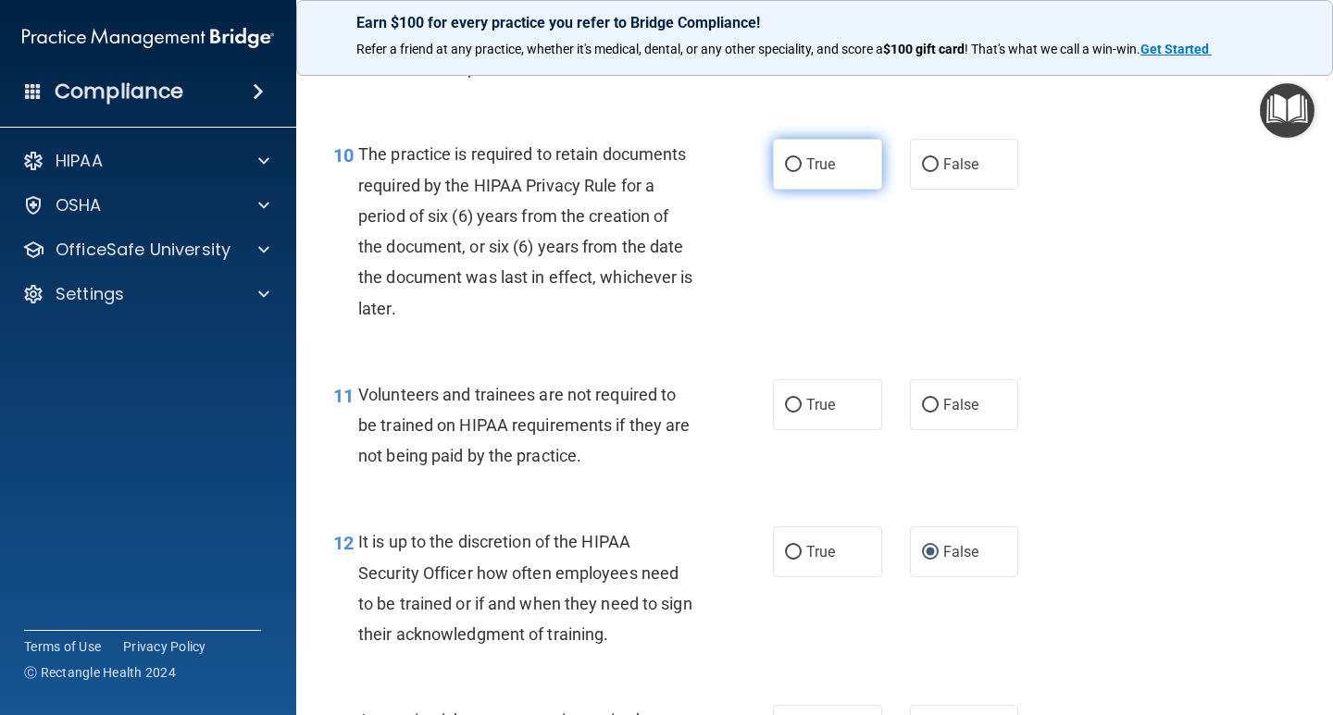
click at [787, 170] on input "True" at bounding box center [793, 165] width 17 height 14
radio input "true"
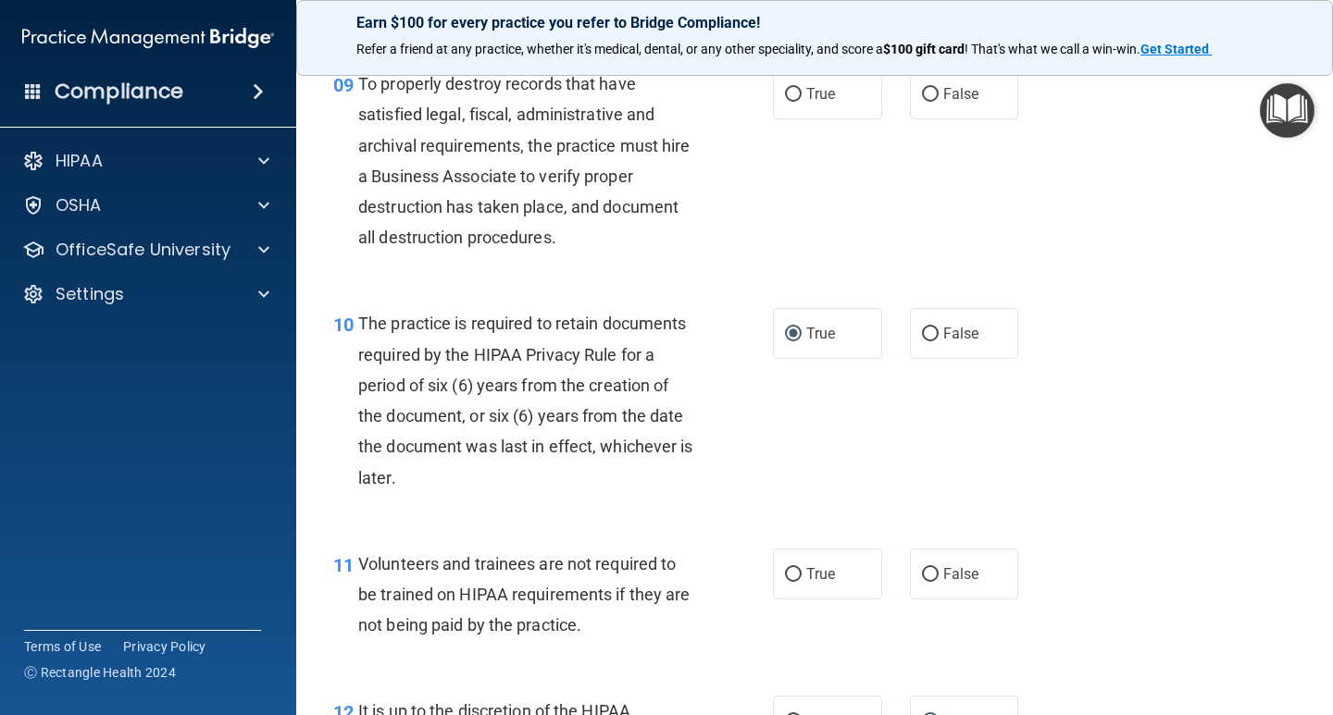
scroll to position [1736, 0]
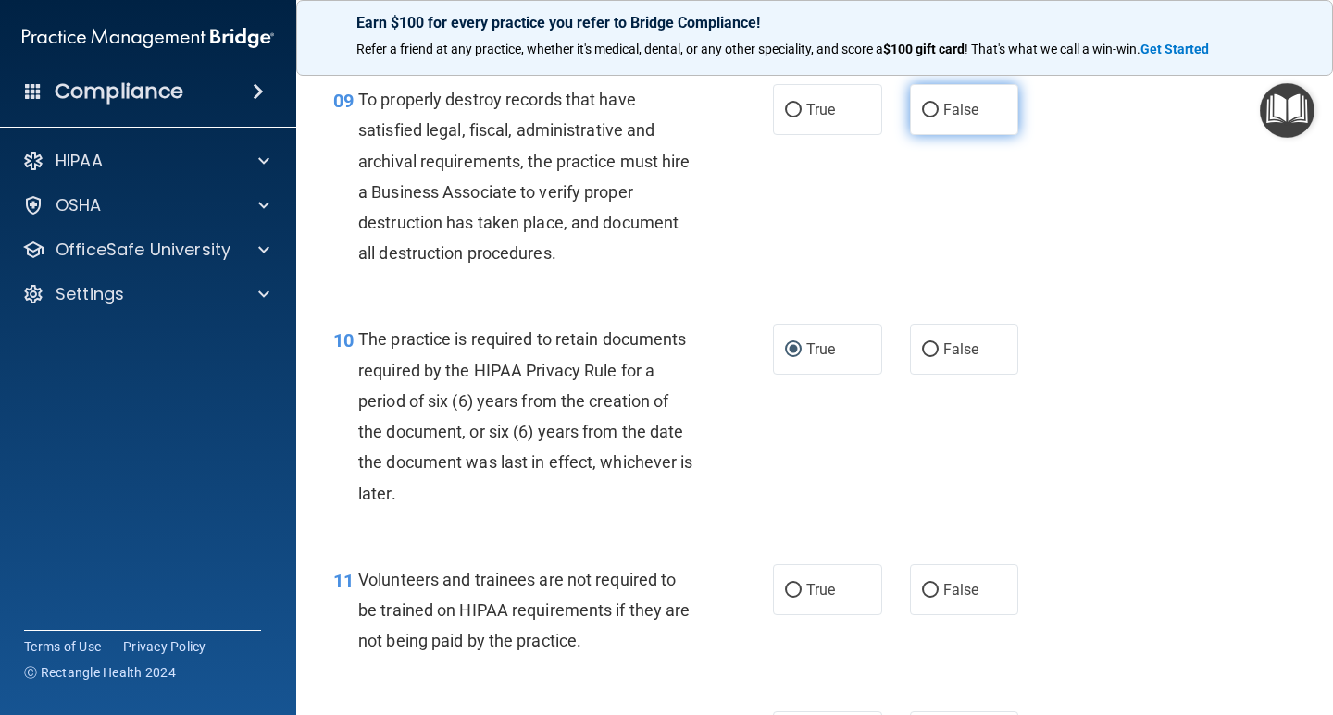
click at [927, 111] on input "False" at bounding box center [930, 111] width 17 height 14
radio input "true"
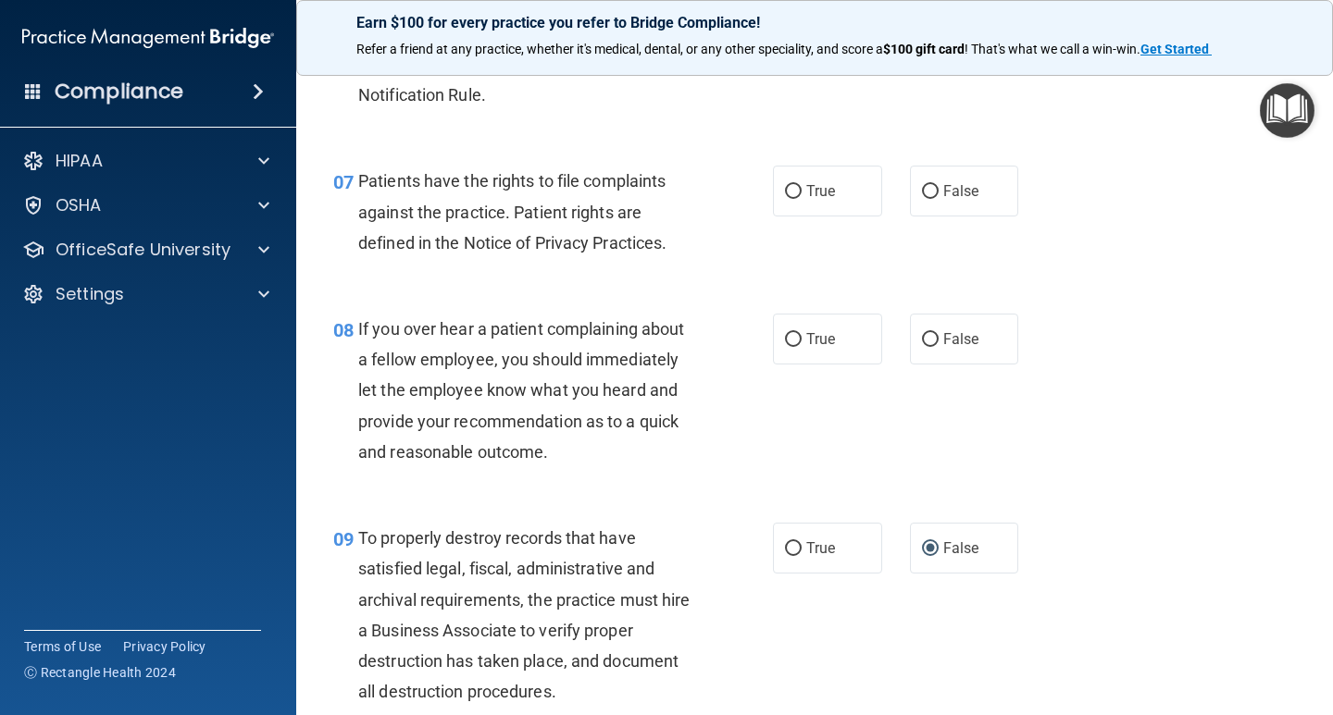
scroll to position [1273, 0]
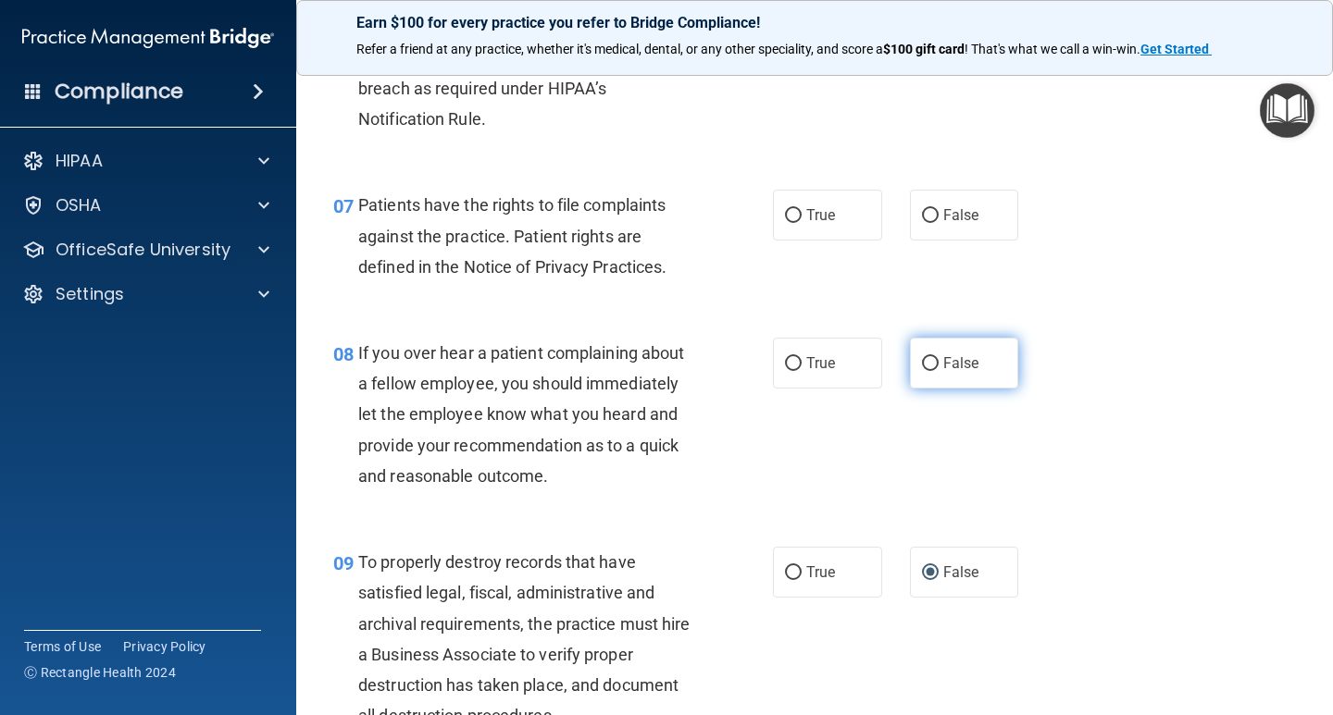
click at [926, 366] on input "False" at bounding box center [930, 364] width 17 height 14
radio input "true"
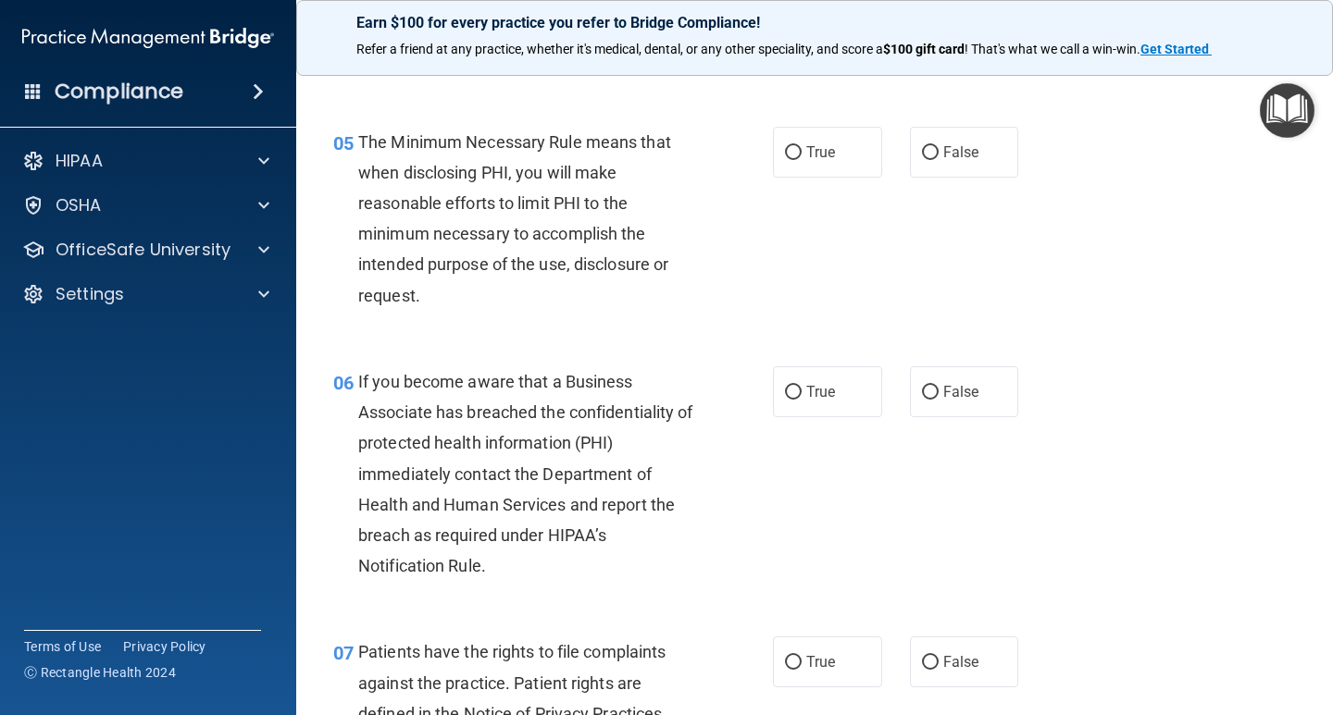
scroll to position [811, 0]
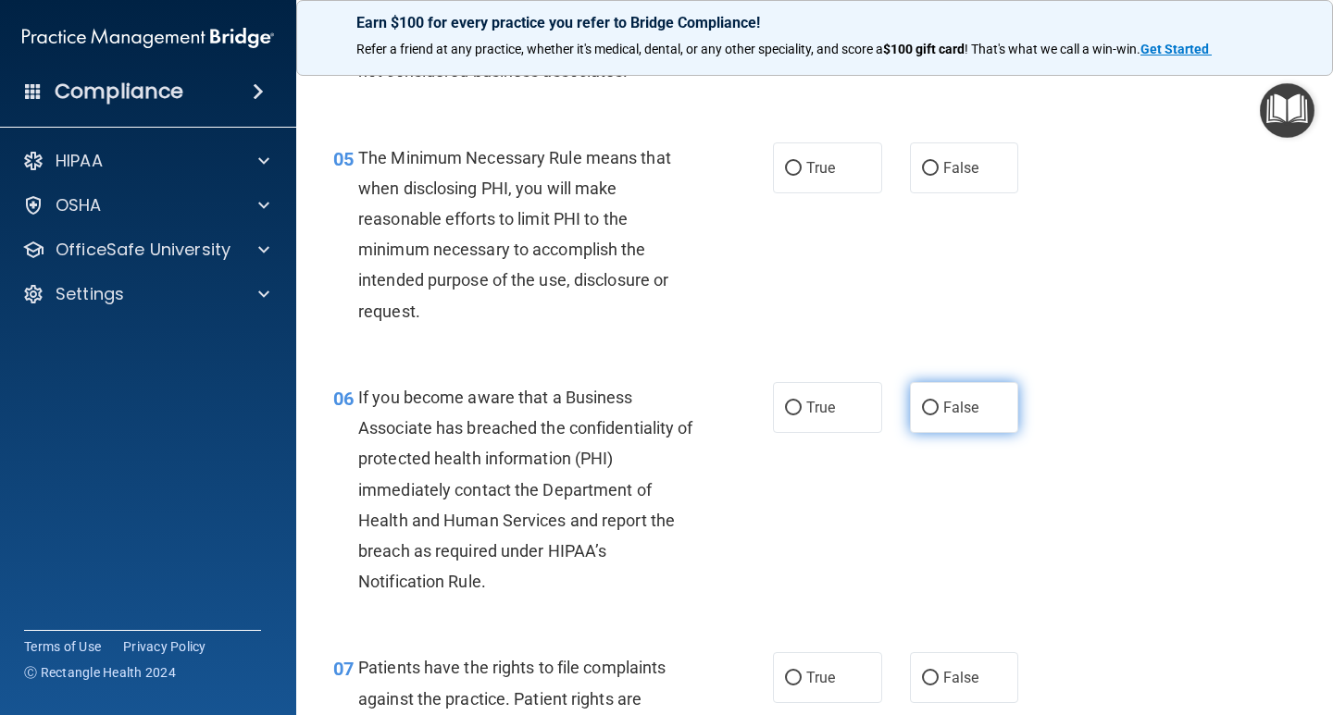
click at [943, 405] on span "False" at bounding box center [961, 408] width 36 height 18
click at [936, 405] on input "False" at bounding box center [930, 409] width 17 height 14
radio input "true"
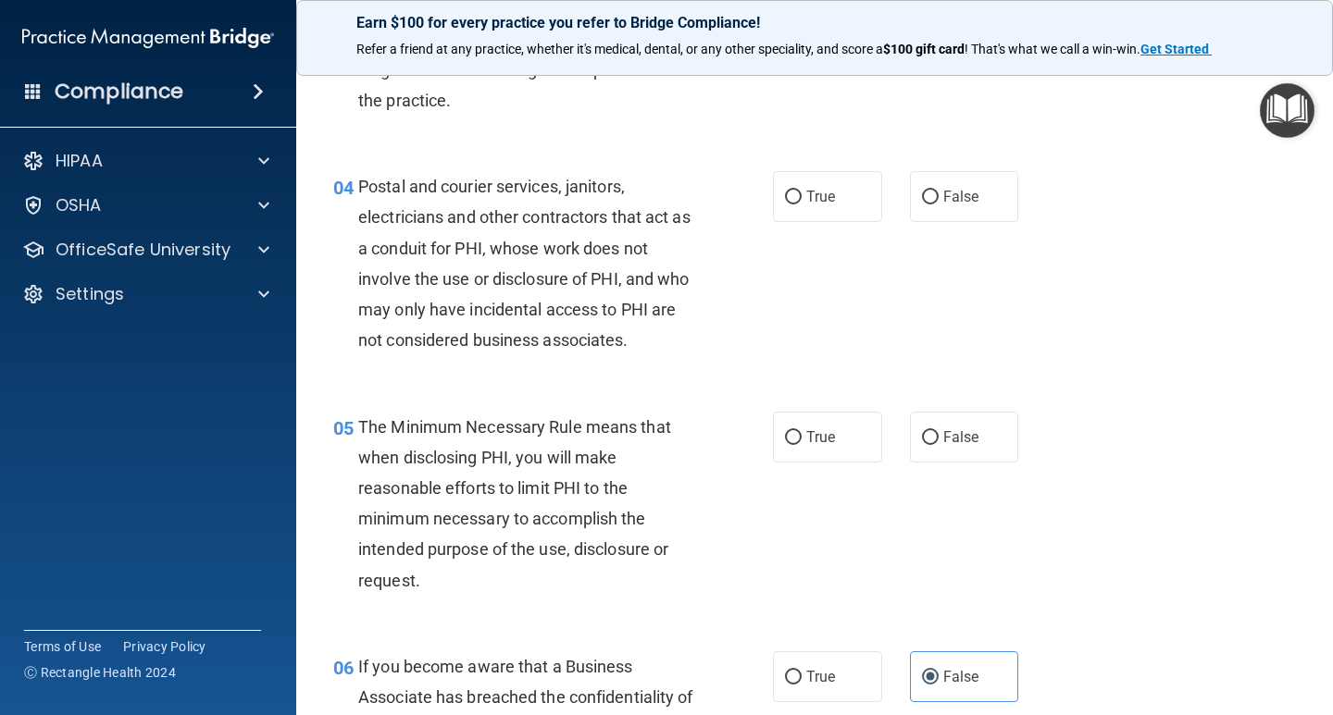
scroll to position [441, 0]
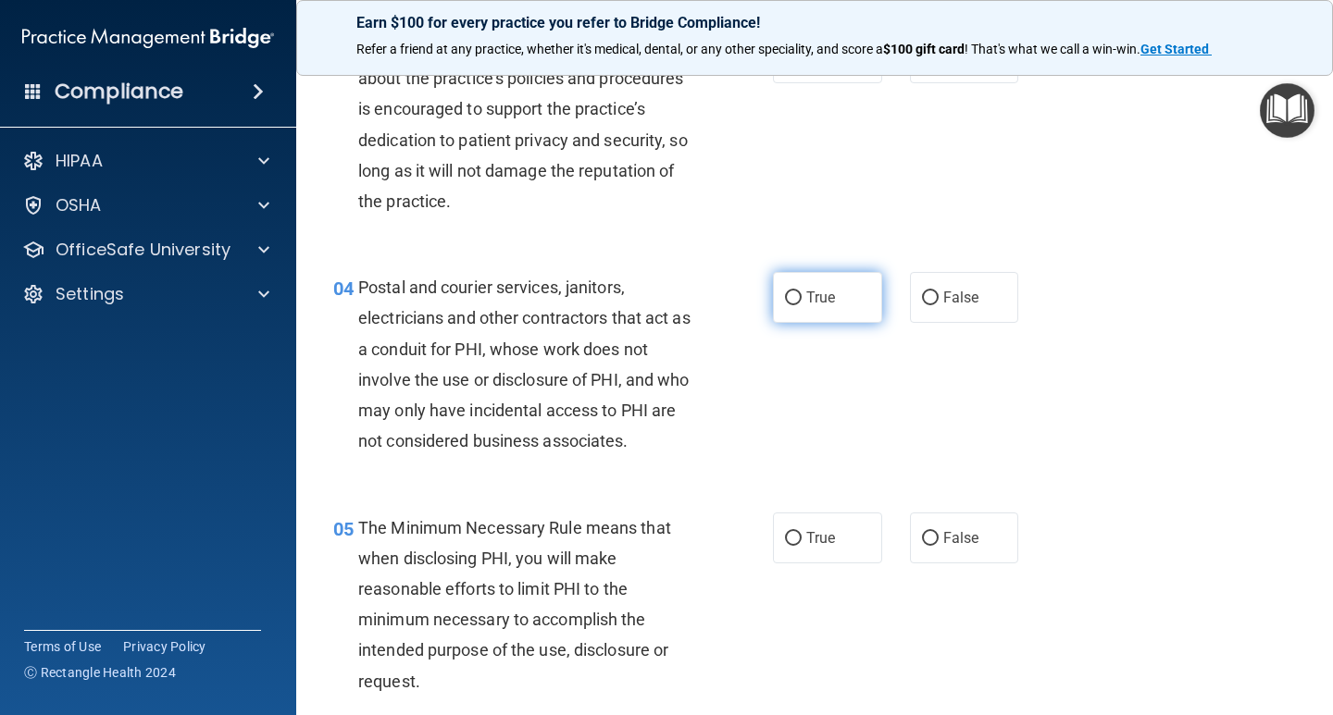
click at [785, 298] on input "True" at bounding box center [793, 299] width 17 height 14
radio input "true"
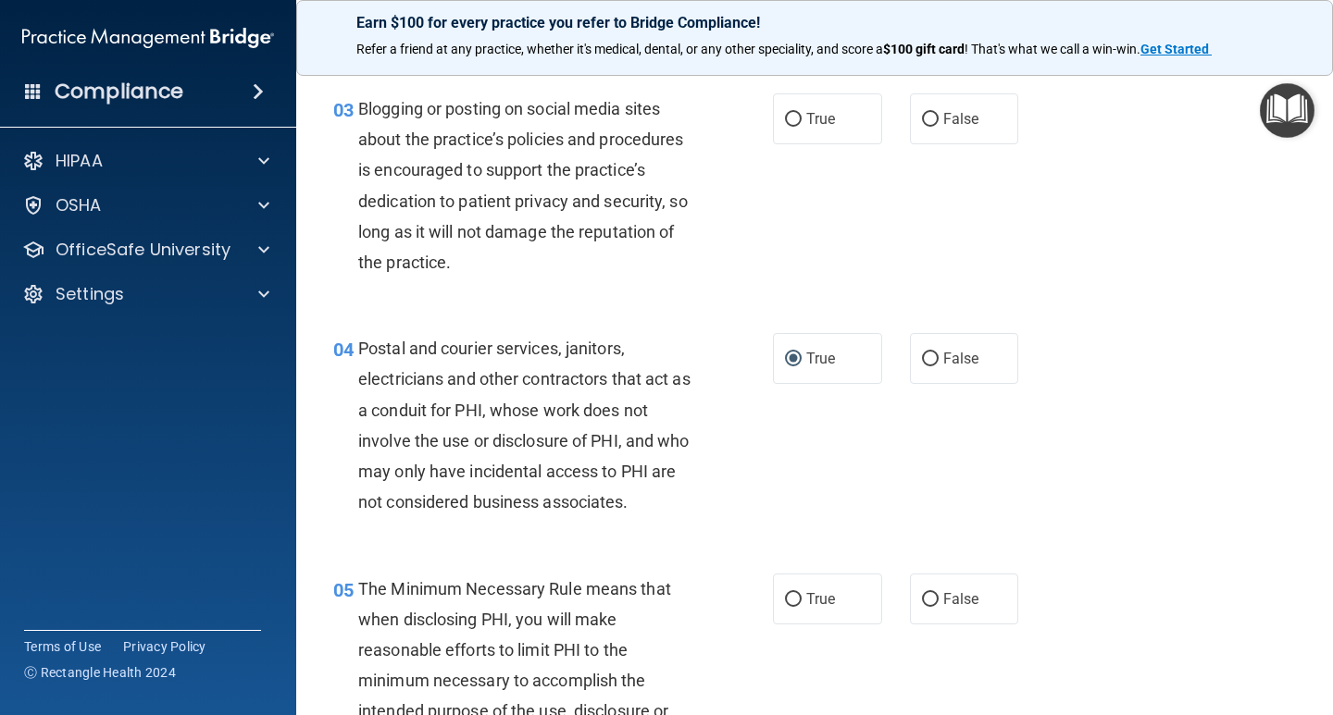
scroll to position [163, 0]
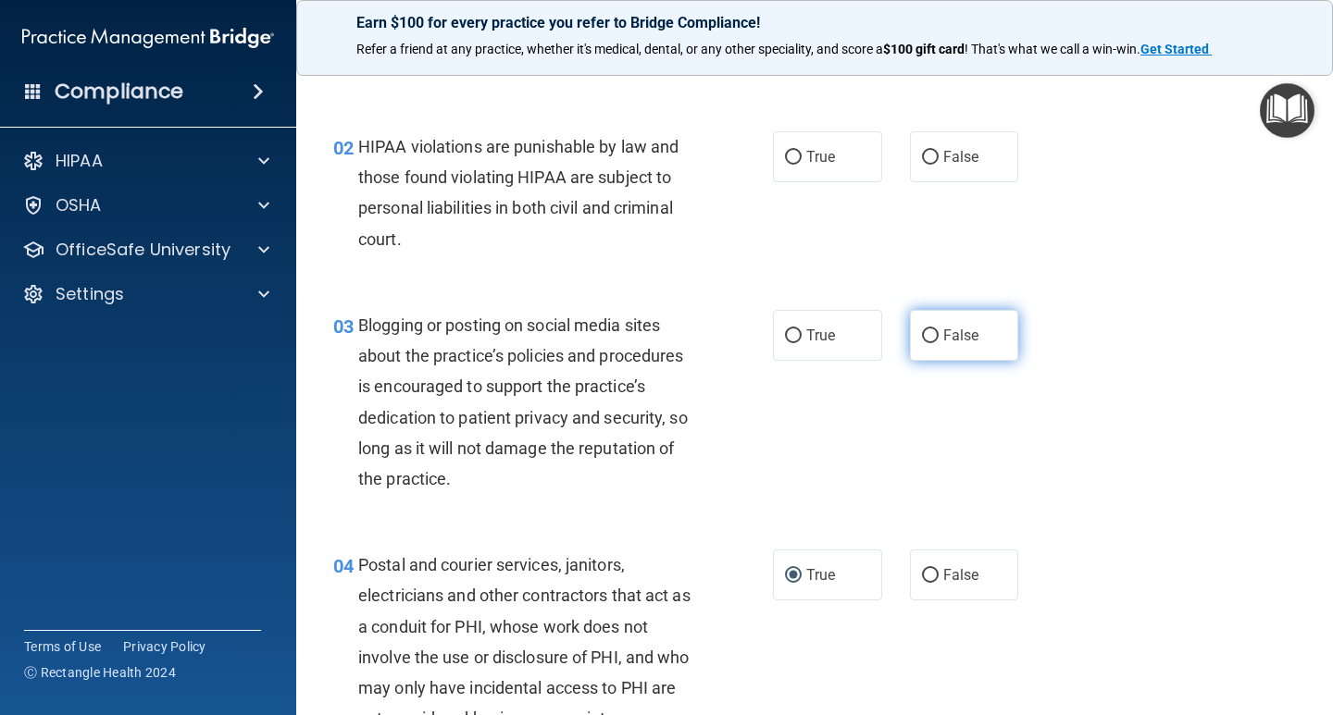
click at [932, 335] on label "False" at bounding box center [964, 335] width 109 height 51
click at [932, 335] on input "False" at bounding box center [930, 336] width 17 height 14
radio input "true"
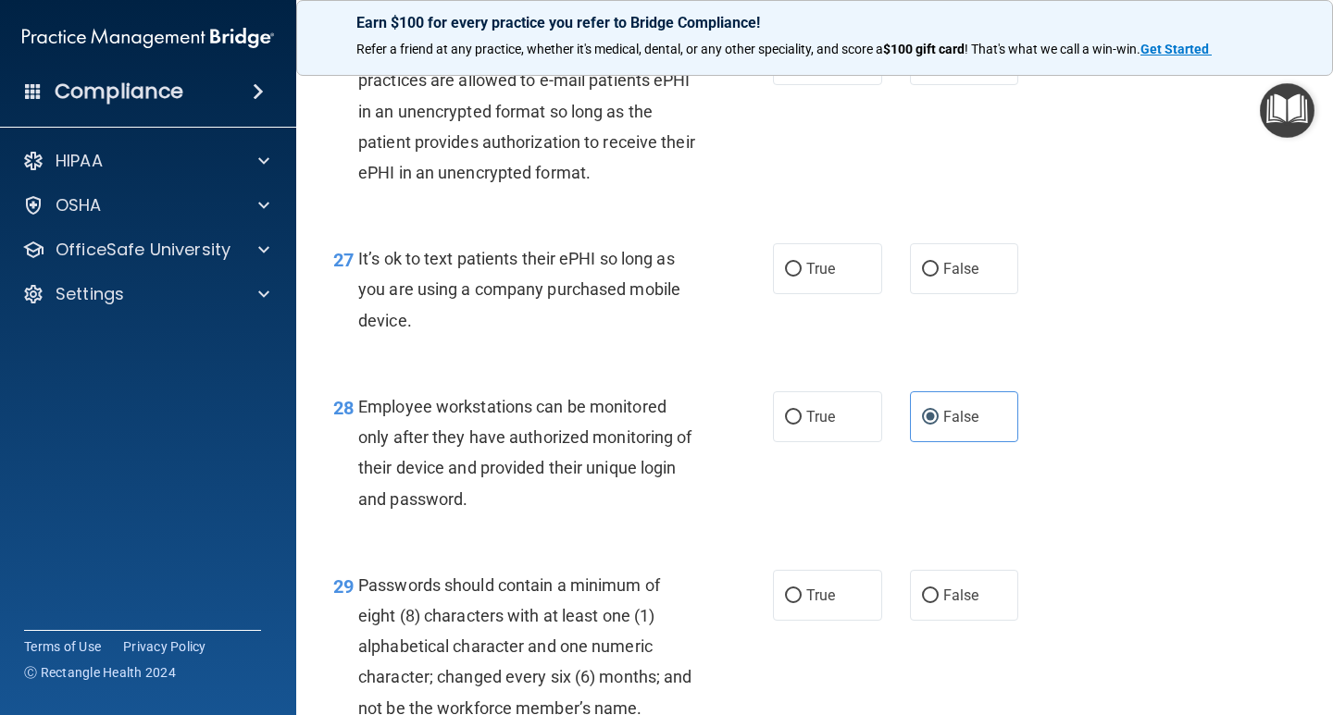
scroll to position [5068, 0]
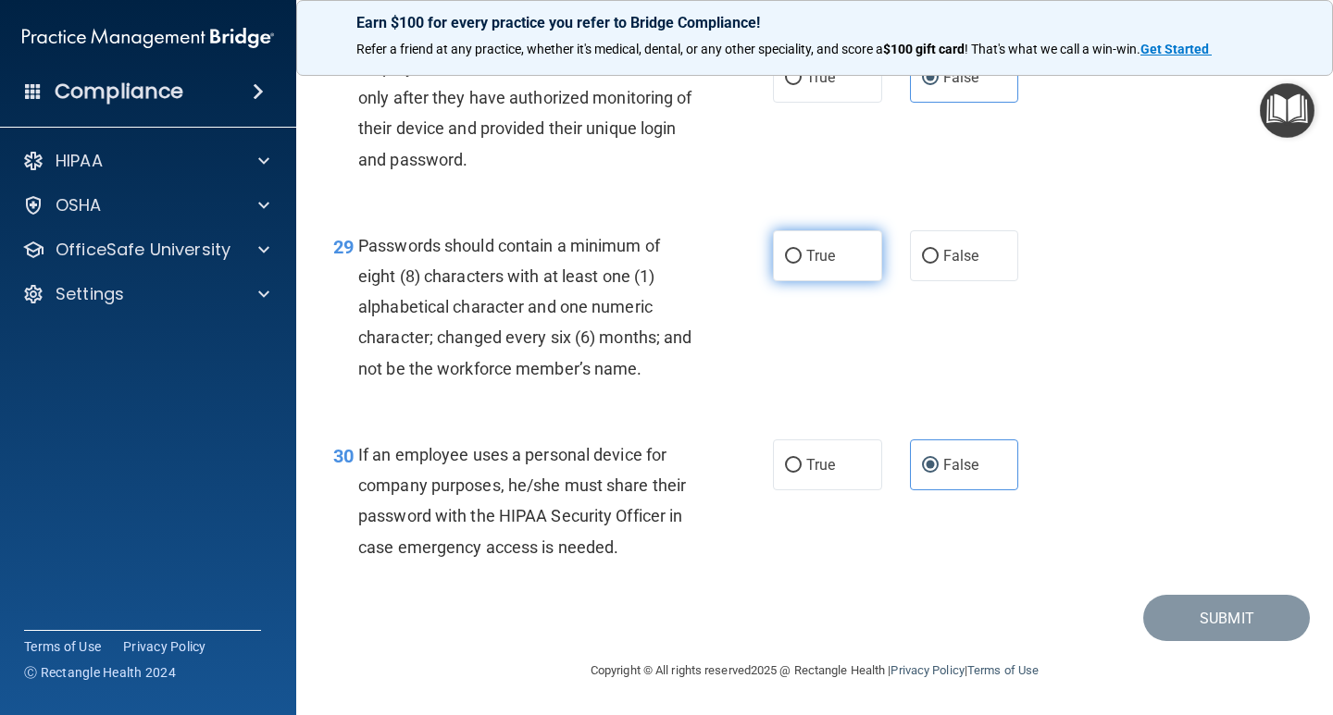
click at [788, 254] on input "True" at bounding box center [793, 257] width 17 height 14
radio input "true"
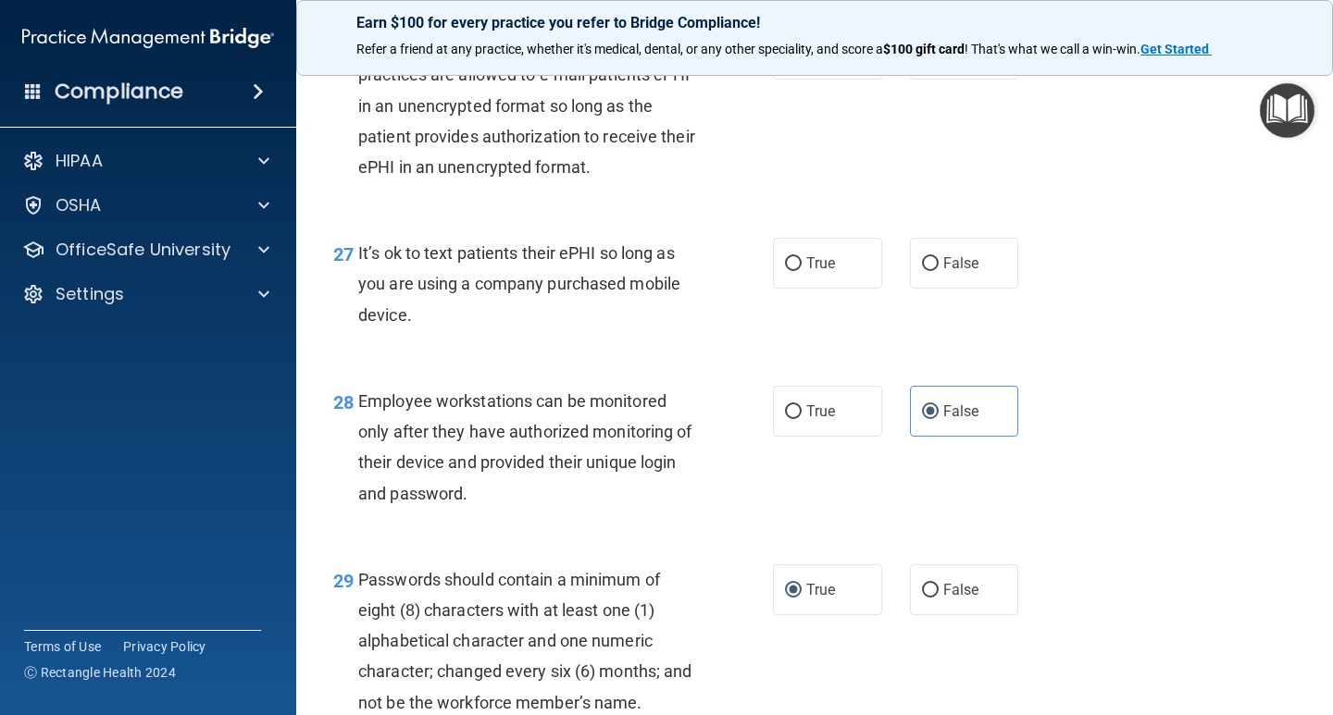
scroll to position [4697, 0]
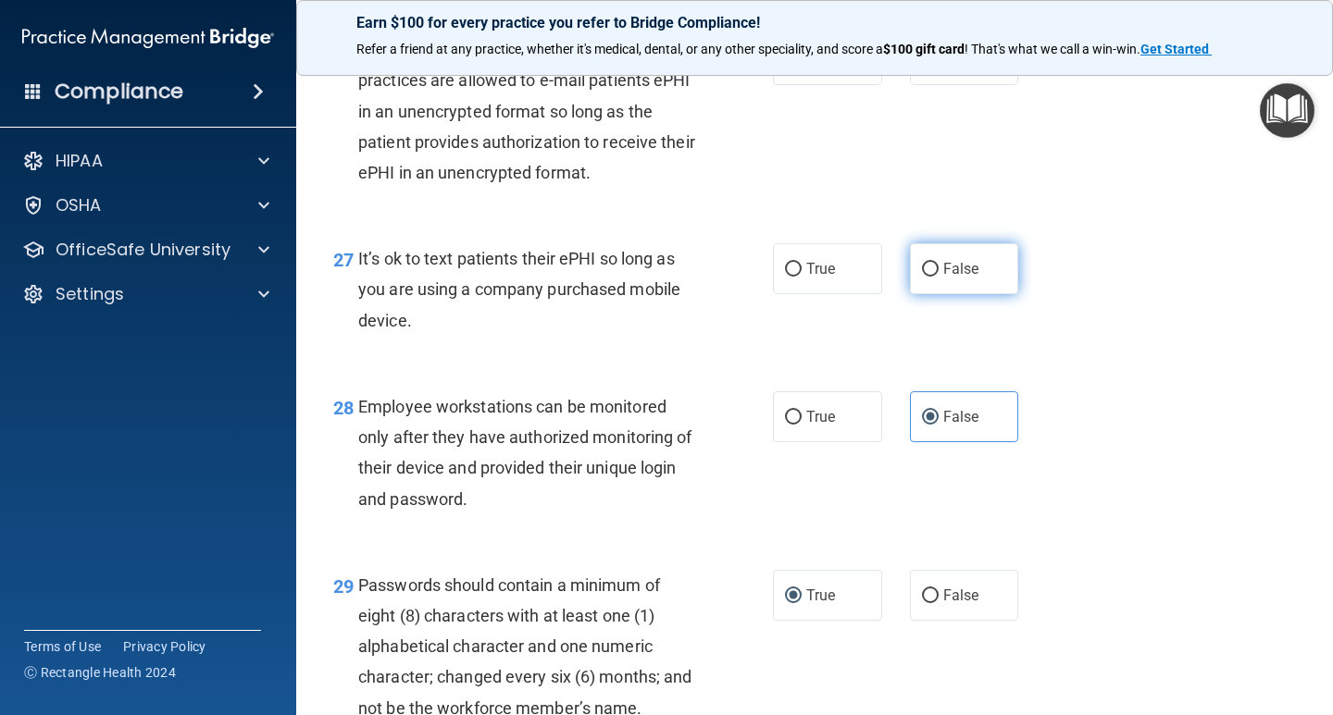
click at [922, 277] on input "False" at bounding box center [930, 270] width 17 height 14
radio input "true"
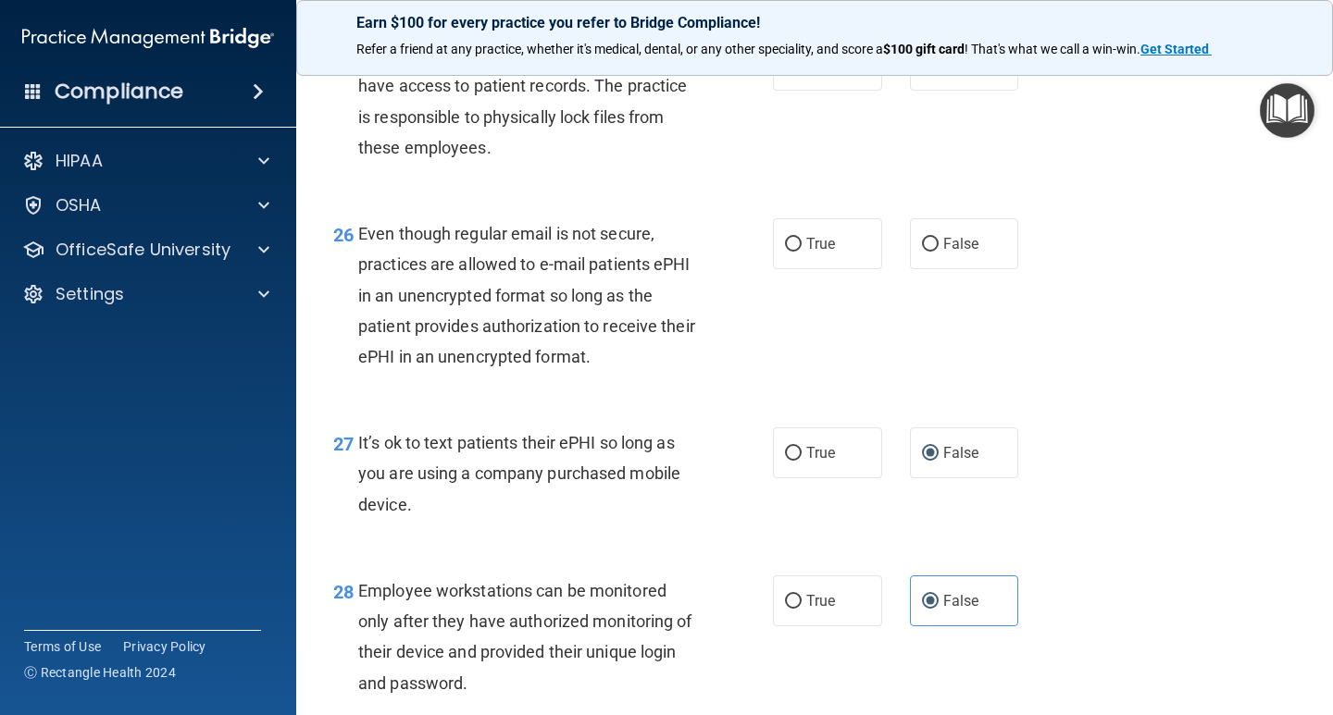
scroll to position [4512, 0]
click at [786, 253] on input "True" at bounding box center [793, 246] width 17 height 14
radio input "true"
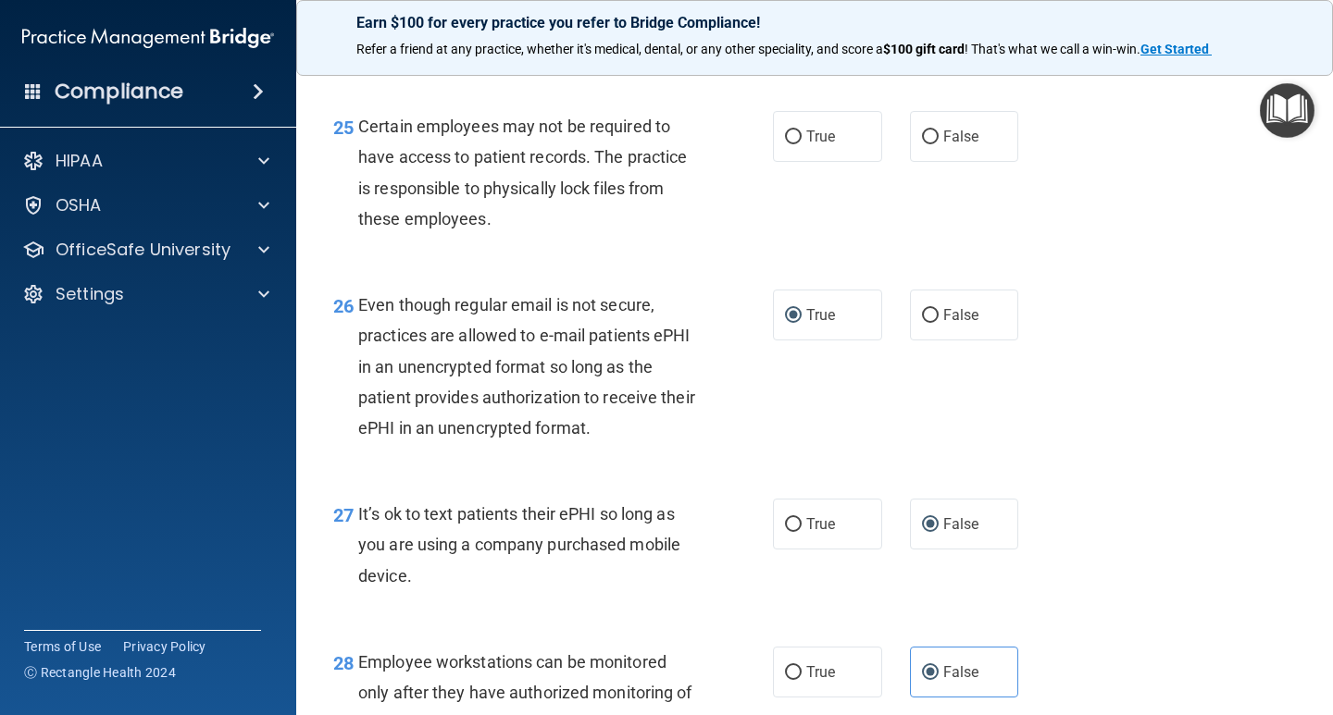
scroll to position [4327, 0]
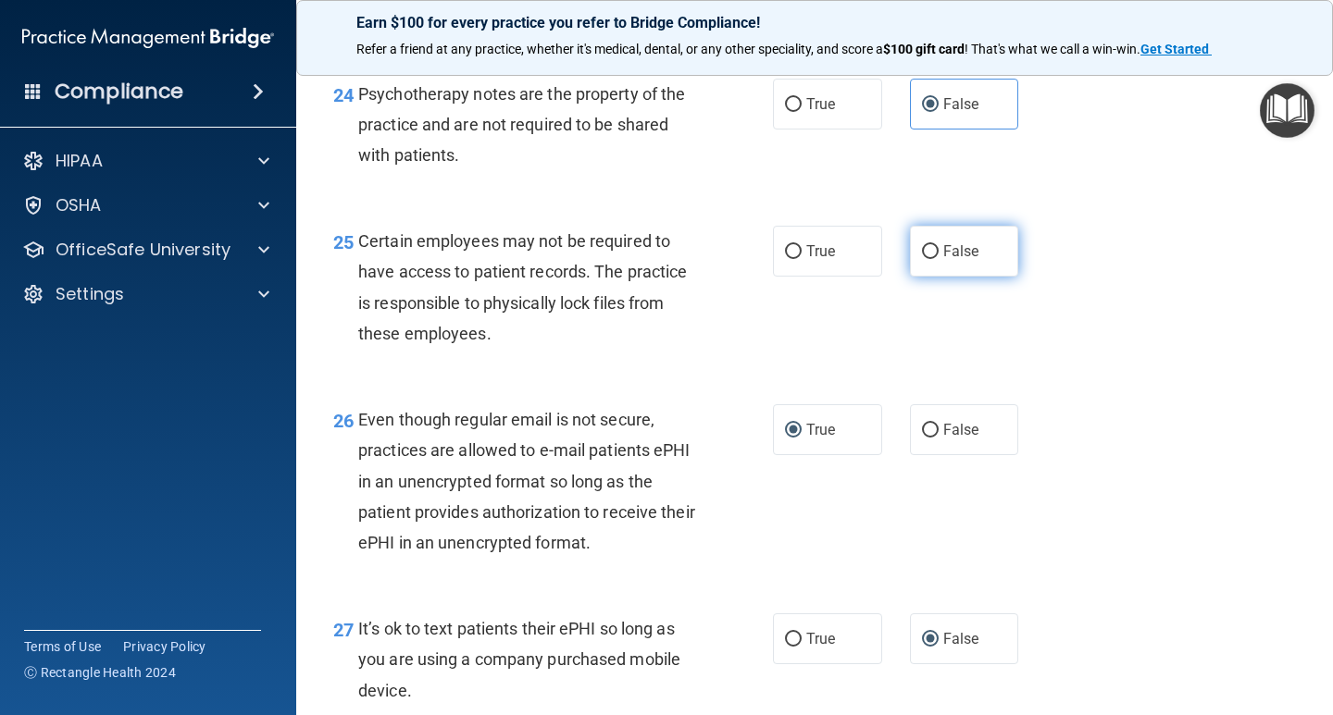
click at [943, 260] on span "False" at bounding box center [961, 251] width 36 height 18
click at [936, 259] on input "False" at bounding box center [930, 252] width 17 height 14
radio input "true"
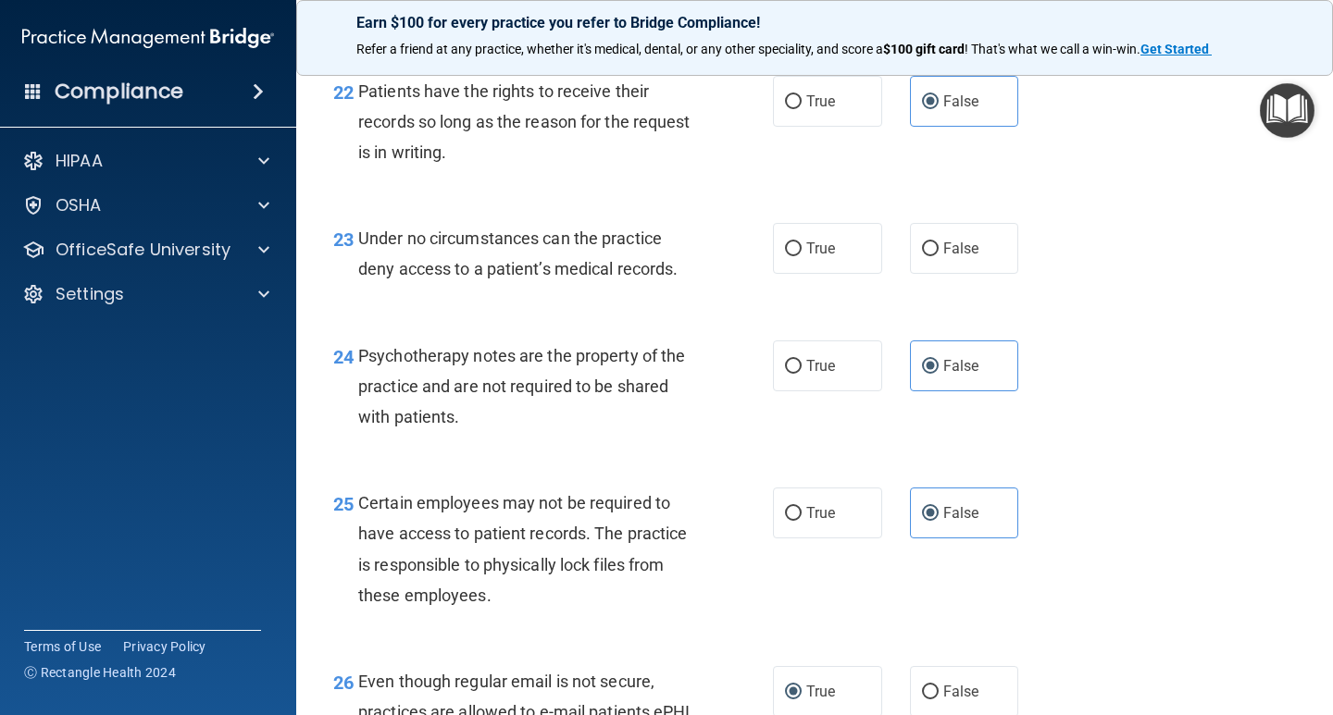
scroll to position [4050, 0]
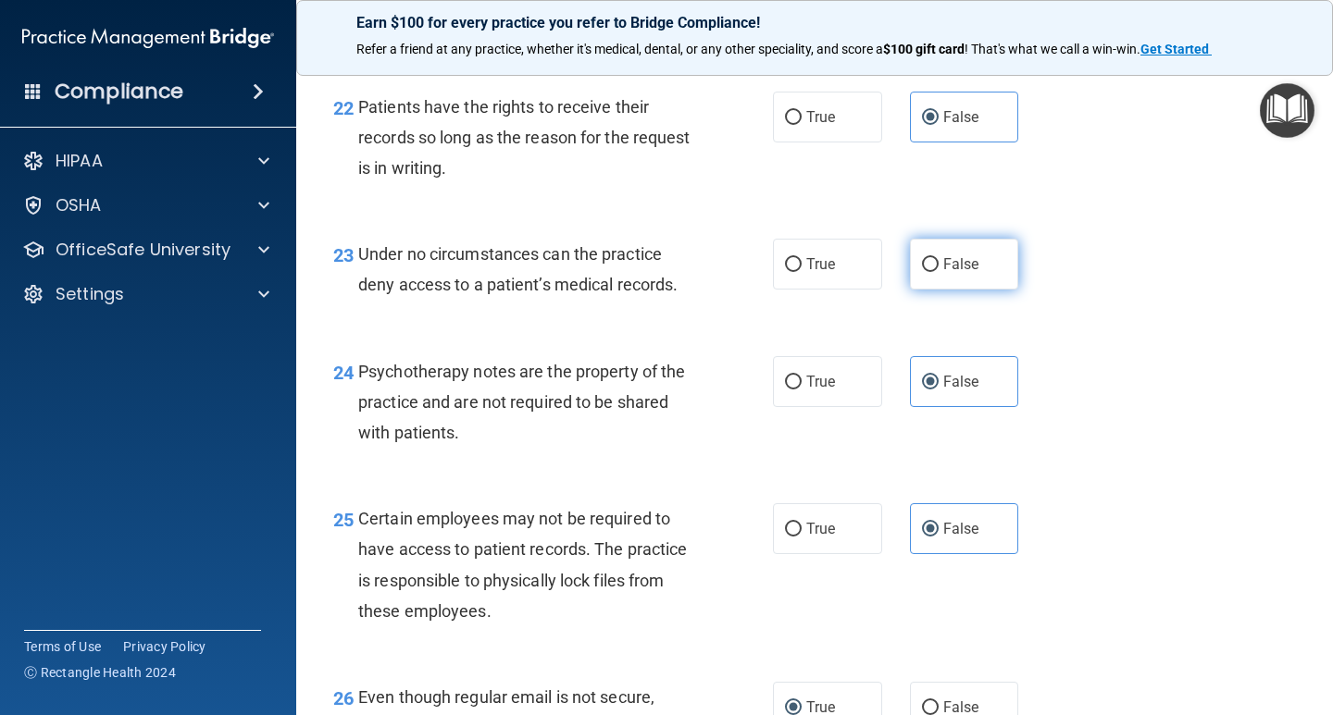
click at [933, 290] on label "False" at bounding box center [964, 264] width 109 height 51
click at [933, 272] on input "False" at bounding box center [930, 265] width 17 height 14
radio input "true"
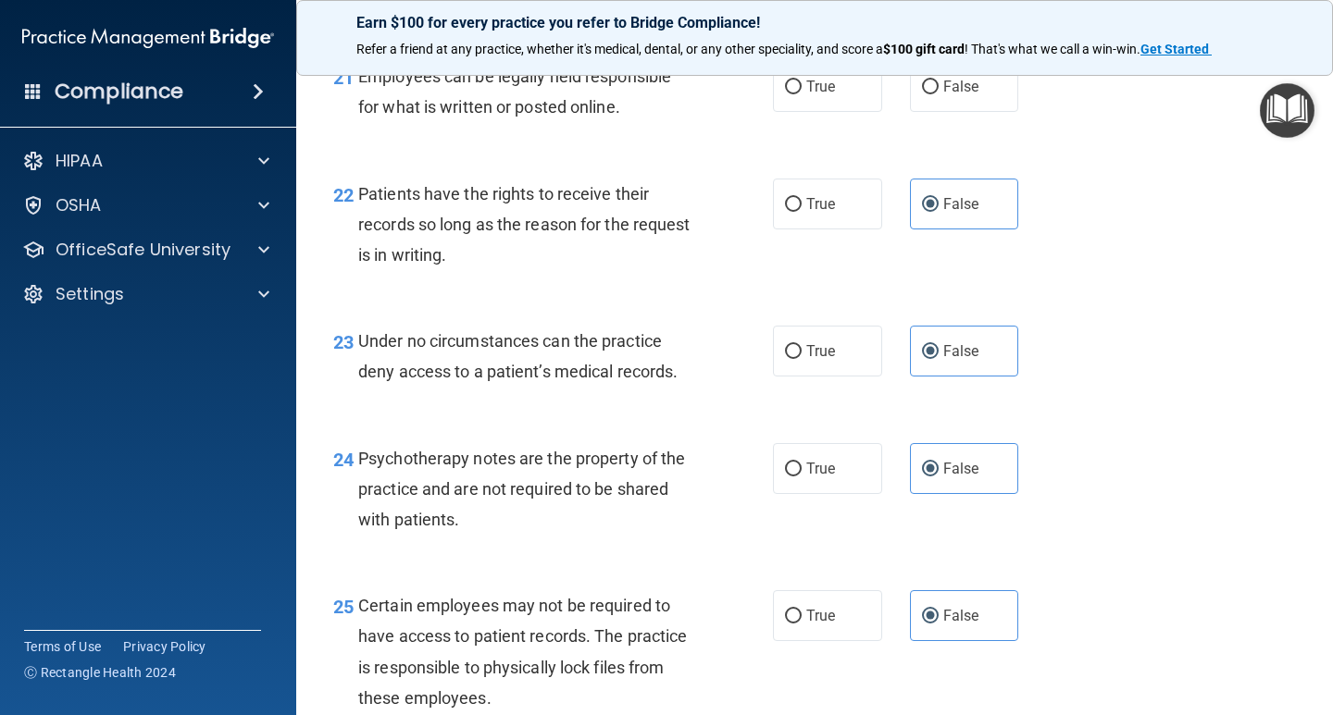
scroll to position [3865, 0]
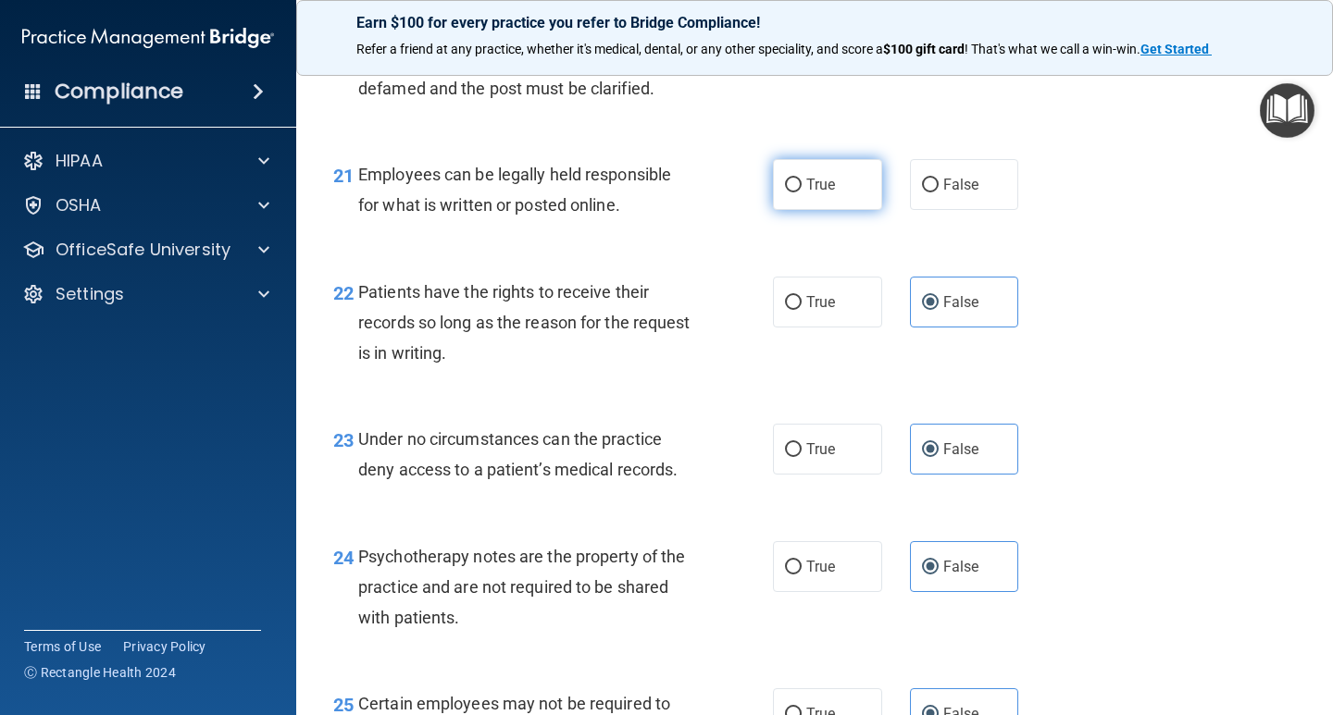
click at [796, 210] on label "True" at bounding box center [827, 184] width 109 height 51
click at [796, 192] on input "True" at bounding box center [793, 186] width 17 height 14
radio input "true"
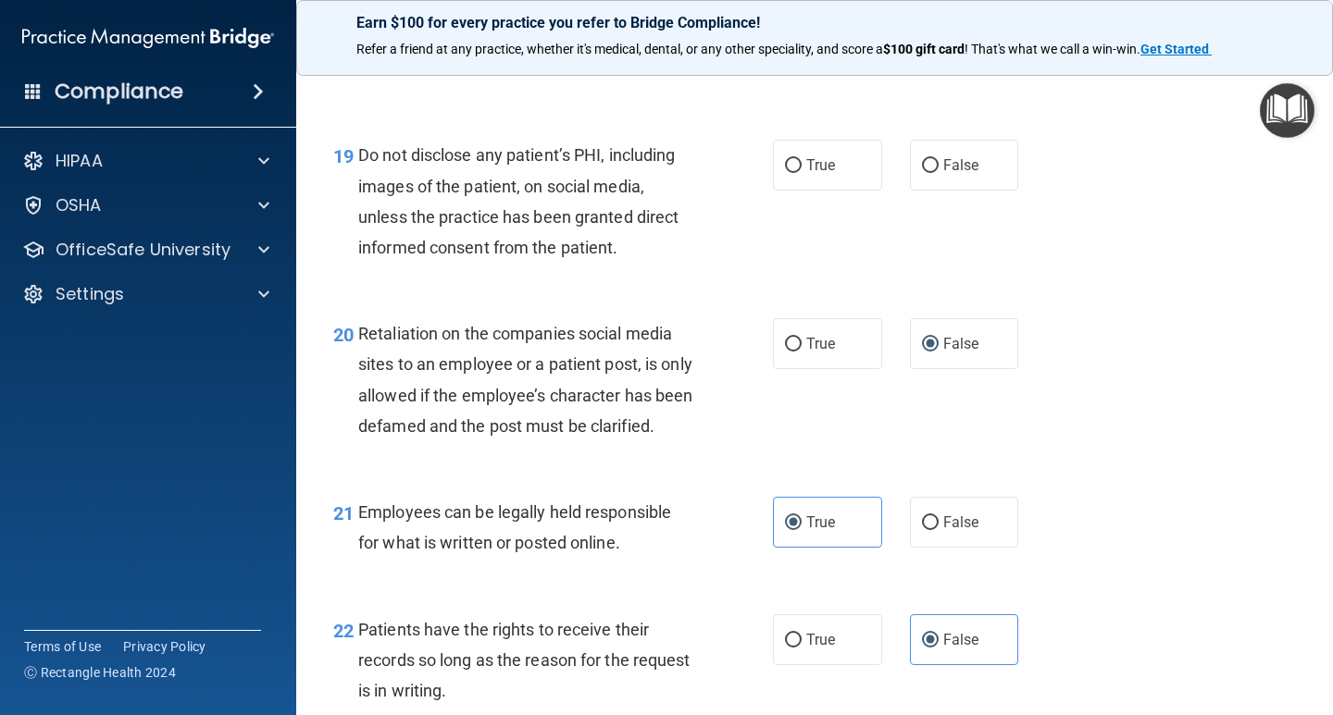
scroll to position [3494, 0]
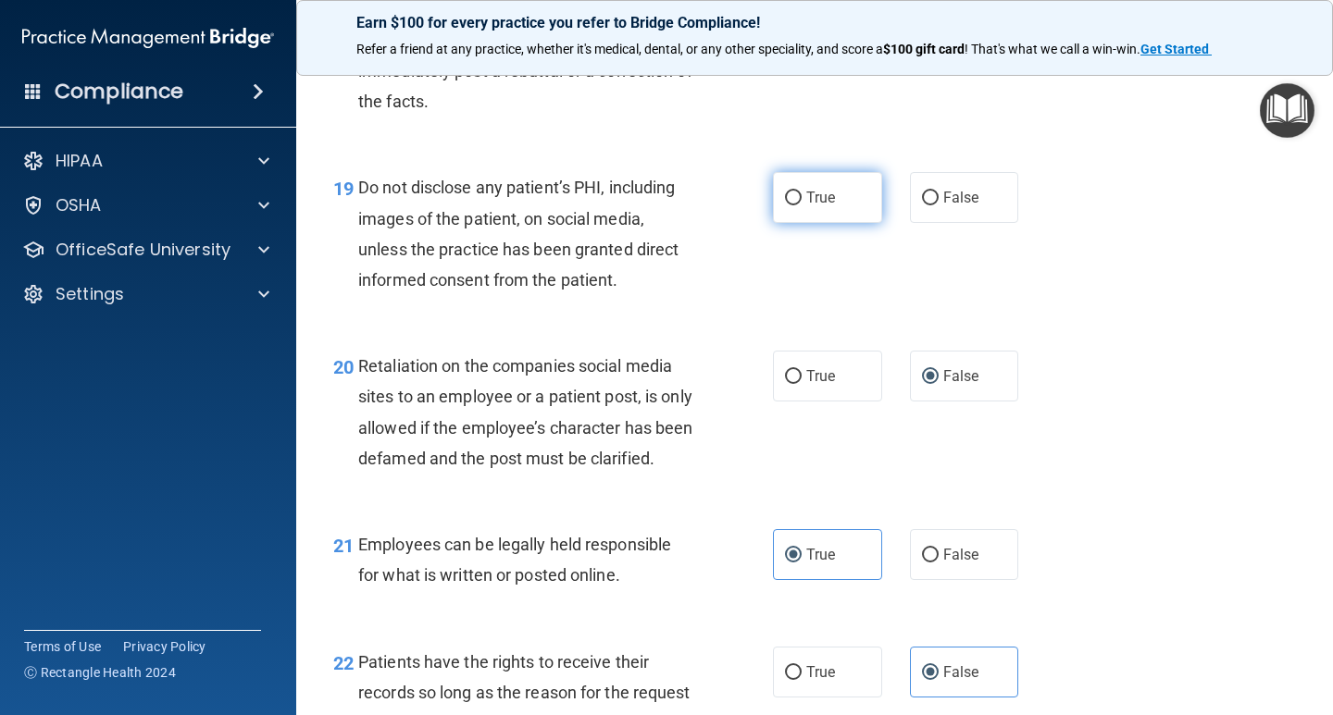
click at [794, 192] on input "True" at bounding box center [793, 199] width 17 height 14
radio input "true"
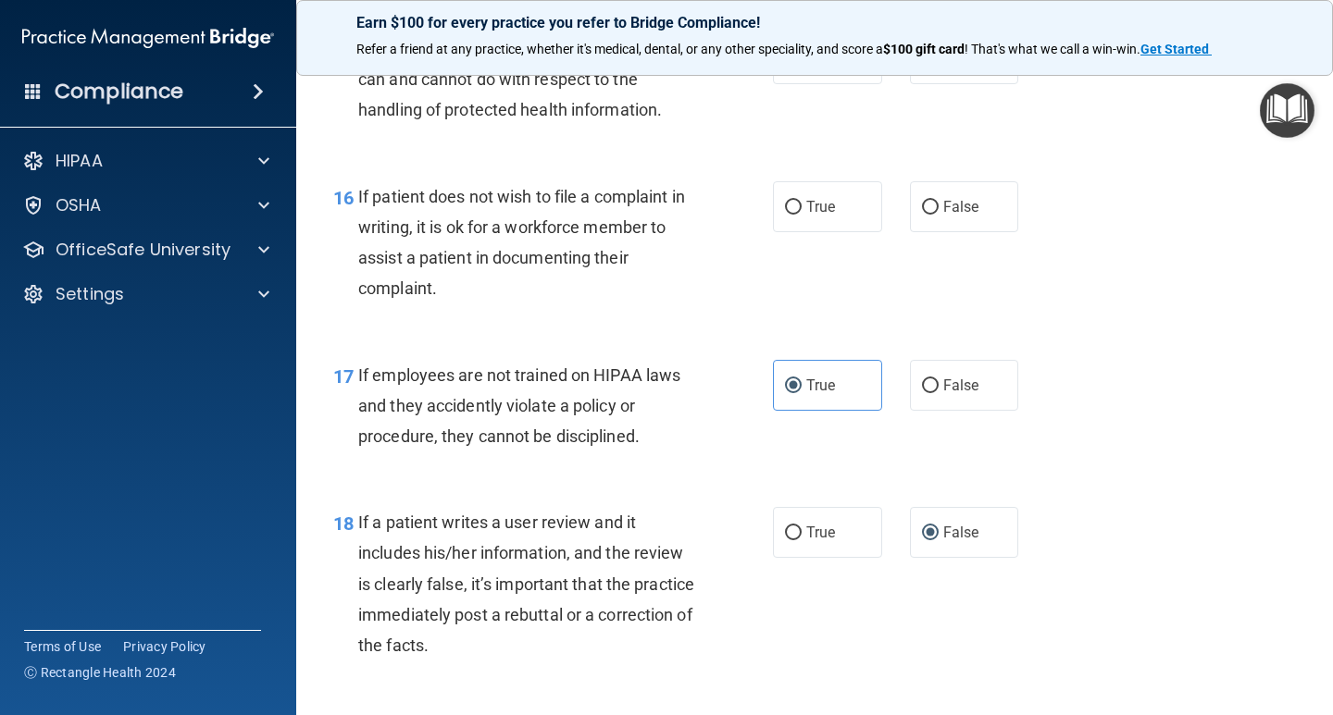
scroll to position [2939, 0]
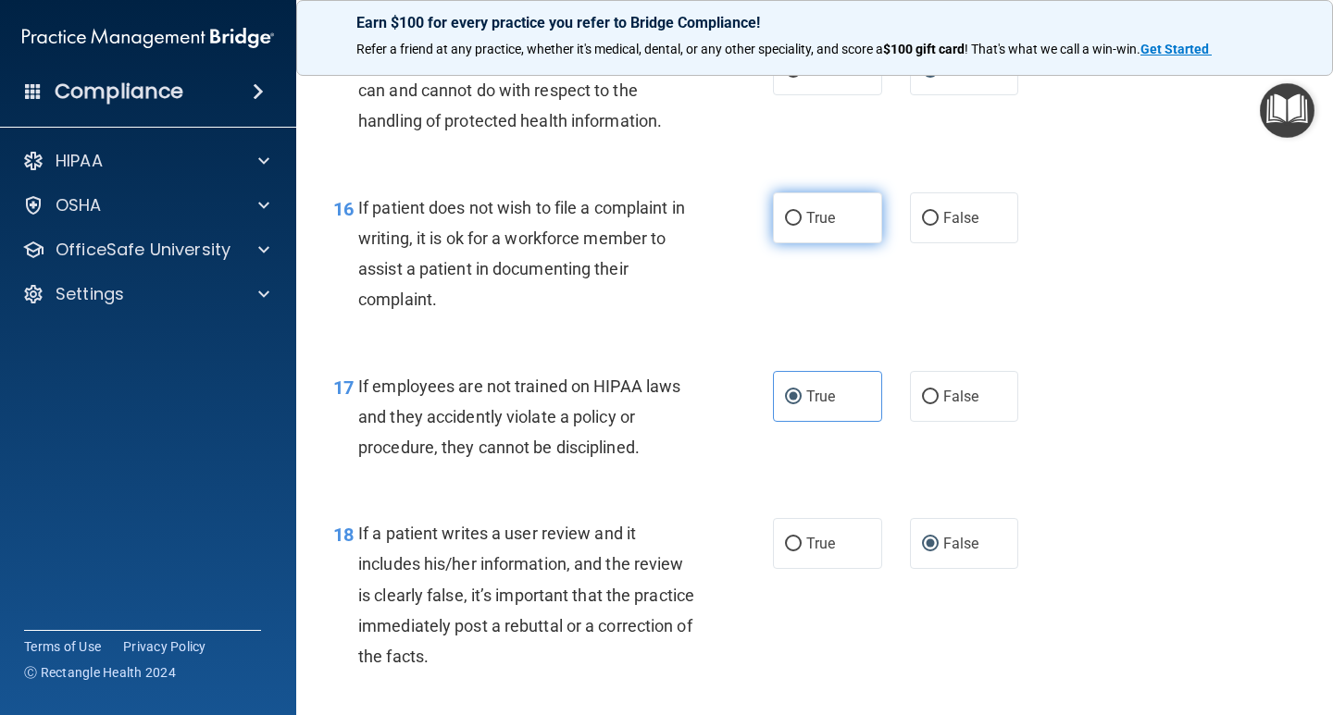
click at [777, 218] on label "True" at bounding box center [827, 217] width 109 height 51
click at [790, 218] on input "True" at bounding box center [793, 219] width 17 height 14
radio input "true"
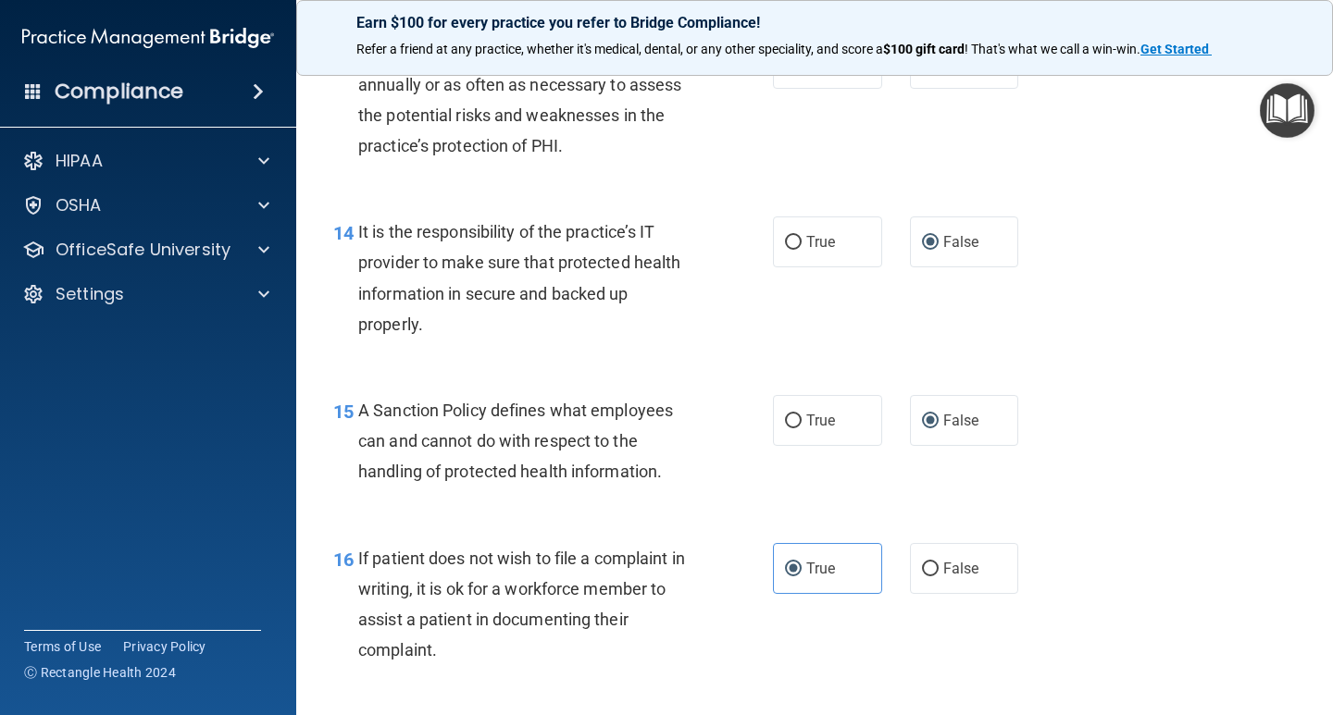
scroll to position [2476, 0]
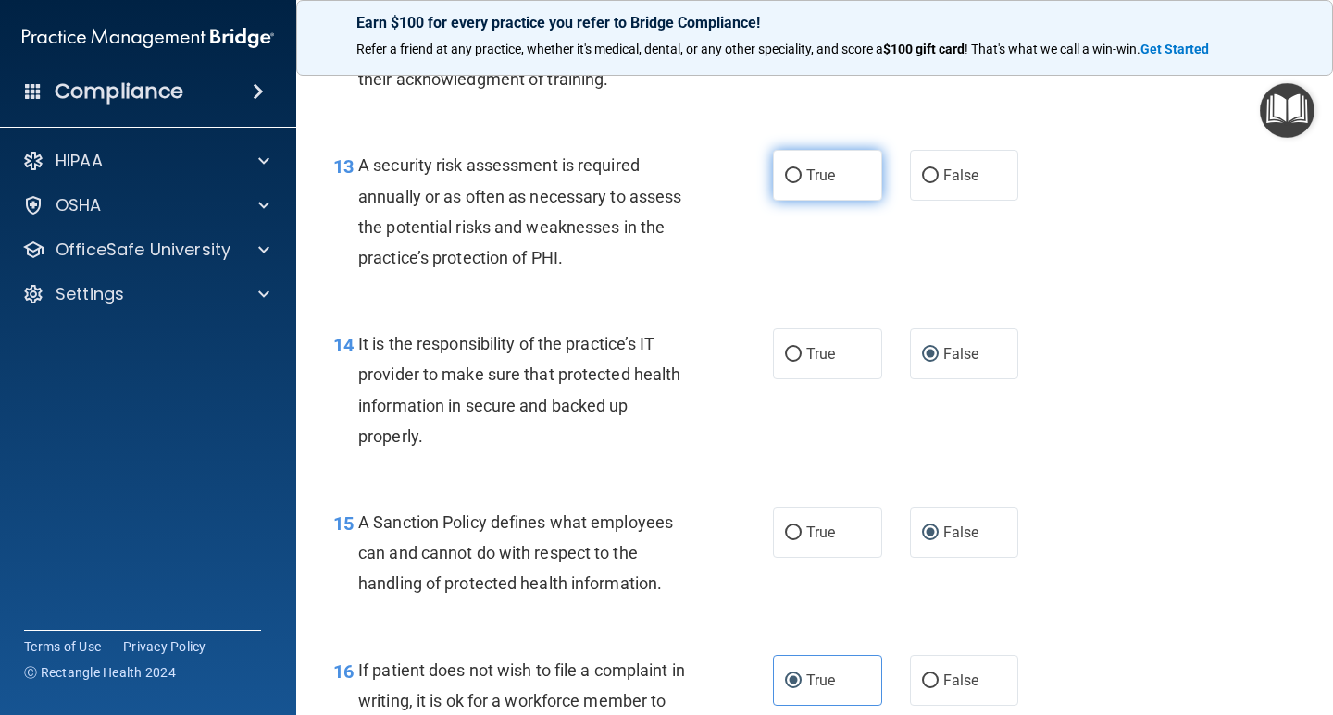
click at [787, 175] on input "True" at bounding box center [793, 176] width 17 height 14
radio input "true"
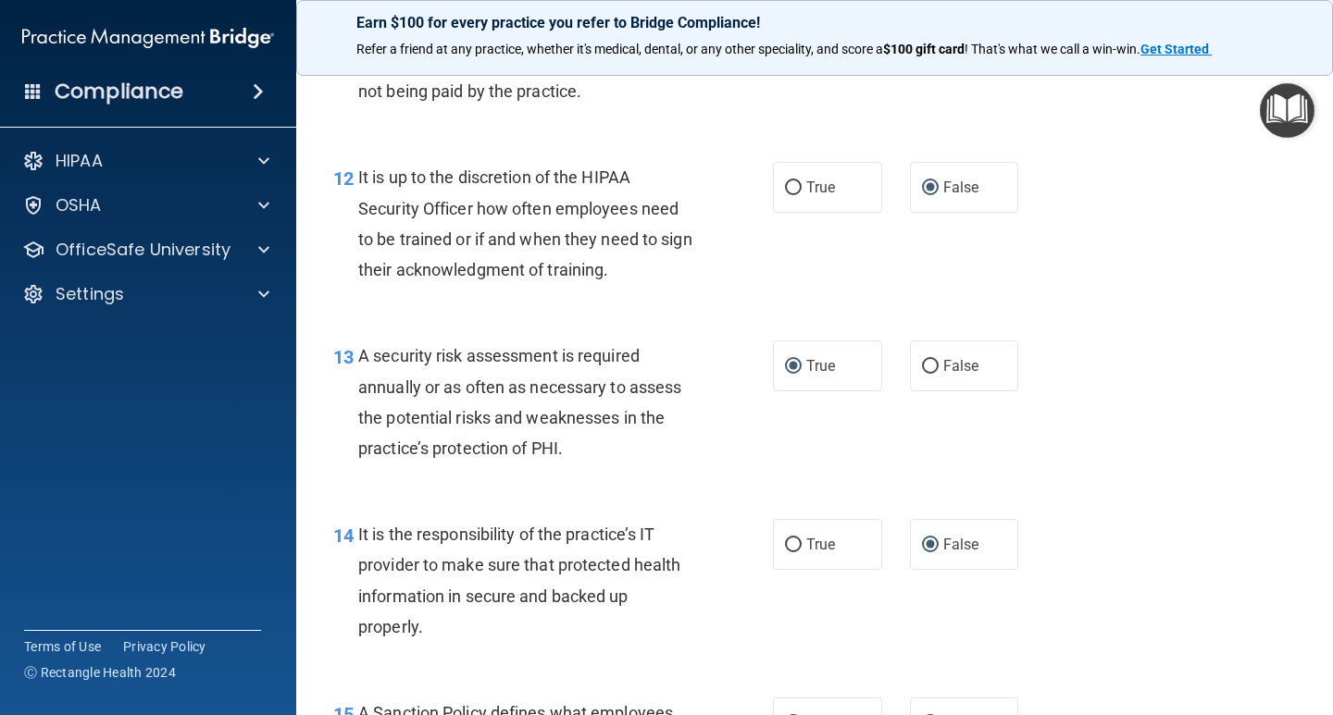
scroll to position [2199, 0]
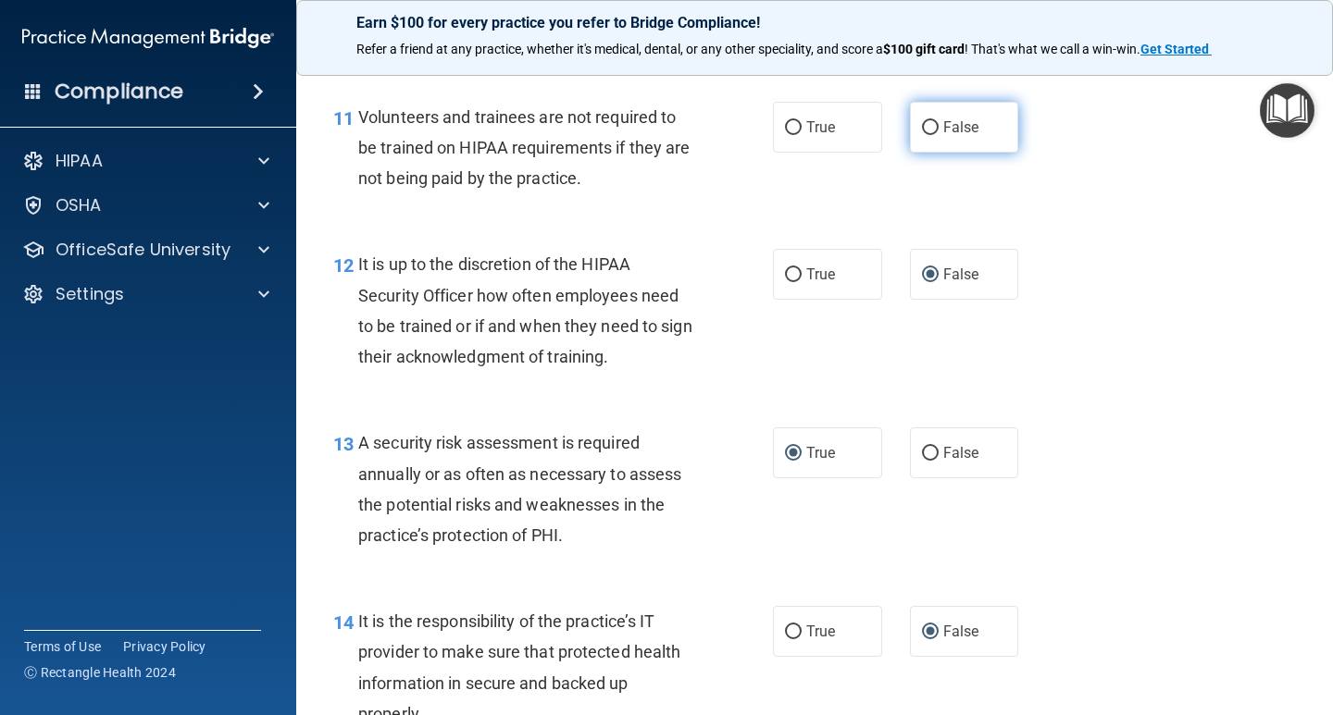
click at [923, 131] on input "False" at bounding box center [930, 128] width 17 height 14
radio input "true"
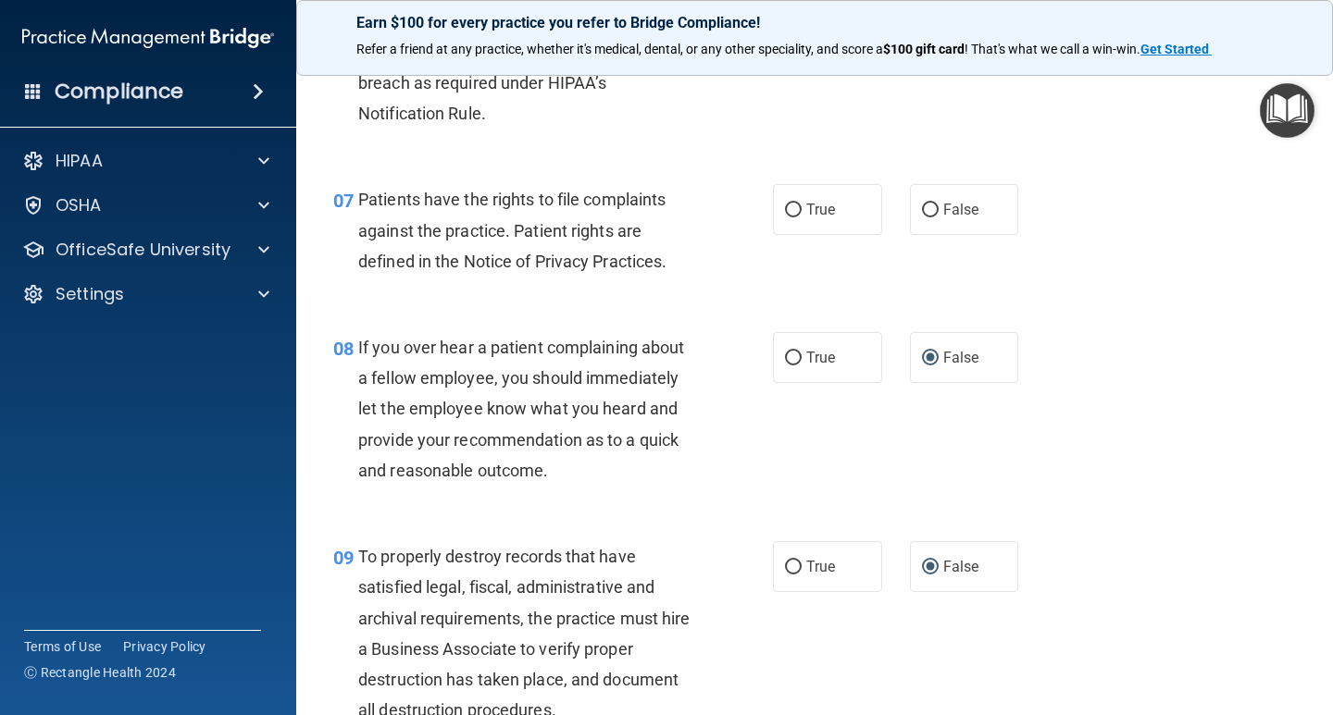
scroll to position [1181, 0]
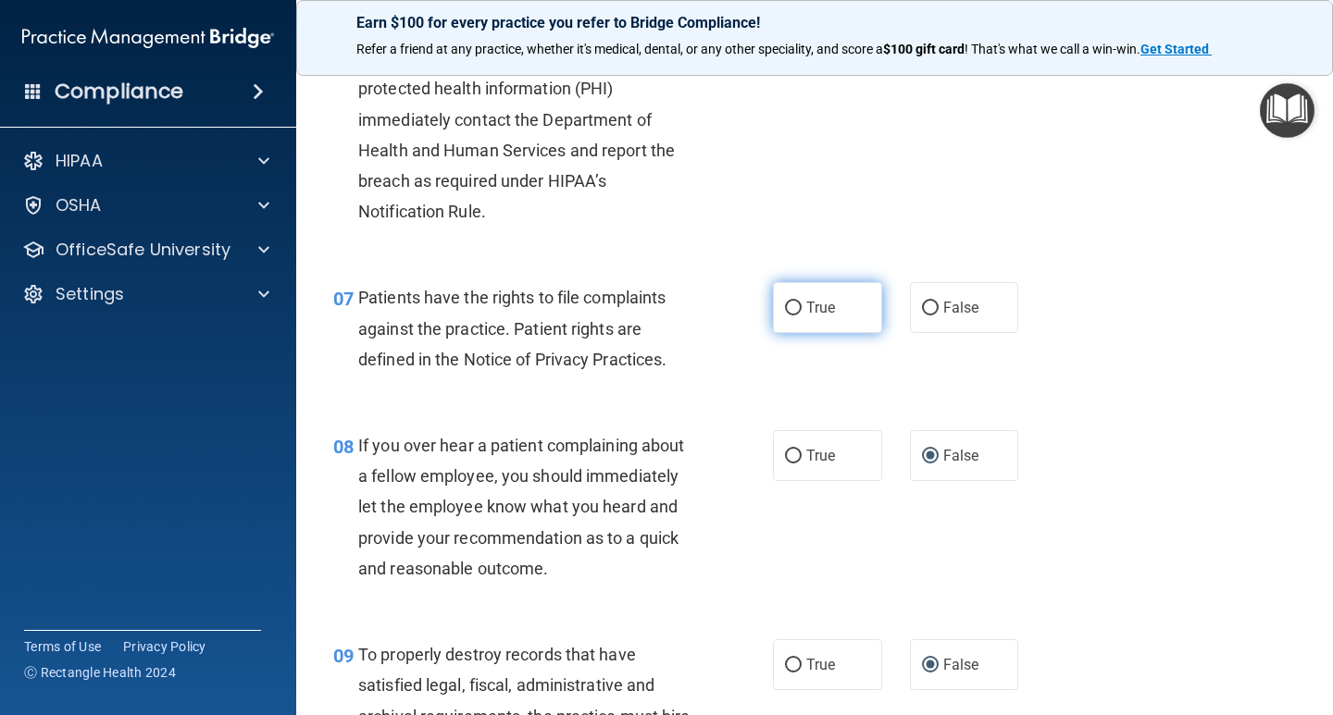
click at [789, 306] on input "True" at bounding box center [793, 309] width 17 height 14
radio input "true"
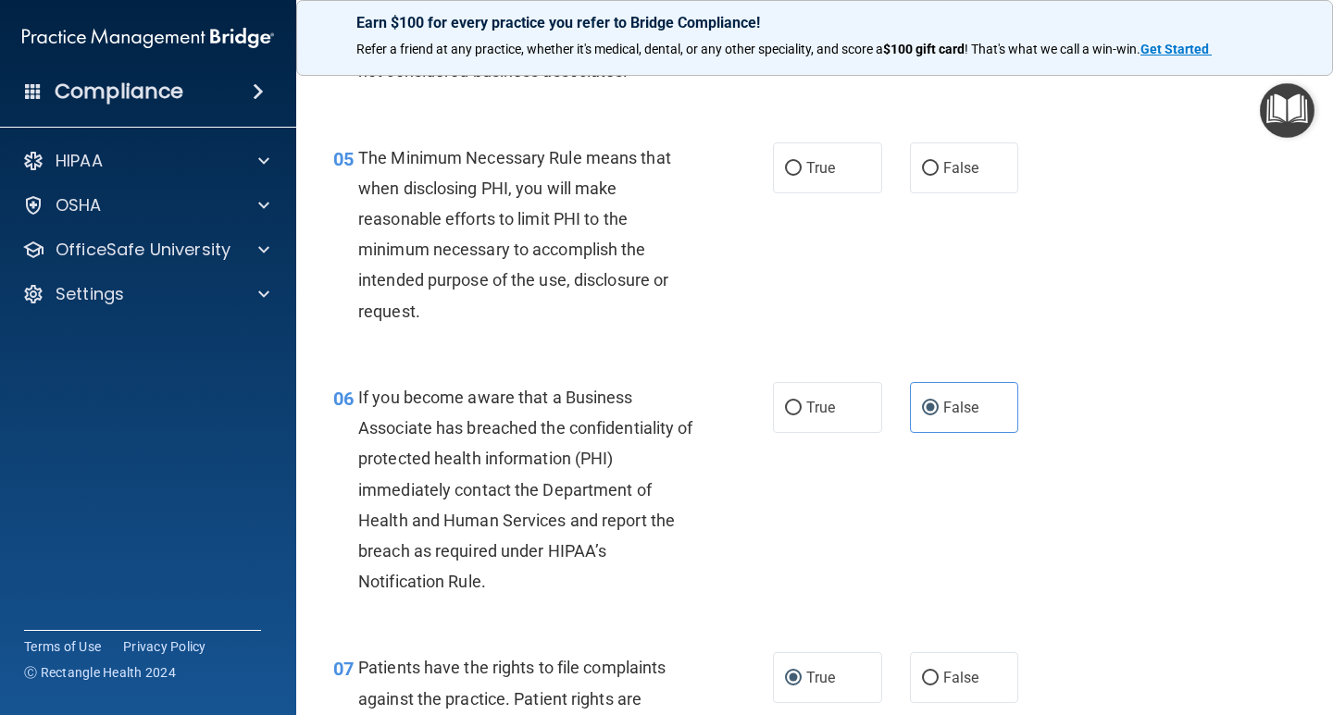
scroll to position [718, 0]
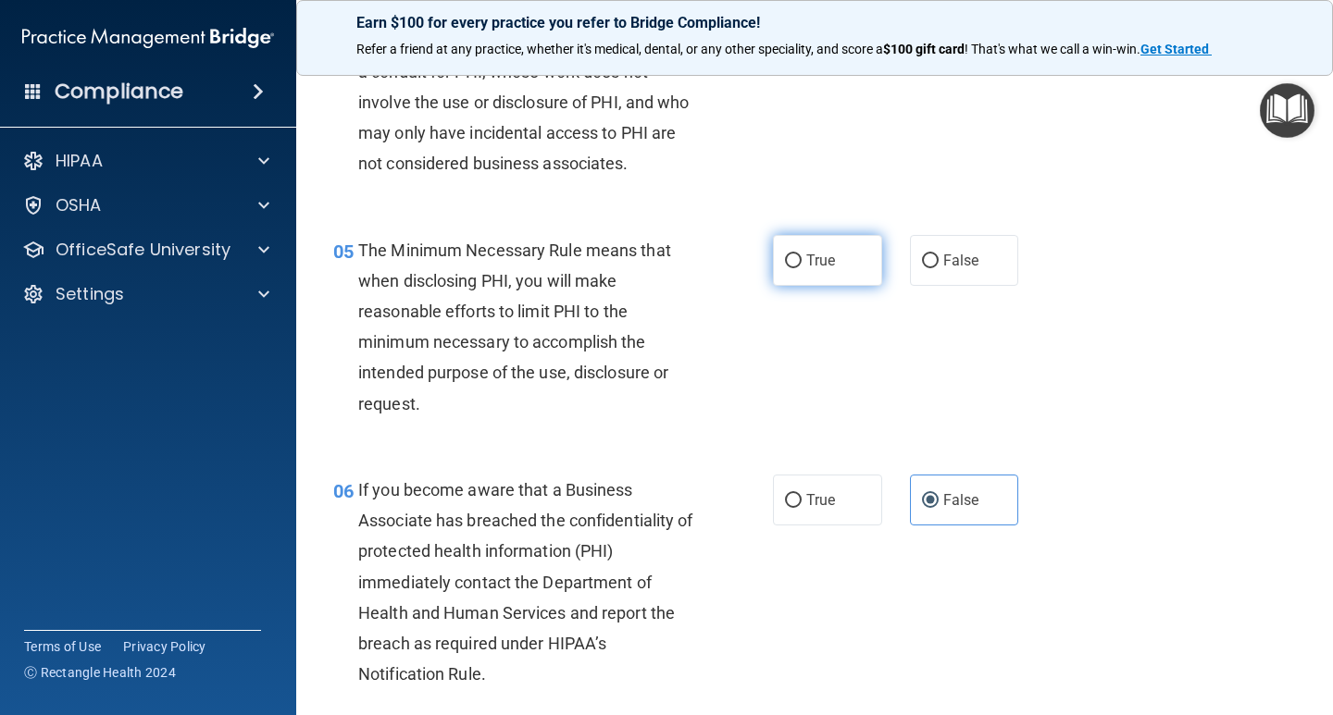
click at [794, 256] on input "True" at bounding box center [793, 261] width 17 height 14
radio input "true"
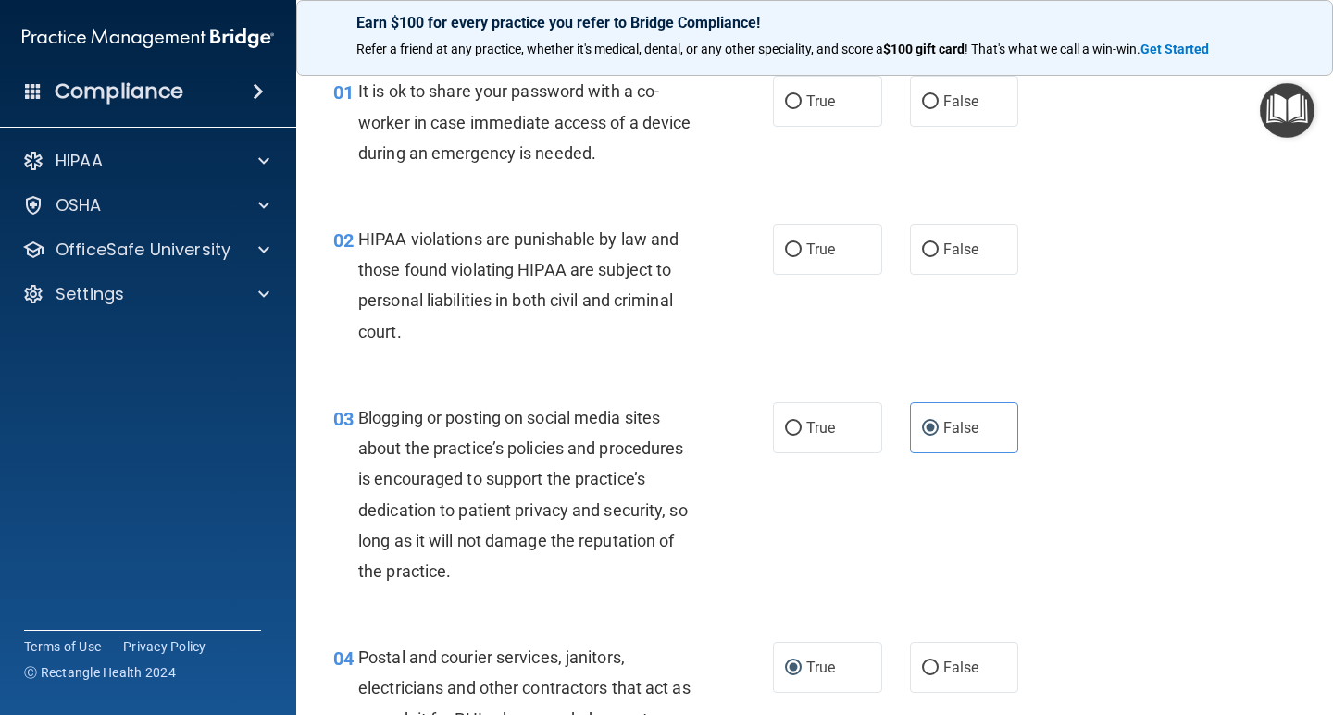
scroll to position [0, 0]
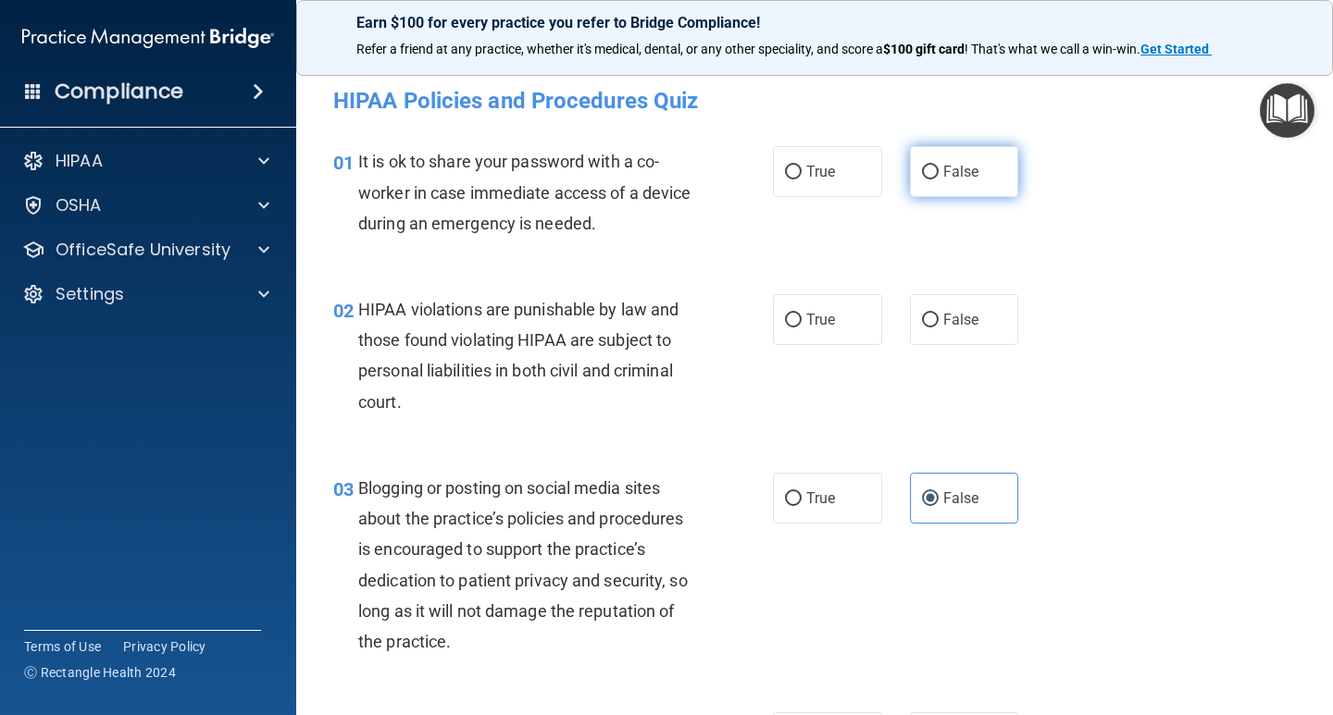
click at [923, 166] on input "False" at bounding box center [930, 173] width 17 height 14
radio input "true"
click at [785, 322] on input "True" at bounding box center [793, 321] width 17 height 14
radio input "true"
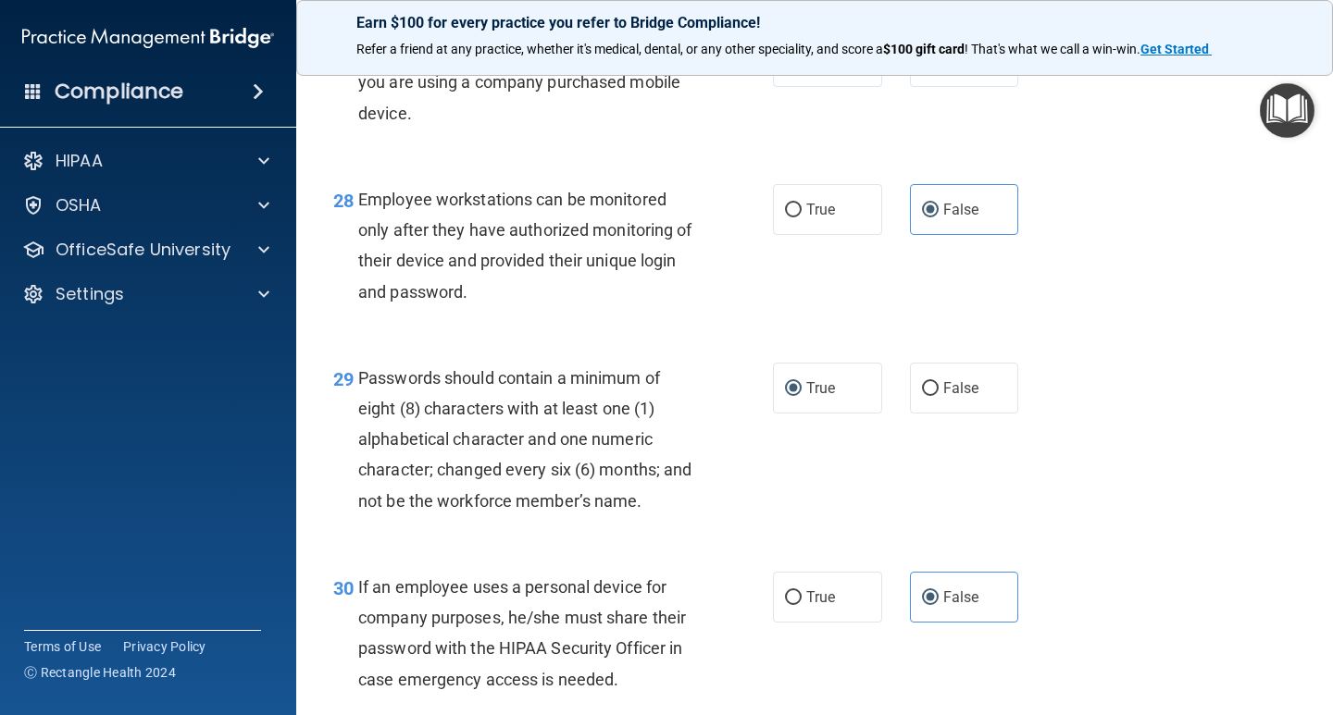
scroll to position [5068, 0]
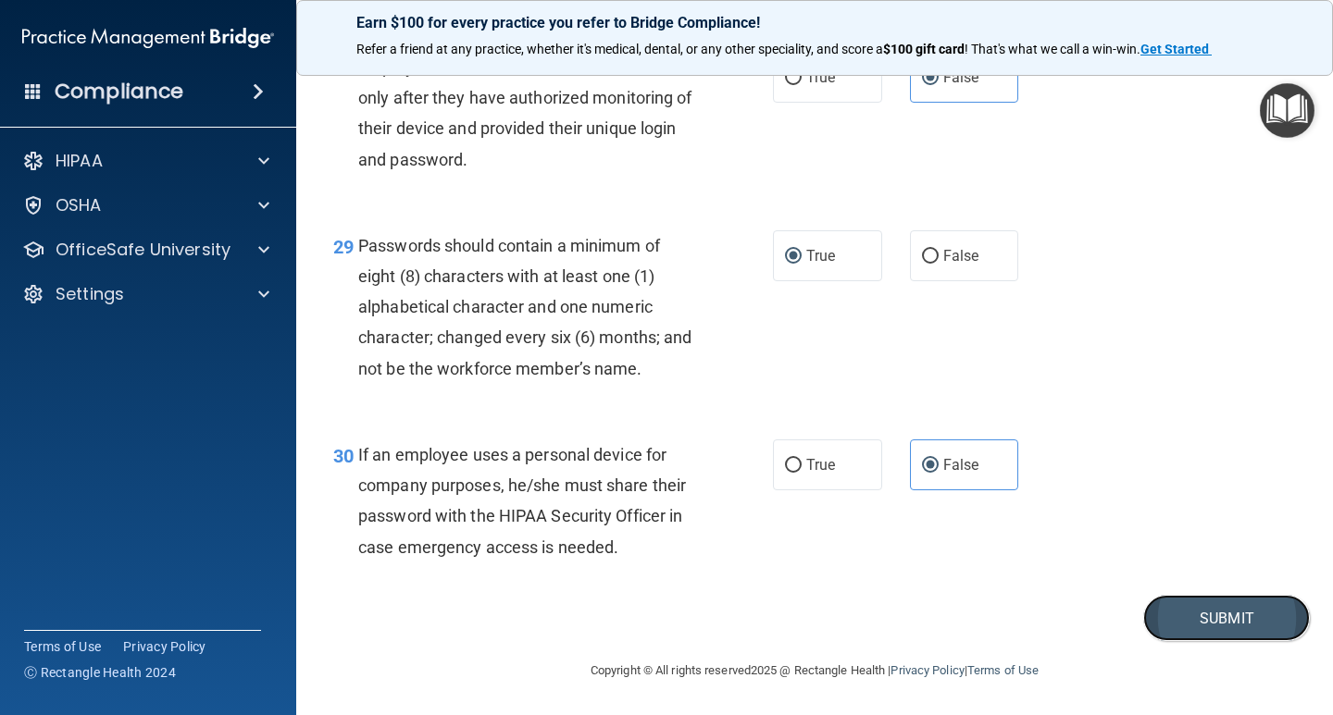
click at [1195, 609] on button "Submit" at bounding box center [1226, 618] width 167 height 47
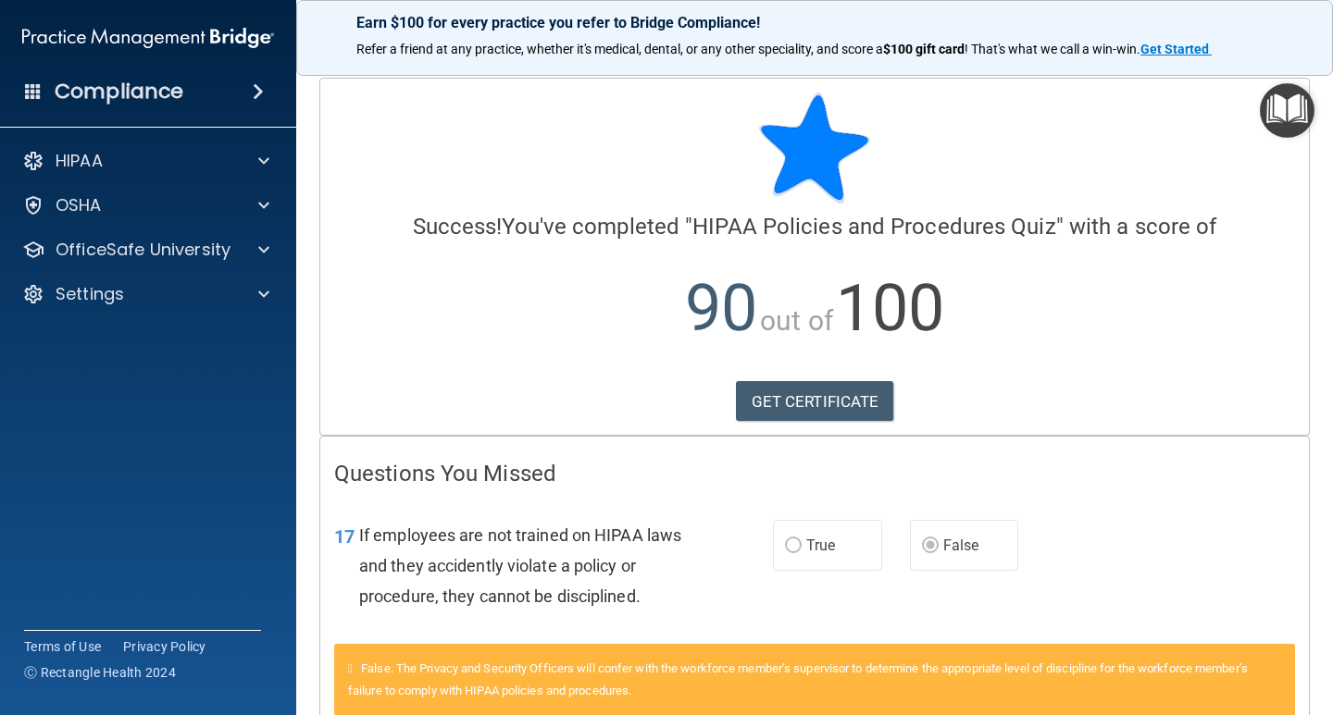
drag, startPoint x: 1013, startPoint y: 645, endPoint x: 512, endPoint y: 751, distance: 512.7
drag, startPoint x: 512, startPoint y: 751, endPoint x: 475, endPoint y: 351, distance: 402.4
click at [475, 351] on p "90 out of 100" at bounding box center [814, 308] width 961 height 119
click at [245, 161] on div at bounding box center [261, 161] width 46 height 22
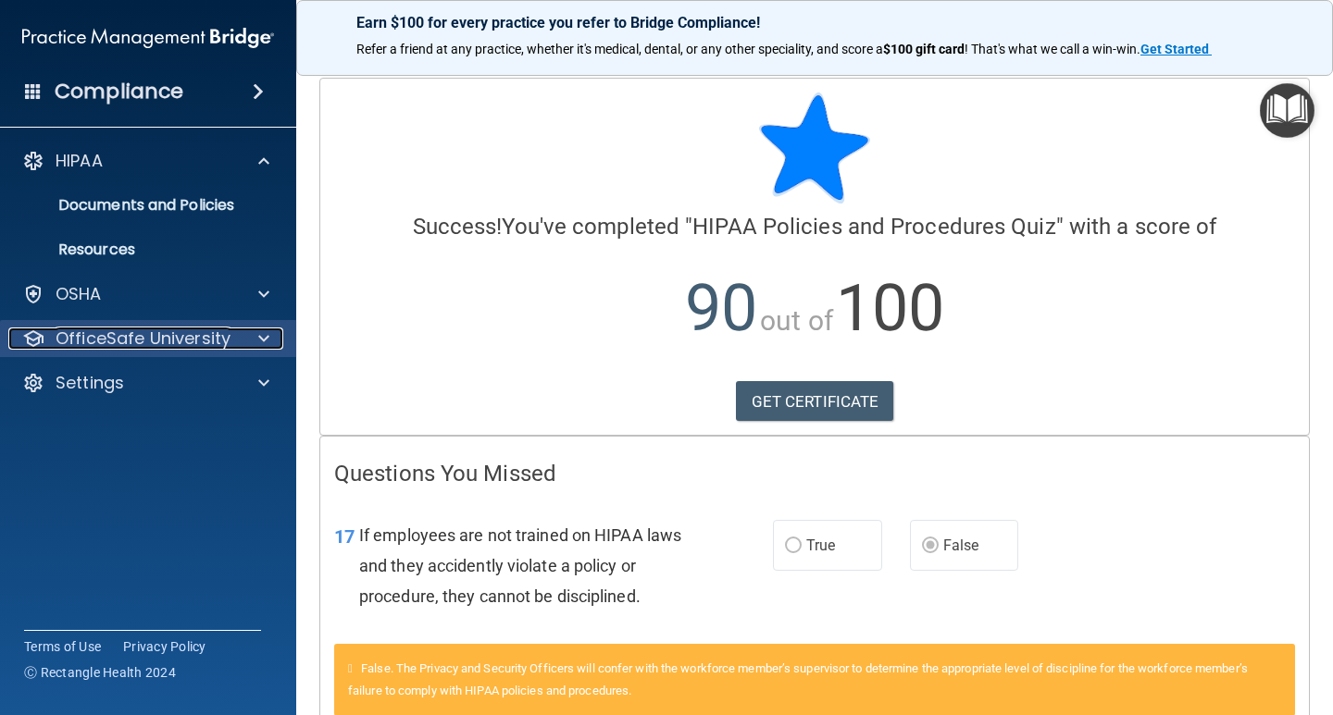
click at [155, 342] on p "OfficeSafe University" at bounding box center [143, 339] width 175 height 22
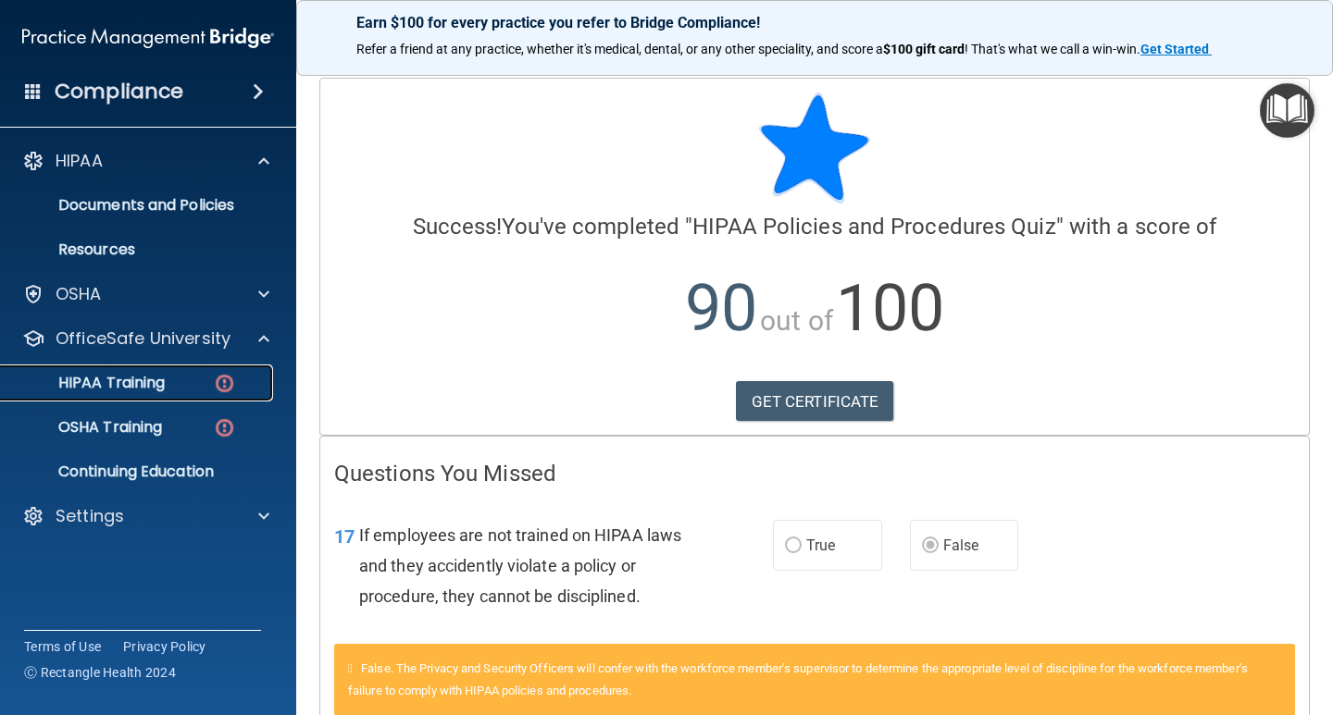
click at [130, 377] on p "HIPAA Training" at bounding box center [88, 383] width 153 height 19
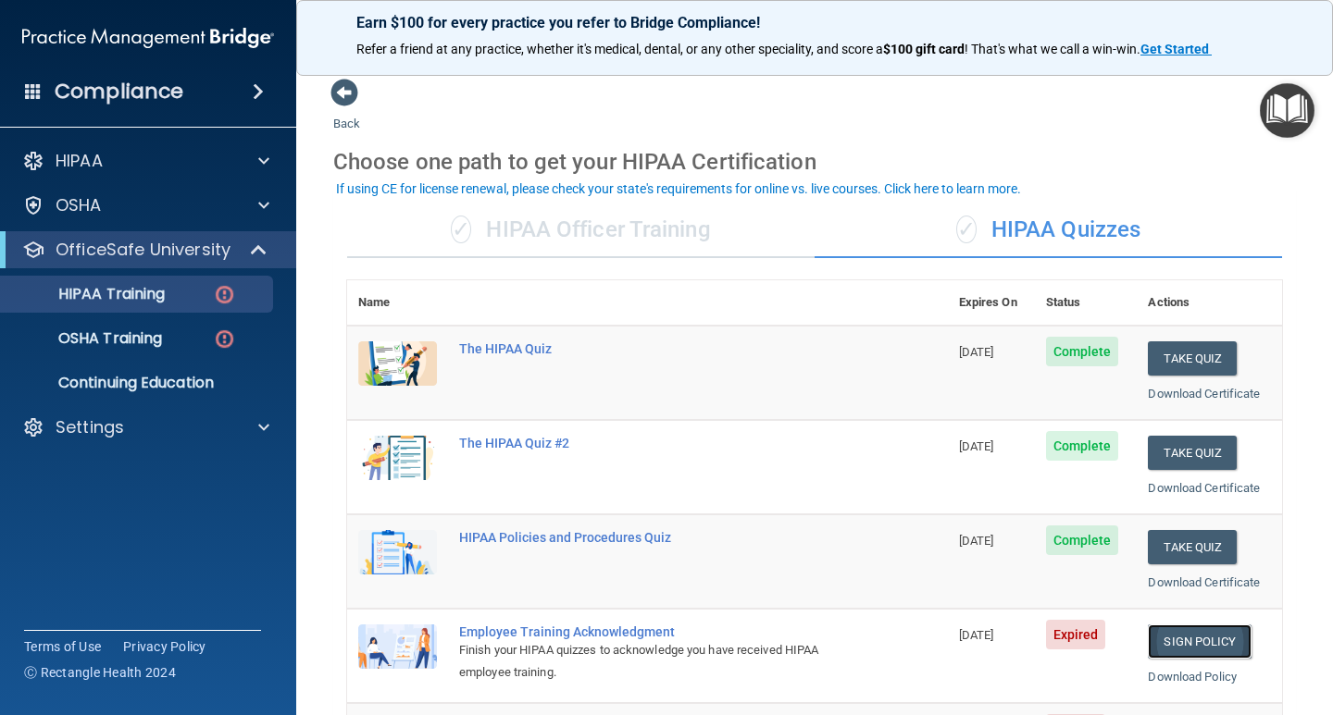
click at [1188, 638] on link "Sign Policy" at bounding box center [1199, 642] width 103 height 34
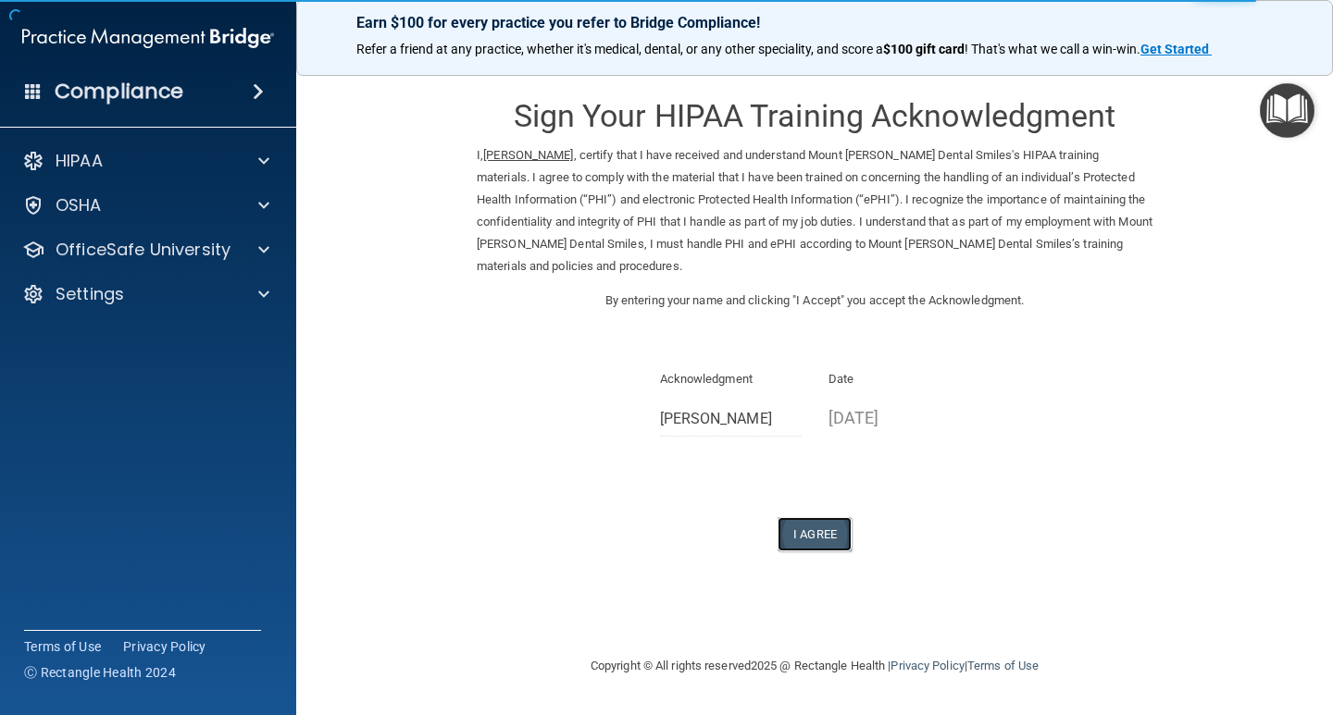
click at [800, 527] on button "I Agree" at bounding box center [814, 534] width 74 height 34
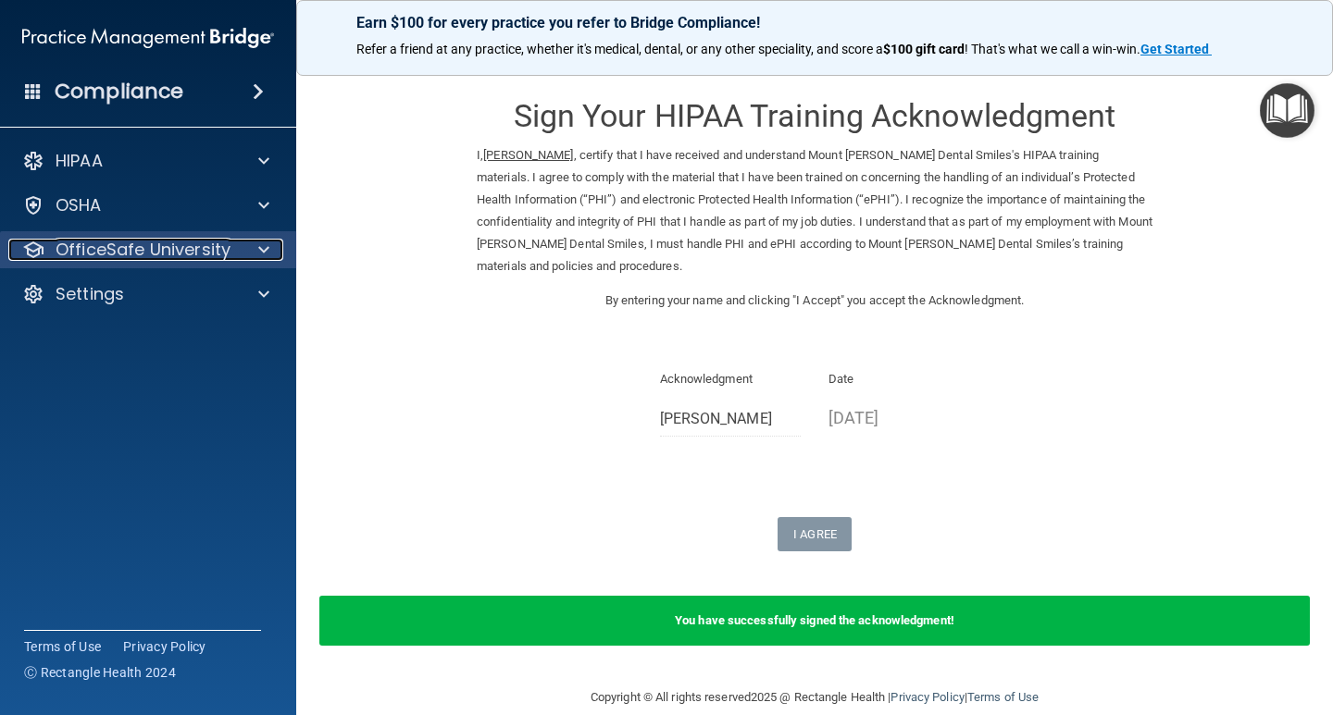
click at [142, 249] on p "OfficeSafe University" at bounding box center [143, 250] width 175 height 22
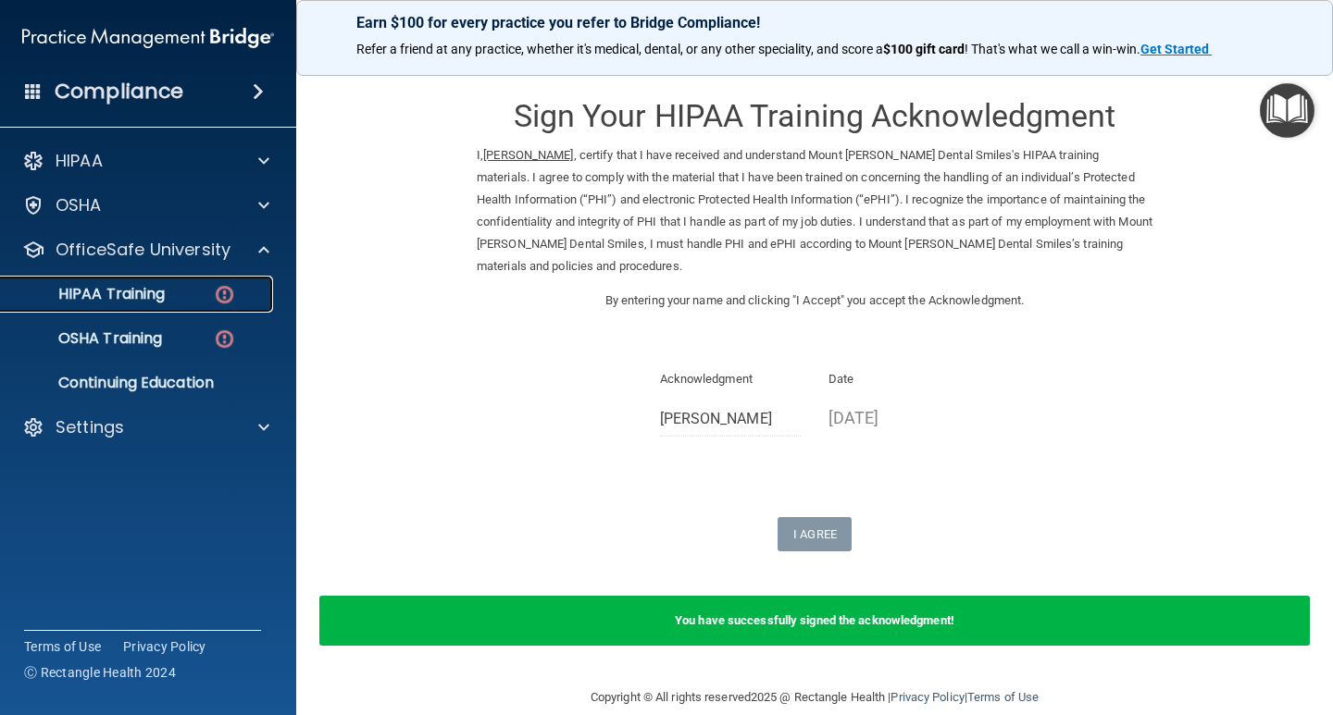
click at [136, 293] on p "HIPAA Training" at bounding box center [88, 294] width 153 height 19
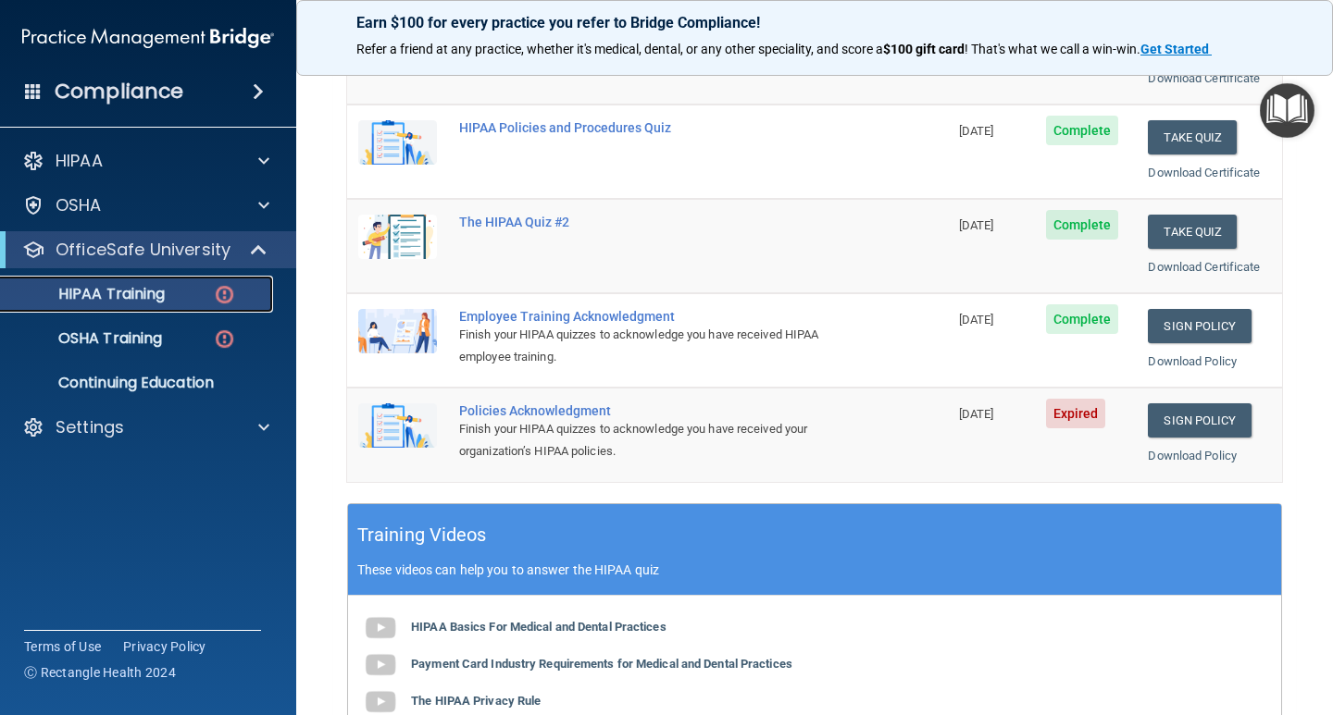
scroll to position [325, 0]
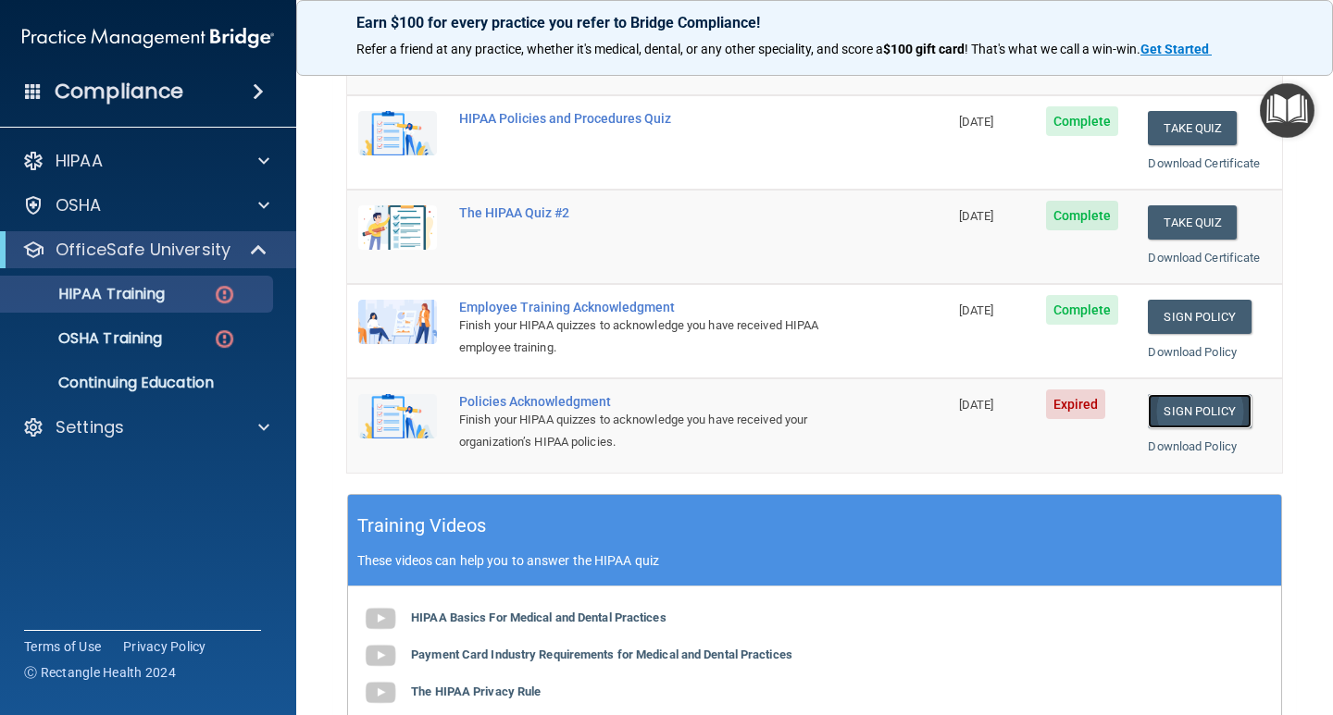
click at [1215, 412] on link "Sign Policy" at bounding box center [1199, 411] width 103 height 34
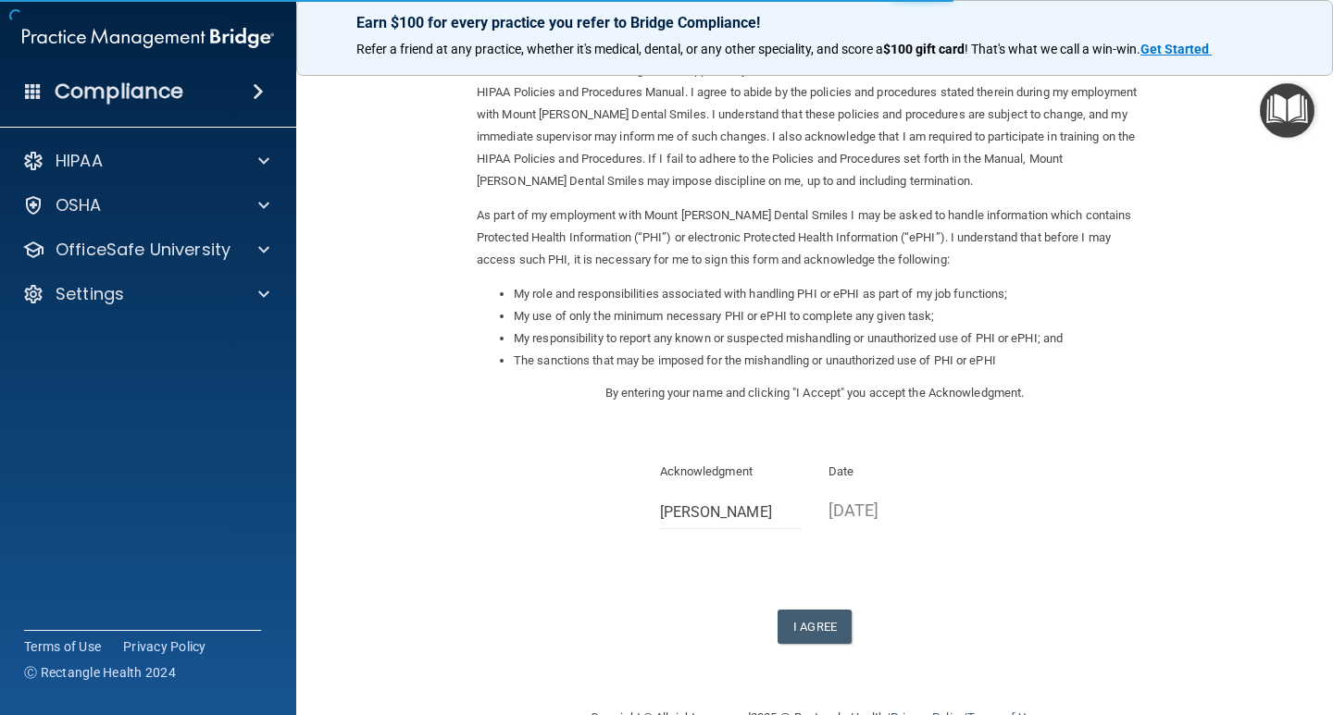
scroll to position [92, 0]
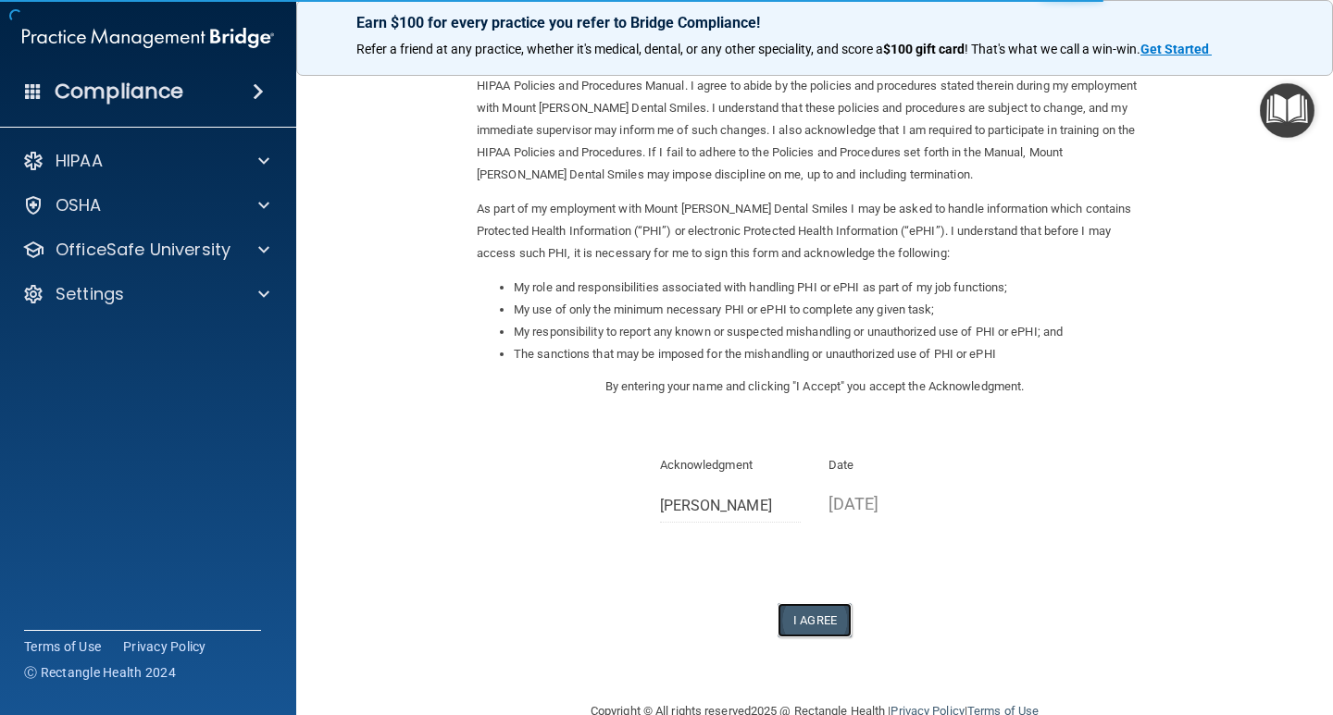
click at [793, 623] on button "I Agree" at bounding box center [814, 620] width 74 height 34
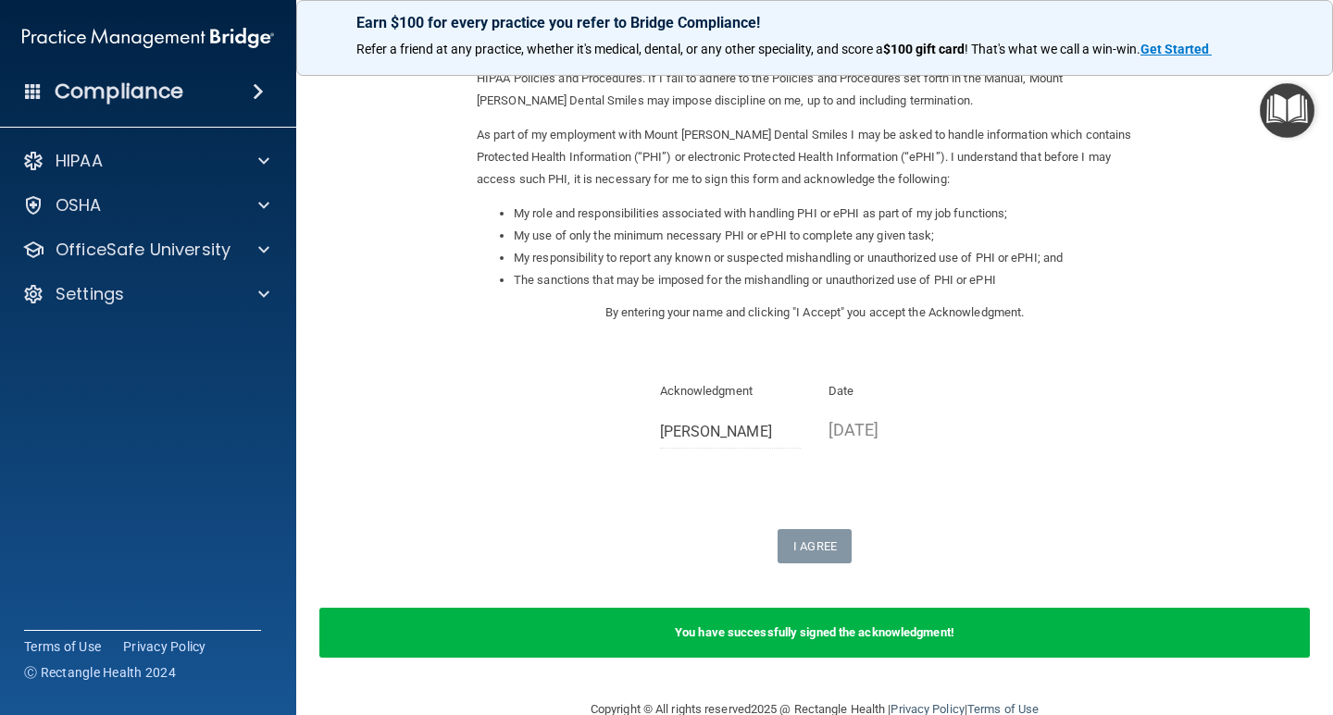
scroll to position [173, 0]
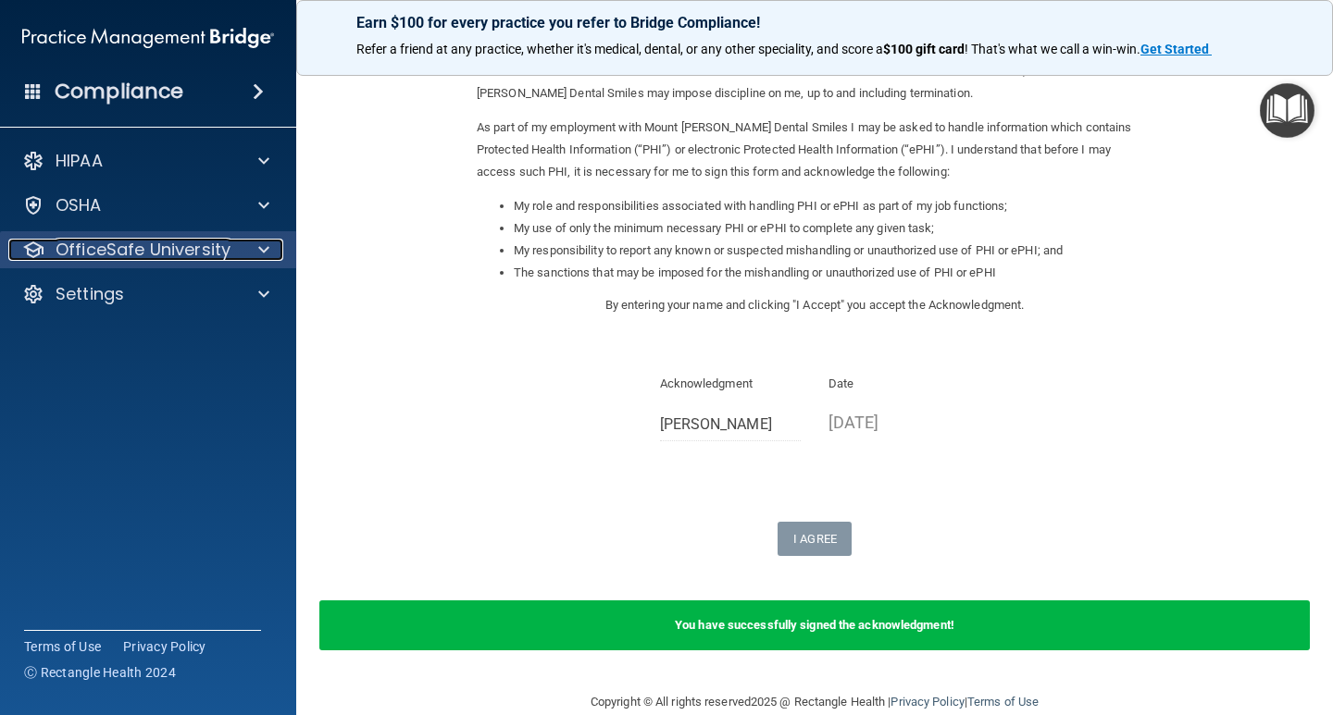
click at [114, 252] on p "OfficeSafe University" at bounding box center [143, 250] width 175 height 22
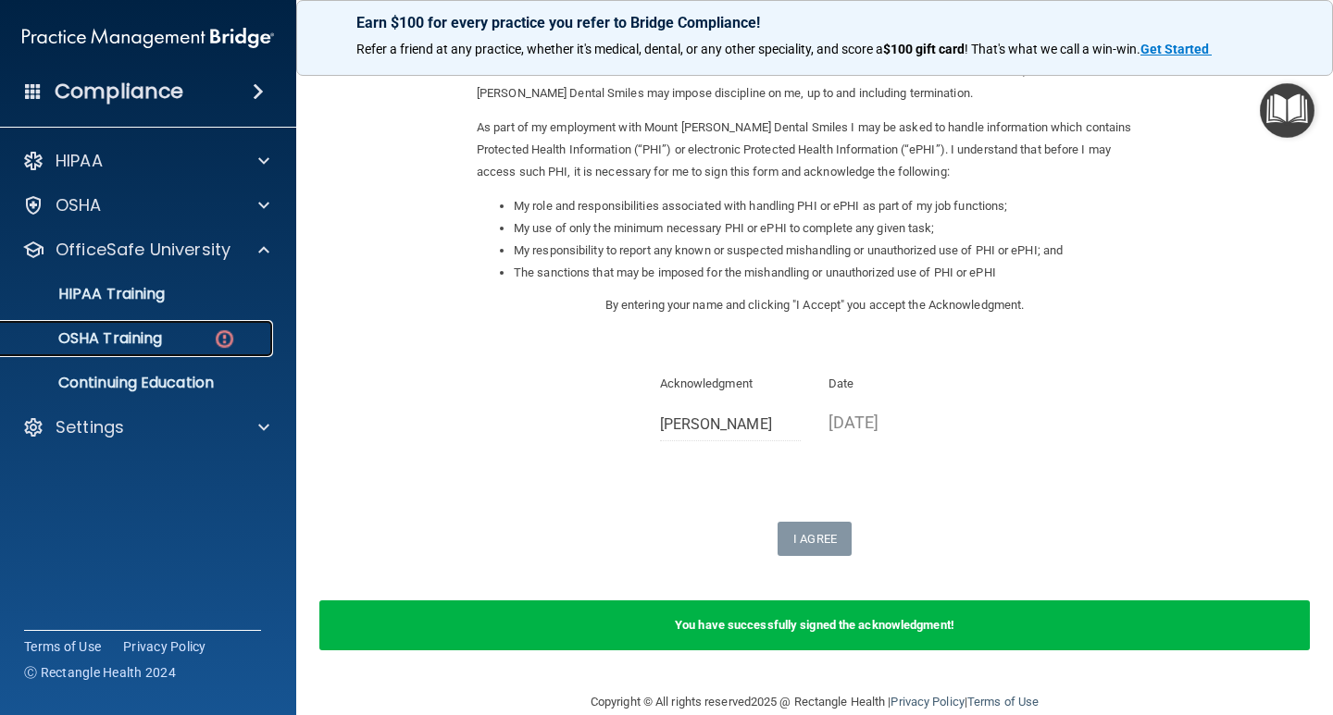
click at [138, 330] on p "OSHA Training" at bounding box center [87, 338] width 150 height 19
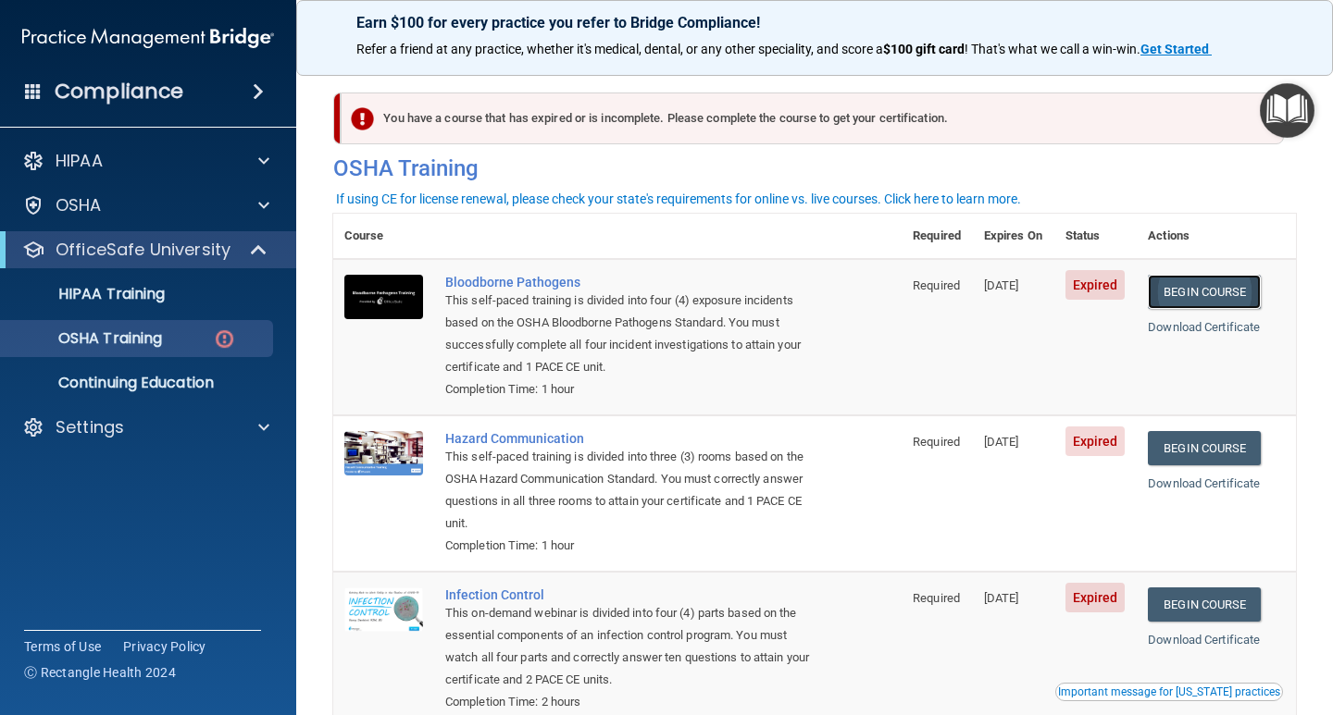
click at [1190, 293] on link "Begin Course" at bounding box center [1204, 292] width 113 height 34
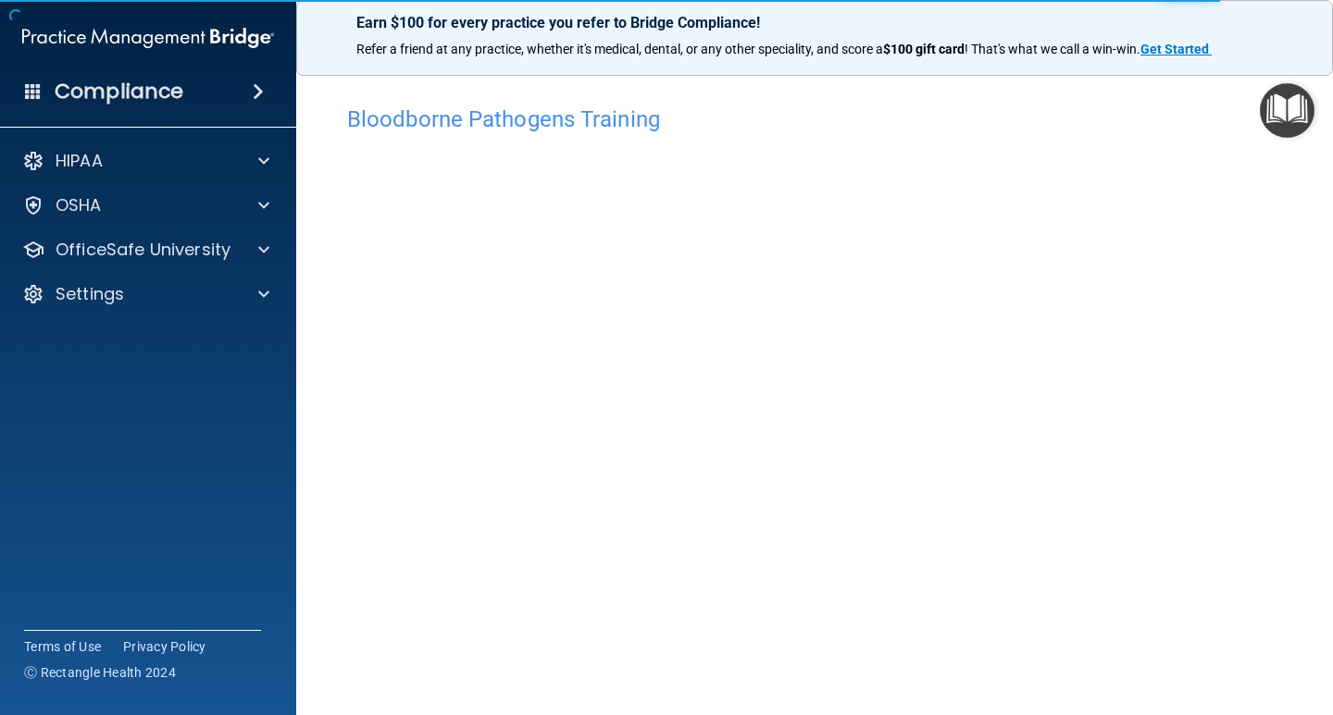
scroll to position [77, 0]
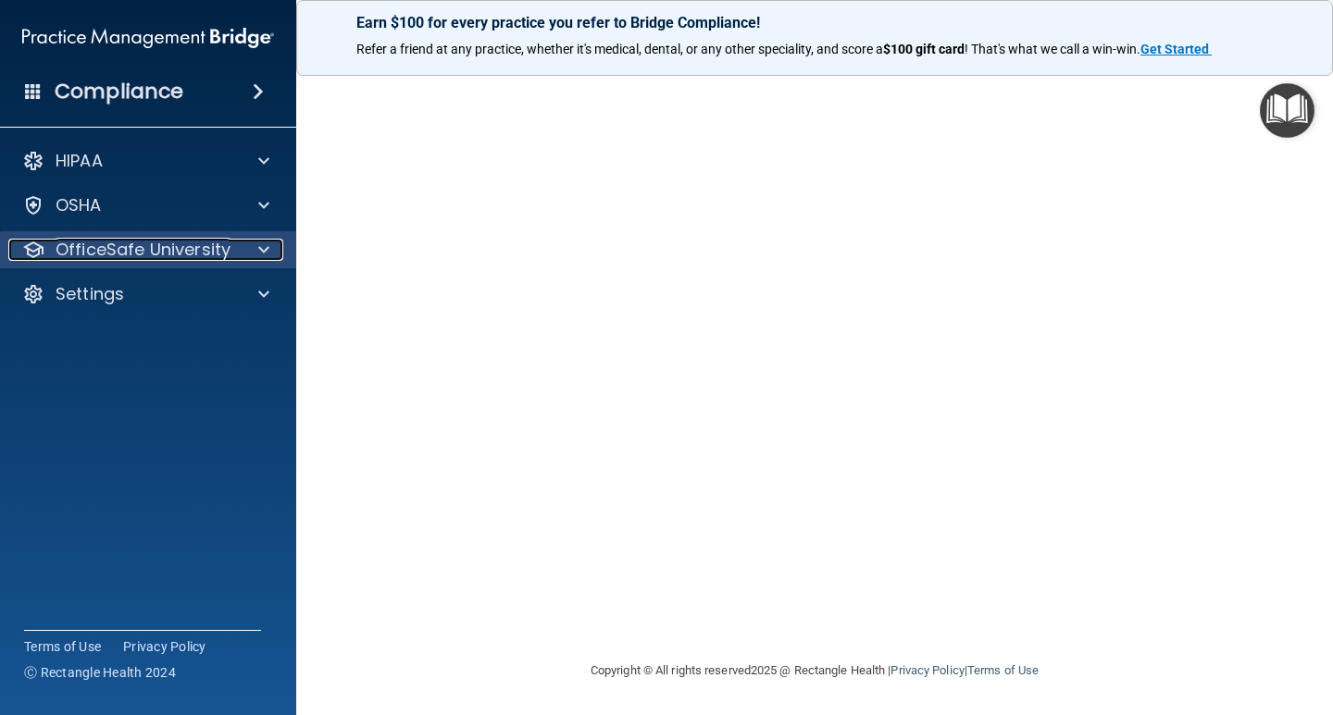
click at [189, 256] on p "OfficeSafe University" at bounding box center [143, 250] width 175 height 22
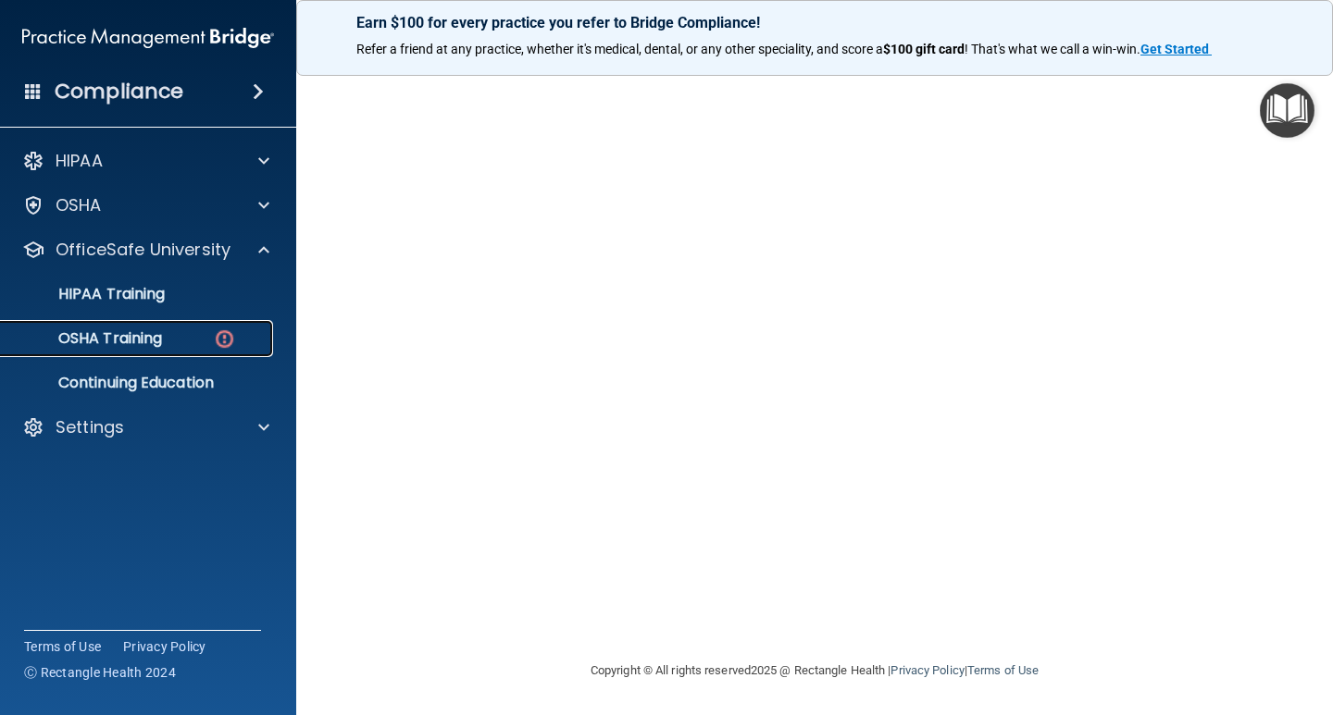
click at [165, 332] on div "OSHA Training" at bounding box center [138, 338] width 253 height 19
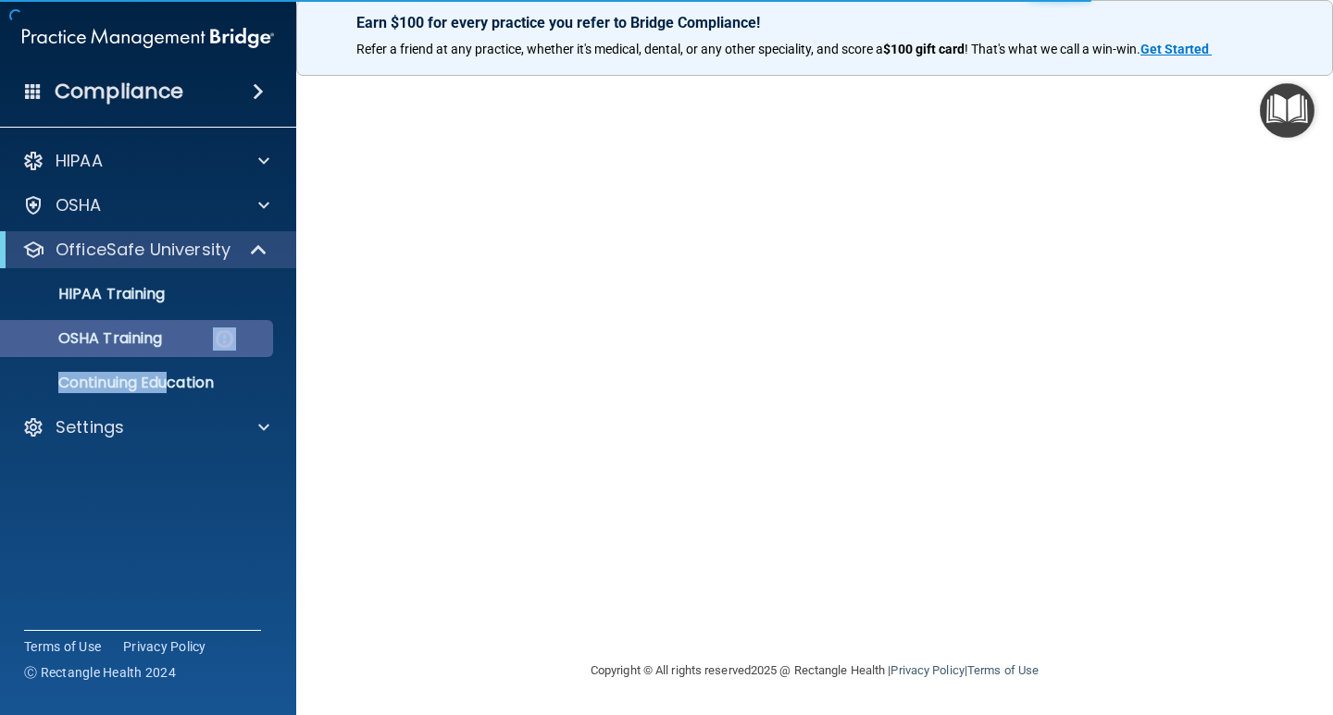
click at [169, 353] on ul "HIPAA Training OSHA Training Continuing Education" at bounding box center [148, 334] width 335 height 133
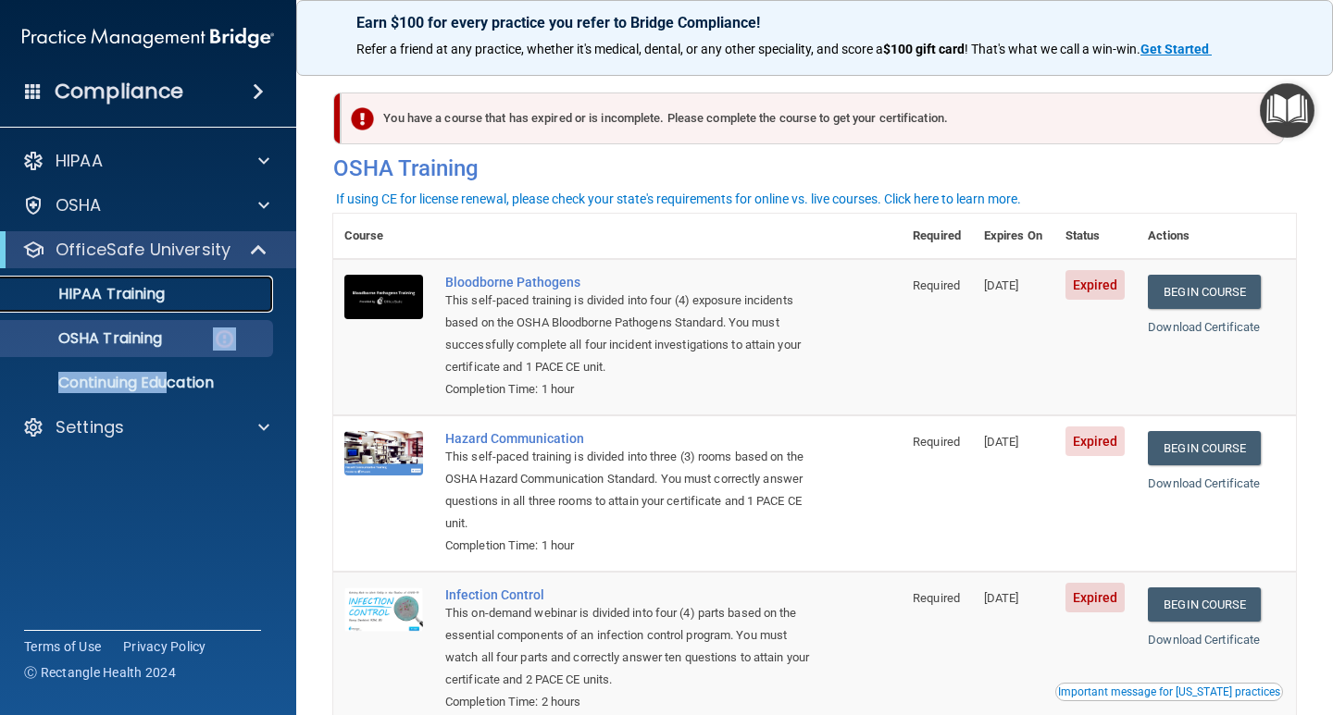
click at [134, 292] on p "HIPAA Training" at bounding box center [88, 294] width 153 height 19
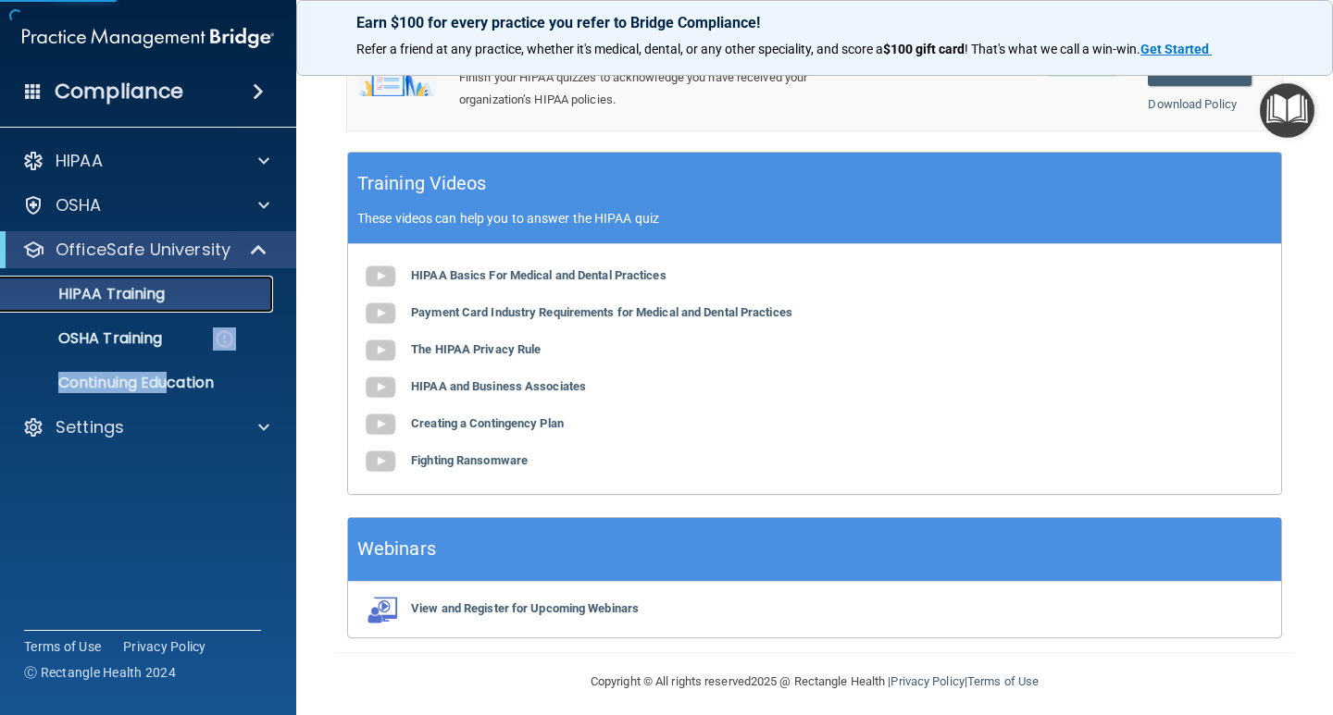
scroll to position [678, 0]
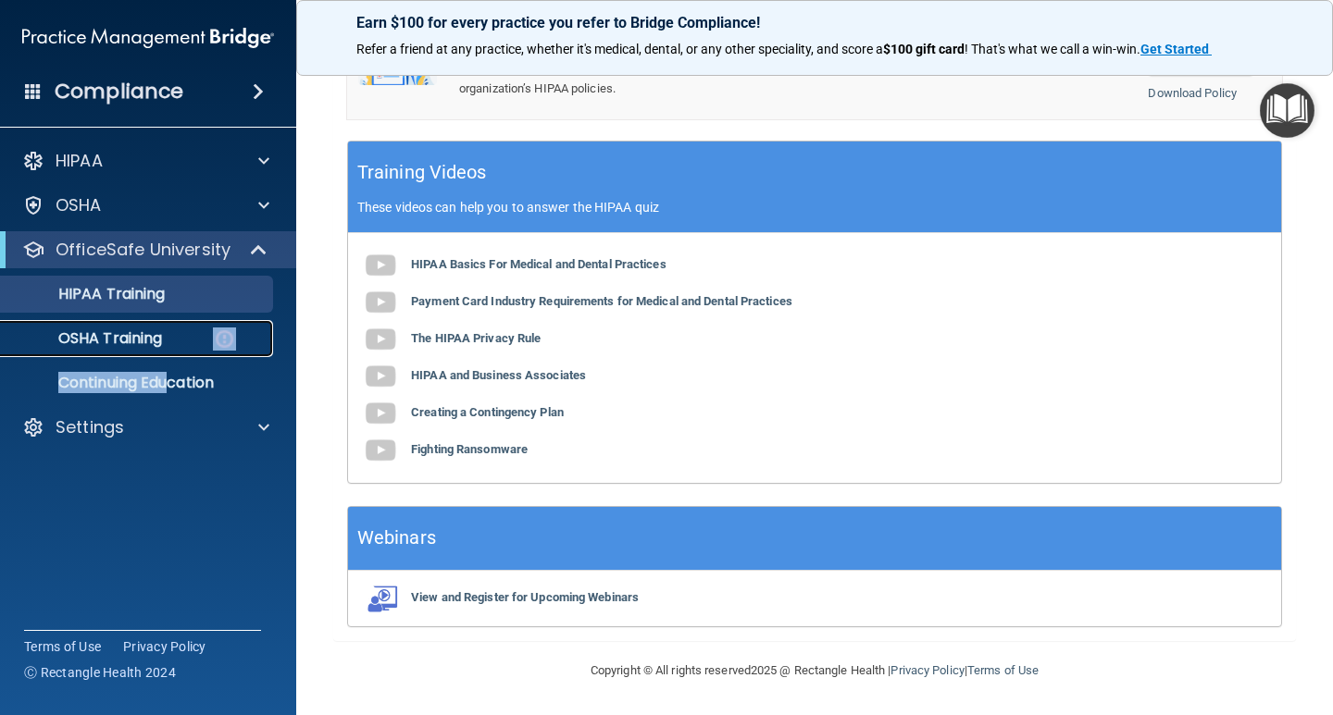
click at [117, 336] on p "OSHA Training" at bounding box center [87, 338] width 150 height 19
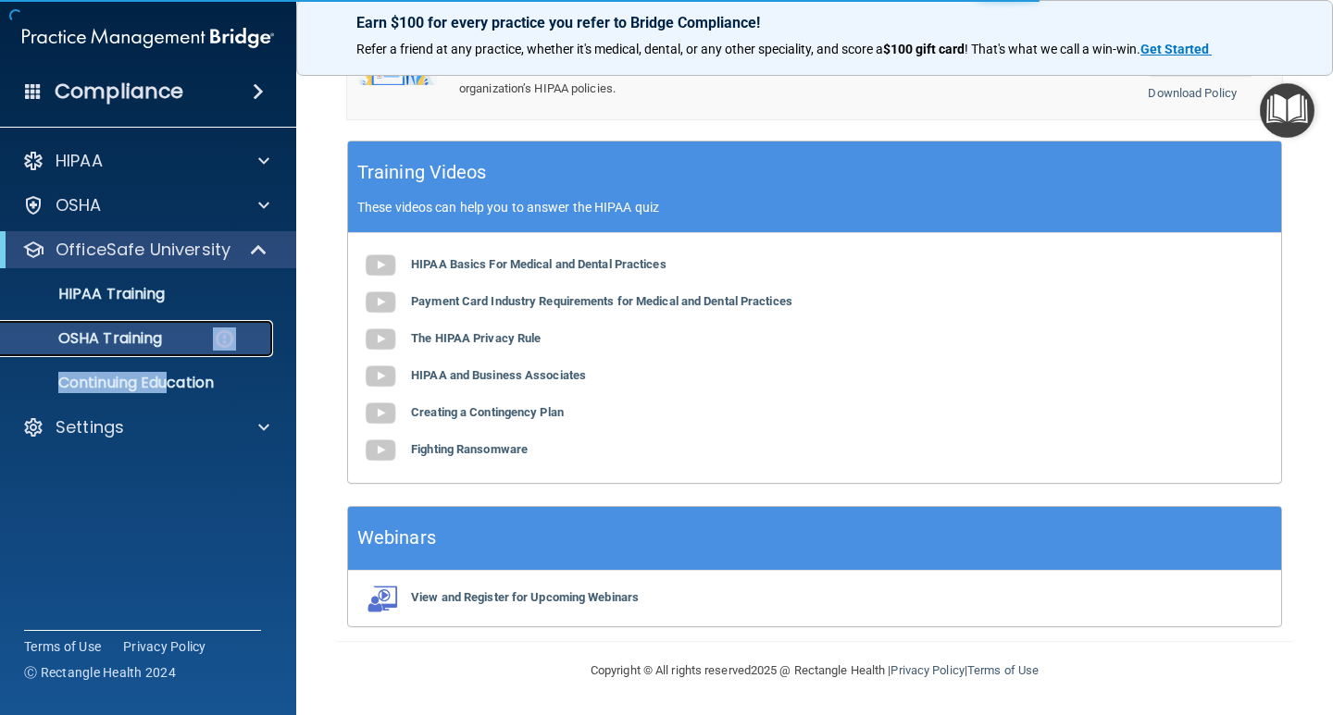
click at [161, 344] on p "OSHA Training" at bounding box center [87, 338] width 150 height 19
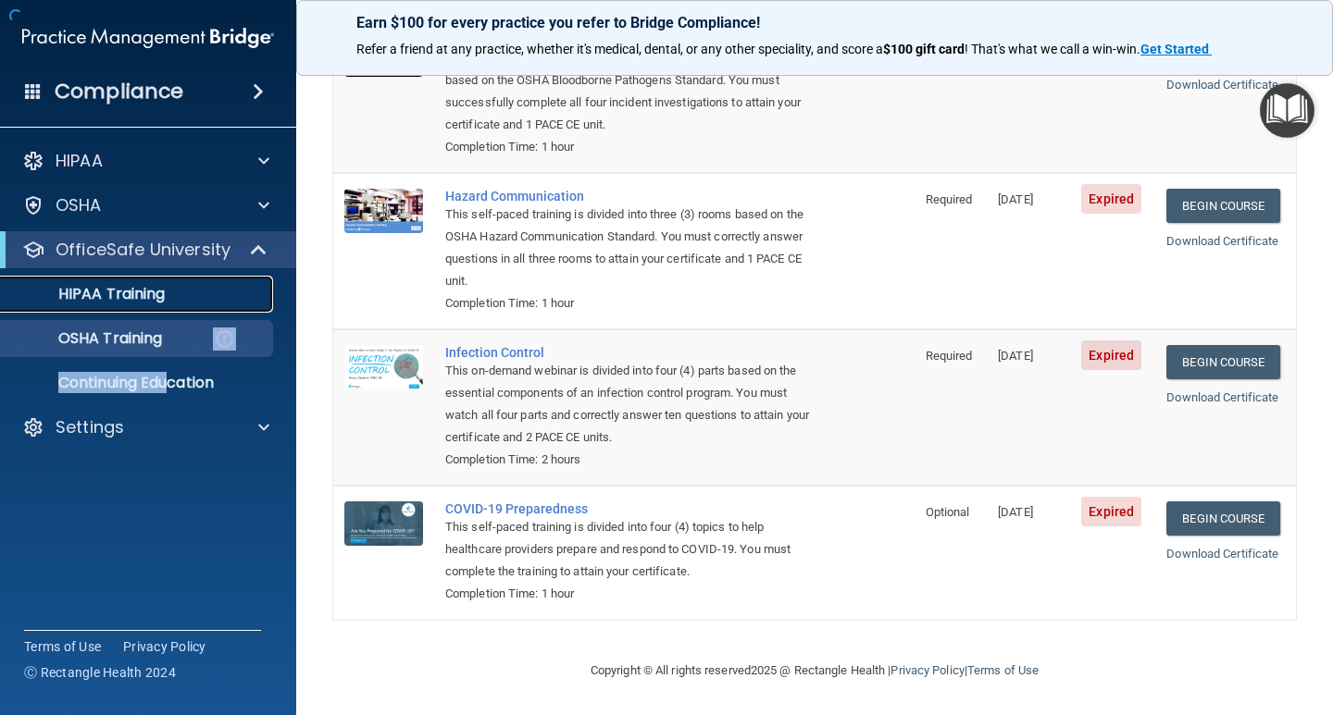
scroll to position [247, 0]
click at [113, 289] on p "HIPAA Training" at bounding box center [88, 294] width 153 height 19
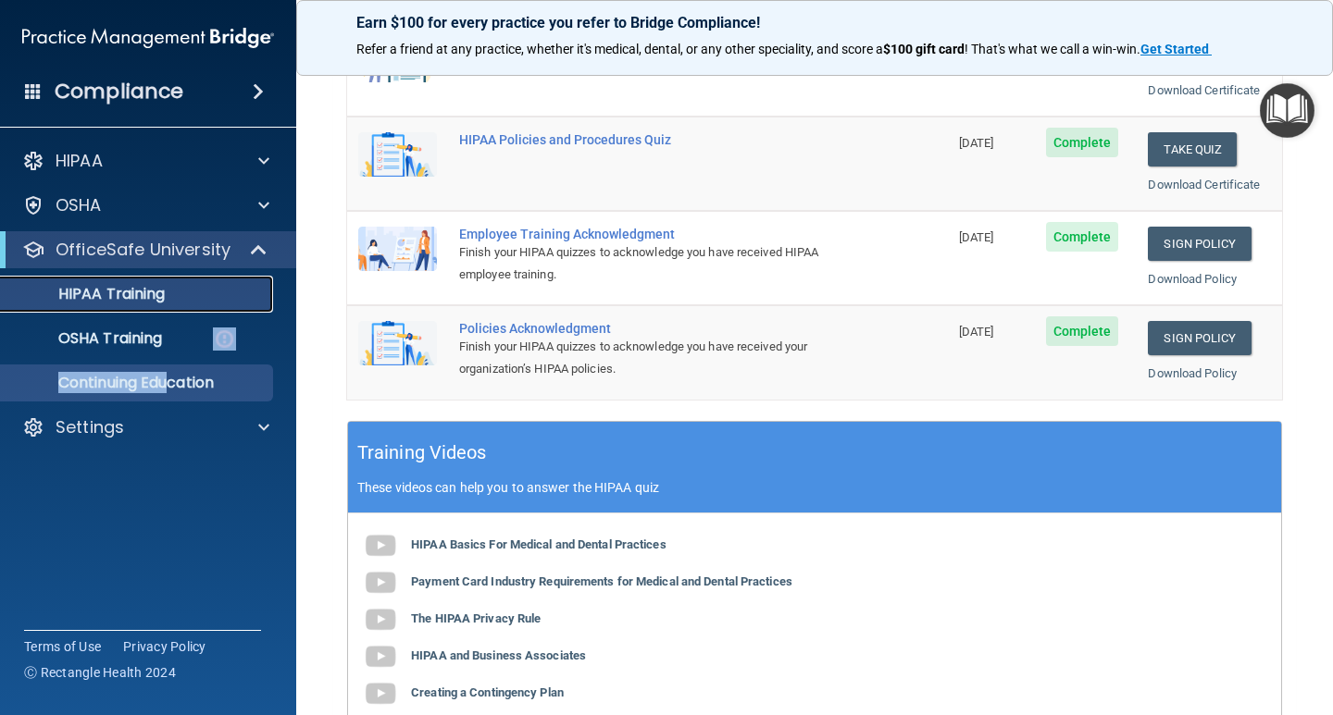
scroll to position [463, 0]
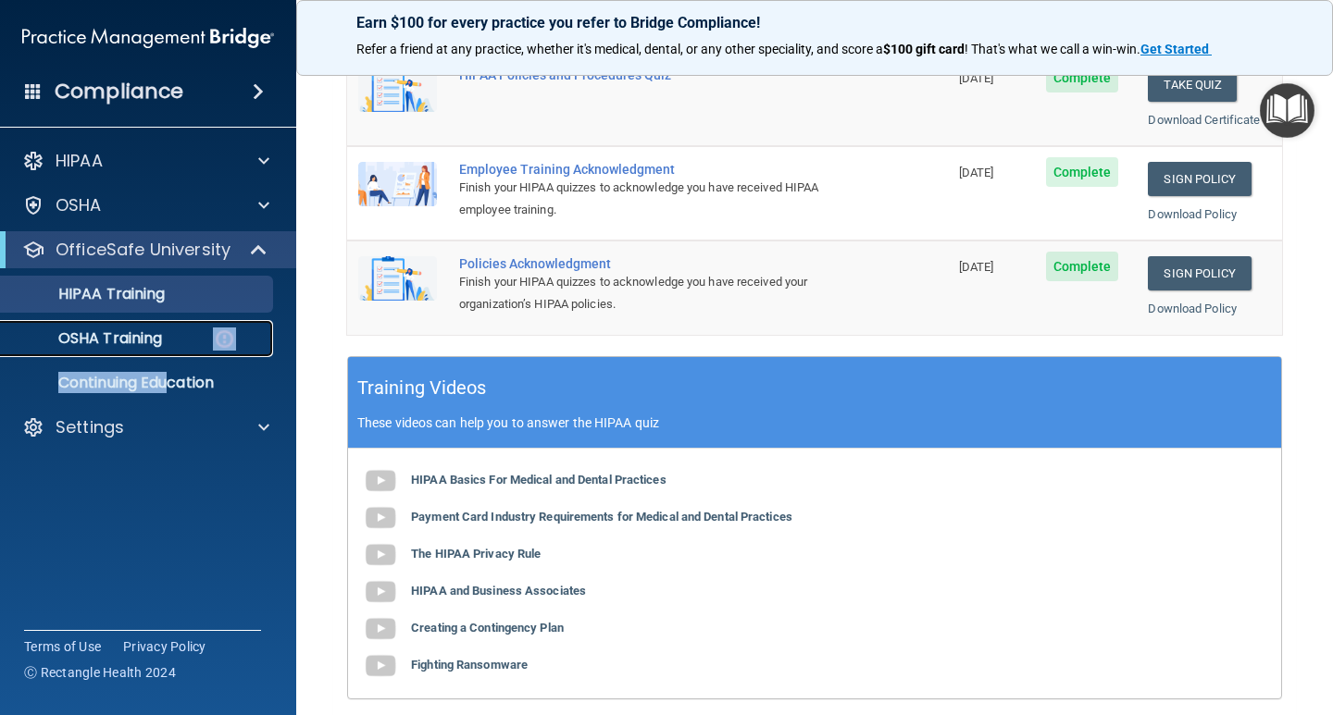
click at [117, 344] on p "OSHA Training" at bounding box center [87, 338] width 150 height 19
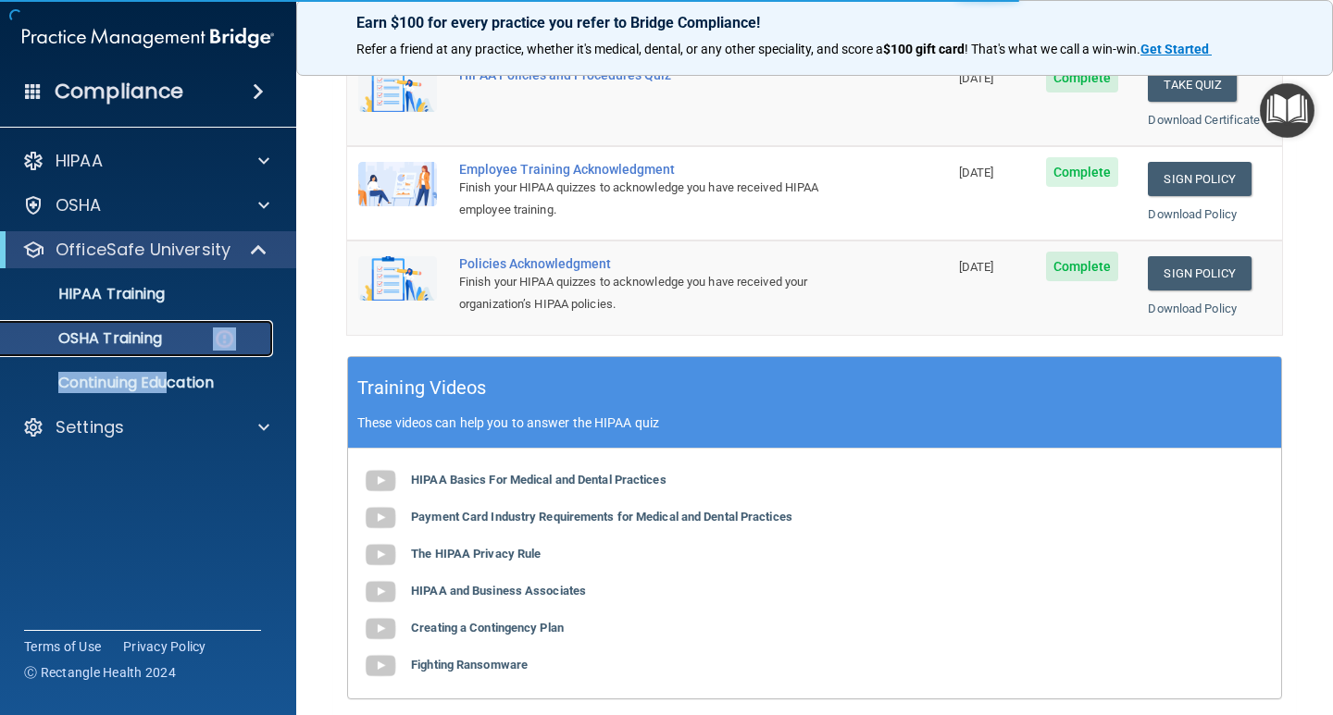
click at [125, 341] on p "OSHA Training" at bounding box center [87, 338] width 150 height 19
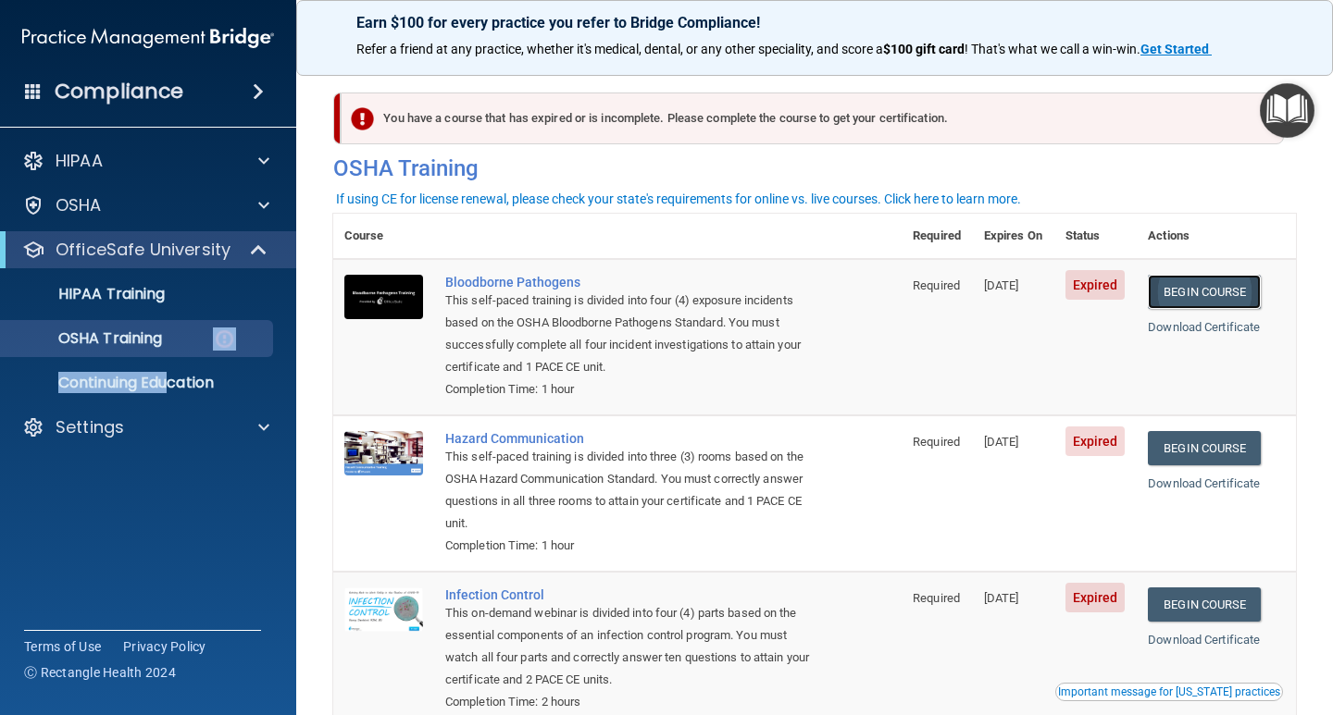
click at [1208, 299] on link "Begin Course" at bounding box center [1204, 292] width 113 height 34
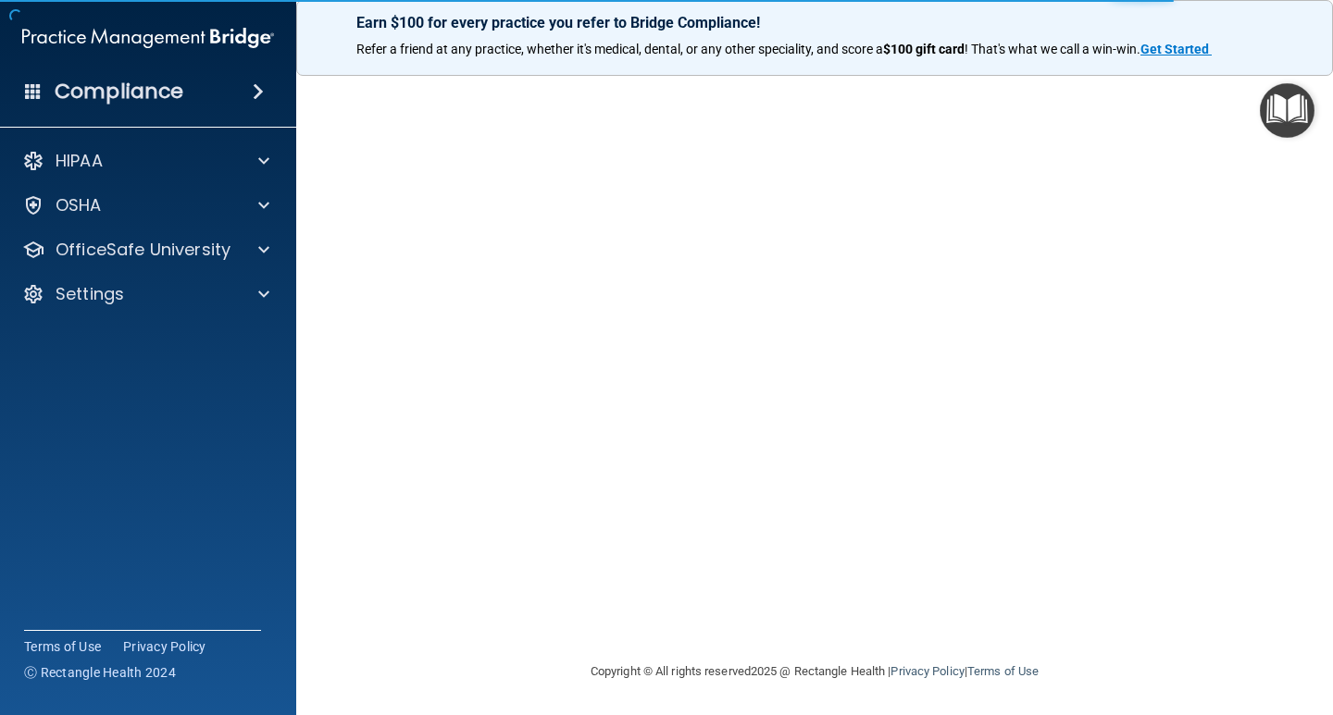
scroll to position [77, 0]
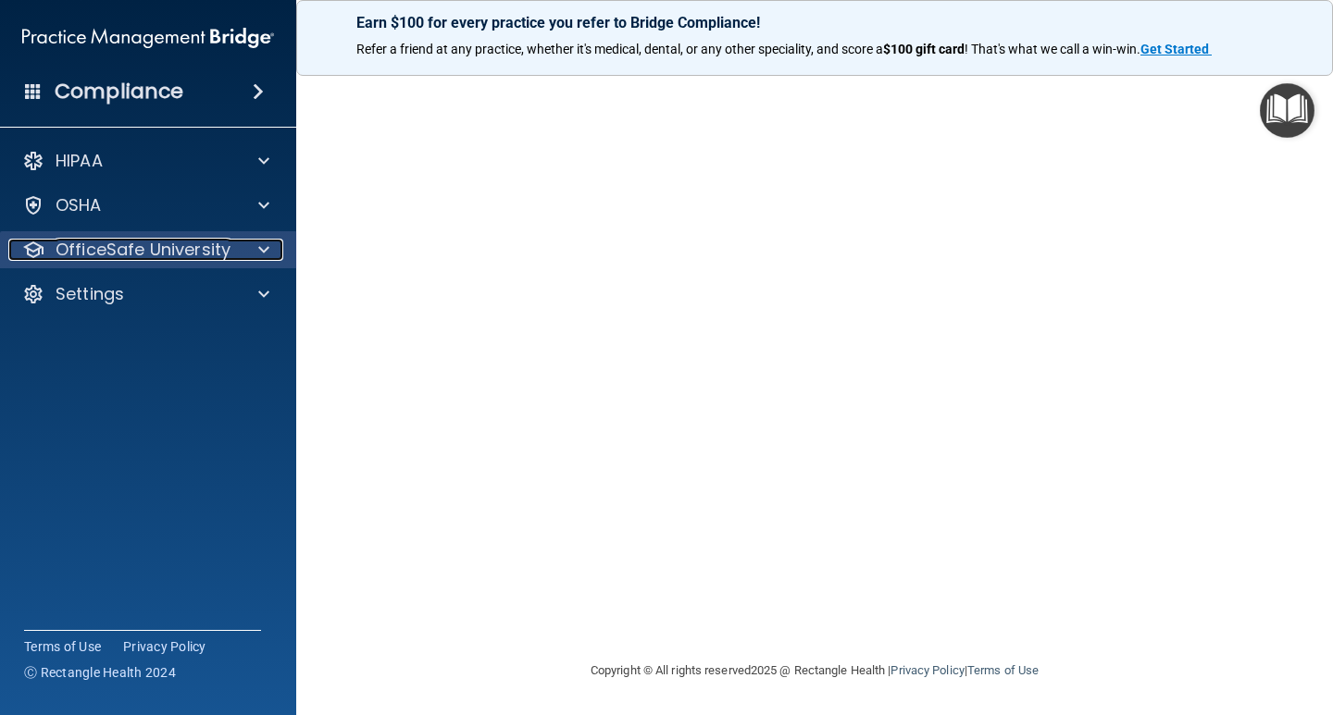
click at [216, 253] on p "OfficeSafe University" at bounding box center [143, 250] width 175 height 22
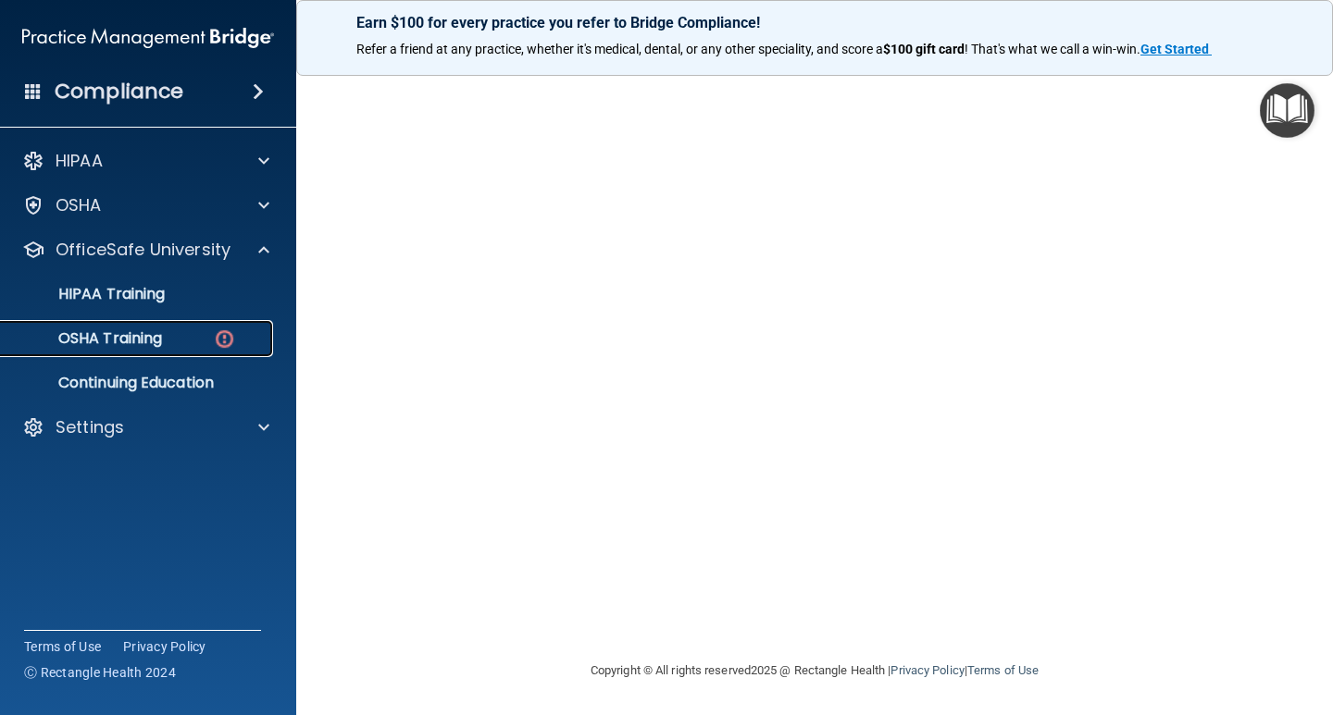
click at [224, 333] on img at bounding box center [224, 339] width 23 height 23
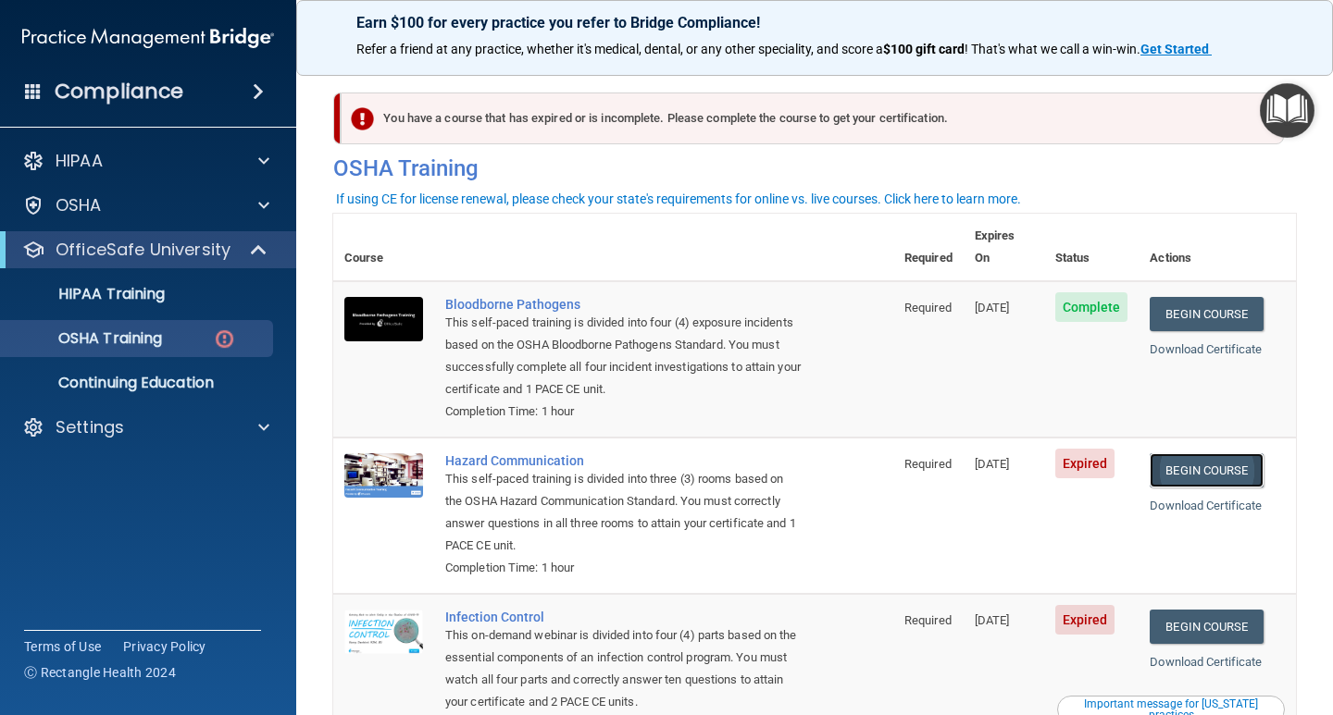
click at [1201, 453] on link "Begin Course" at bounding box center [1205, 470] width 113 height 34
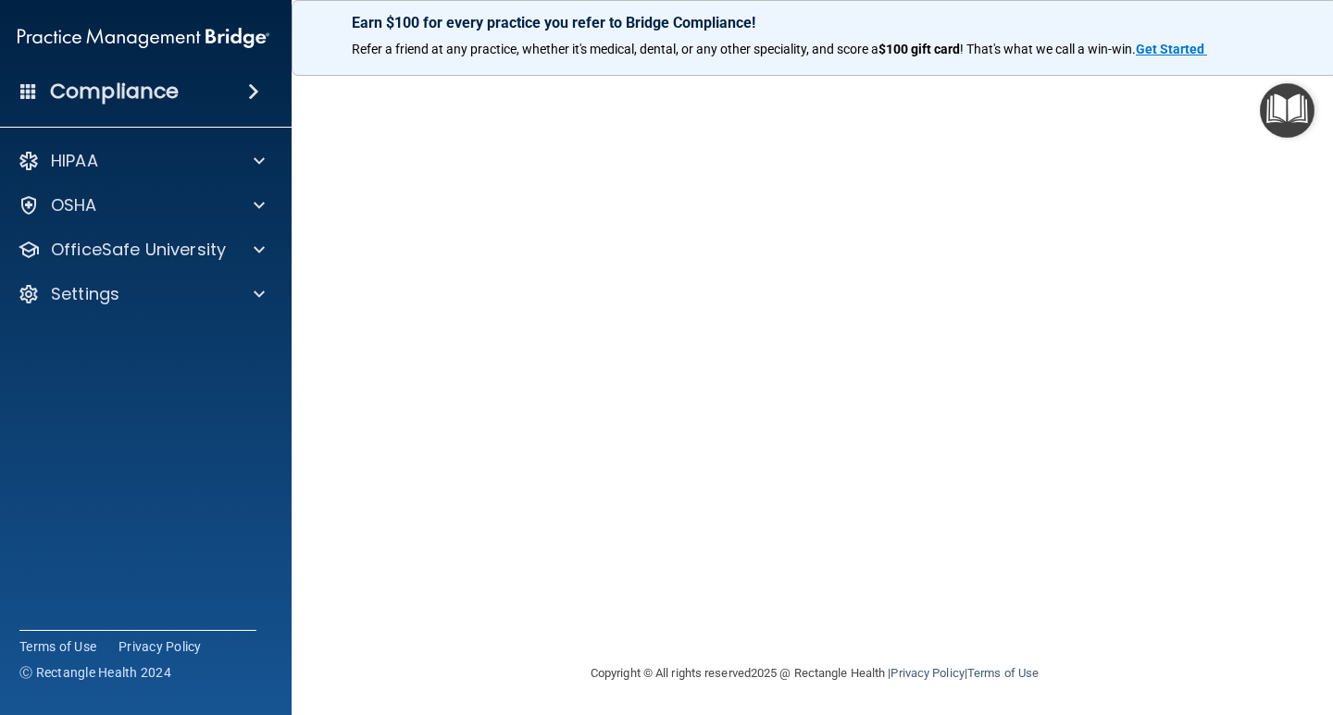
scroll to position [118, 0]
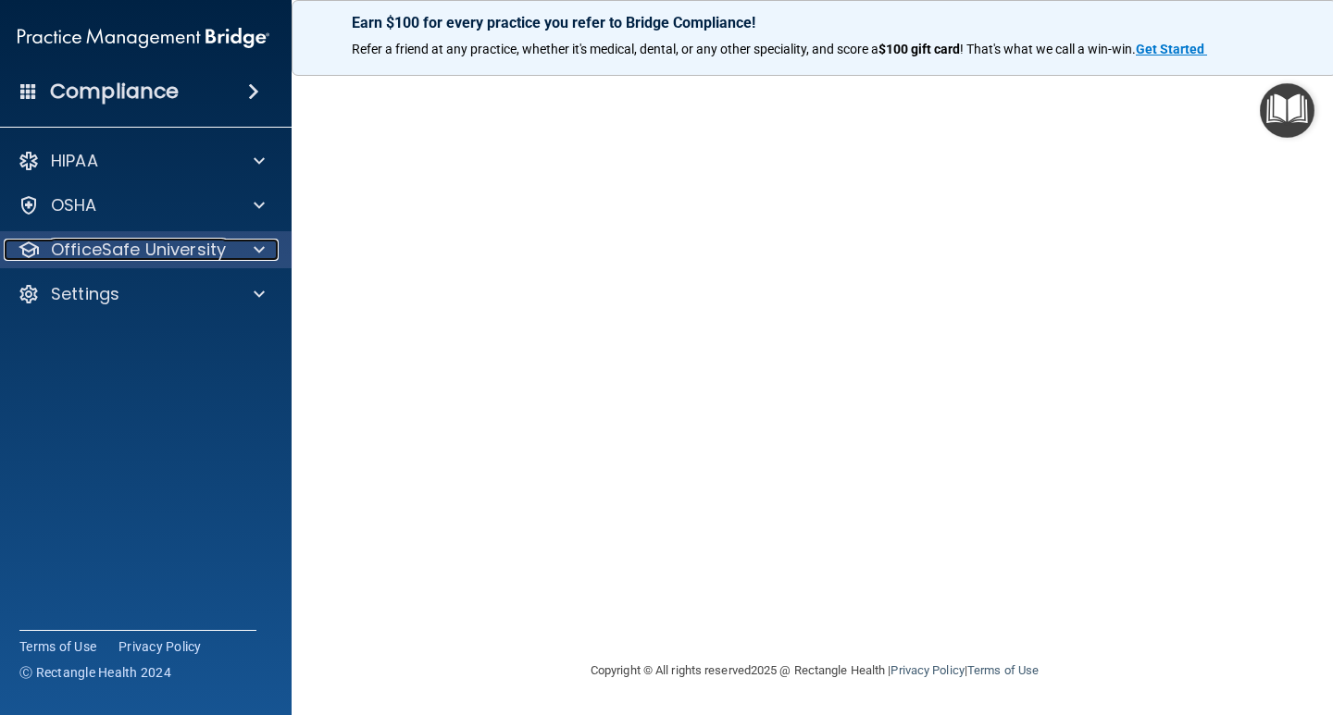
click at [135, 251] on p "OfficeSafe University" at bounding box center [138, 250] width 175 height 22
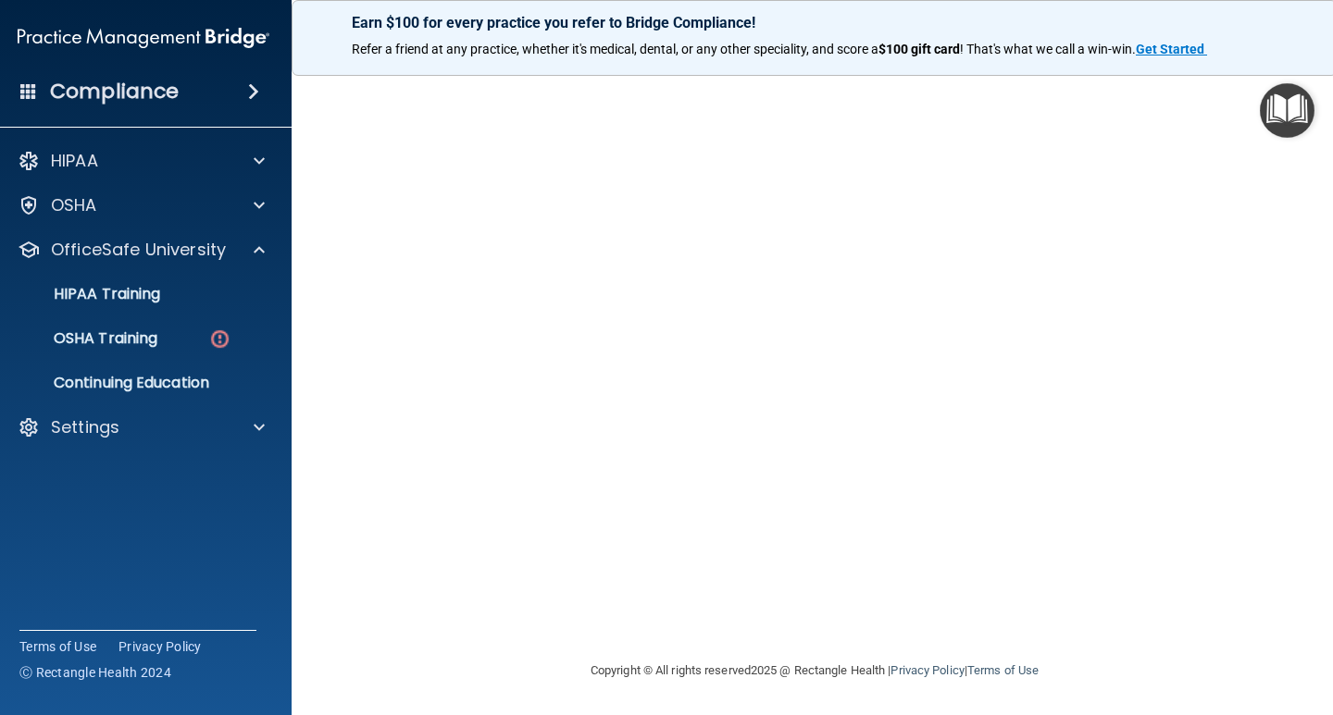
scroll to position [0, 0]
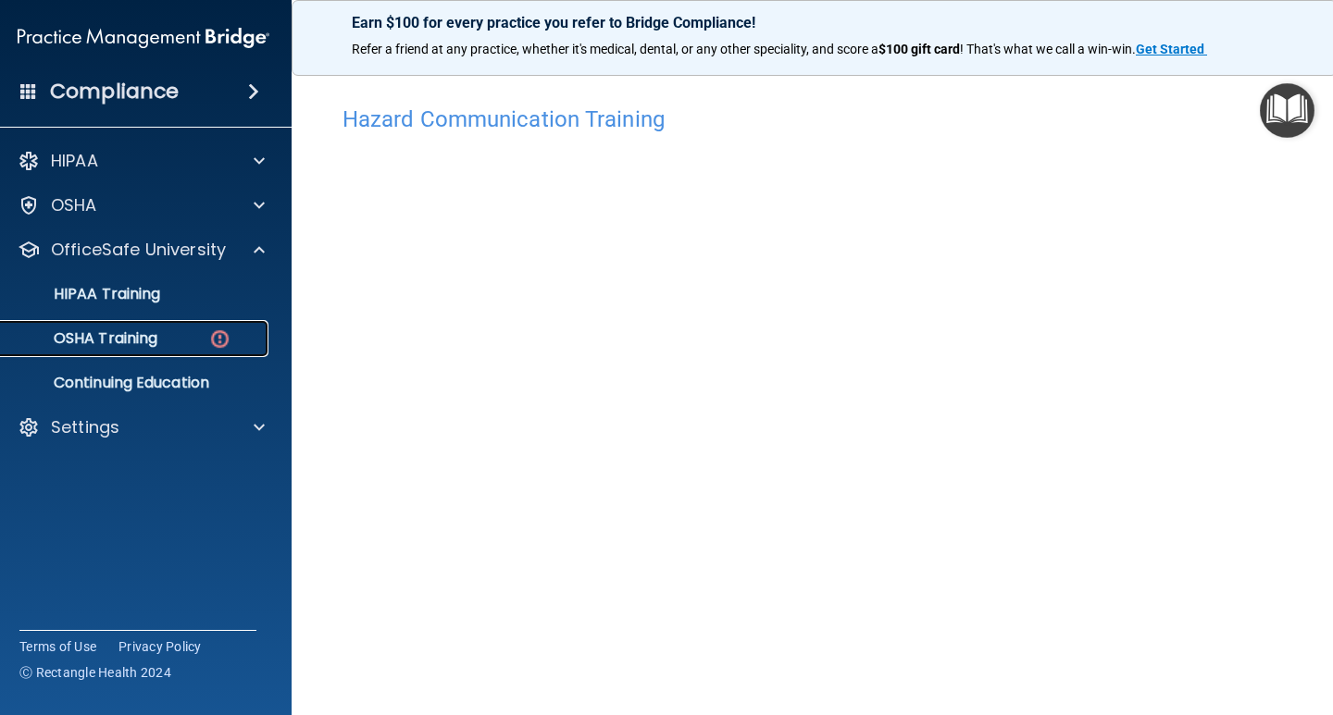
click at [153, 338] on div "OSHA Training" at bounding box center [133, 338] width 253 height 19
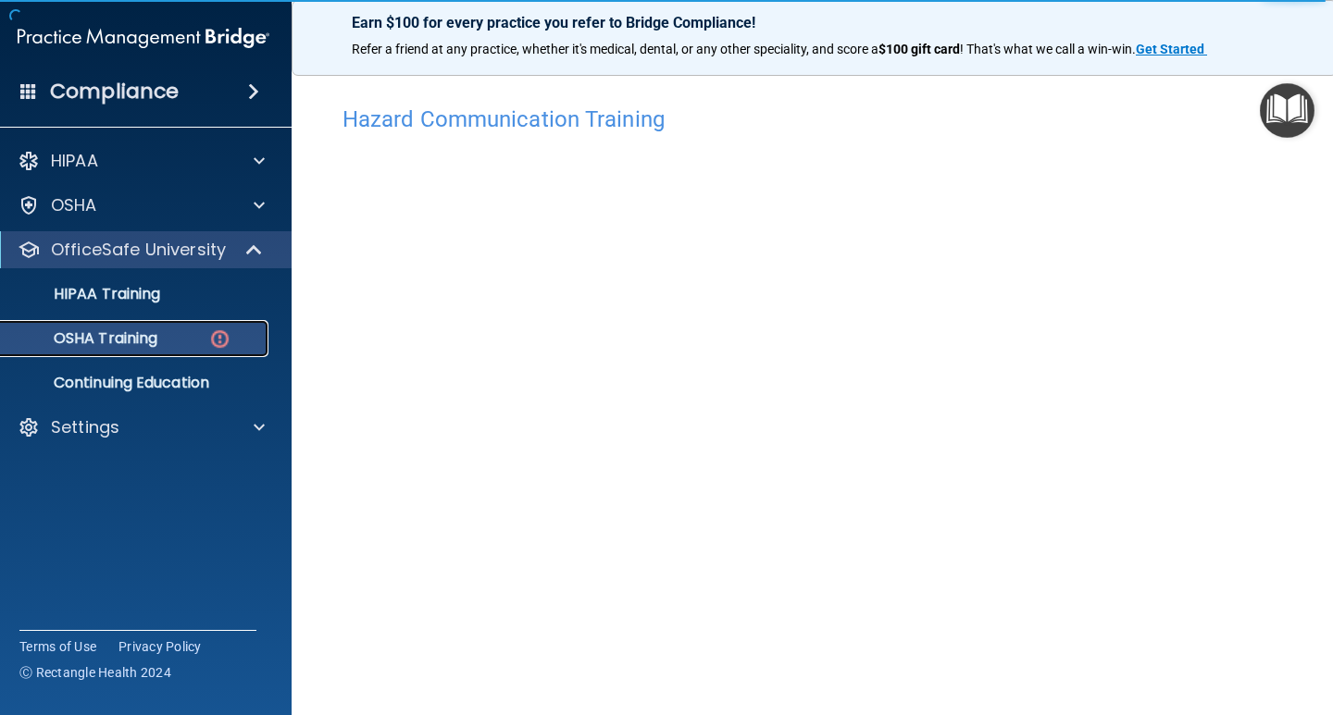
click at [118, 341] on p "OSHA Training" at bounding box center [82, 338] width 150 height 19
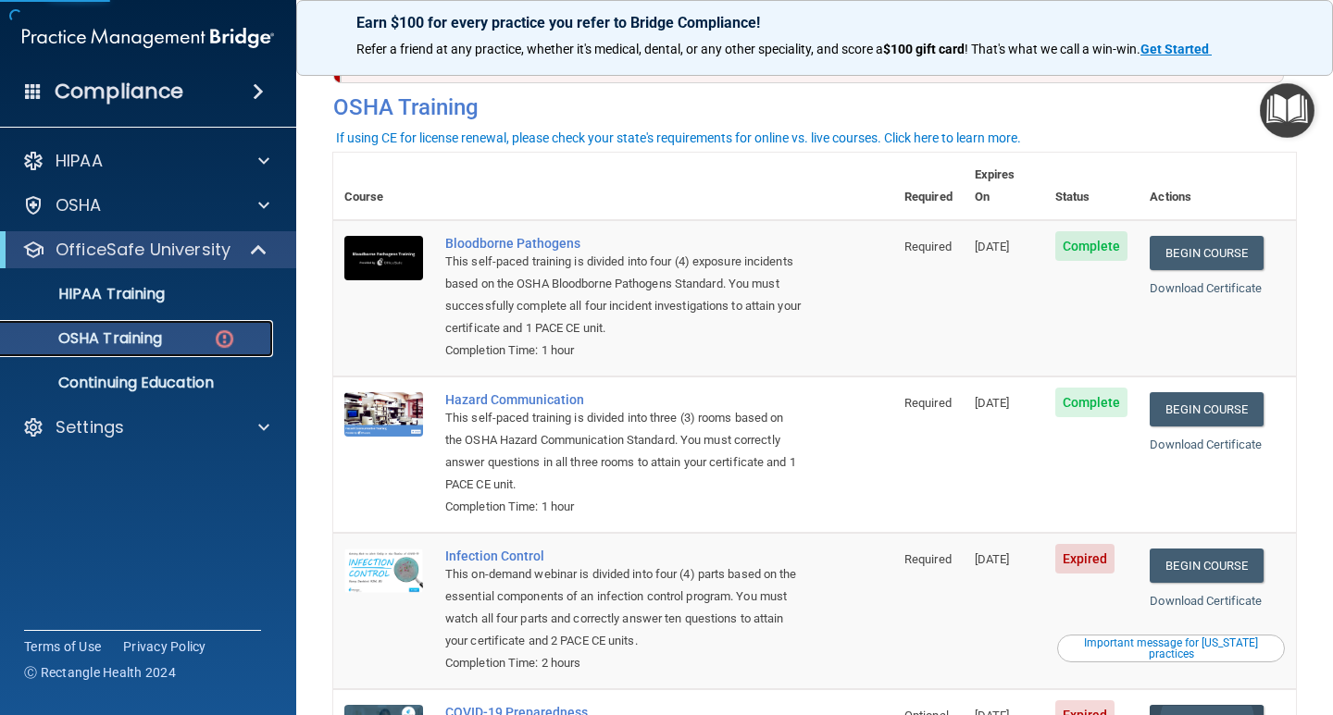
scroll to position [247, 0]
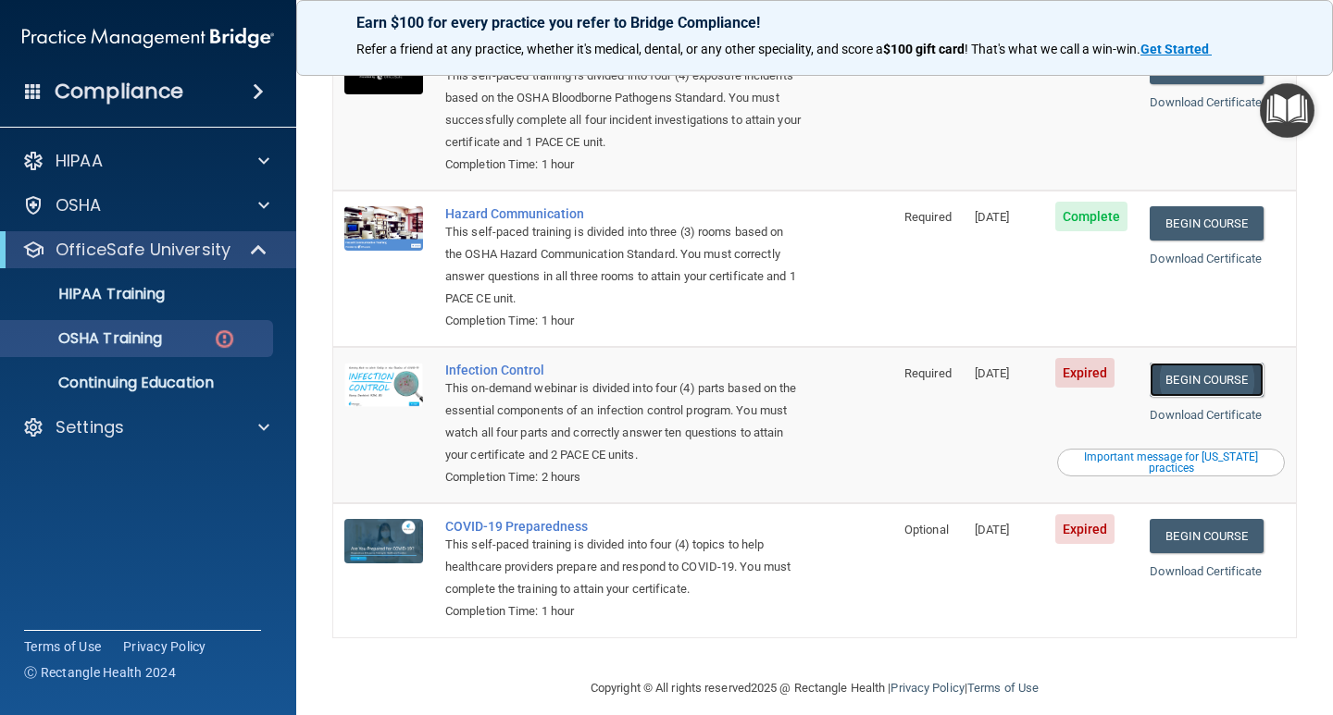
click at [1186, 363] on link "Begin Course" at bounding box center [1205, 380] width 113 height 34
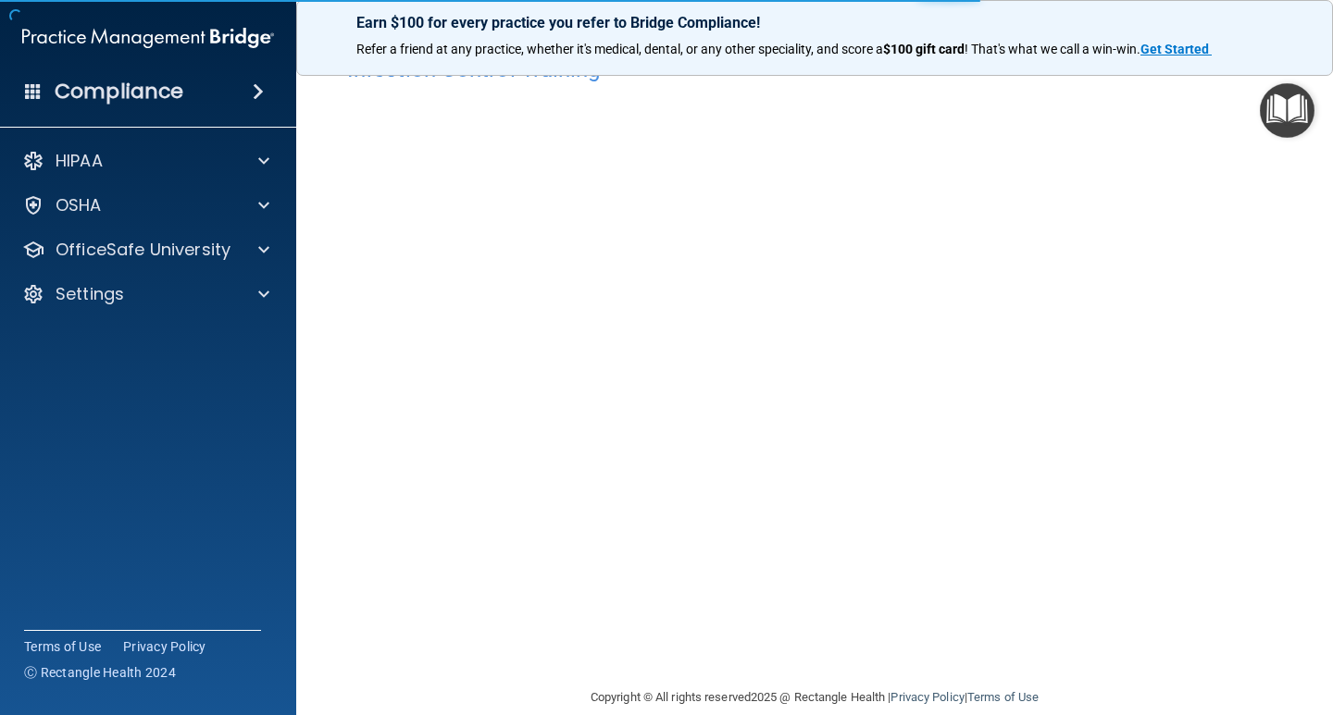
scroll to position [77, 0]
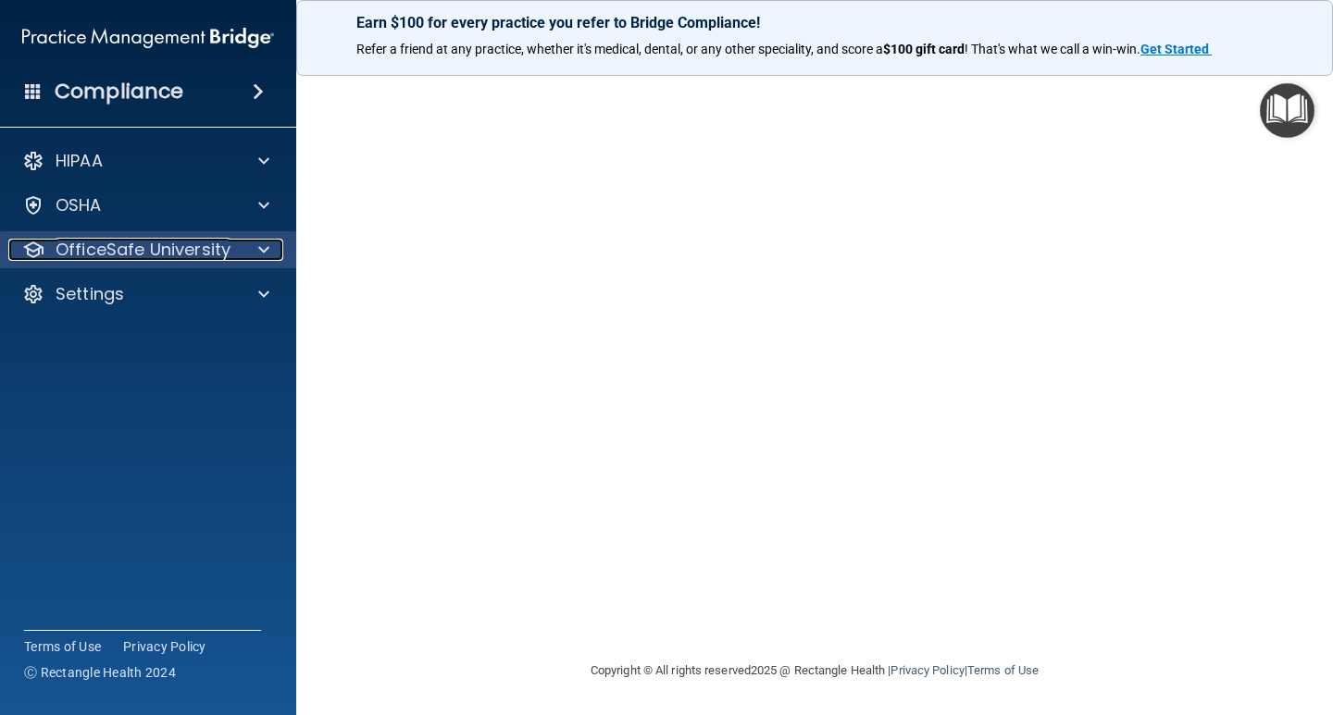
click at [124, 254] on p "OfficeSafe University" at bounding box center [143, 250] width 175 height 22
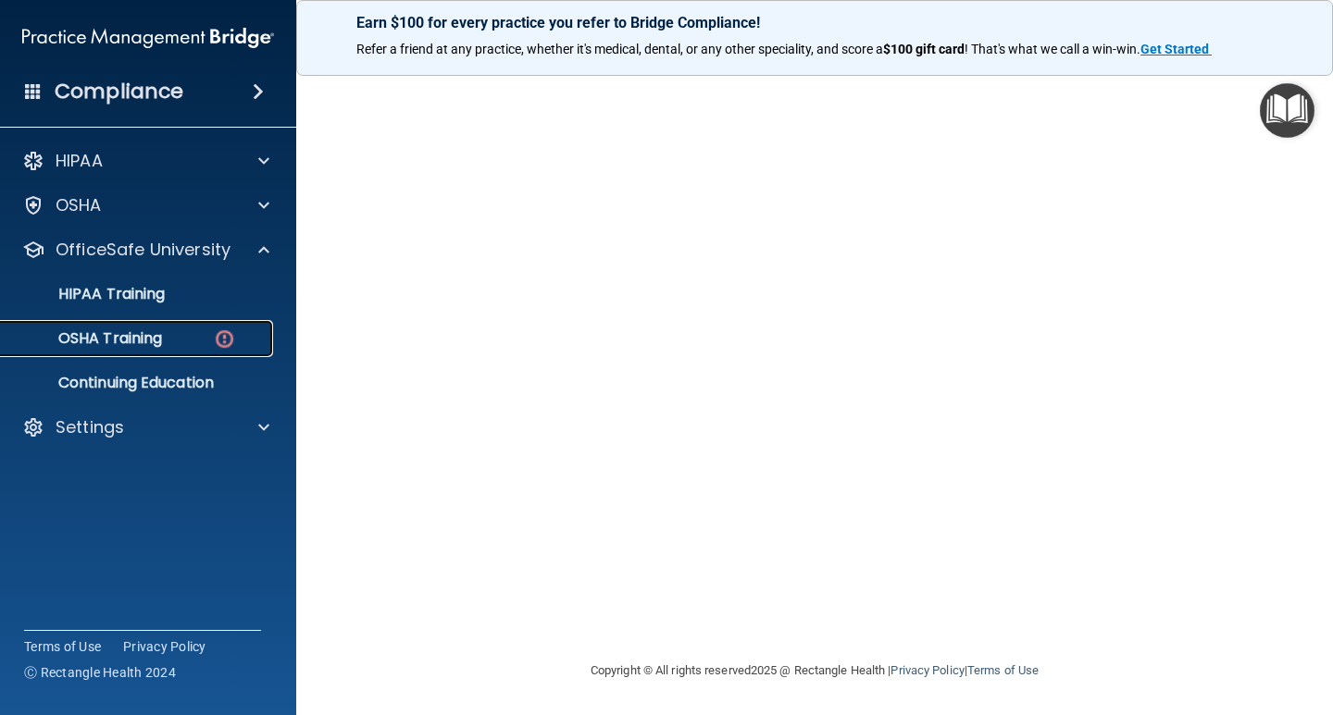
click at [155, 329] on p "OSHA Training" at bounding box center [87, 338] width 150 height 19
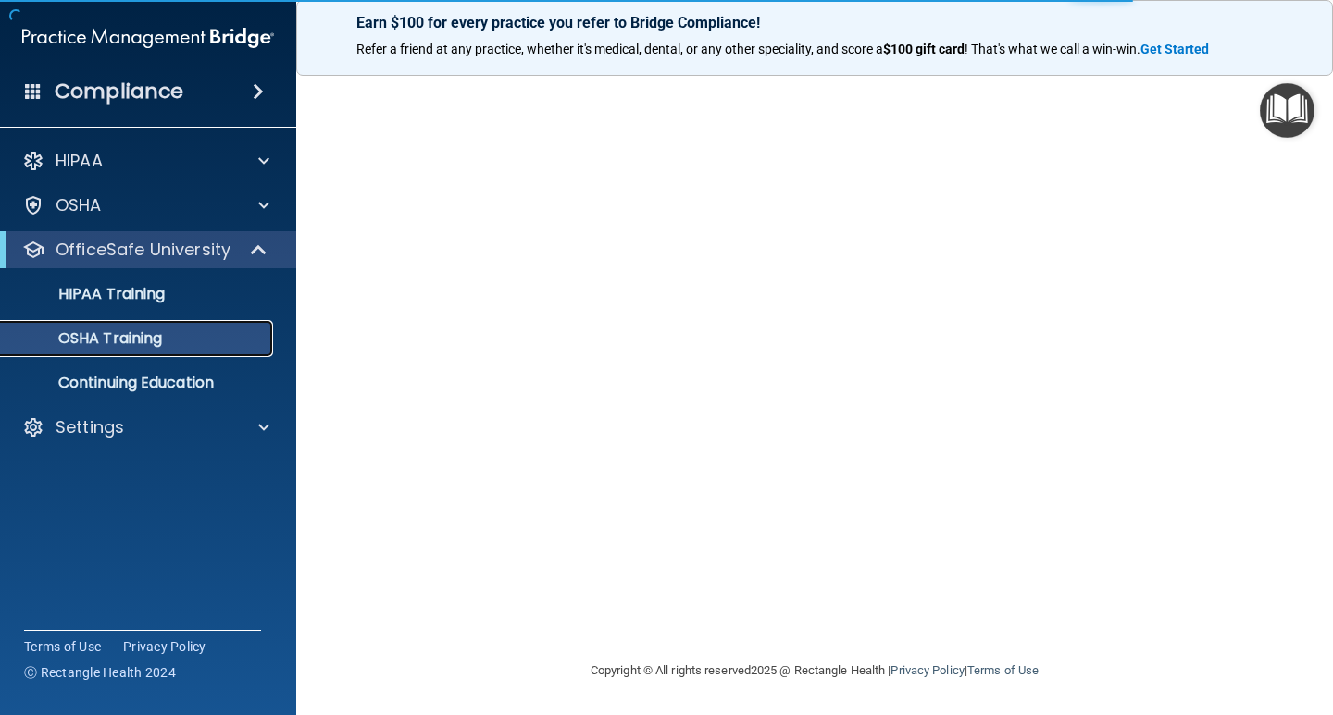
click at [177, 342] on div "OSHA Training" at bounding box center [138, 338] width 253 height 19
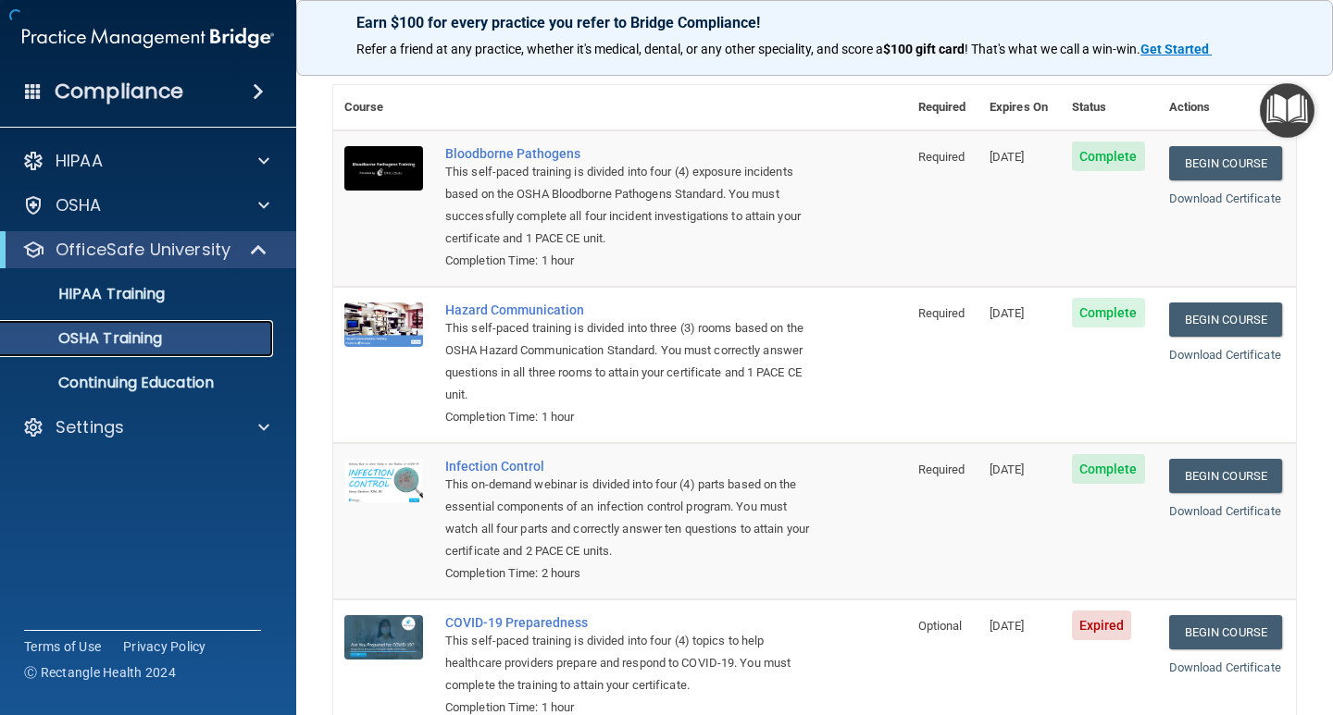
scroll to position [195, 0]
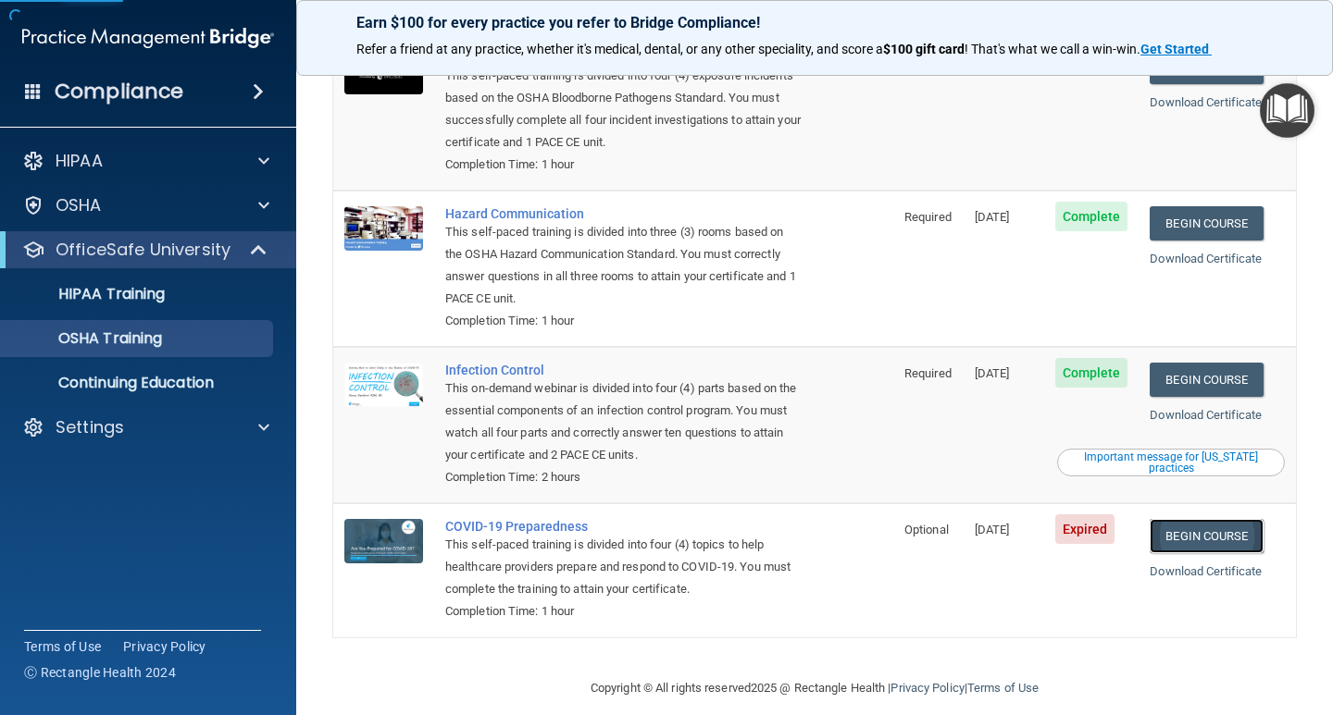
click at [1202, 522] on link "Begin Course" at bounding box center [1205, 536] width 113 height 34
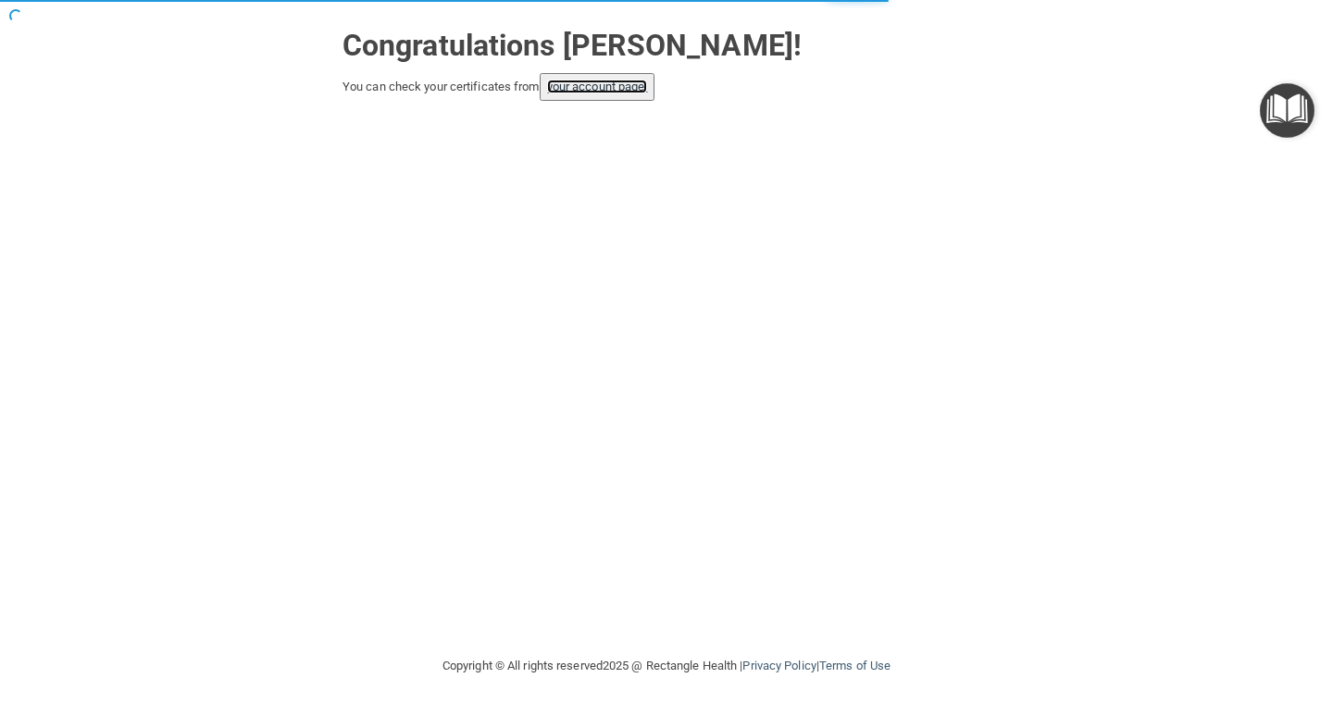
click at [612, 92] on link "your account page!" at bounding box center [597, 87] width 101 height 14
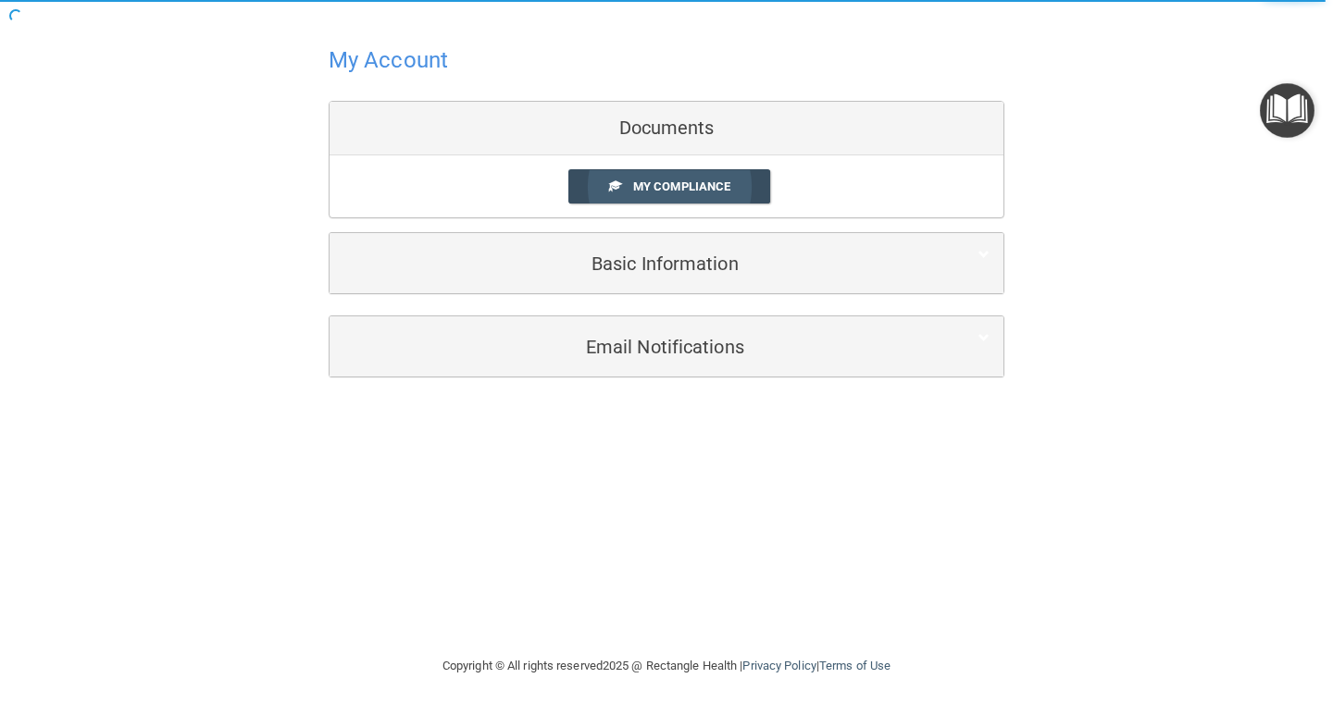
click at [682, 191] on span "My Compliance" at bounding box center [681, 187] width 97 height 14
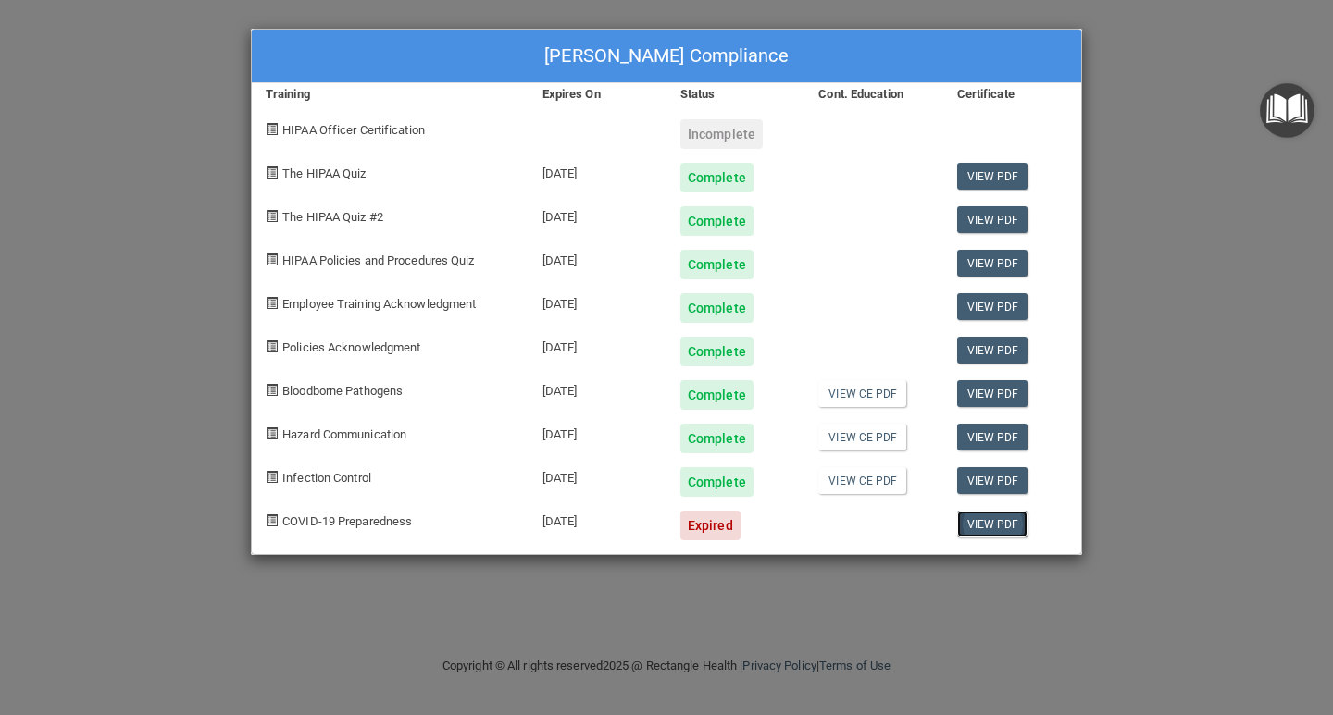
click at [999, 528] on link "View PDF" at bounding box center [992, 524] width 71 height 27
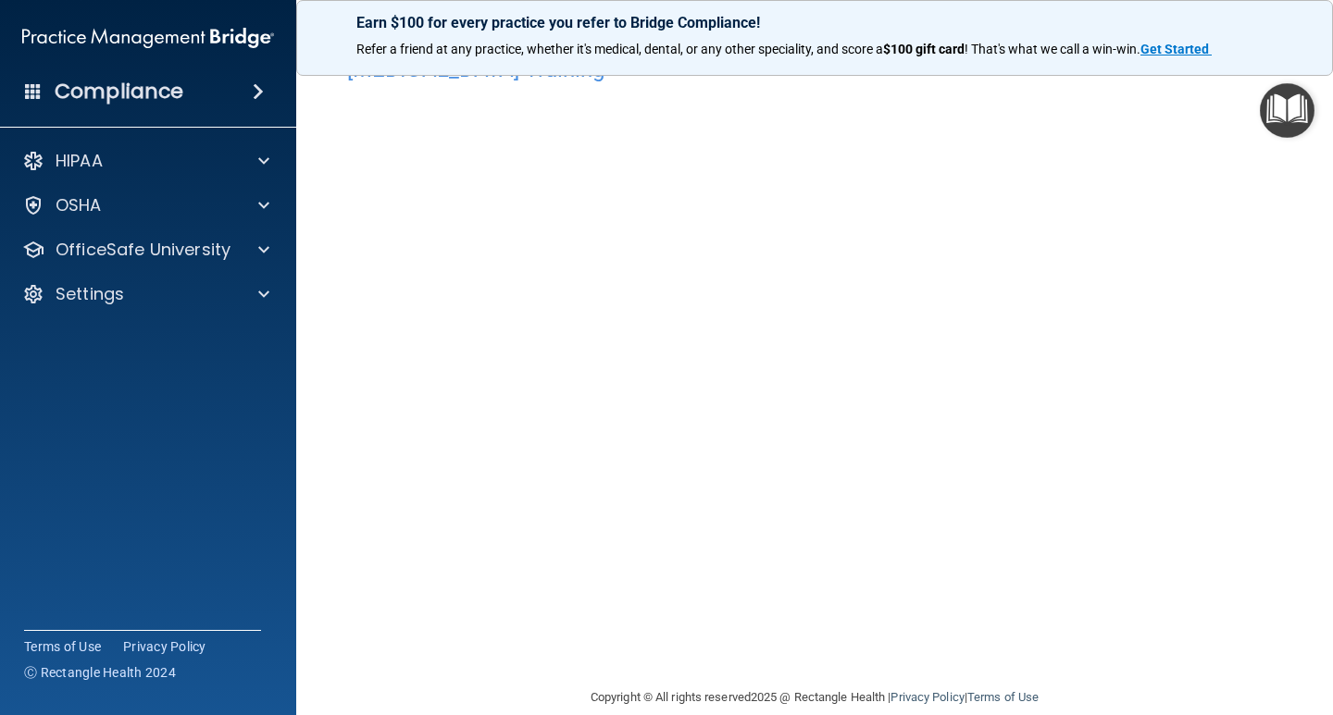
scroll to position [77, 0]
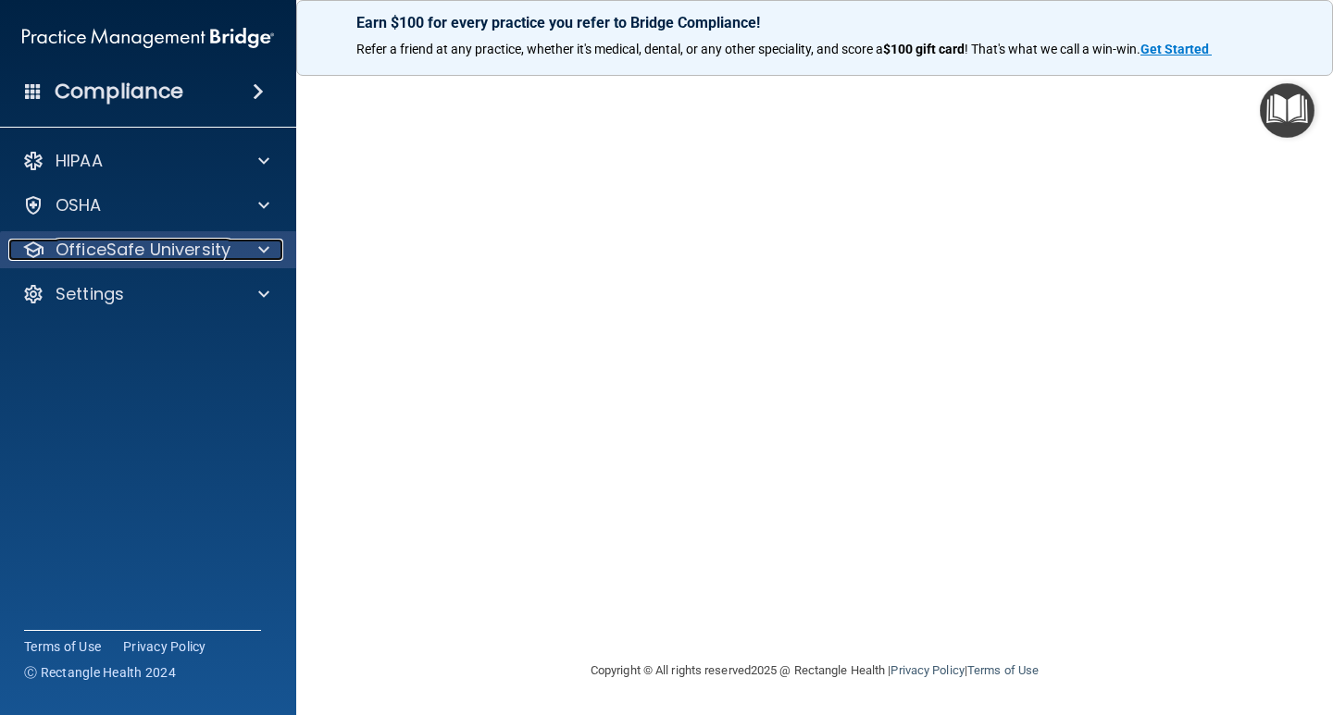
click at [150, 256] on p "OfficeSafe University" at bounding box center [143, 250] width 175 height 22
click at [135, 252] on p "OfficeSafe University" at bounding box center [143, 250] width 175 height 22
click at [180, 256] on p "OfficeSafe University" at bounding box center [143, 250] width 175 height 22
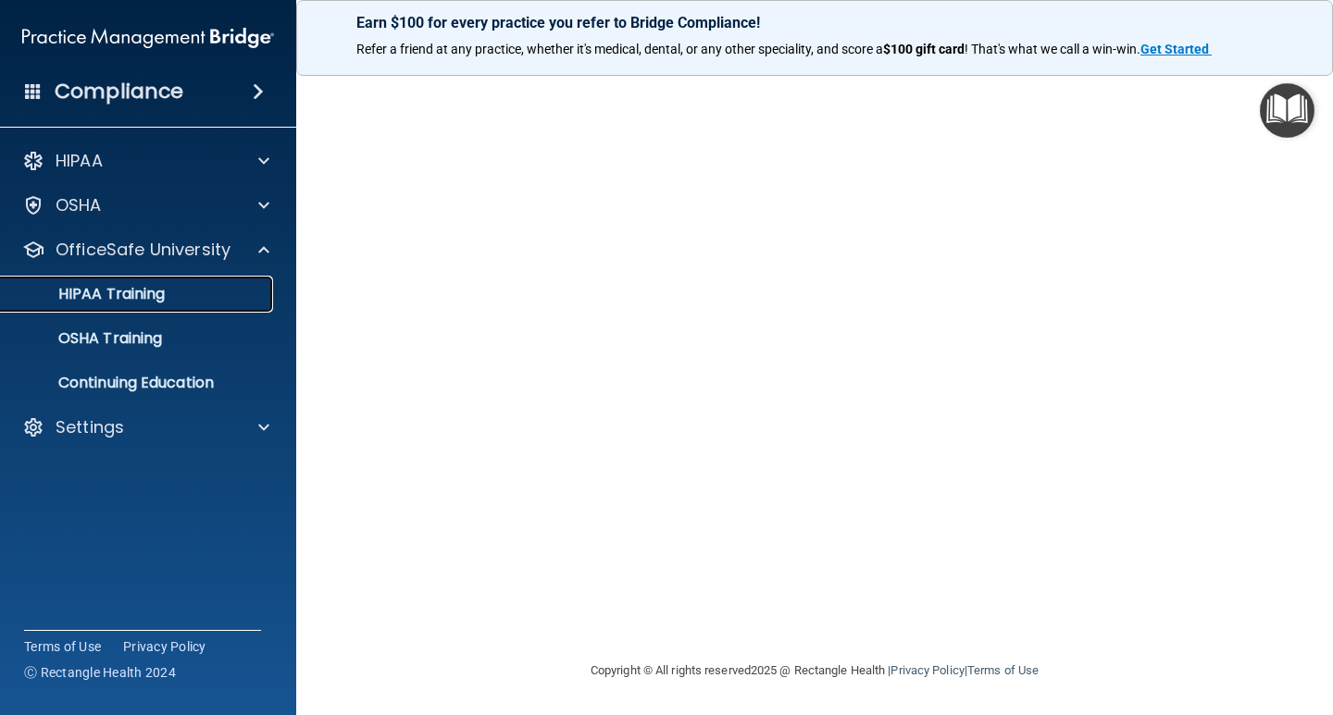
click at [151, 299] on p "HIPAA Training" at bounding box center [88, 294] width 153 height 19
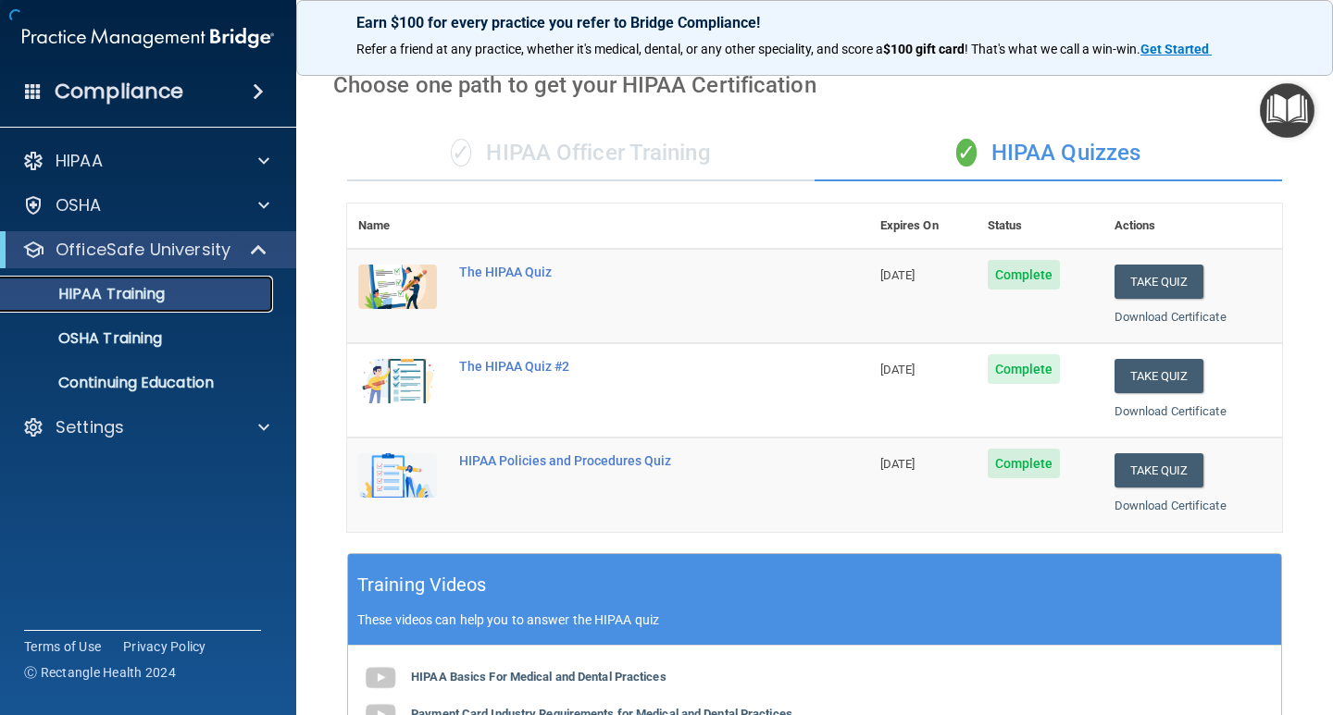
scroll to position [678, 0]
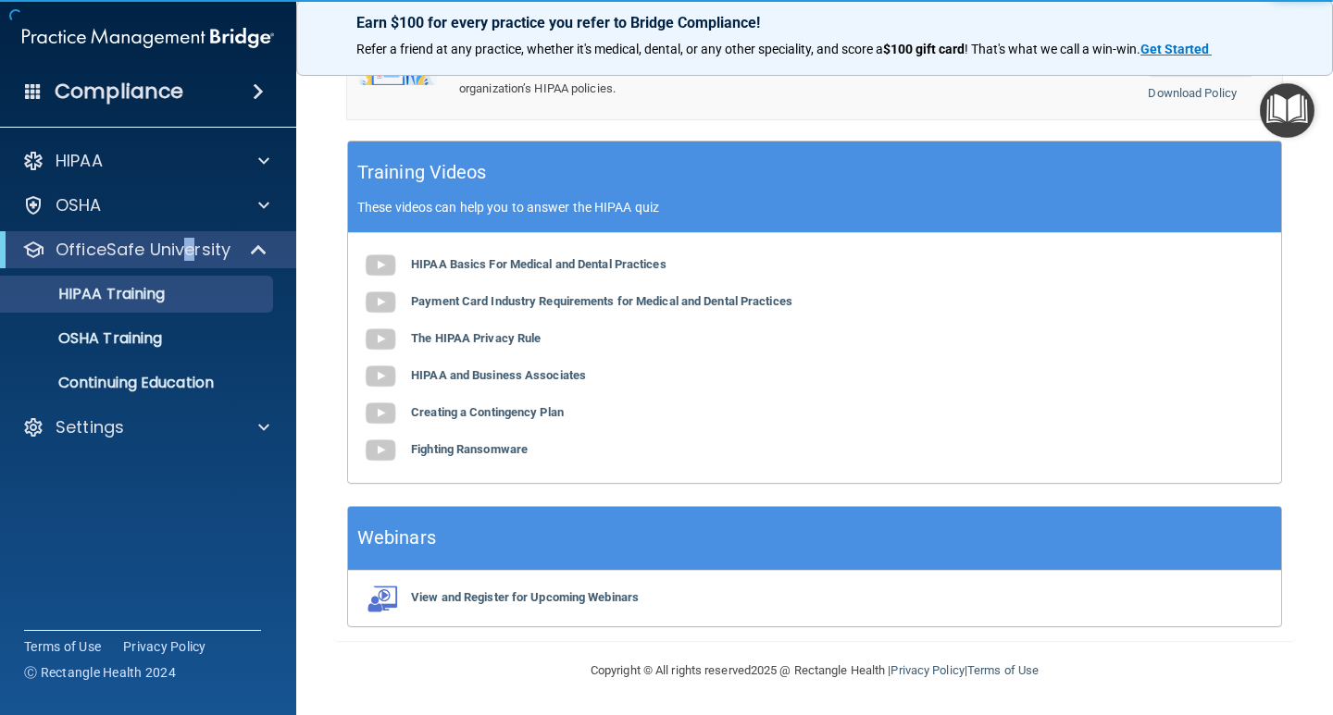
click at [187, 237] on div "OfficeSafe University" at bounding box center [148, 249] width 296 height 37
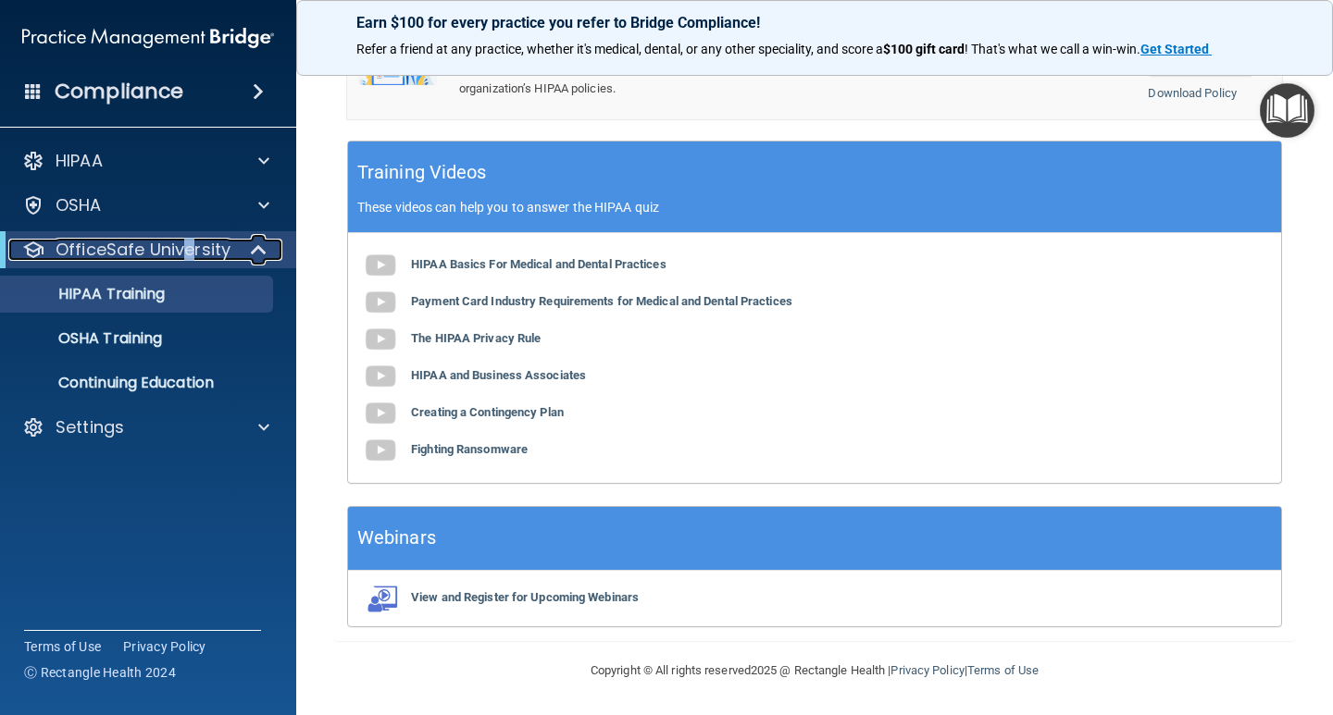
click at [155, 249] on p "OfficeSafe University" at bounding box center [143, 250] width 175 height 22
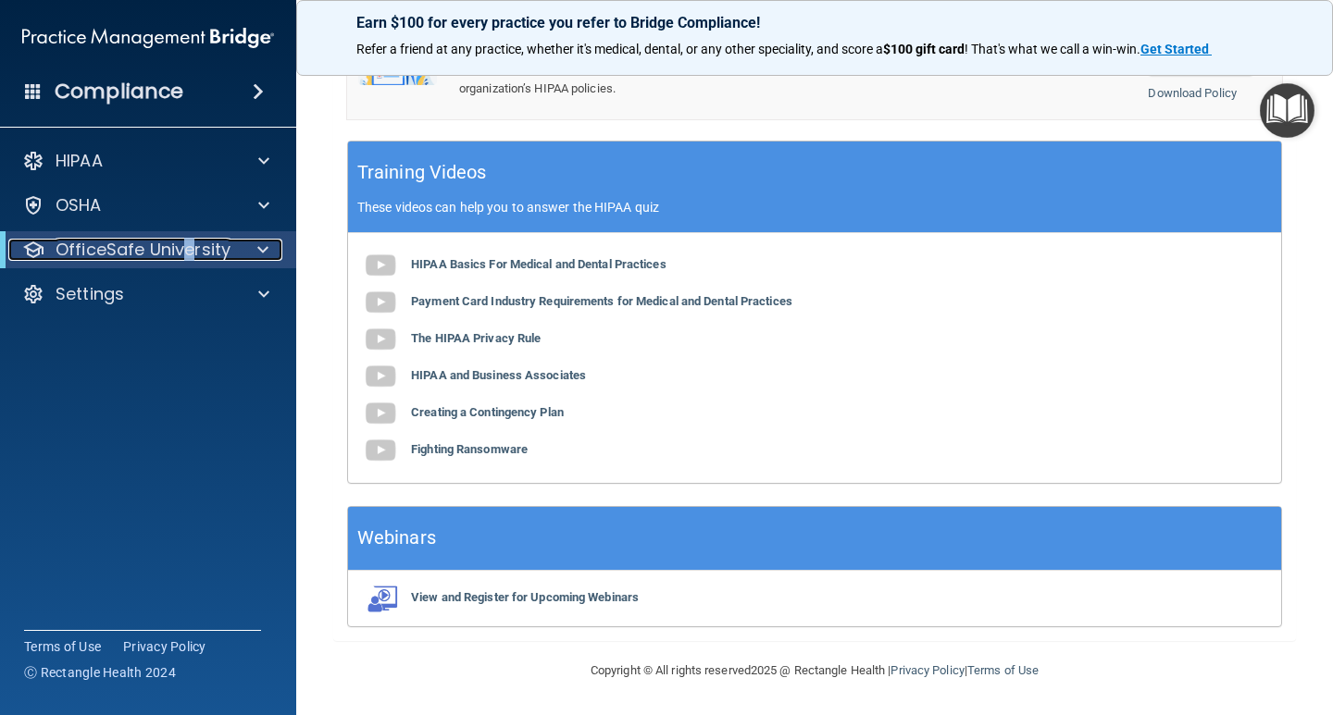
click at [259, 246] on span at bounding box center [262, 250] width 11 height 22
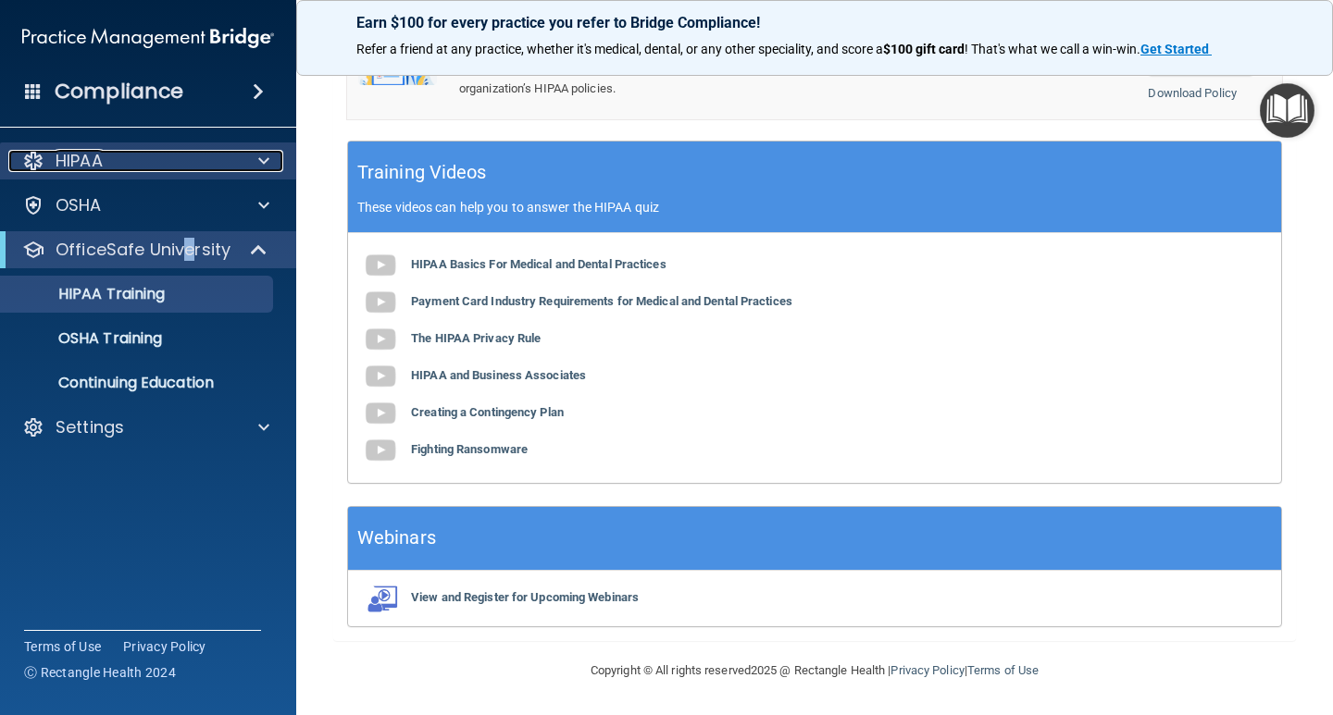
click at [259, 162] on span at bounding box center [263, 161] width 11 height 22
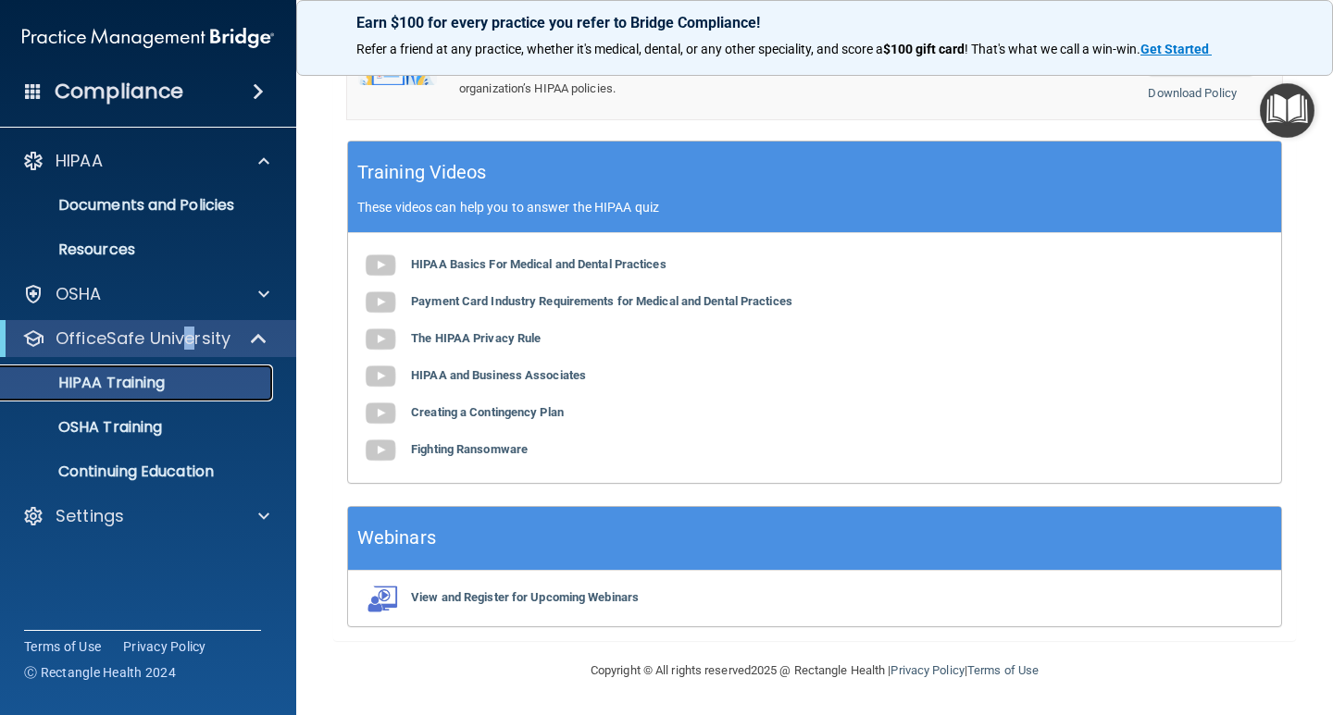
click at [174, 383] on div "HIPAA Training" at bounding box center [138, 383] width 253 height 19
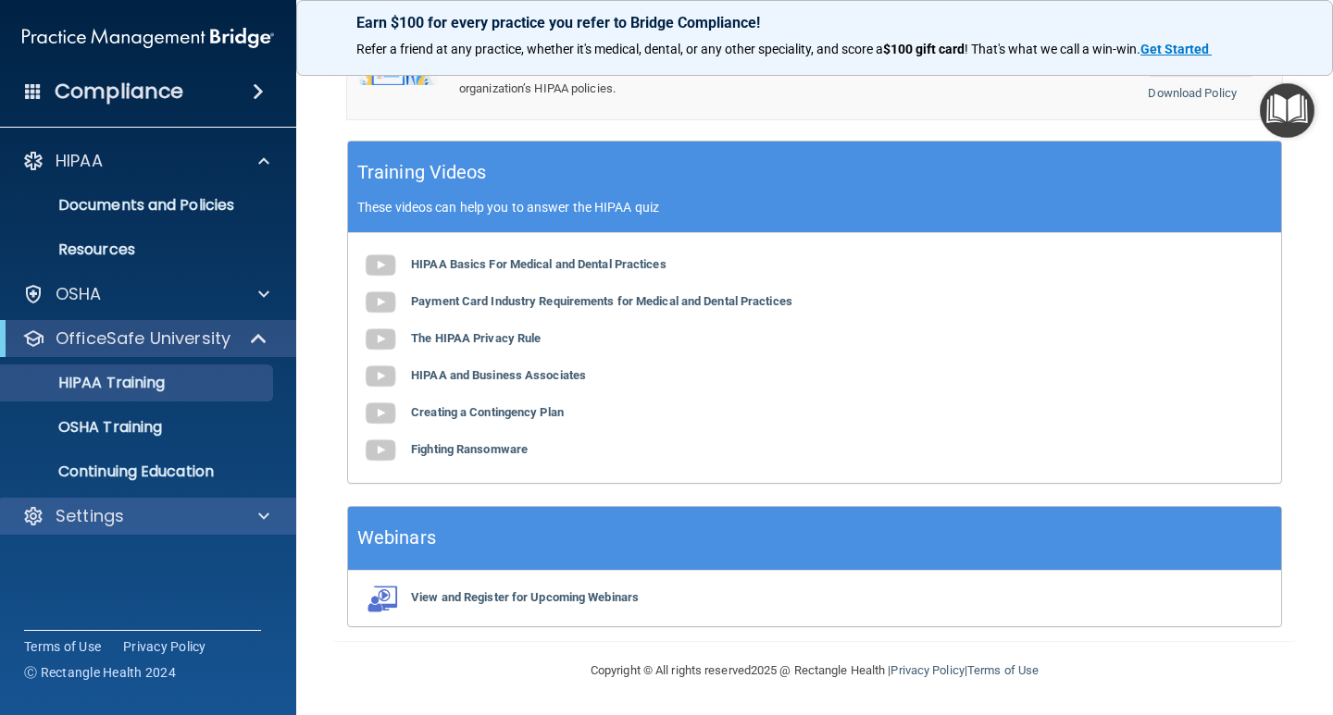
click at [124, 530] on div "Settings" at bounding box center [148, 516] width 297 height 37
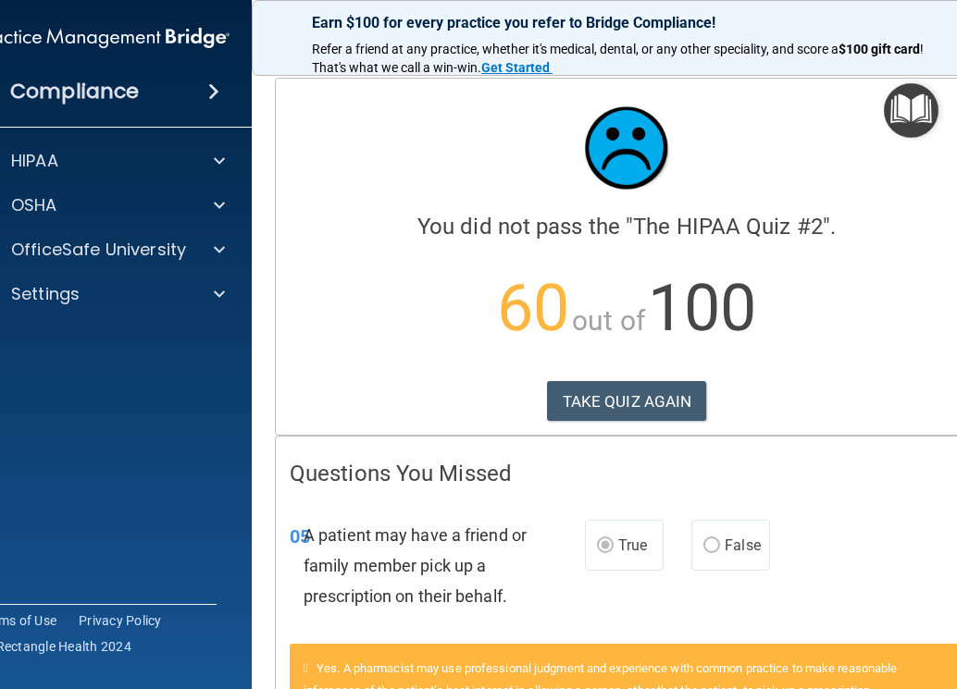
scroll to position [3337, 0]
